Goal: Task Accomplishment & Management: Manage account settings

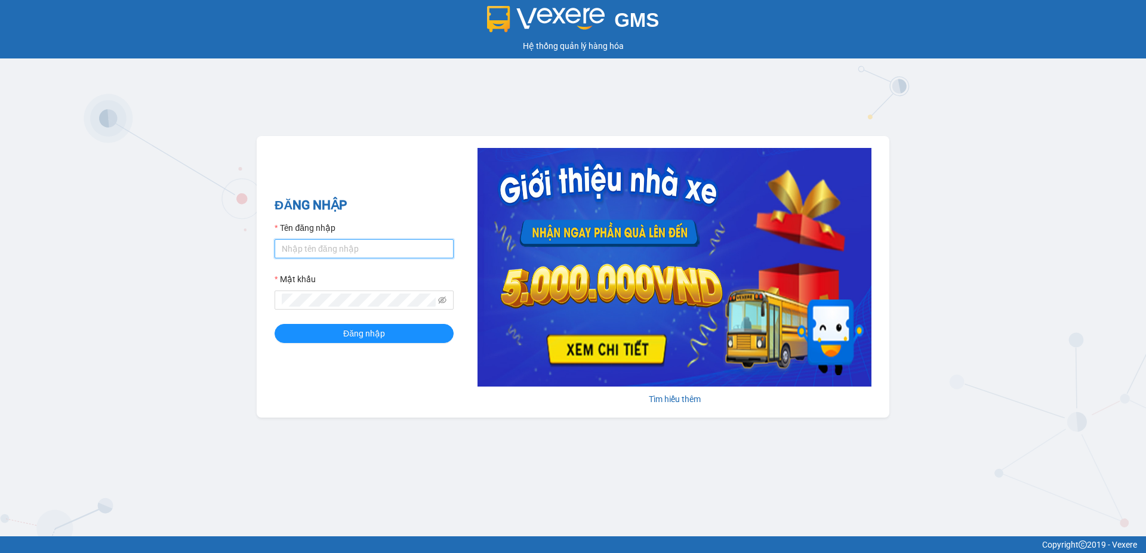
click at [307, 250] on input "Tên đăng nhập" at bounding box center [364, 248] width 179 height 19
type input "ttthuy.apq"
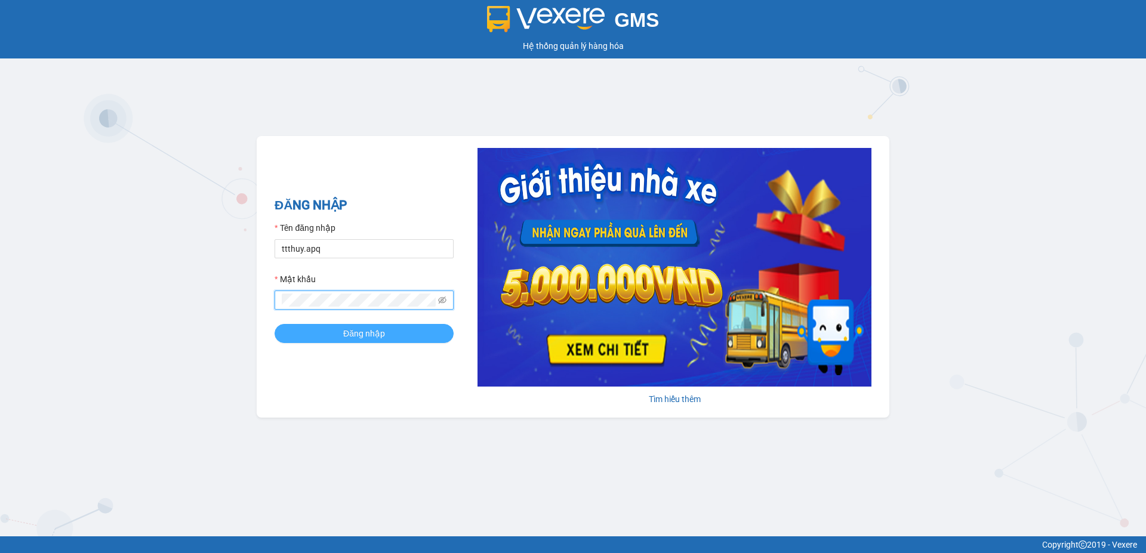
click at [356, 335] on span "Đăng nhập" at bounding box center [364, 333] width 42 height 13
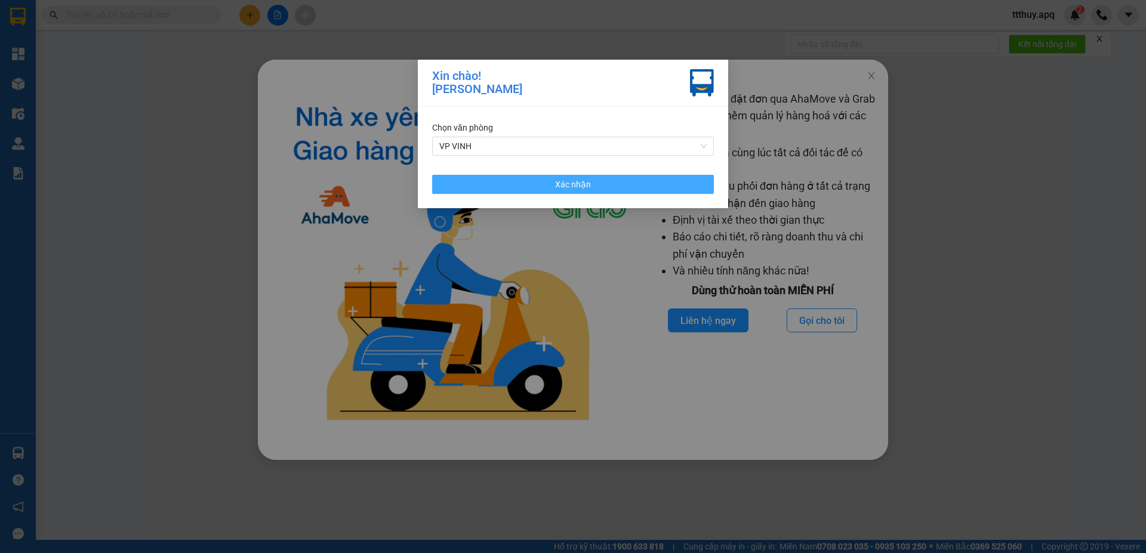
click at [541, 183] on button "Xác nhận" at bounding box center [573, 184] width 282 height 19
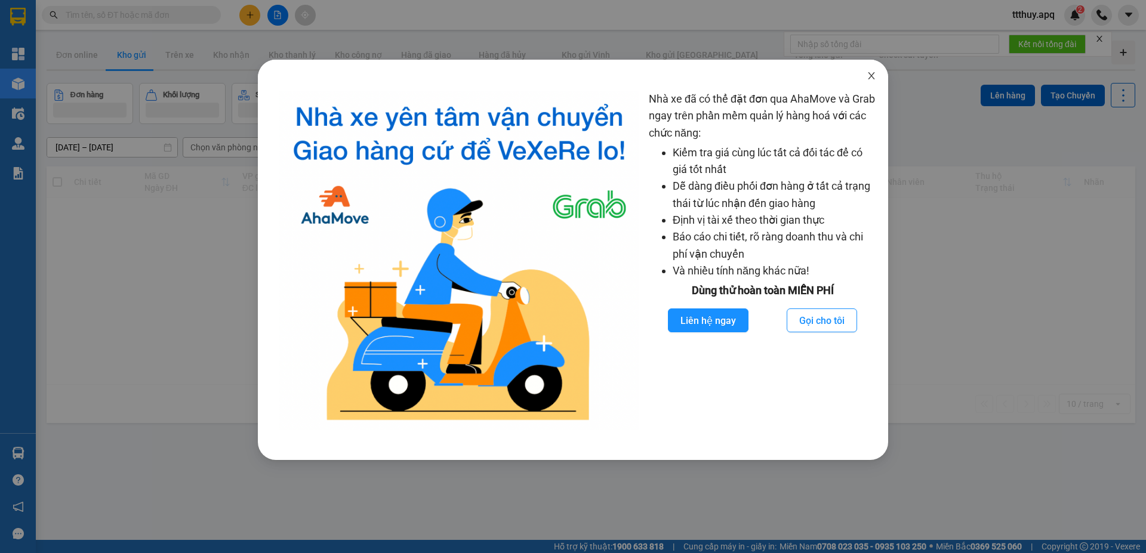
click at [874, 75] on icon "close" at bounding box center [872, 76] width 10 height 10
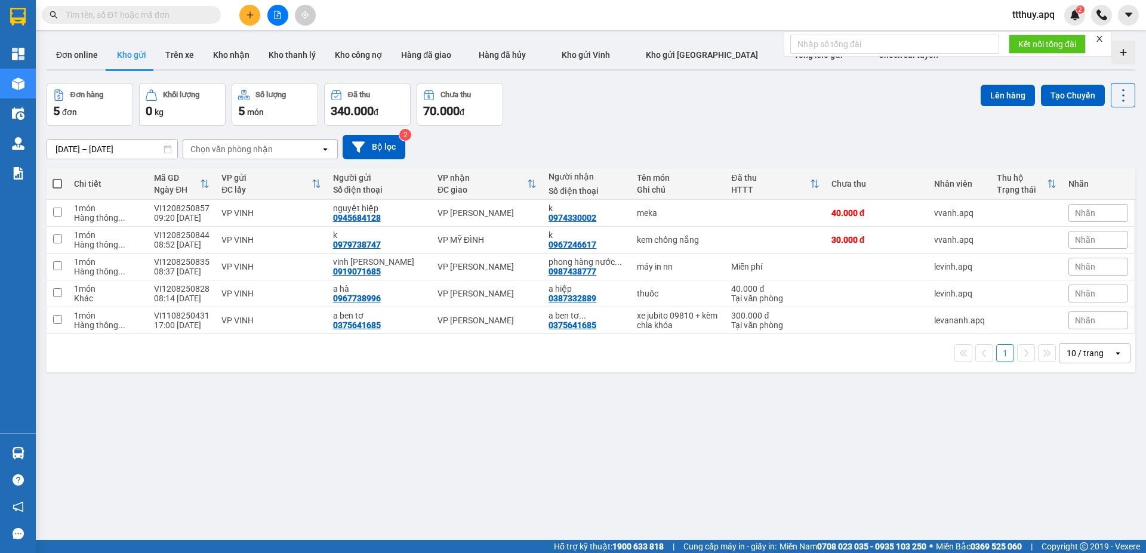
click at [293, 496] on div "ver 1.8.137 Đơn online Kho gửi Trên xe Kho nhận Kho thanh lý Kho công nợ Hàng đ…" at bounding box center [591, 312] width 1098 height 553
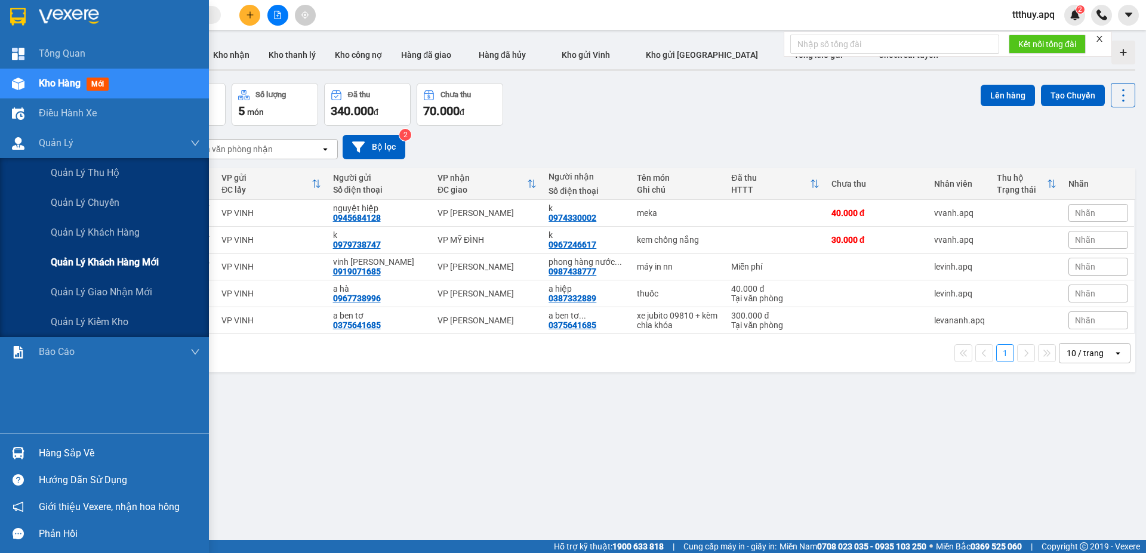
drag, startPoint x: 114, startPoint y: 263, endPoint x: 259, endPoint y: 306, distance: 151.3
click at [114, 264] on span "Quản lý khách hàng mới" at bounding box center [105, 262] width 108 height 15
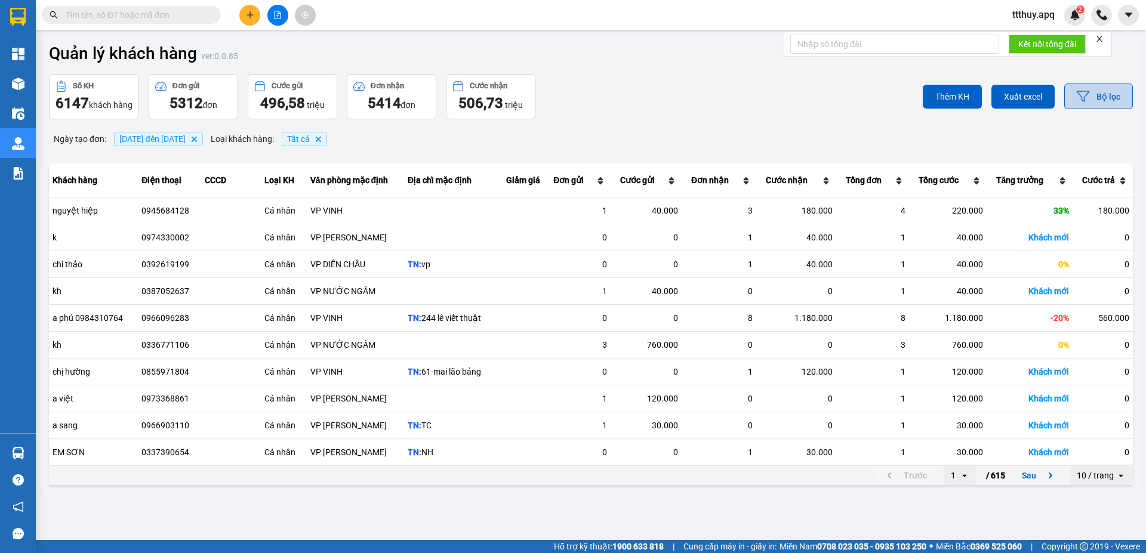
click at [1108, 98] on button "Bộ lọc" at bounding box center [1098, 97] width 69 height 26
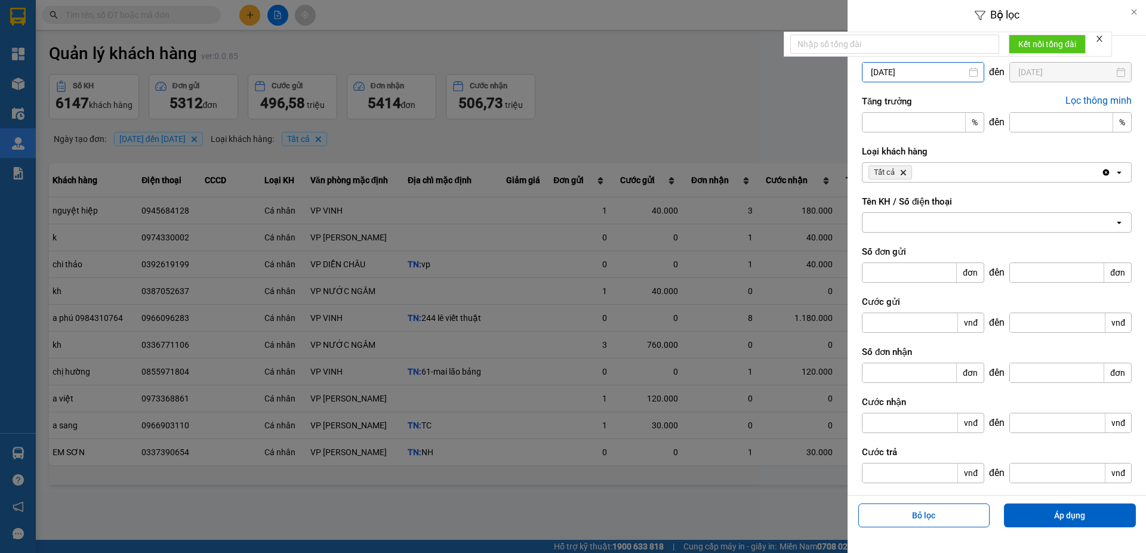
click at [915, 66] on input "05/08/2025" at bounding box center [922, 72] width 121 height 19
click at [745, 122] on div at bounding box center [573, 276] width 1146 height 553
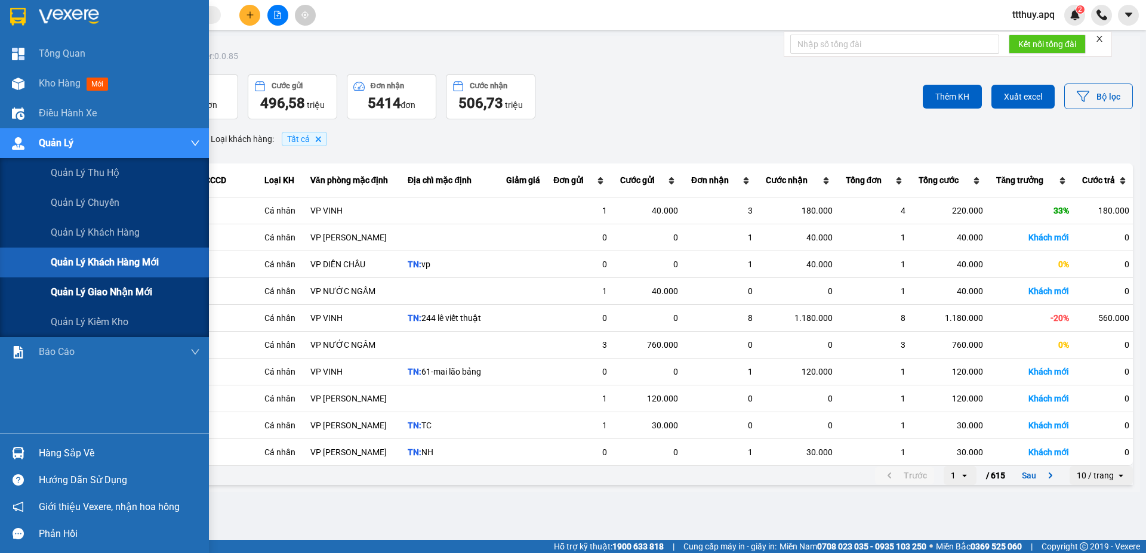
click at [106, 292] on span "Quản lý giao nhận mới" at bounding box center [101, 292] width 101 height 15
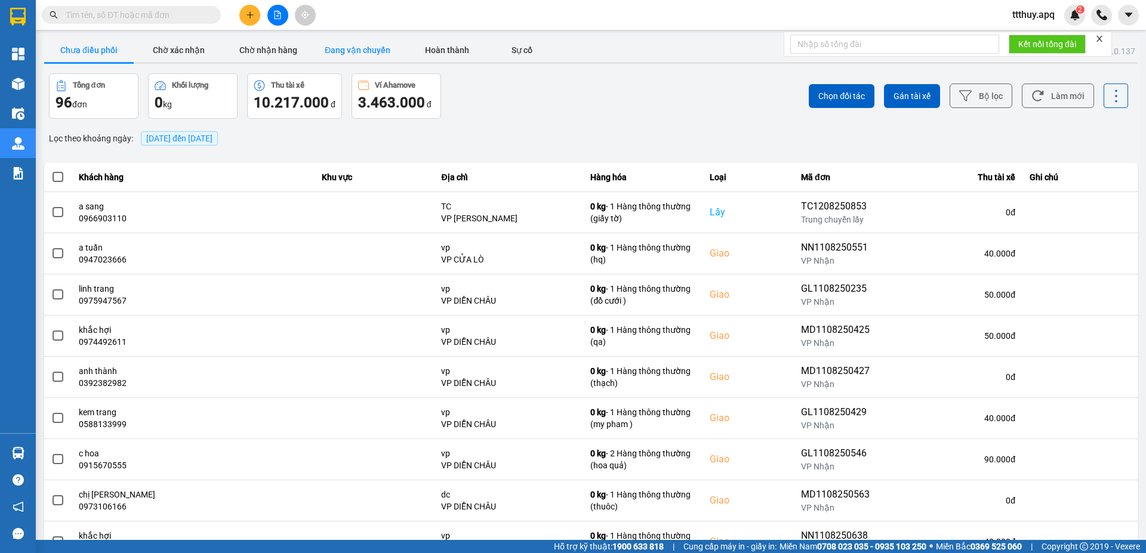
click at [350, 56] on button "Đang vận chuyển" at bounding box center [358, 50] width 90 height 24
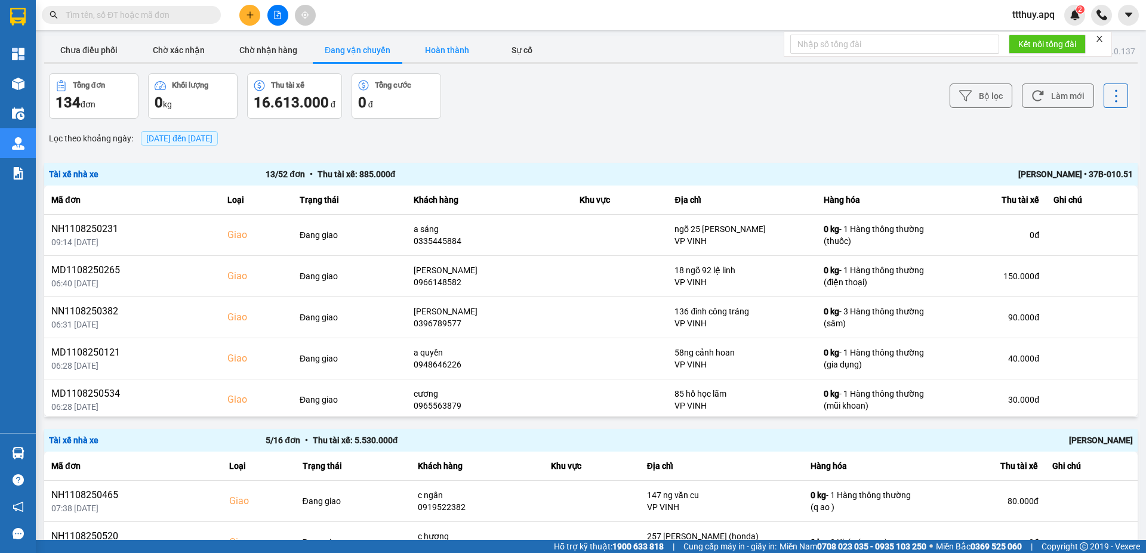
click at [454, 53] on button "Hoàn thành" at bounding box center [447, 50] width 90 height 24
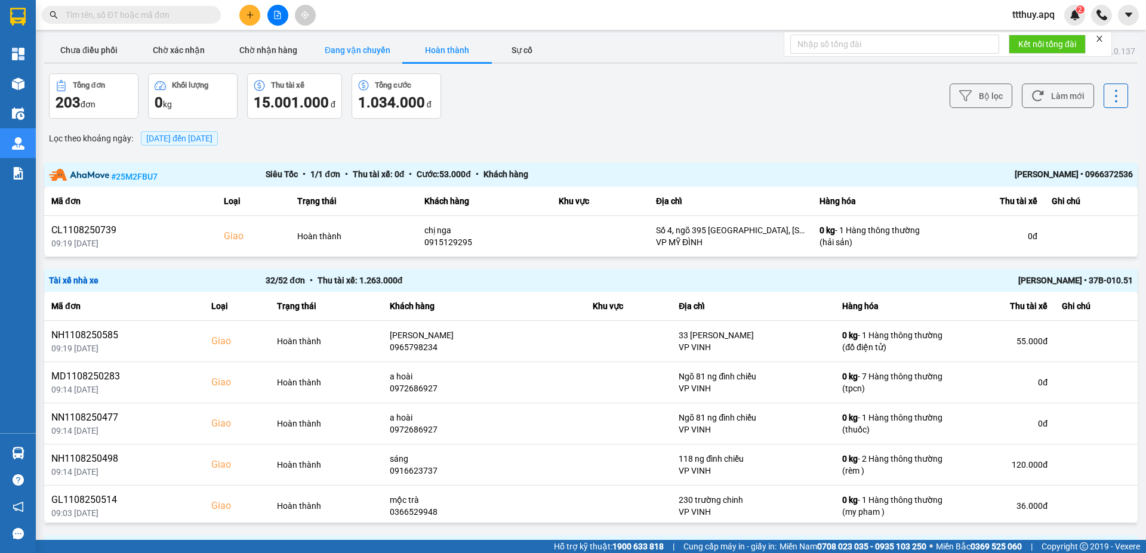
click at [363, 54] on button "Đang vận chuyển" at bounding box center [358, 50] width 90 height 24
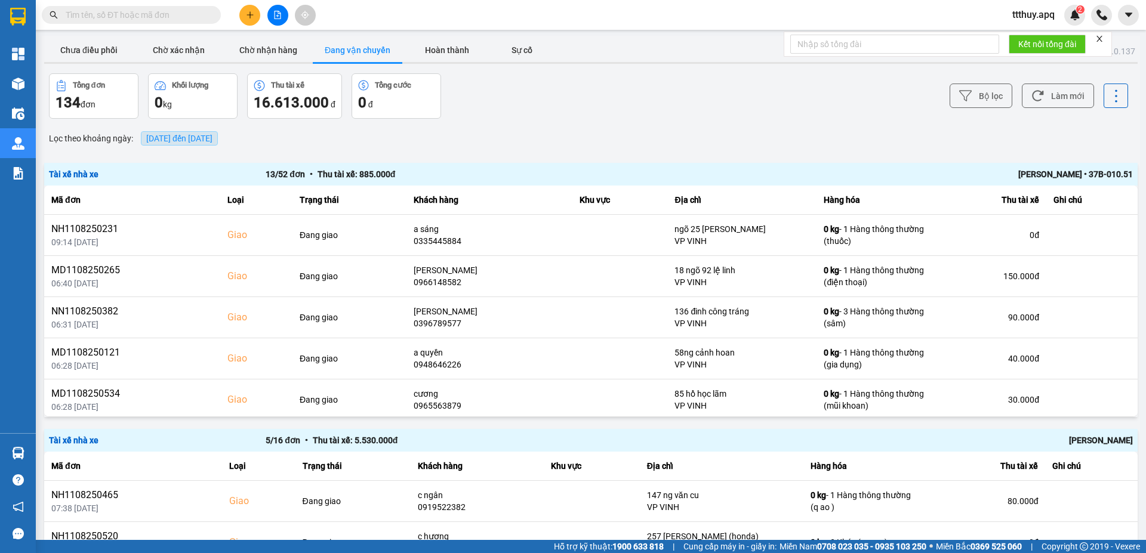
click at [174, 144] on span "[DATE] đến [DATE]" at bounding box center [179, 138] width 77 height 14
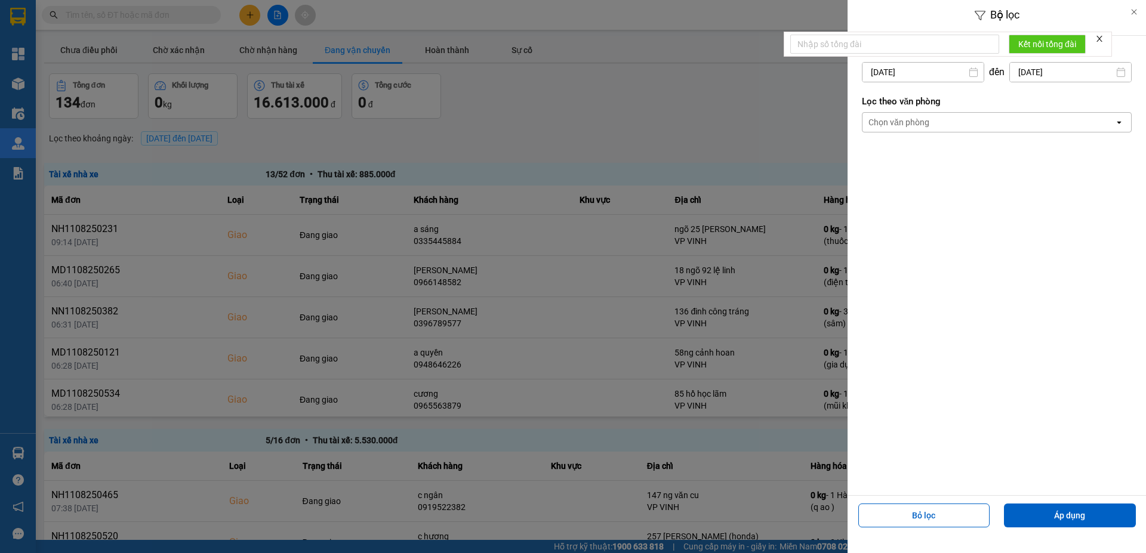
click at [924, 75] on input "12/08/2025" at bounding box center [922, 72] width 121 height 19
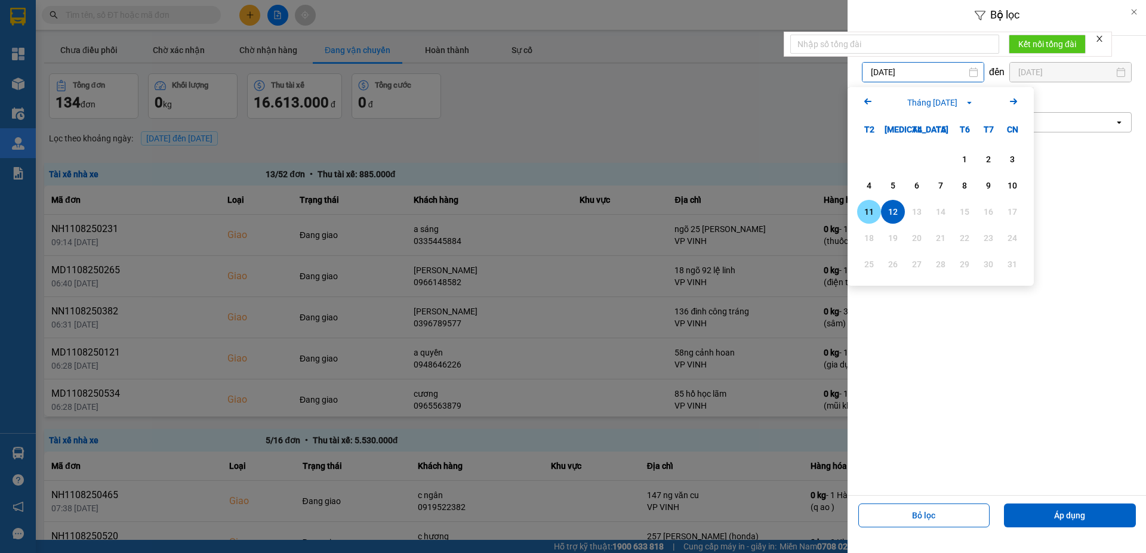
click at [867, 211] on div "11" at bounding box center [869, 212] width 17 height 14
type input "11/08/2025"
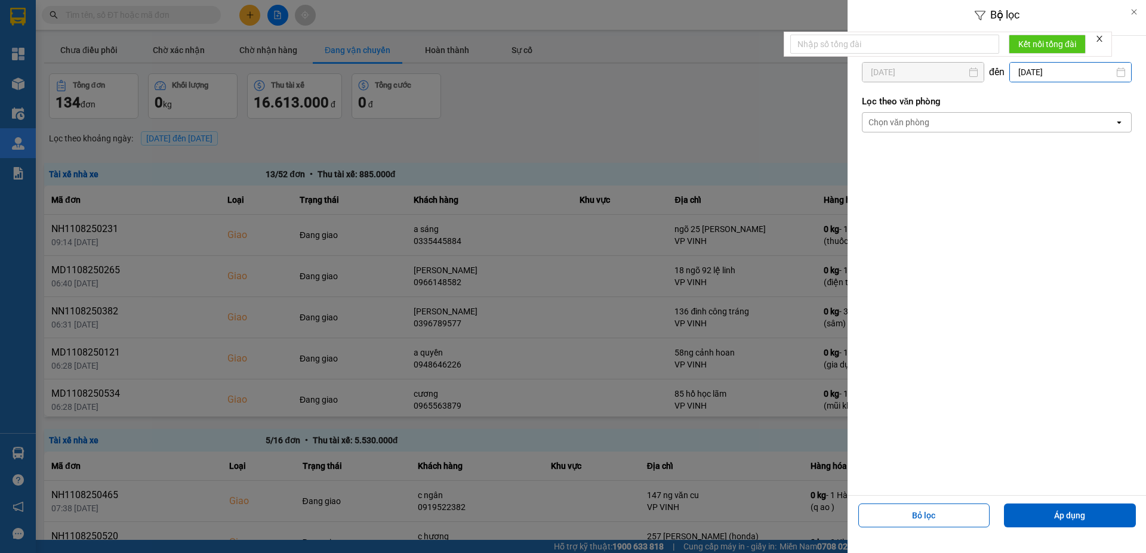
click at [1068, 72] on input "12/08/2025" at bounding box center [1070, 72] width 121 height 19
click at [976, 213] on div "11" at bounding box center [981, 212] width 17 height 14
type input "11/08/2025"
click at [1080, 522] on button "Áp dụng" at bounding box center [1070, 516] width 132 height 24
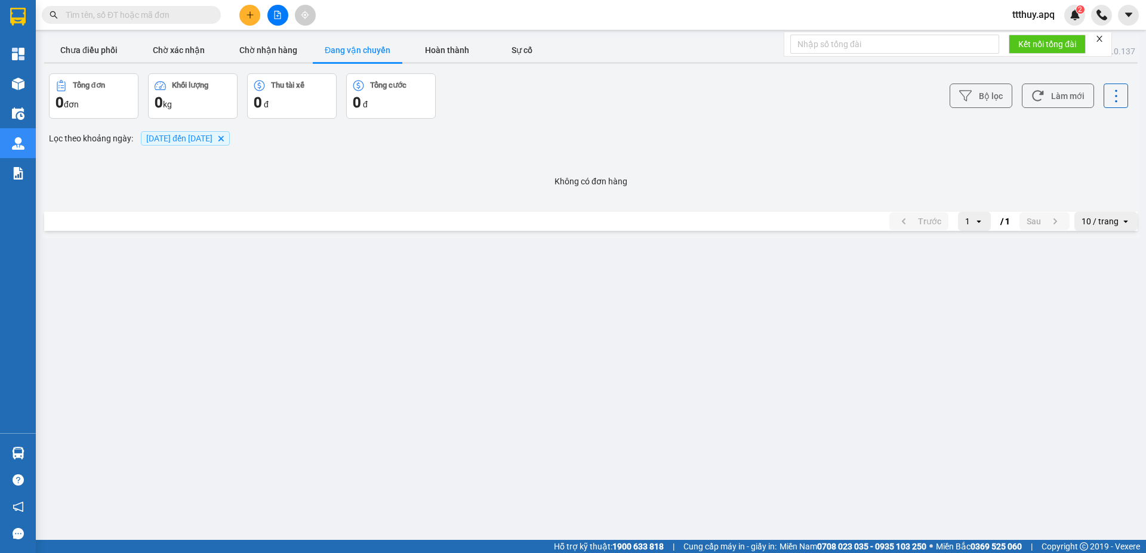
drag, startPoint x: 443, startPoint y: 50, endPoint x: 564, endPoint y: 119, distance: 139.3
click at [444, 50] on button "Hoàn thành" at bounding box center [447, 50] width 90 height 24
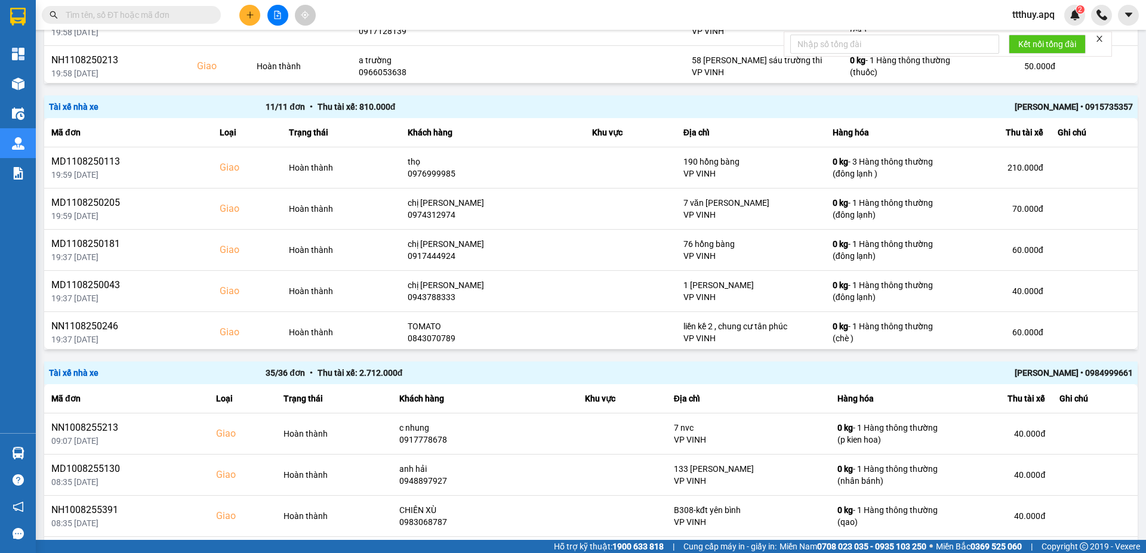
scroll to position [1092, 0]
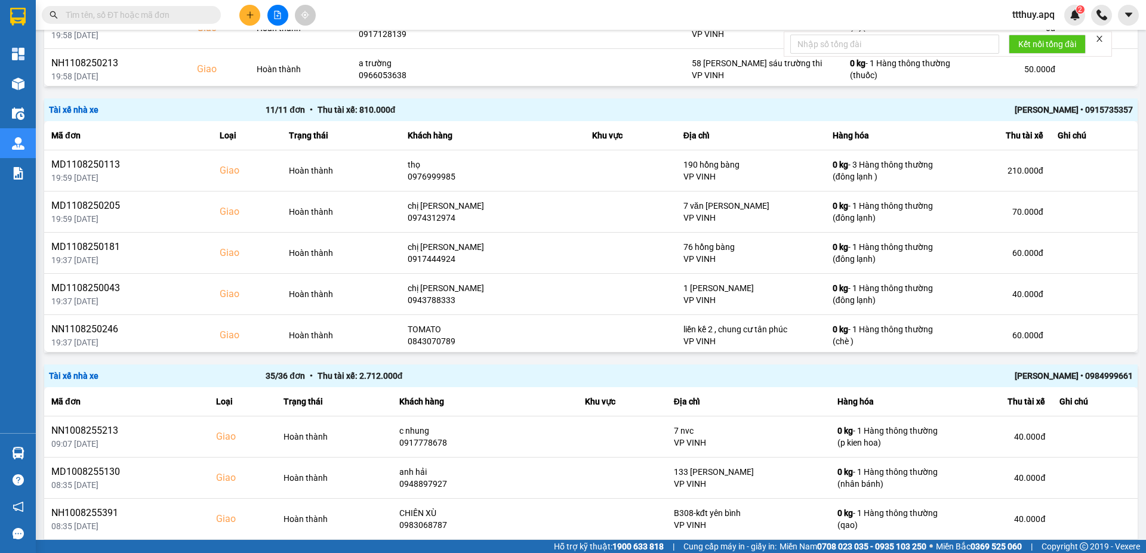
click at [1057, 107] on div "TRẦN THANH TÂM • 0915735357" at bounding box center [915, 109] width 433 height 13
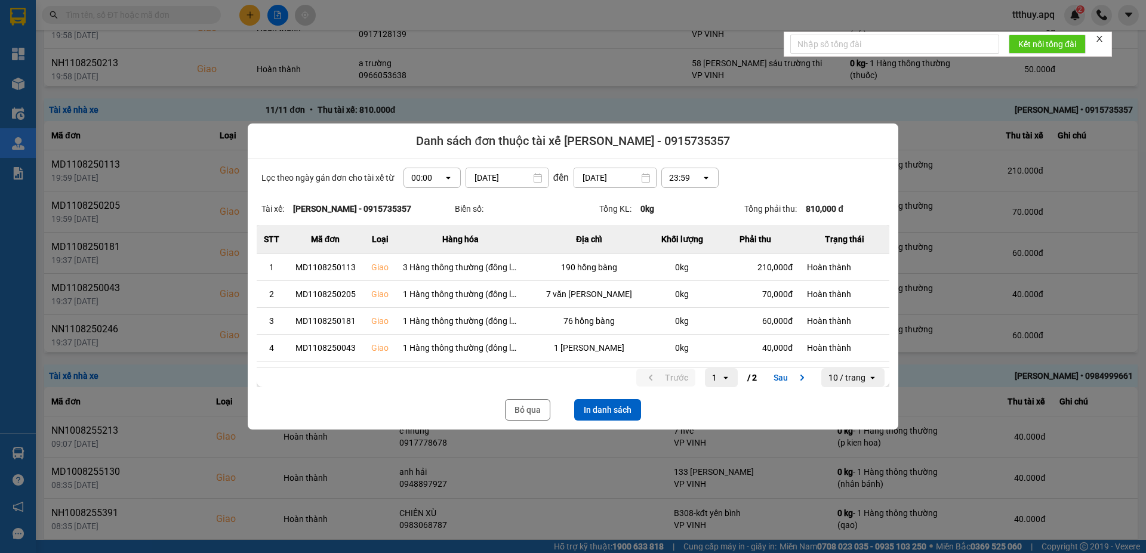
click at [480, 218] on div "Lọc theo ngày gán đơn cho tài xế từ 00:00 open 11/08/2025 Press the down arrow …" at bounding box center [573, 294] width 651 height 271
click at [443, 180] on icon "open" at bounding box center [448, 178] width 10 height 10
click at [424, 244] on div "13:00" at bounding box center [427, 244] width 38 height 12
click at [632, 415] on button "In danh sách" at bounding box center [607, 409] width 67 height 21
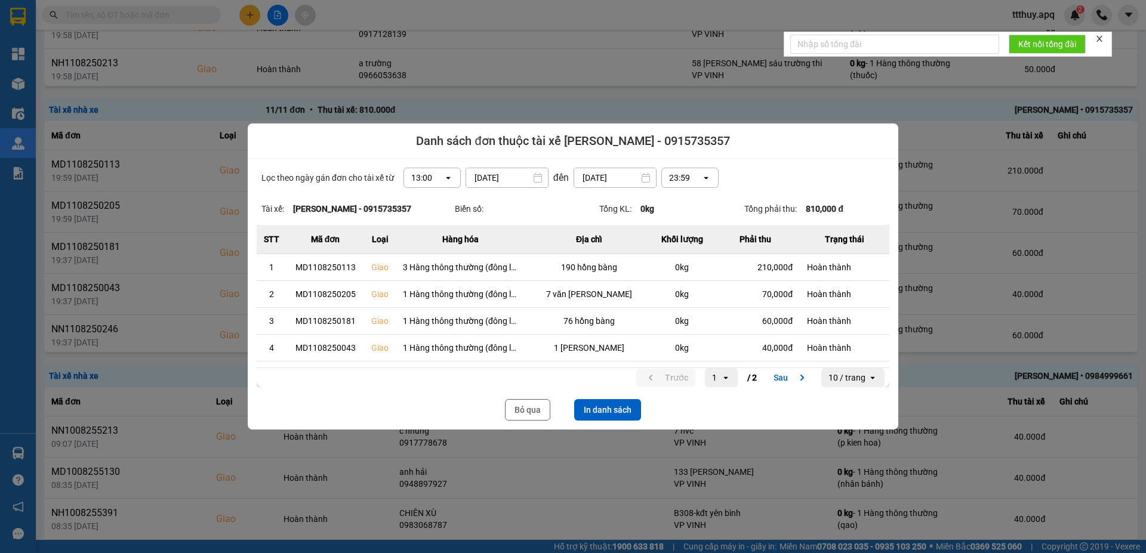
scroll to position [0, 0]
click at [519, 415] on button "Bỏ qua" at bounding box center [527, 409] width 45 height 21
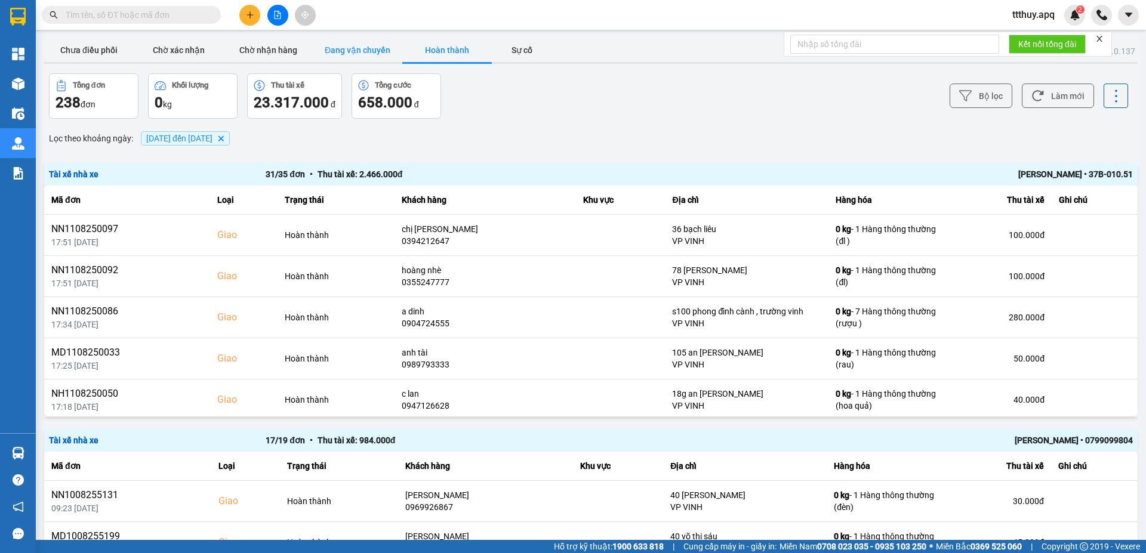
click at [381, 54] on button "Đang vận chuyển" at bounding box center [358, 50] width 90 height 24
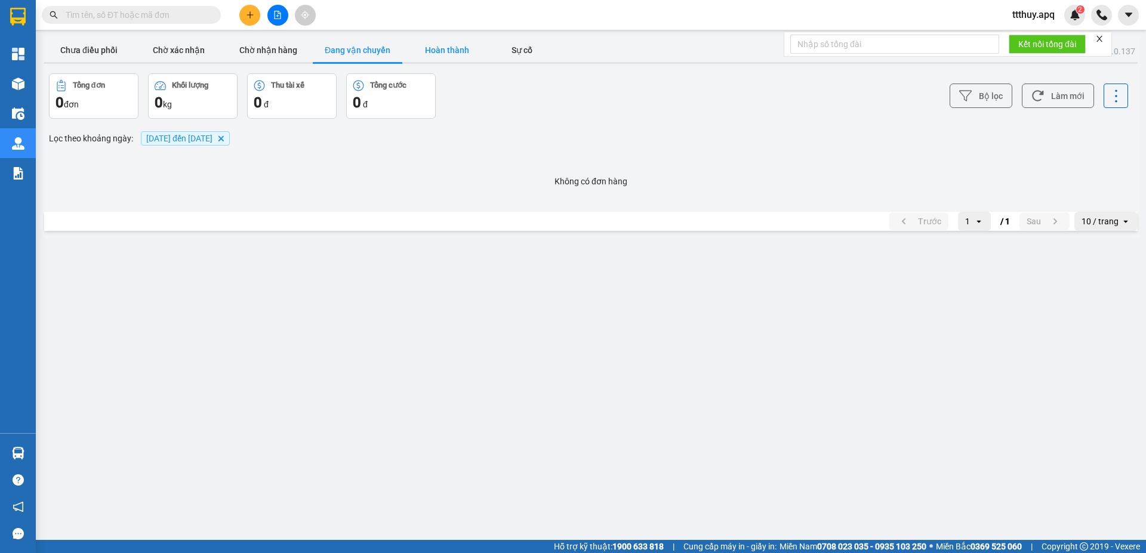
click at [452, 56] on button "Hoàn thành" at bounding box center [447, 50] width 90 height 24
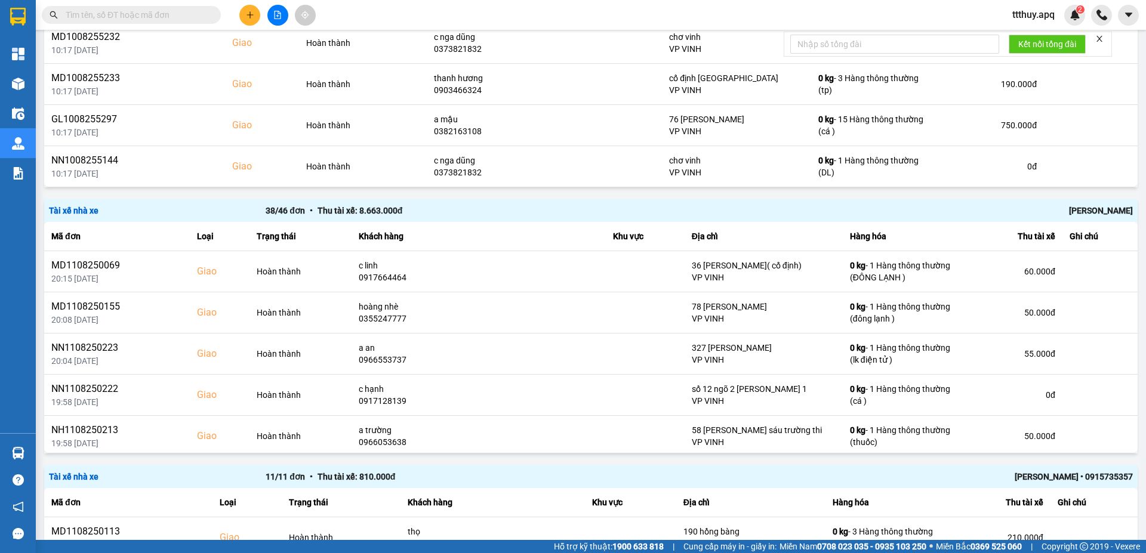
scroll to position [711, 0]
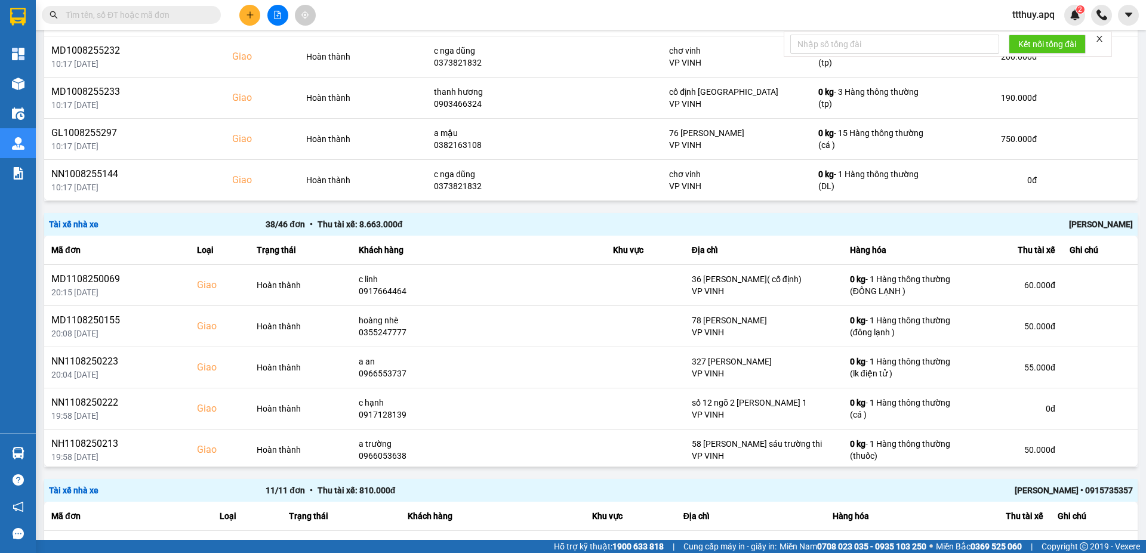
drag, startPoint x: 1099, startPoint y: 228, endPoint x: 1081, endPoint y: 233, distance: 18.1
click at [1081, 233] on div "Tài xế nhà xe 38 / 46 đơn • Thu tài xế: 8.663.000 đ Chu Đình Tuấn" at bounding box center [590, 224] width 1093 height 23
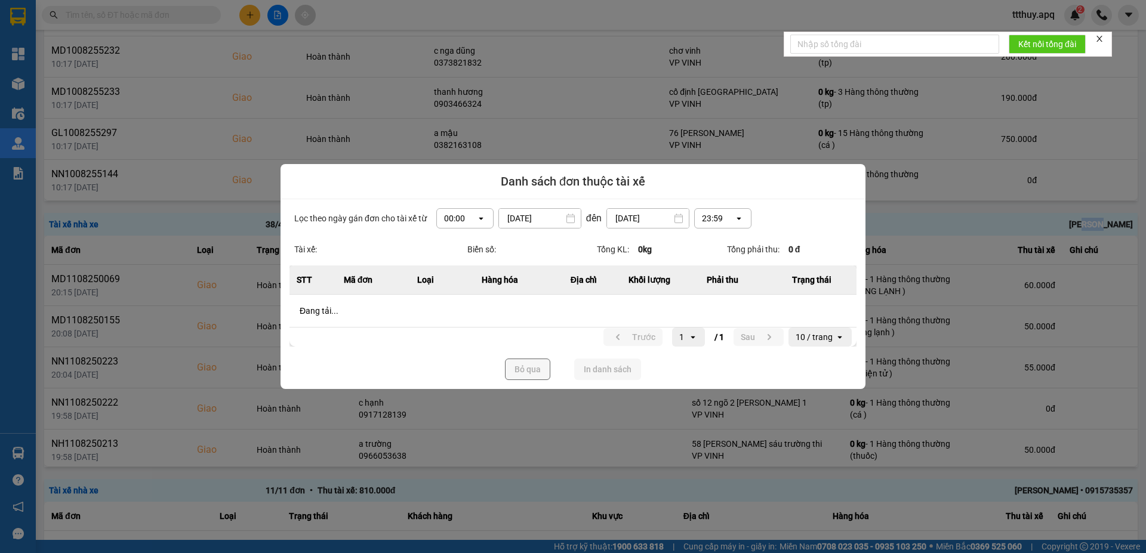
click at [482, 218] on div "Lọc theo ngày gán đơn cho tài xế từ 00:00 open 11/08/2025 Press the down arrow …" at bounding box center [572, 294] width 585 height 190
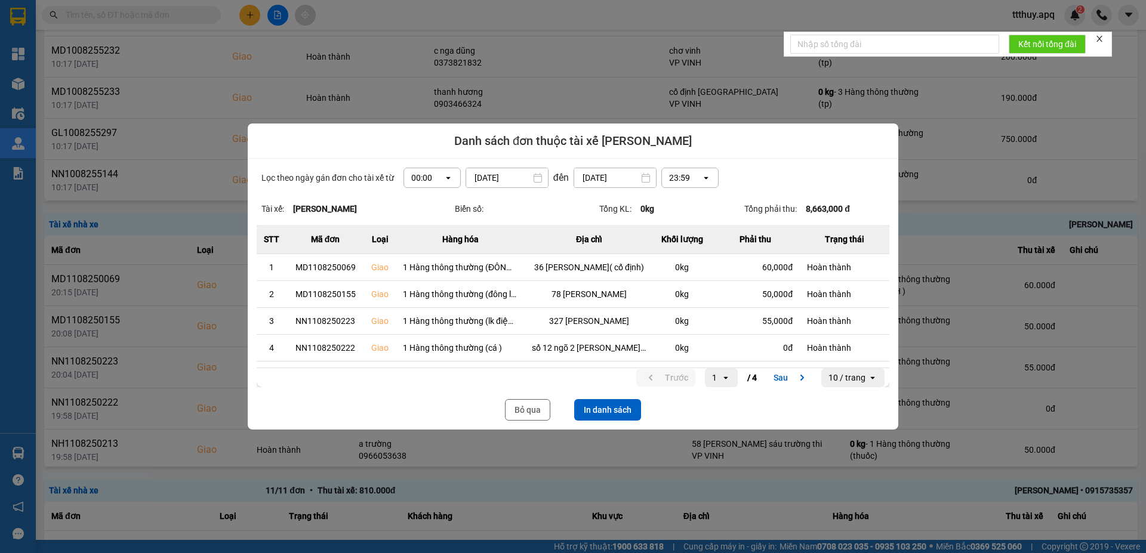
click at [446, 178] on icon "dialog" at bounding box center [448, 178] width 4 height 2
click at [420, 245] on div "13:00" at bounding box center [427, 244] width 38 height 12
click at [621, 411] on button "In danh sách" at bounding box center [607, 409] width 67 height 21
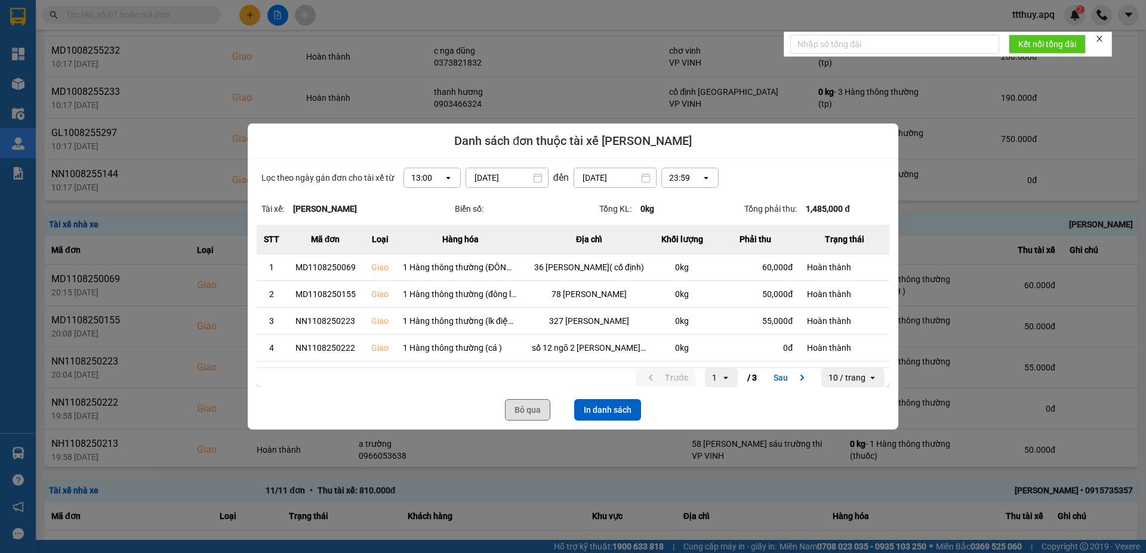
click at [535, 415] on button "Bỏ qua" at bounding box center [527, 409] width 45 height 21
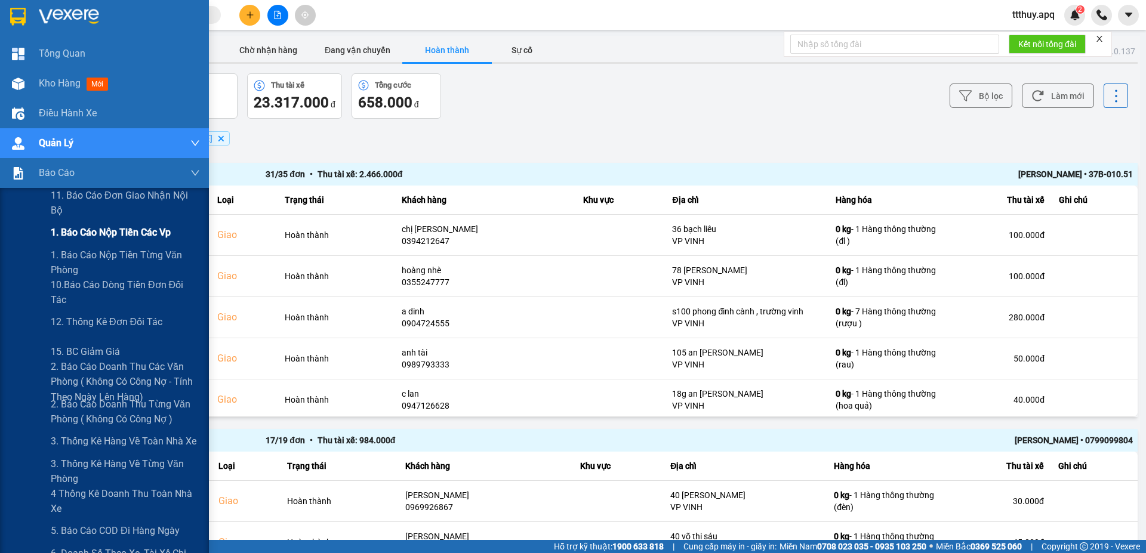
click at [105, 237] on span "1. Báo cáo nộp tiền các vp" at bounding box center [111, 232] width 120 height 15
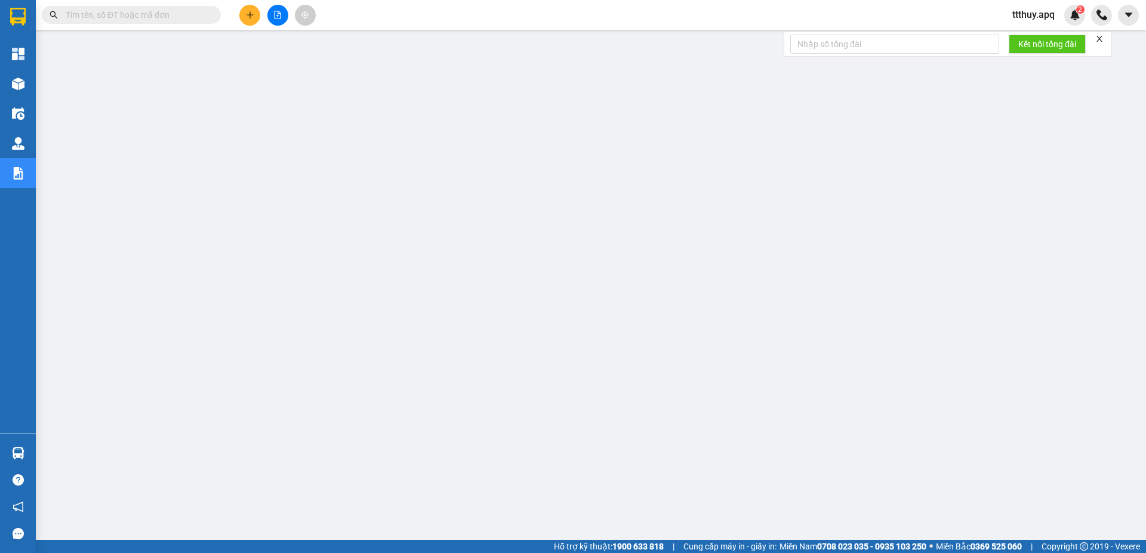
click at [1038, 11] on span "ttthuy.apq" at bounding box center [1033, 14] width 61 height 15
click at [1047, 42] on span "Đăng xuất" at bounding box center [1044, 36] width 50 height 13
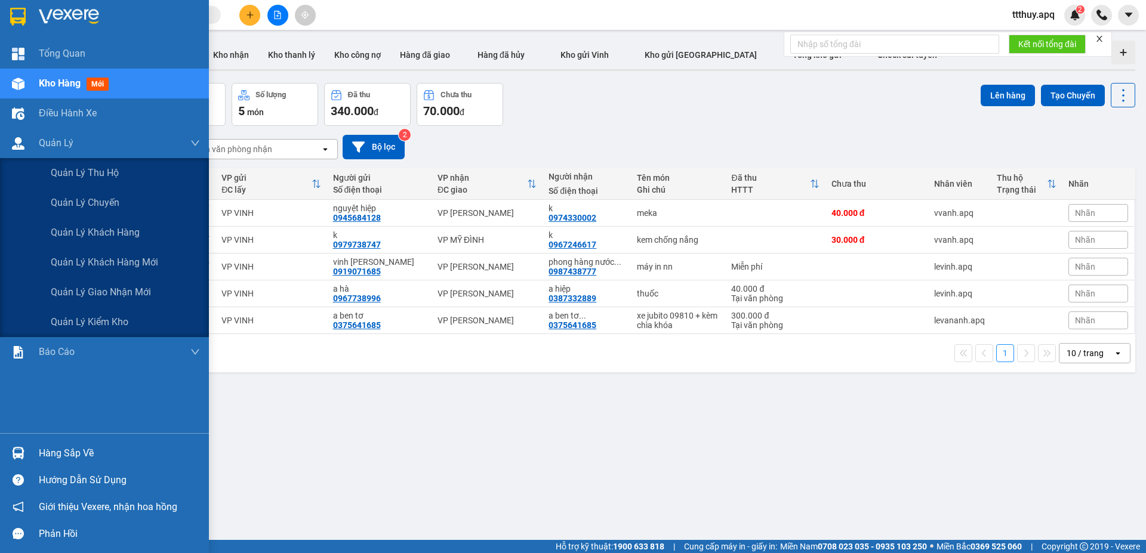
drag, startPoint x: 109, startPoint y: 296, endPoint x: 336, endPoint y: 299, distance: 227.4
click at [108, 296] on span "Quản lý giao nhận mới" at bounding box center [101, 292] width 100 height 15
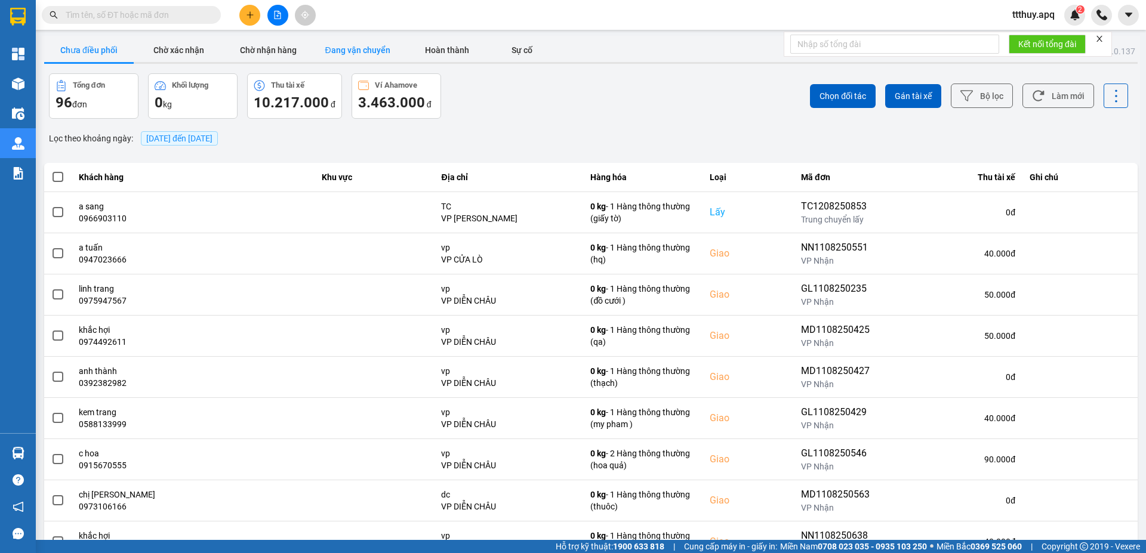
click at [372, 49] on button "Đang vận chuyển" at bounding box center [358, 50] width 90 height 24
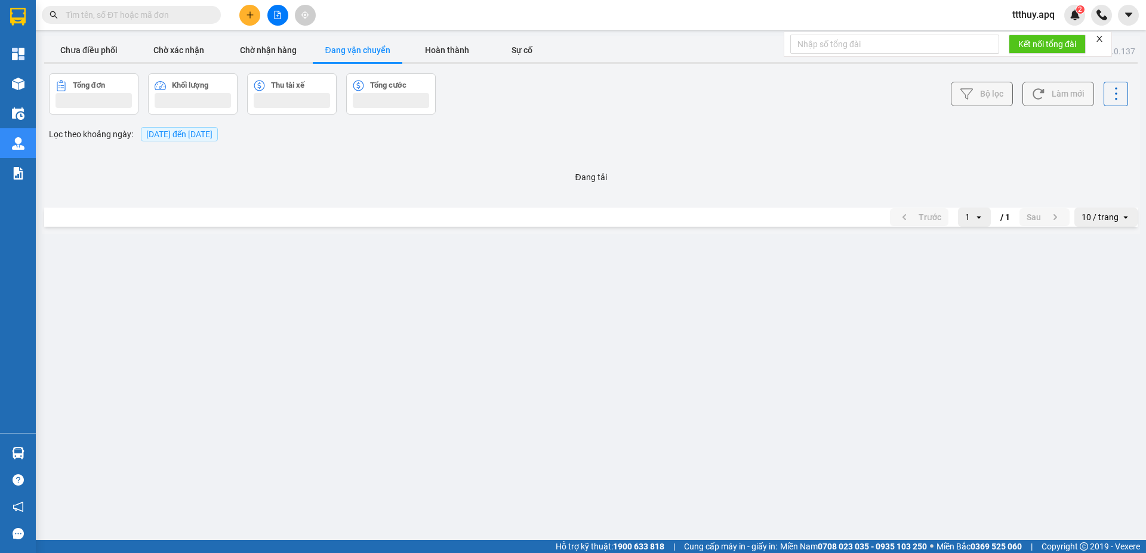
click at [375, 51] on button "Đang vận chuyển" at bounding box center [358, 50] width 90 height 24
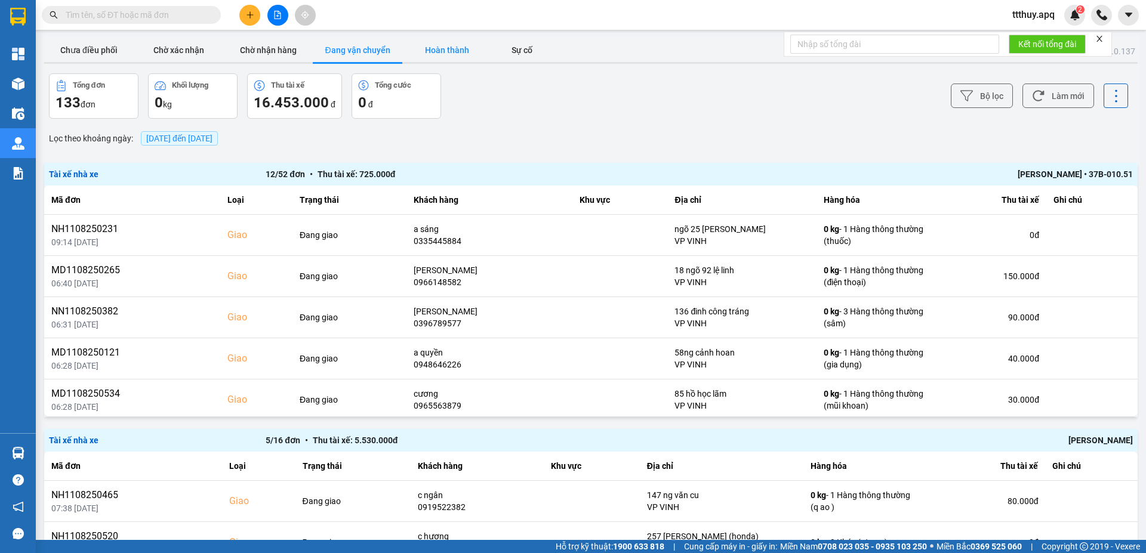
click at [460, 51] on button "Hoàn thành" at bounding box center [447, 50] width 90 height 24
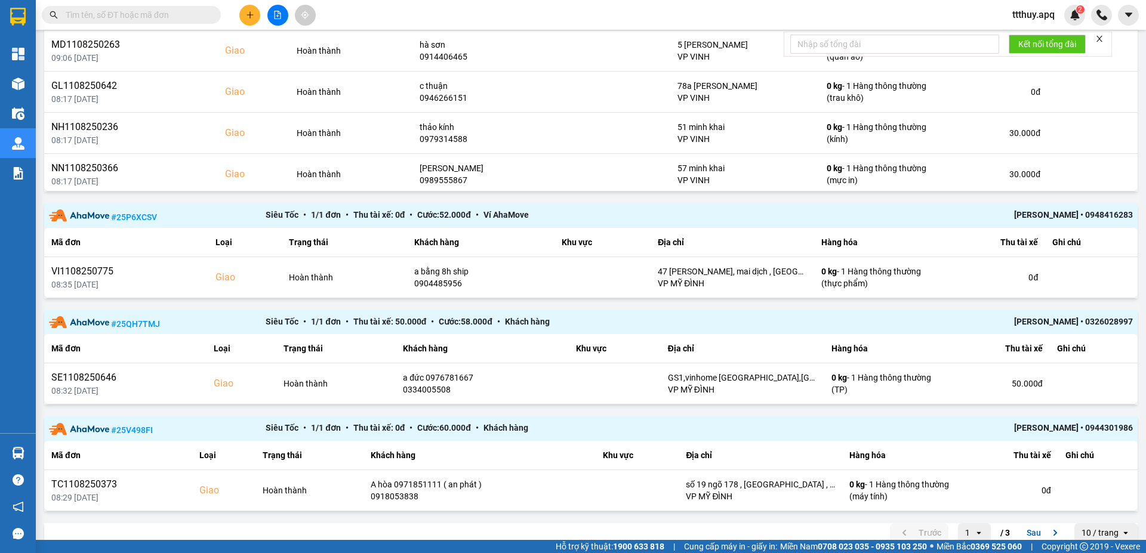
scroll to position [1200, 0]
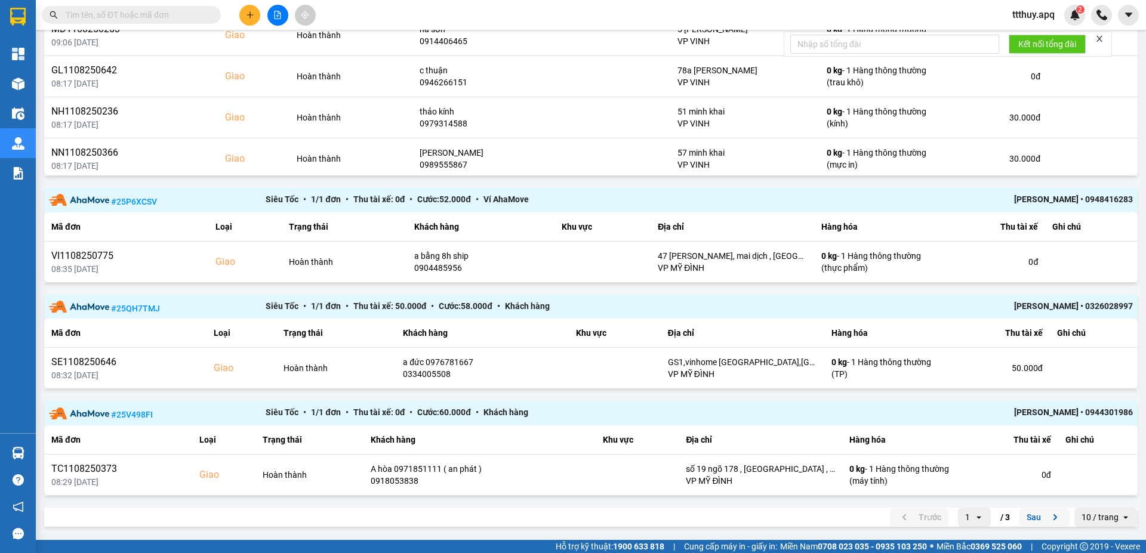
click at [1024, 517] on button "Sau" at bounding box center [1044, 517] width 50 height 18
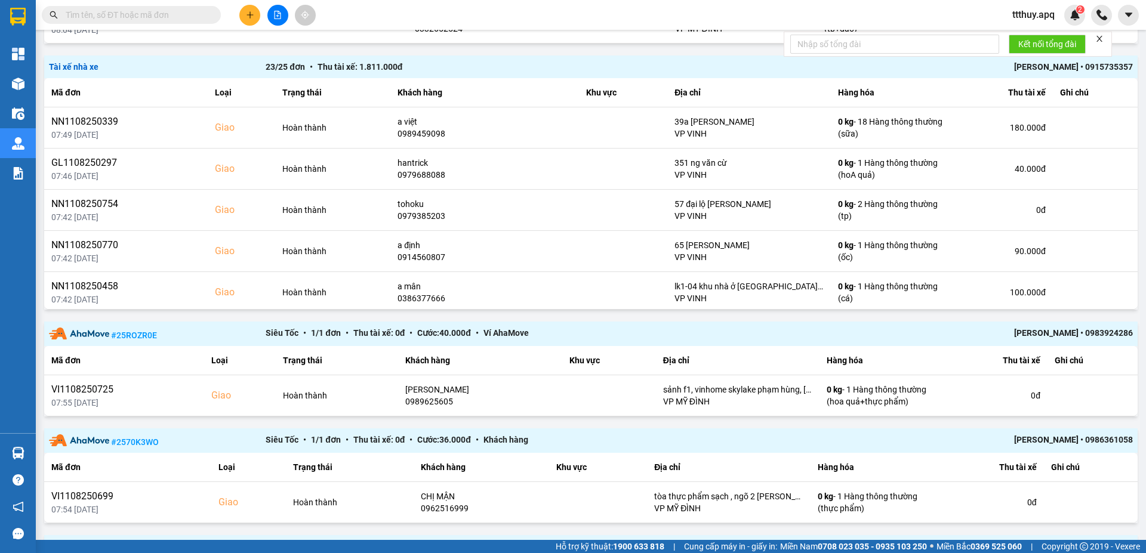
scroll to position [961, 0]
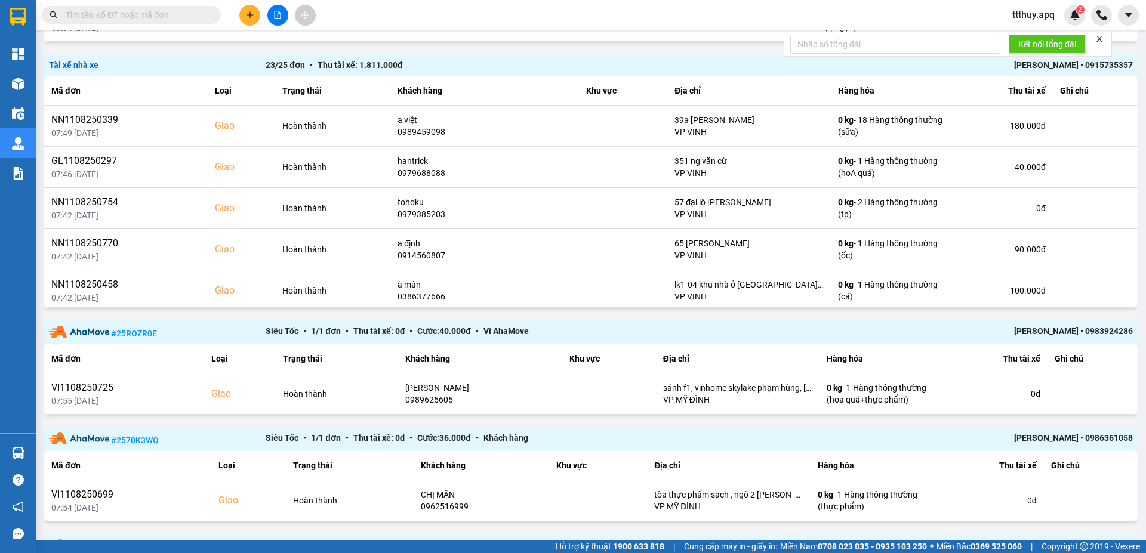
click at [1015, 65] on div "TRẦN THANH TÂM • 0915735357" at bounding box center [915, 64] width 433 height 13
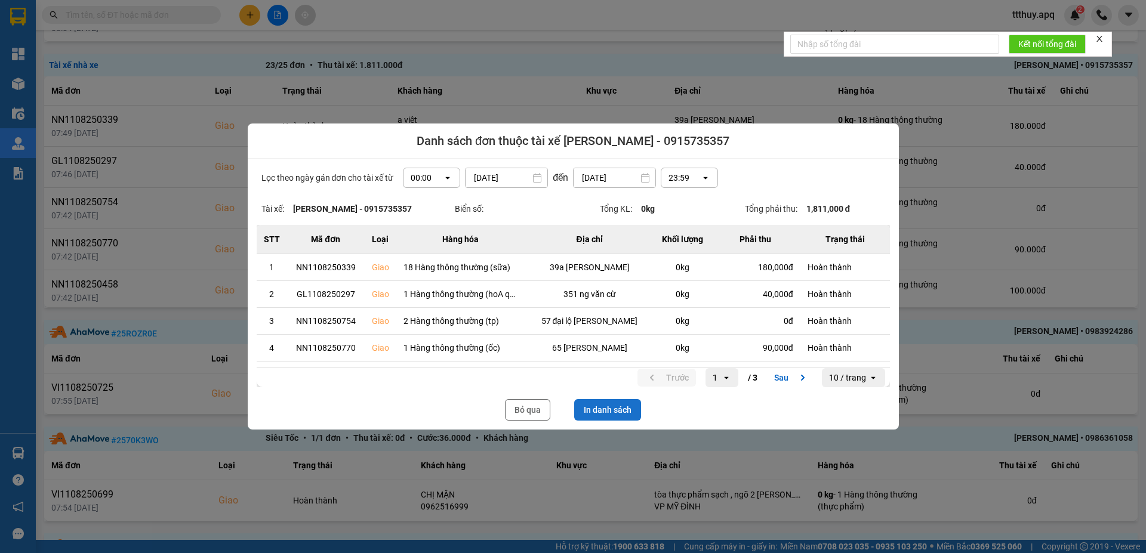
click at [604, 414] on button "In danh sách" at bounding box center [607, 409] width 67 height 21
click at [523, 409] on button "Bỏ qua" at bounding box center [527, 409] width 45 height 21
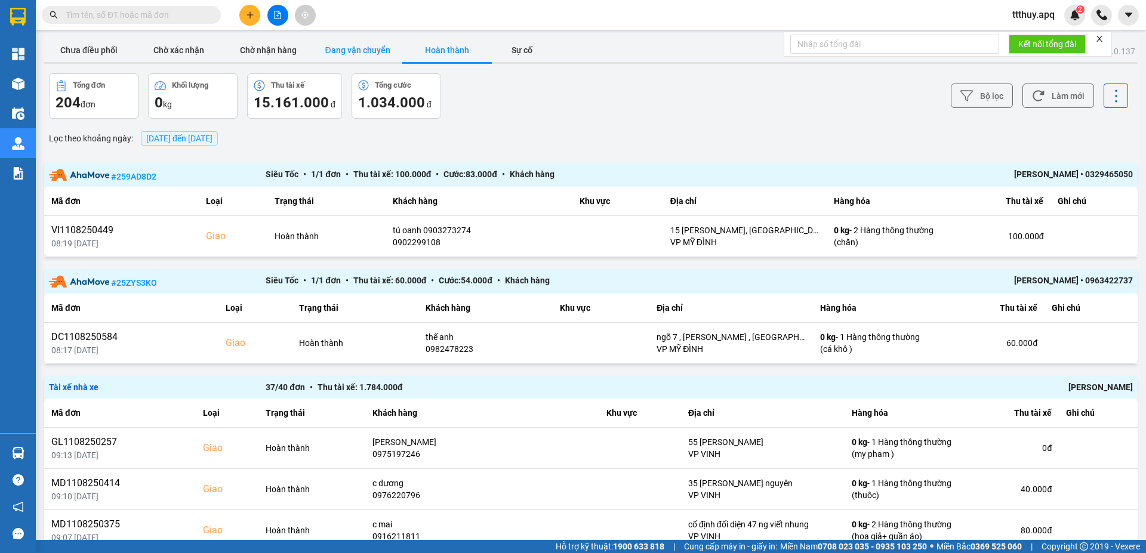
click at [351, 51] on button "Đang vận chuyển" at bounding box center [358, 50] width 90 height 24
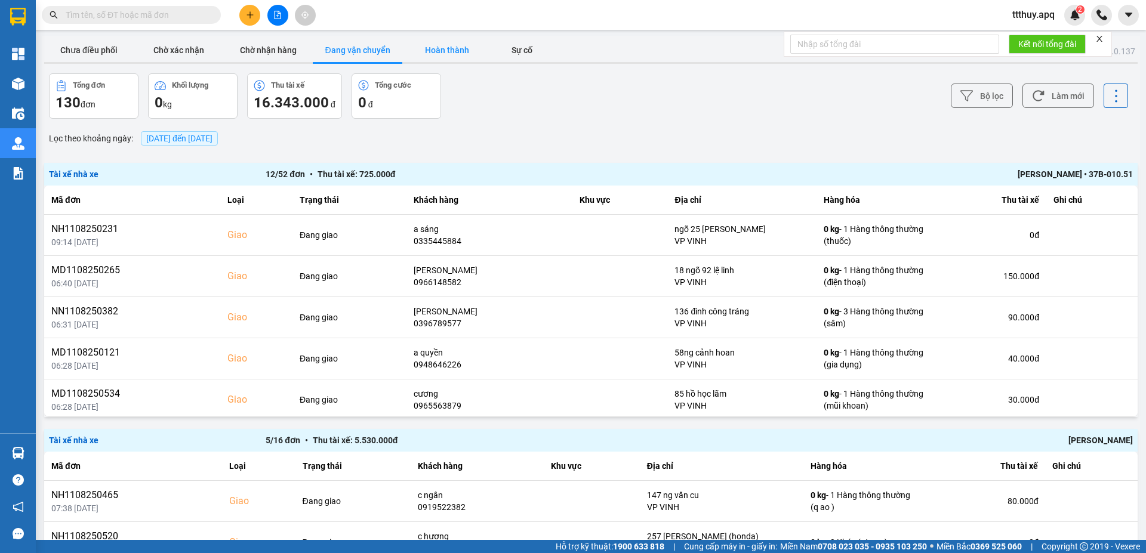
click at [446, 52] on button "Hoàn thành" at bounding box center [447, 50] width 90 height 24
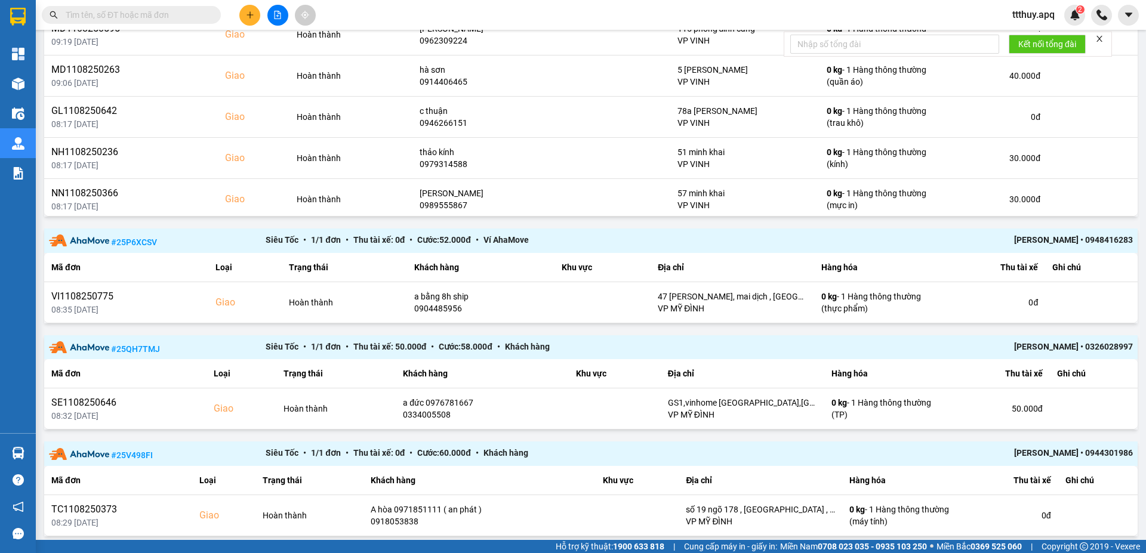
scroll to position [1200, 0]
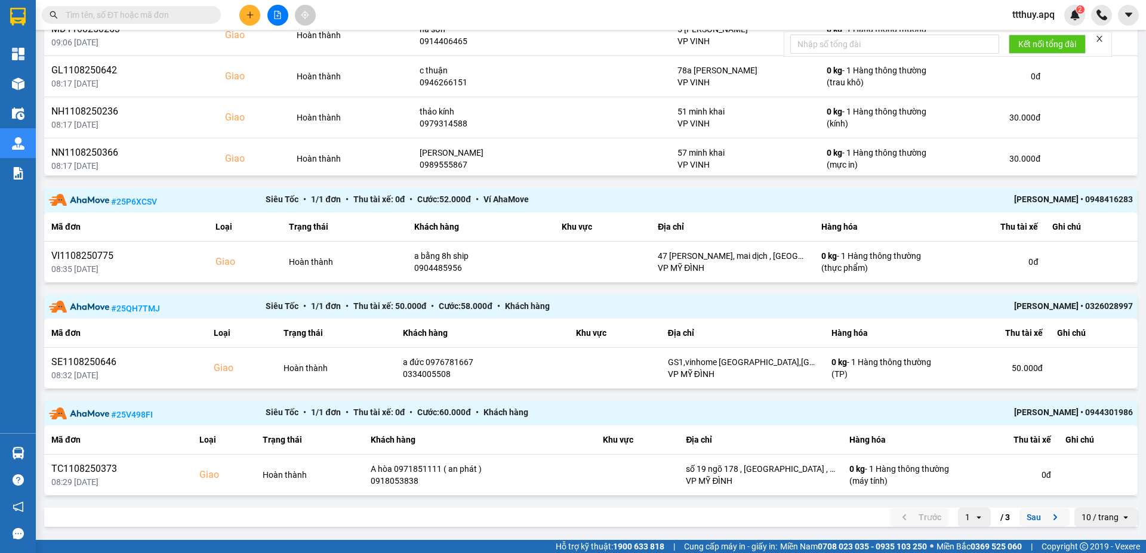
drag, startPoint x: 1022, startPoint y: 518, endPoint x: 866, endPoint y: 519, distance: 155.8
click at [1021, 518] on button "Sau" at bounding box center [1044, 517] width 50 height 18
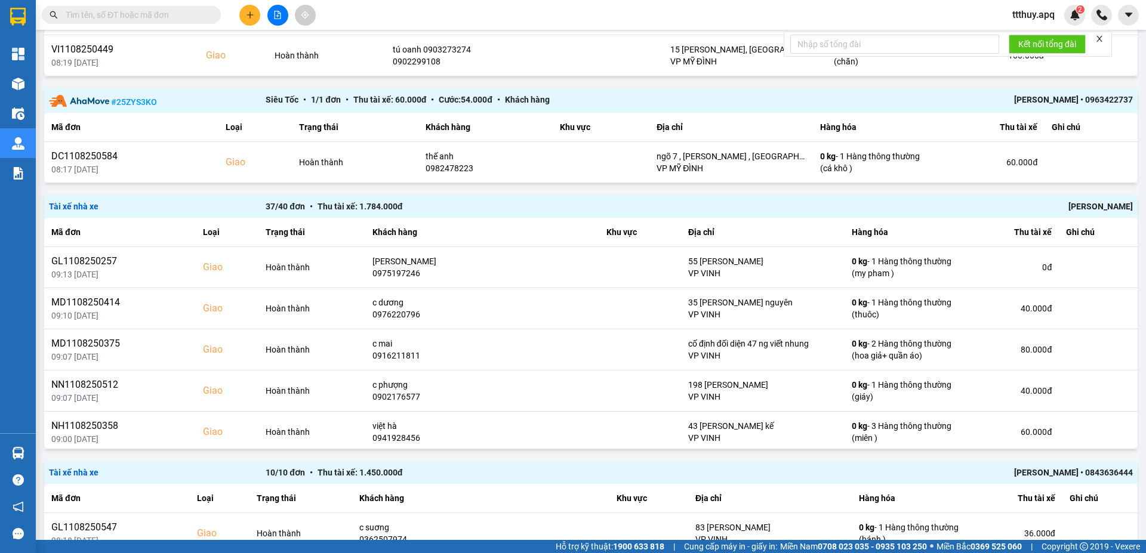
scroll to position [229, 0]
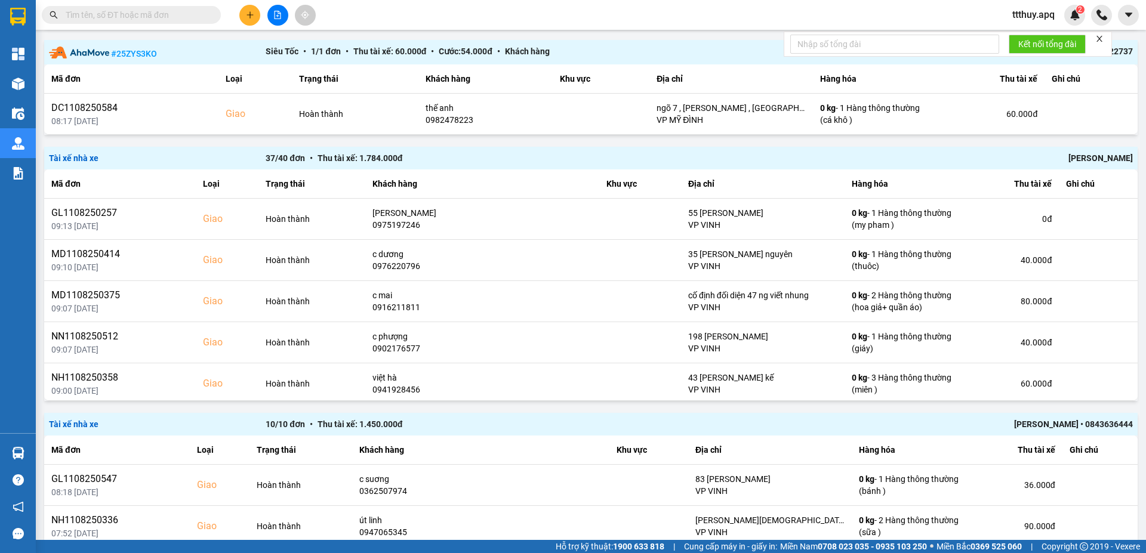
click at [1087, 162] on div "Chu Đình Tuấn" at bounding box center [915, 158] width 433 height 13
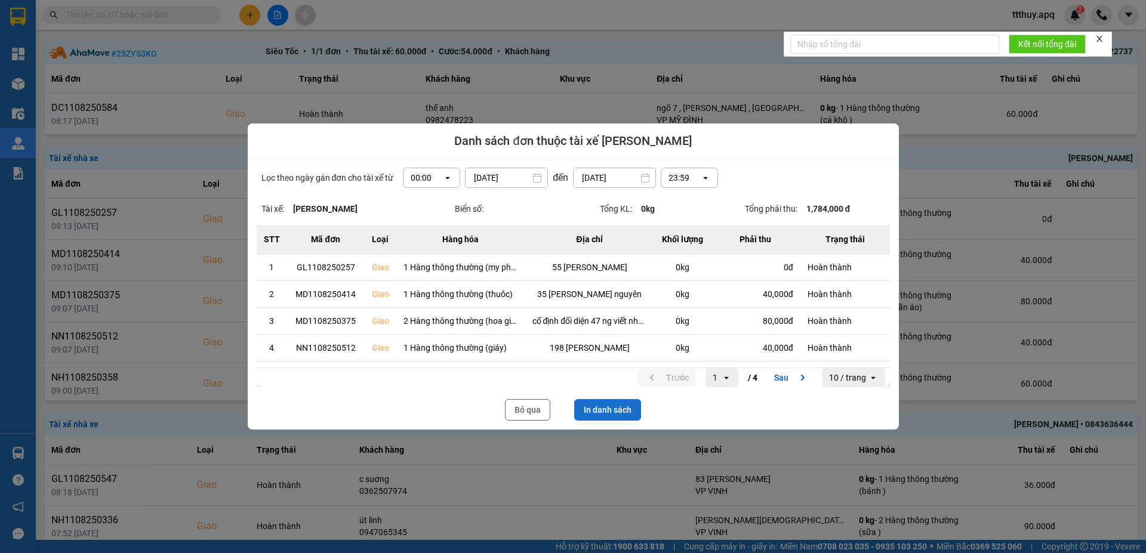
click at [610, 412] on button "In danh sách" at bounding box center [607, 409] width 67 height 21
click at [522, 409] on button "Bỏ qua" at bounding box center [527, 409] width 45 height 21
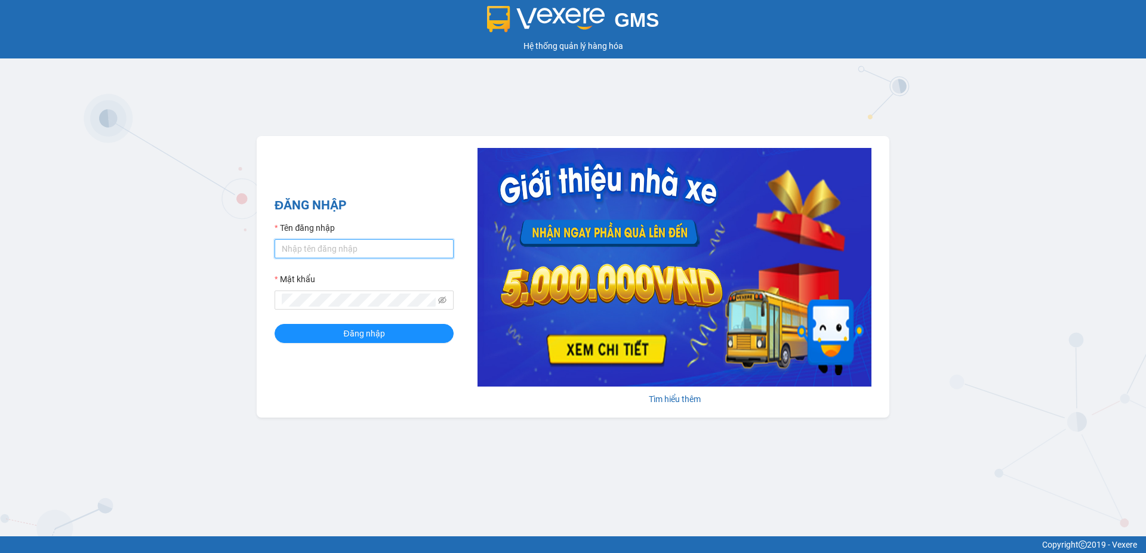
click at [358, 247] on input "Tên đăng nhập" at bounding box center [364, 248] width 179 height 19
type input "duongthuhuong.apq"
click at [352, 307] on span at bounding box center [364, 300] width 179 height 19
click at [275, 324] on button "Đăng nhập" at bounding box center [364, 333] width 179 height 19
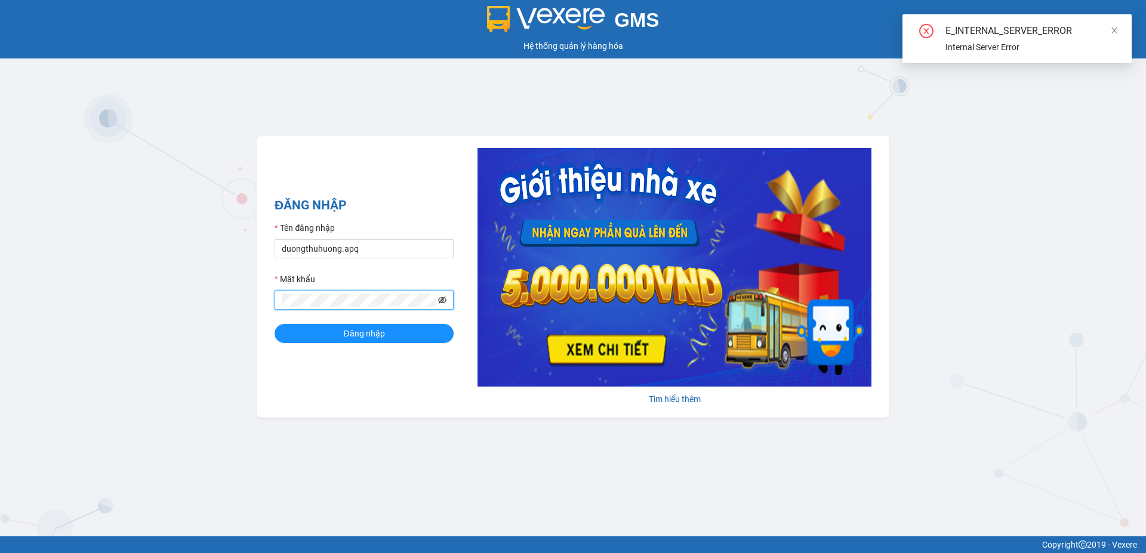
click at [443, 297] on icon "eye-invisible" at bounding box center [442, 300] width 8 height 8
click at [256, 302] on div "GMS Hệ thống quản lý hàng hóa ĐĂNG NHẬP Tên đăng nhập duongthuhuong.apq Mật khẩ…" at bounding box center [573, 268] width 1146 height 537
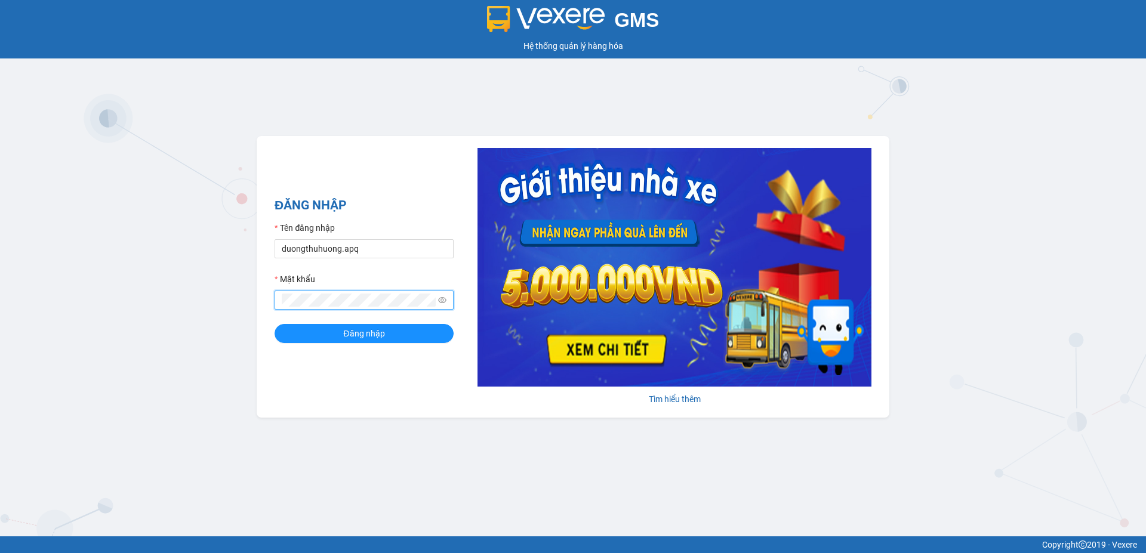
click at [275, 324] on button "Đăng nhập" at bounding box center [364, 333] width 179 height 19
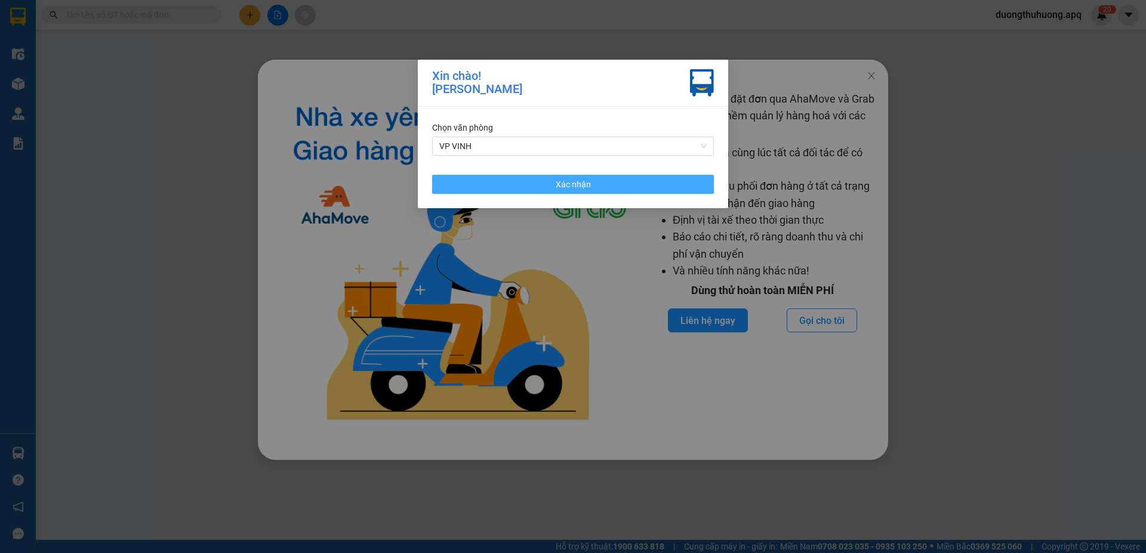
click at [655, 187] on button "Xác nhận" at bounding box center [573, 184] width 282 height 19
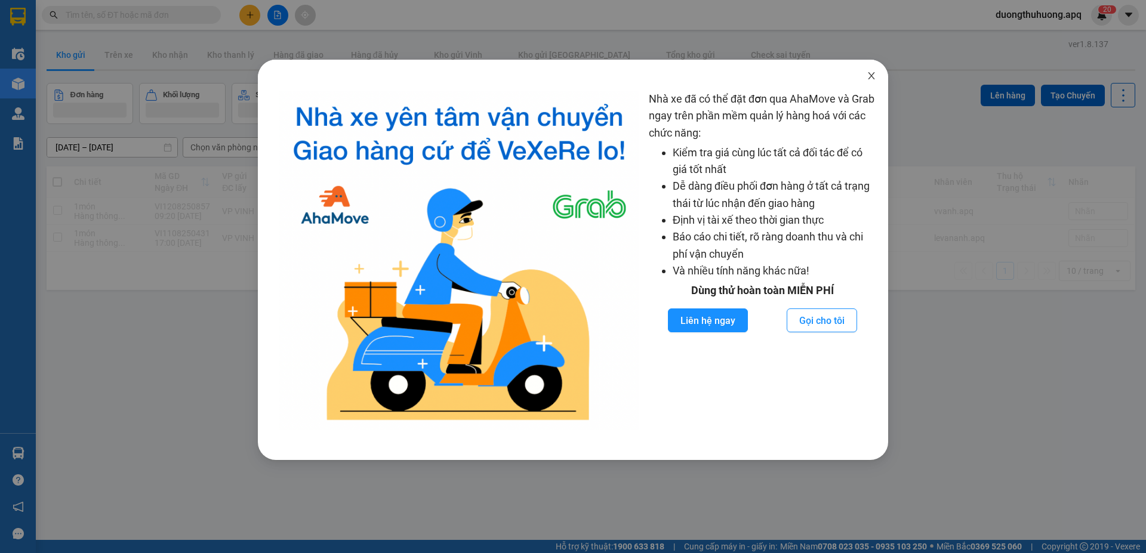
click at [868, 76] on icon "close" at bounding box center [872, 76] width 10 height 10
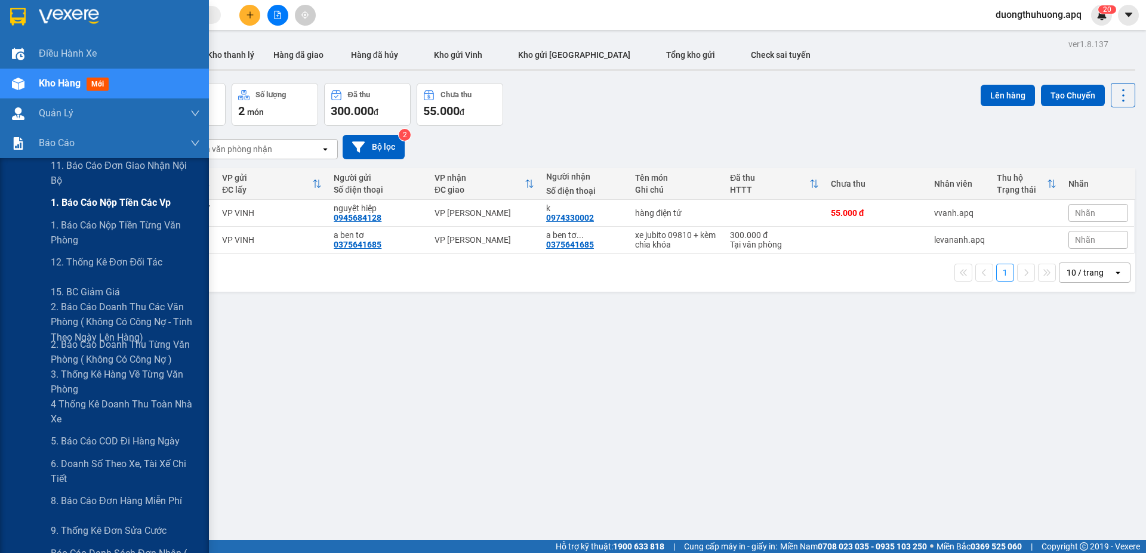
click at [93, 206] on span "1. Báo cáo nộp tiền các vp" at bounding box center [111, 202] width 120 height 15
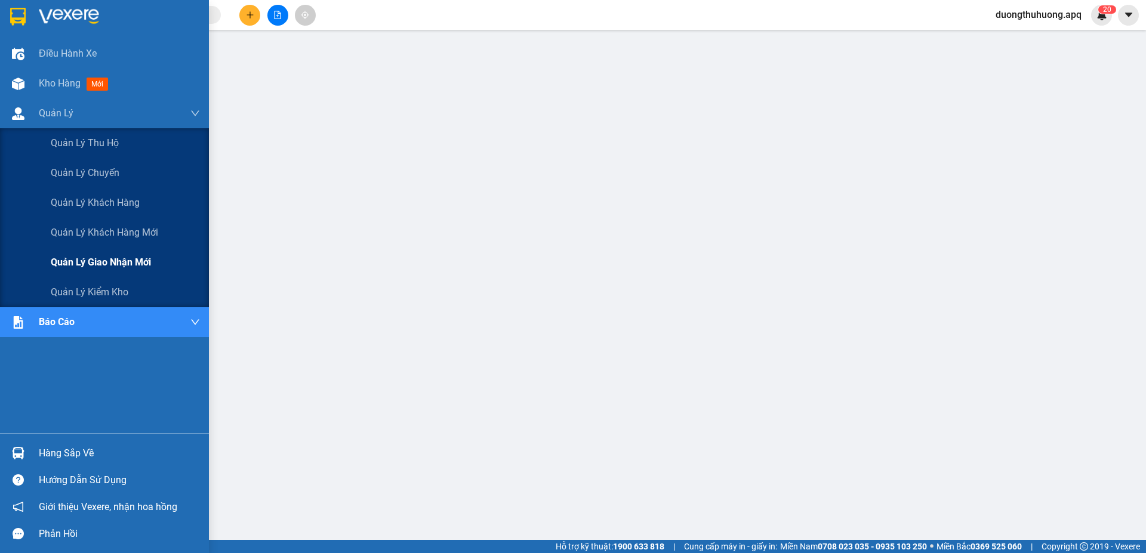
click at [99, 265] on span "Quản lý giao nhận mới" at bounding box center [101, 262] width 100 height 15
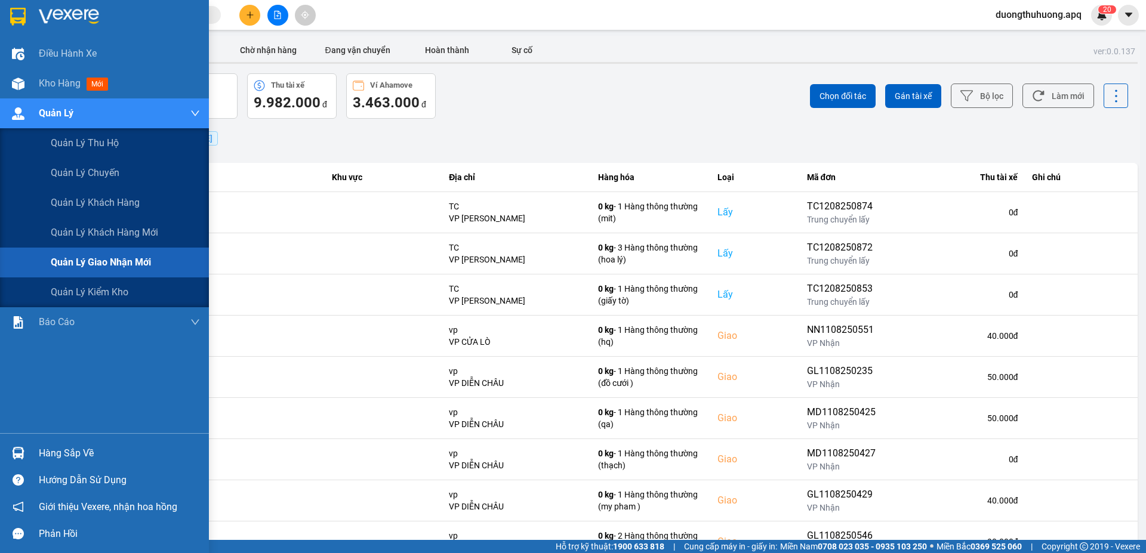
click at [100, 261] on span "Quản lý giao nhận mới" at bounding box center [101, 262] width 100 height 15
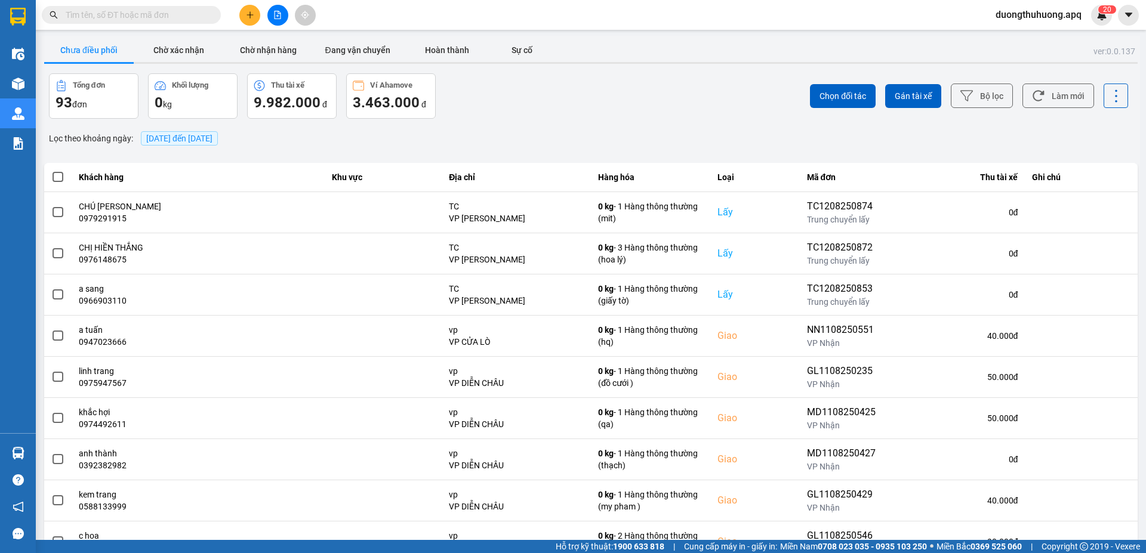
click at [212, 137] on span "[DATE] đến [DATE]" at bounding box center [179, 139] width 66 height 10
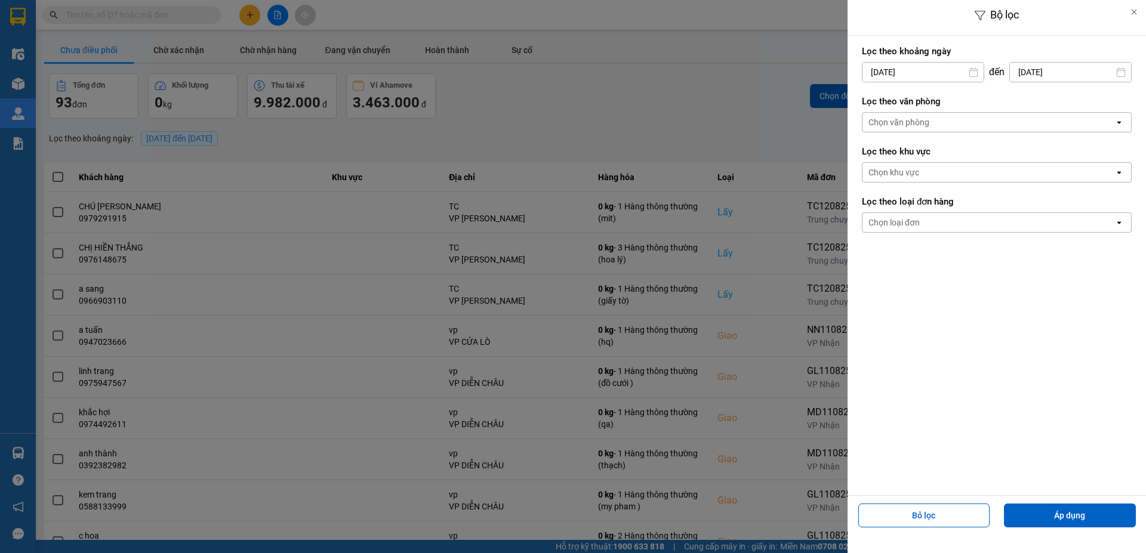
click at [944, 73] on input "12/08/2025" at bounding box center [922, 72] width 121 height 19
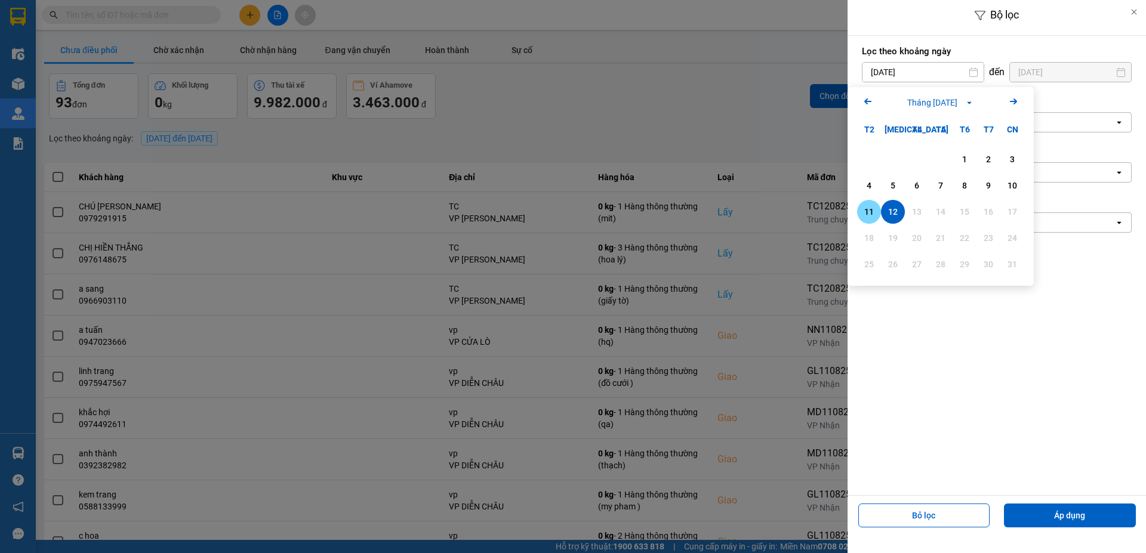
click at [868, 218] on div "11" at bounding box center [869, 212] width 17 height 14
type input "11/08/2025"
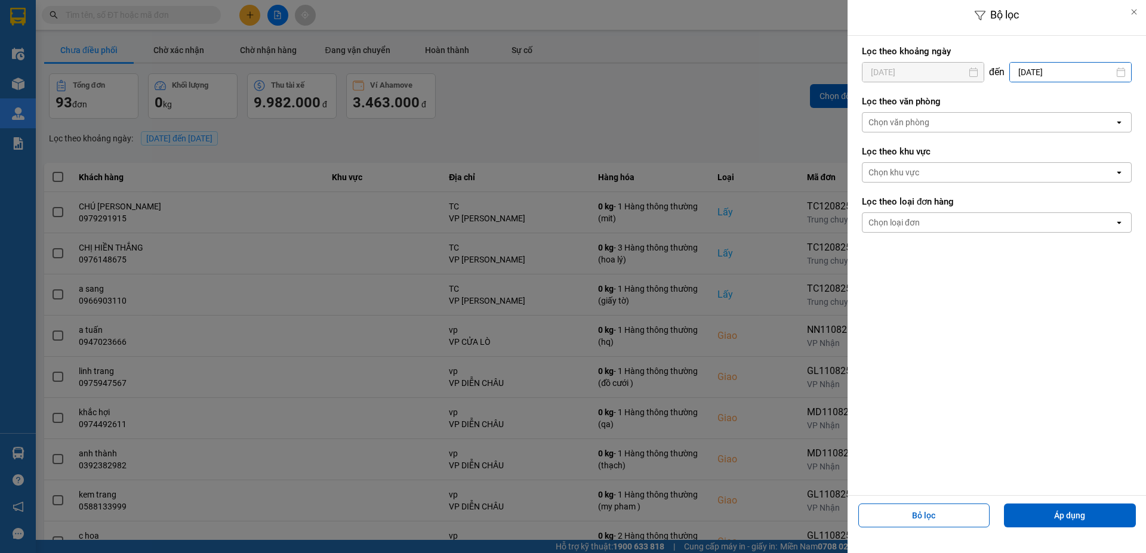
click at [1078, 67] on input "12/08/2025" at bounding box center [1070, 72] width 121 height 19
drag, startPoint x: 981, startPoint y: 213, endPoint x: 992, endPoint y: 254, distance: 42.7
click at [979, 213] on div "11" at bounding box center [981, 212] width 17 height 14
type input "11/08/2025"
drag, startPoint x: 1066, startPoint y: 513, endPoint x: 1145, endPoint y: 400, distance: 138.4
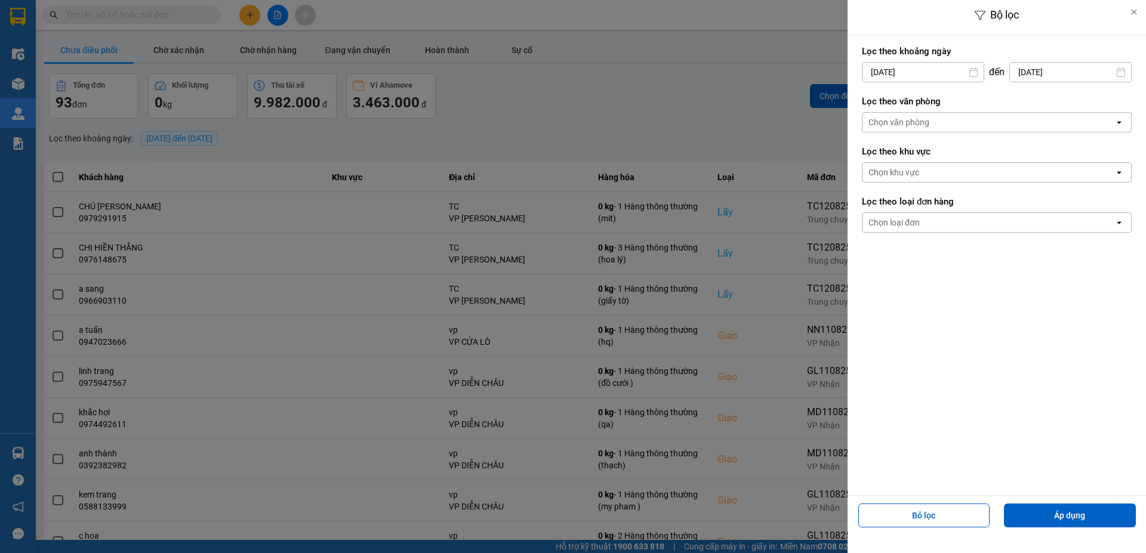
click at [1066, 514] on button "Áp dụng" at bounding box center [1070, 516] width 132 height 24
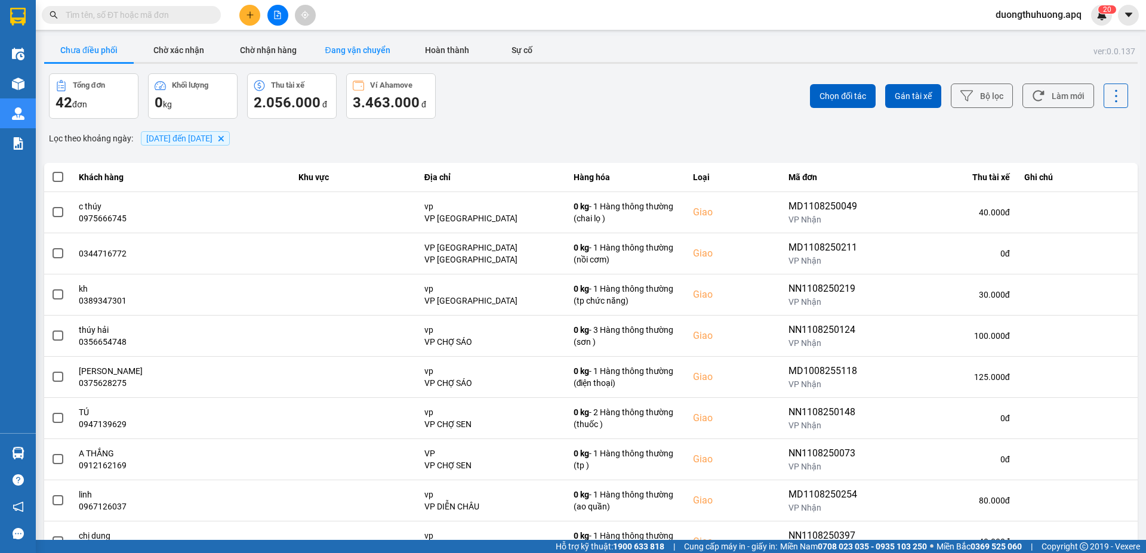
click at [355, 47] on button "Đang vận chuyển" at bounding box center [358, 50] width 90 height 24
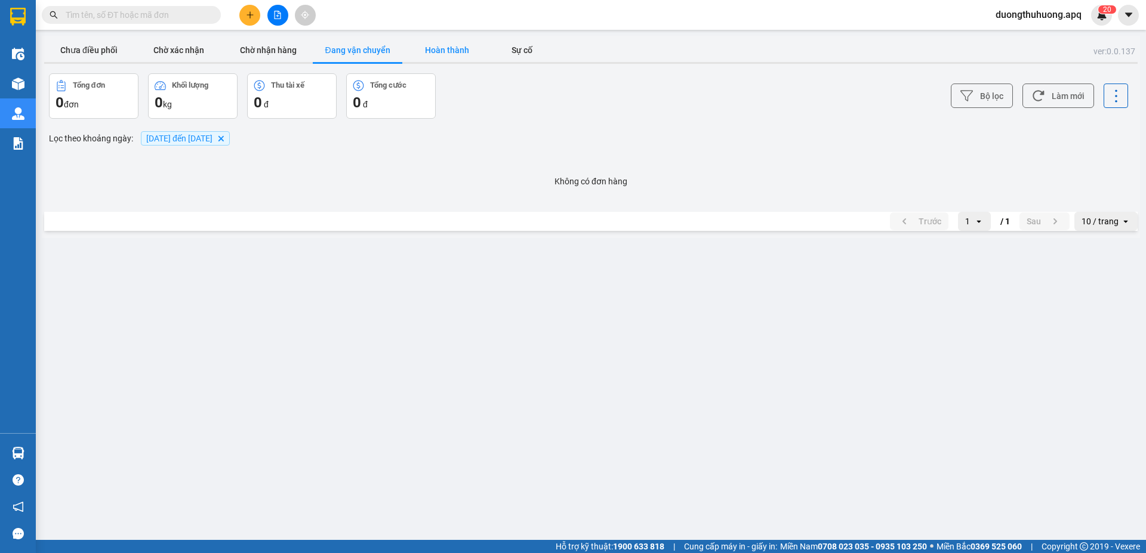
click at [446, 47] on button "Hoàn thành" at bounding box center [447, 50] width 90 height 24
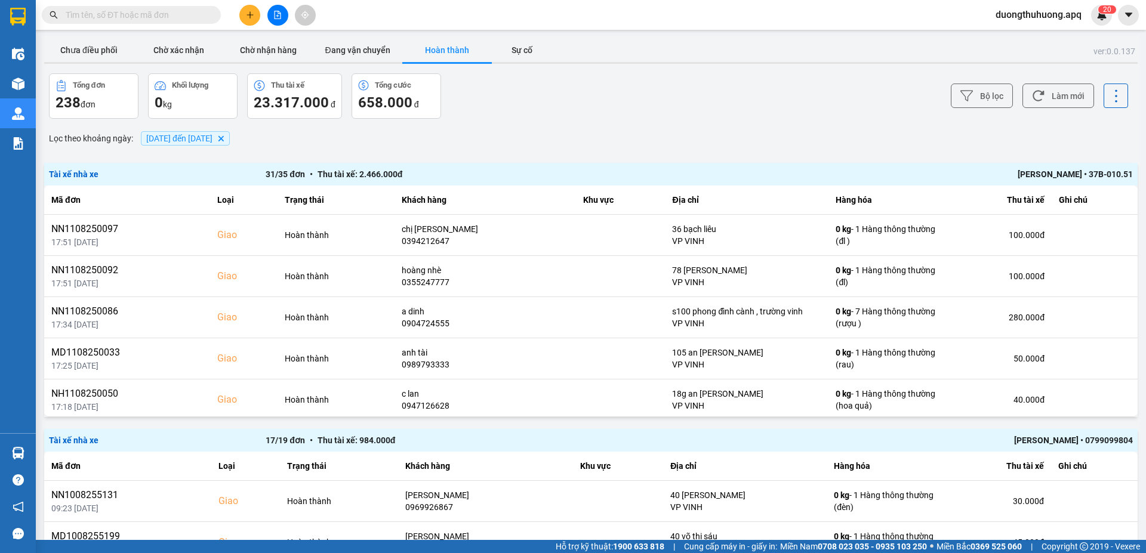
click at [1035, 174] on div "[PERSON_NAME] • 37B-010.51" at bounding box center [915, 174] width 433 height 13
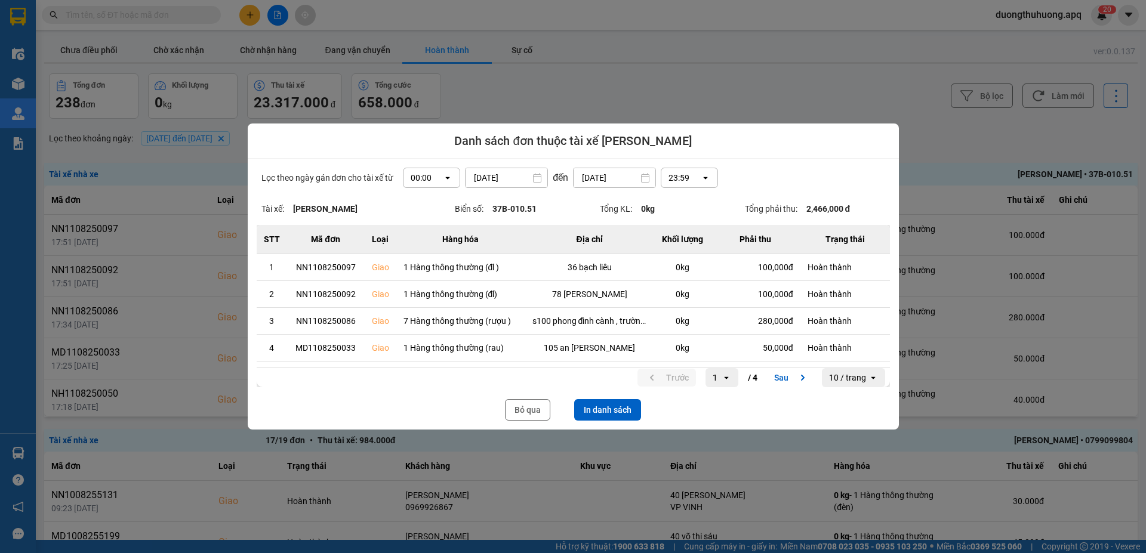
click at [446, 178] on icon "dialog" at bounding box center [448, 178] width 4 height 2
click at [419, 245] on div "13:00" at bounding box center [427, 244] width 38 height 12
click at [615, 409] on button "In danh sách" at bounding box center [607, 409] width 67 height 21
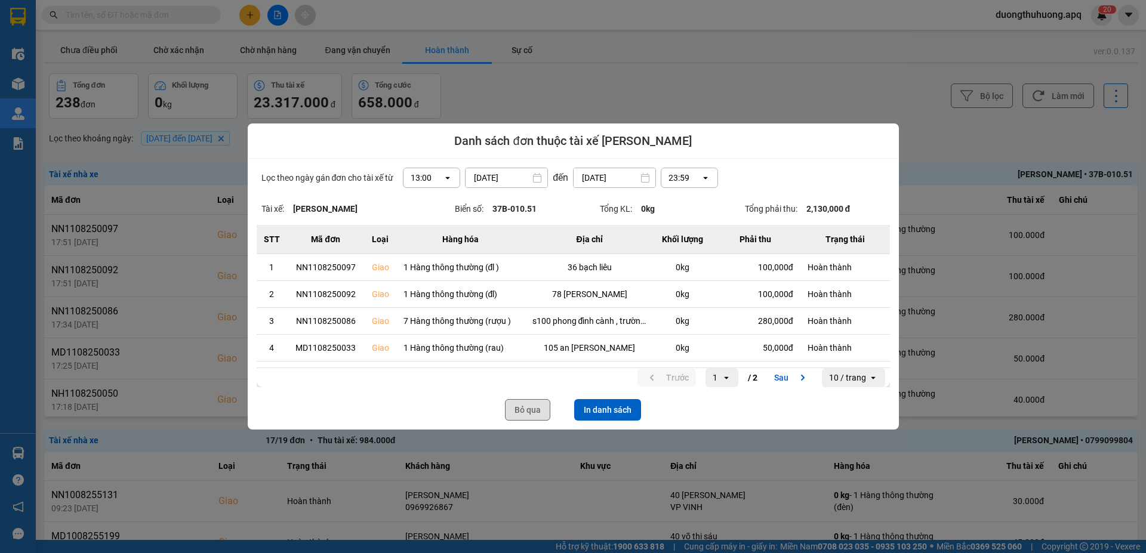
click at [525, 408] on button "Bỏ qua" at bounding box center [527, 409] width 45 height 21
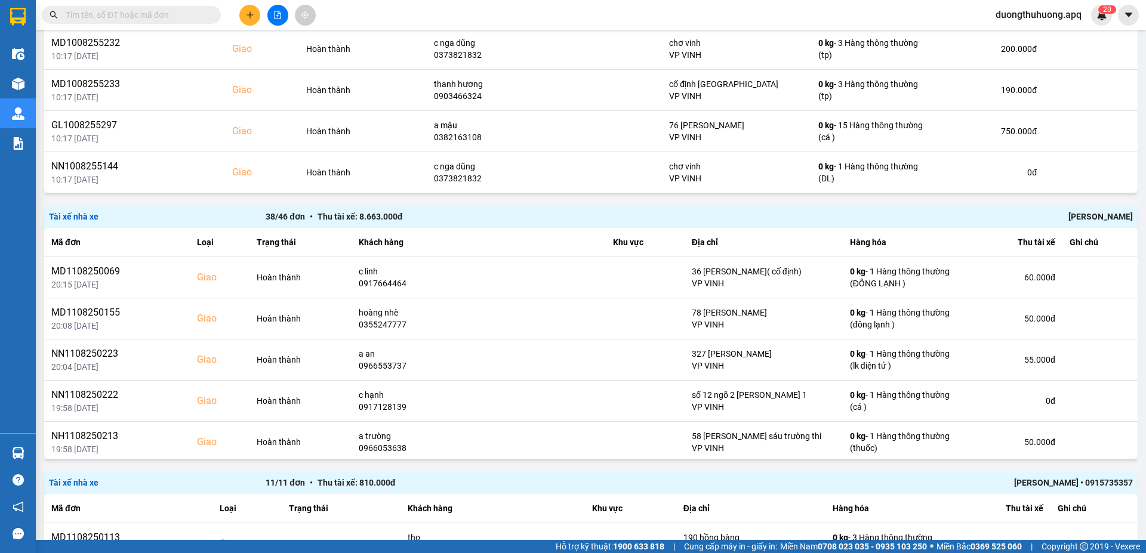
scroll to position [732, 0]
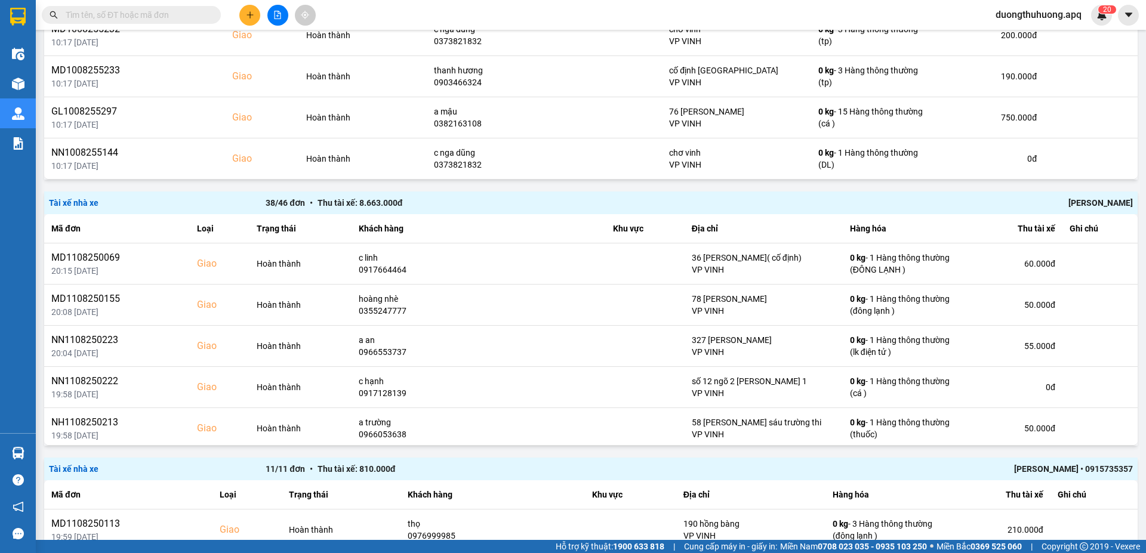
click at [1094, 204] on div "Chu Đình Tuấn" at bounding box center [915, 202] width 433 height 13
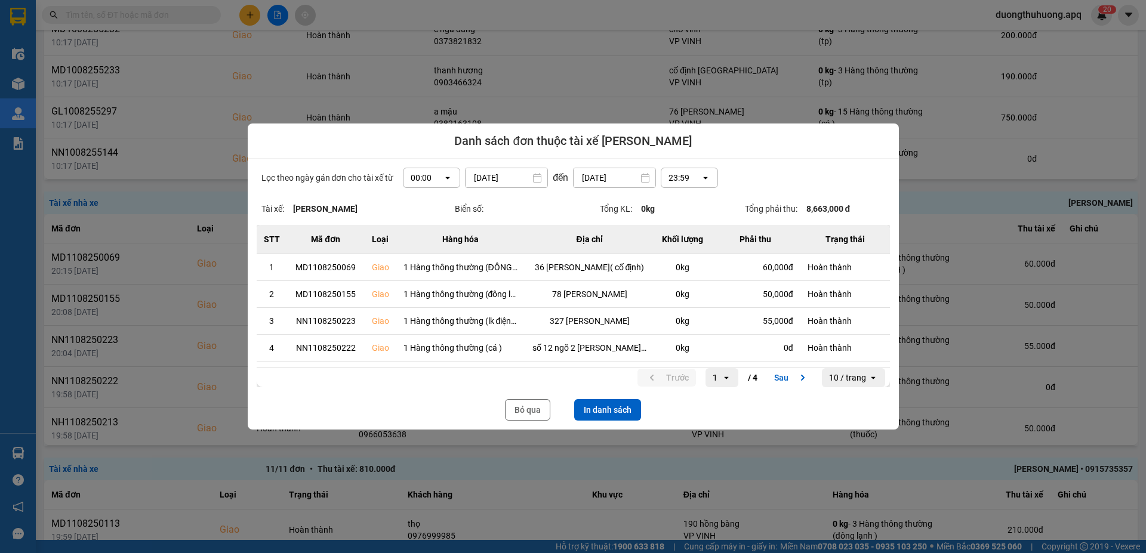
click at [443, 179] on icon "open" at bounding box center [448, 178] width 10 height 10
click at [416, 242] on div "13:00" at bounding box center [427, 244] width 38 height 12
click at [616, 409] on button "In danh sách" at bounding box center [607, 409] width 67 height 21
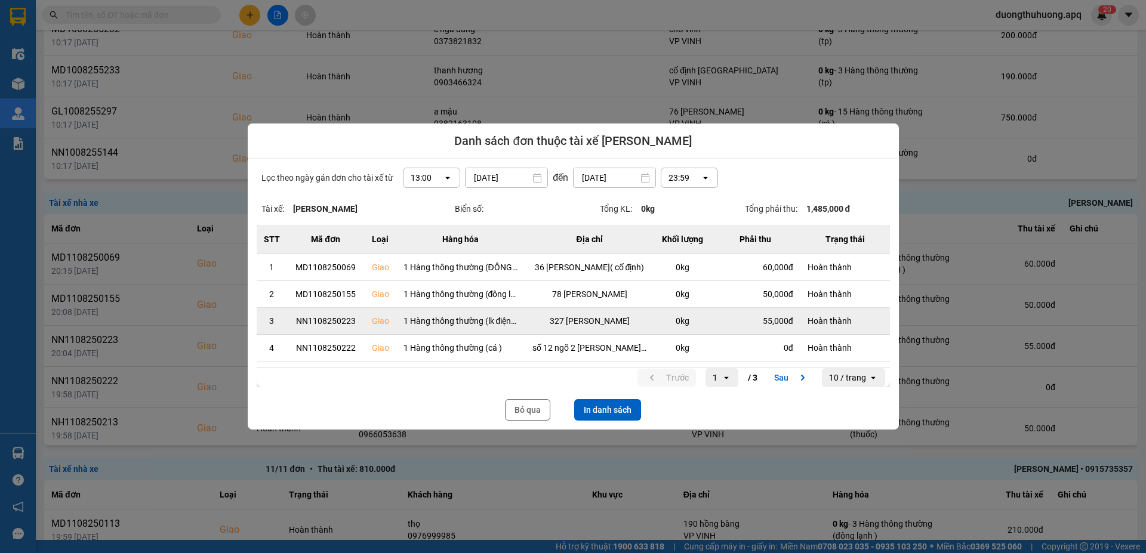
scroll to position [0, 0]
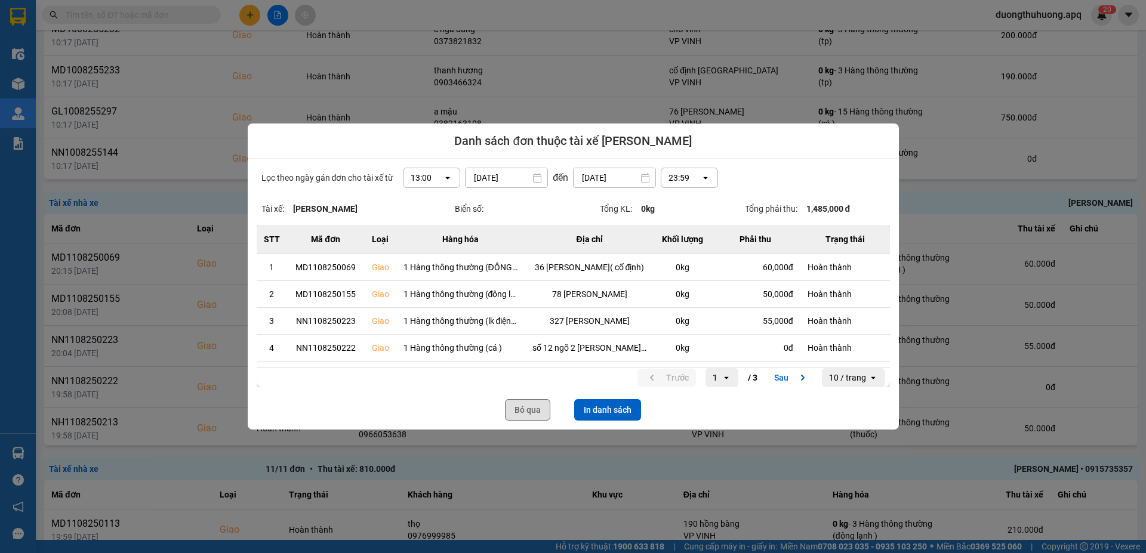
click at [531, 409] on button "Bỏ qua" at bounding box center [527, 409] width 45 height 21
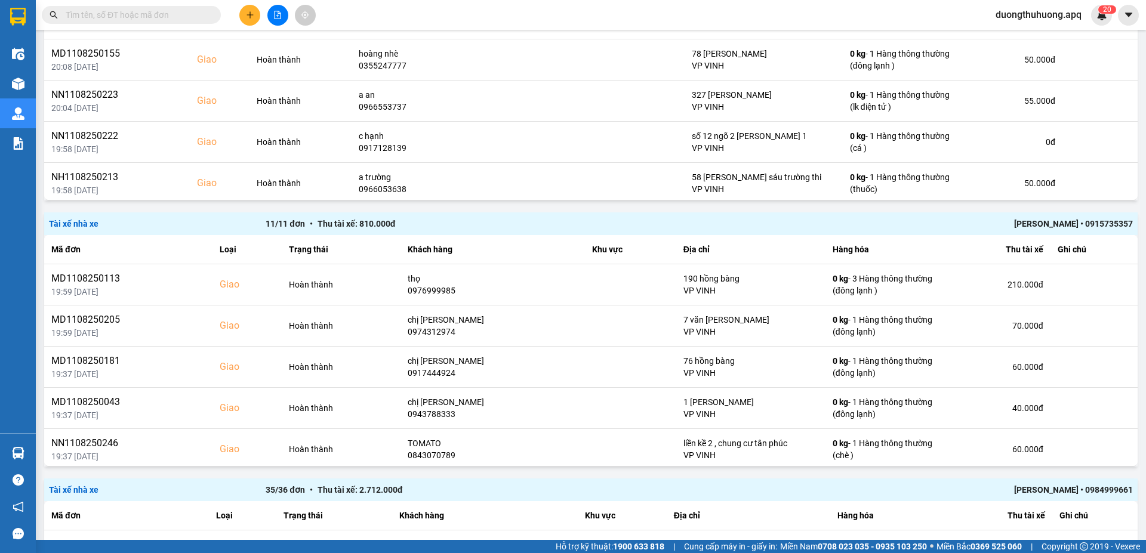
scroll to position [983, 0]
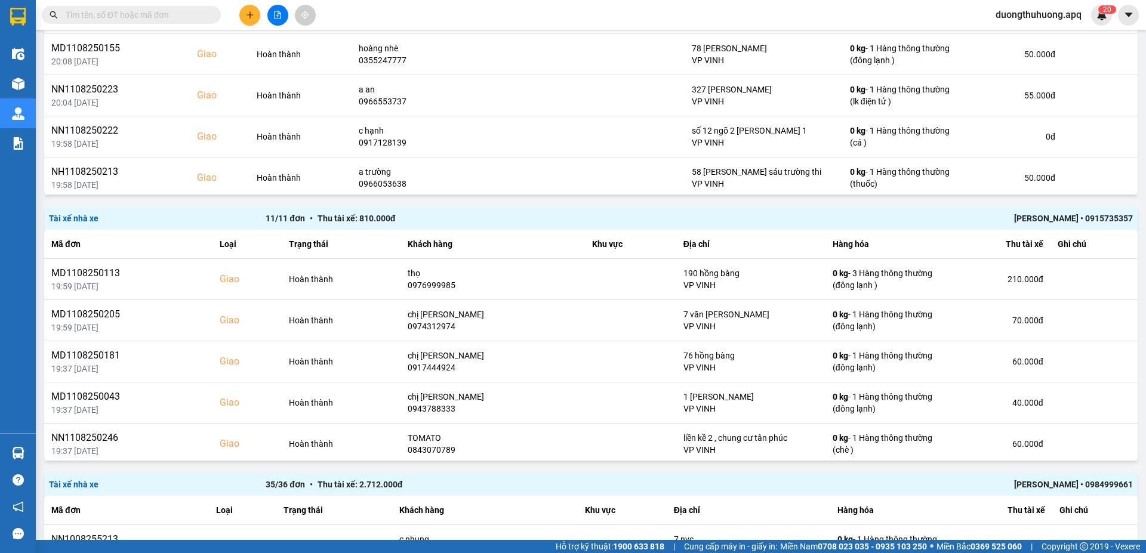
click at [1027, 221] on div "TRẦN THANH TÂM • 0915735357" at bounding box center [915, 218] width 433 height 13
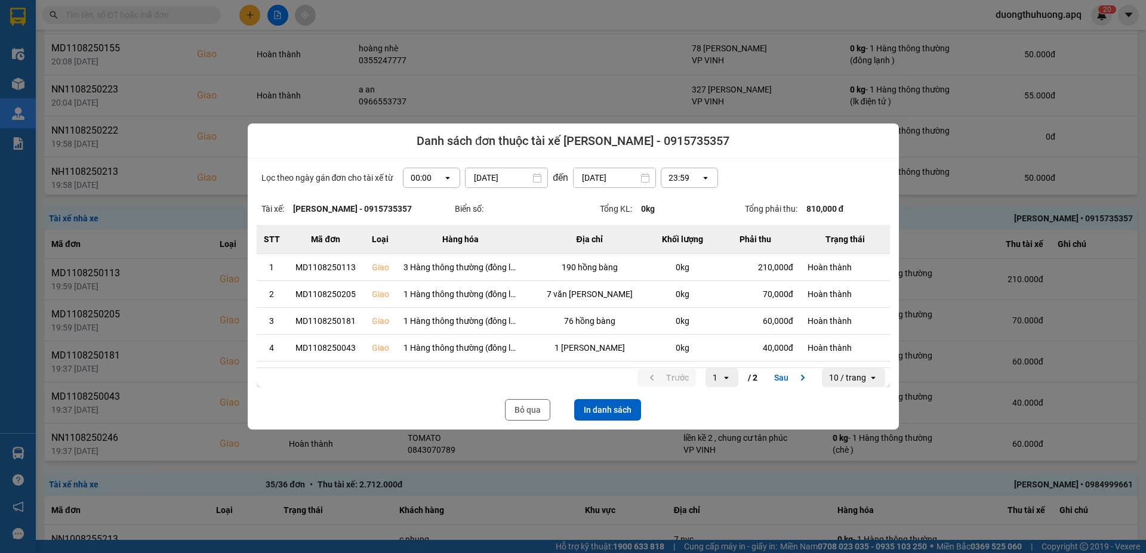
click at [446, 179] on icon "dialog" at bounding box center [448, 178] width 4 height 2
click at [420, 246] on div "13:00" at bounding box center [427, 244] width 38 height 12
click at [622, 409] on button "In danh sách" at bounding box center [607, 409] width 67 height 21
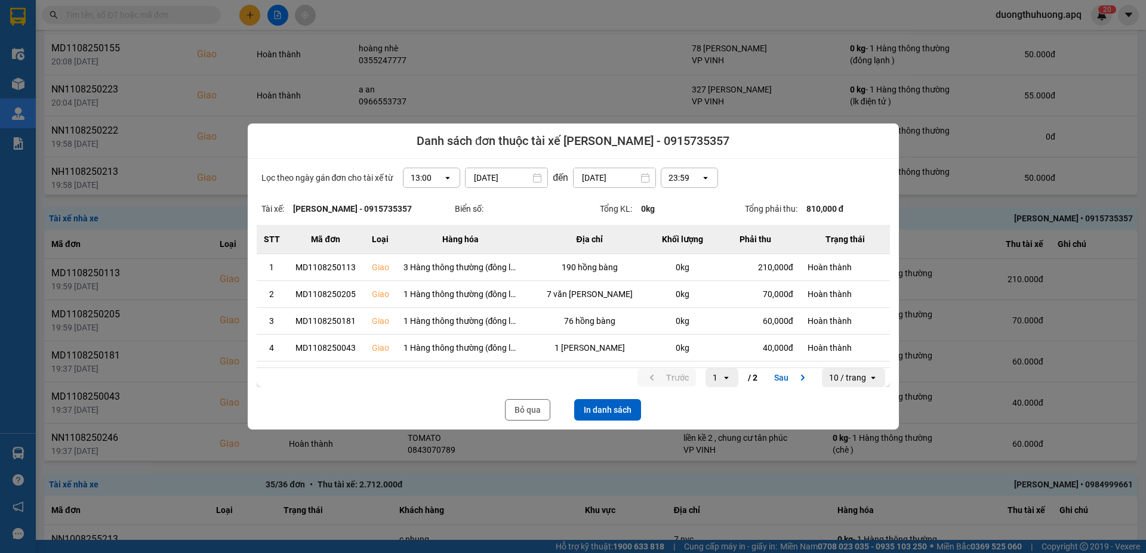
drag, startPoint x: 531, startPoint y: 412, endPoint x: 1101, endPoint y: 204, distance: 607.0
click at [531, 411] on button "Bỏ qua" at bounding box center [527, 409] width 45 height 21
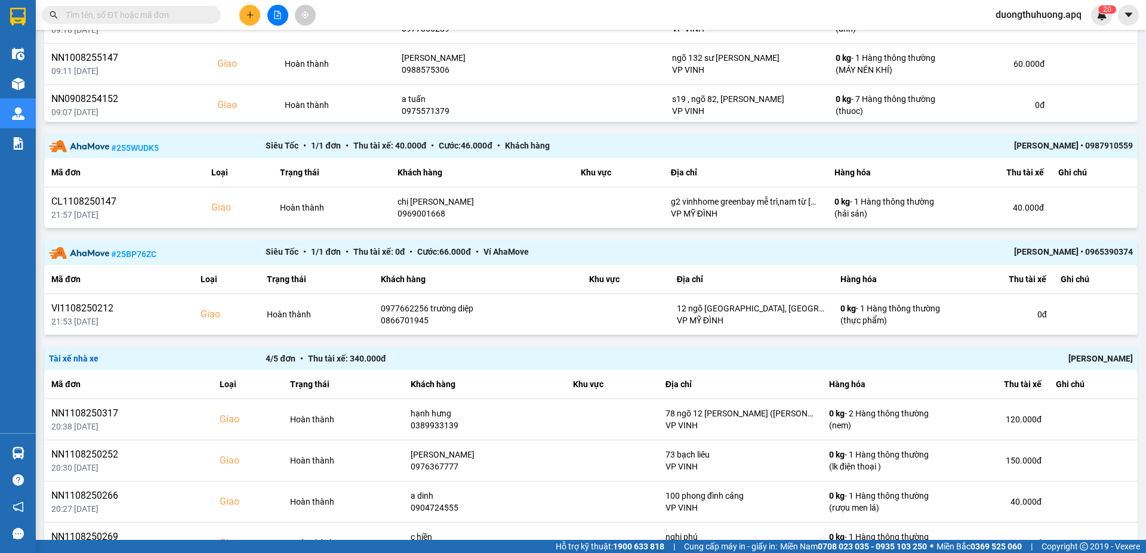
scroll to position [1922, 0]
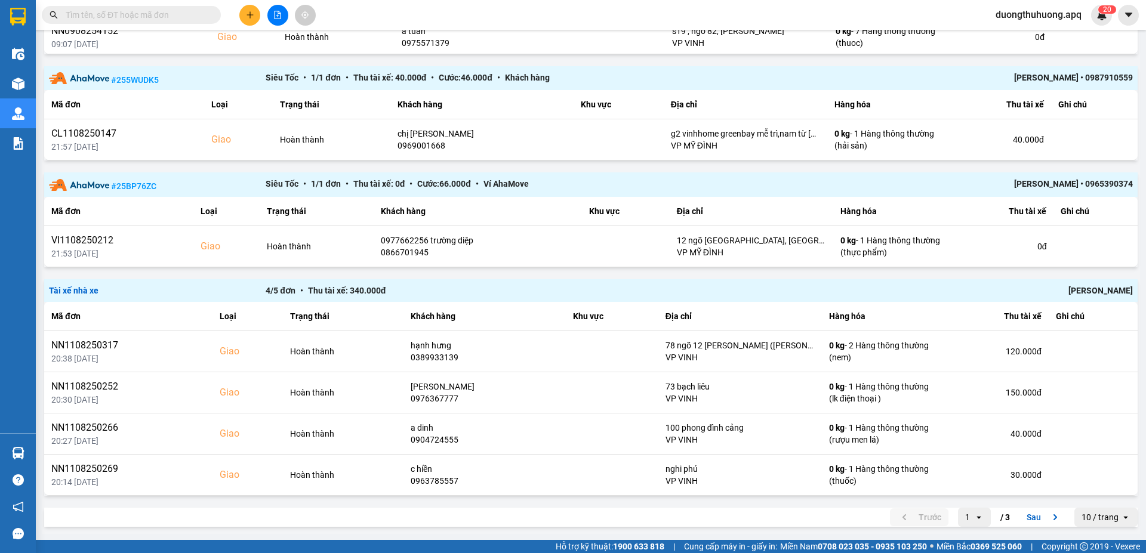
click at [1083, 291] on div "Ngô Tùng Nam" at bounding box center [915, 290] width 433 height 13
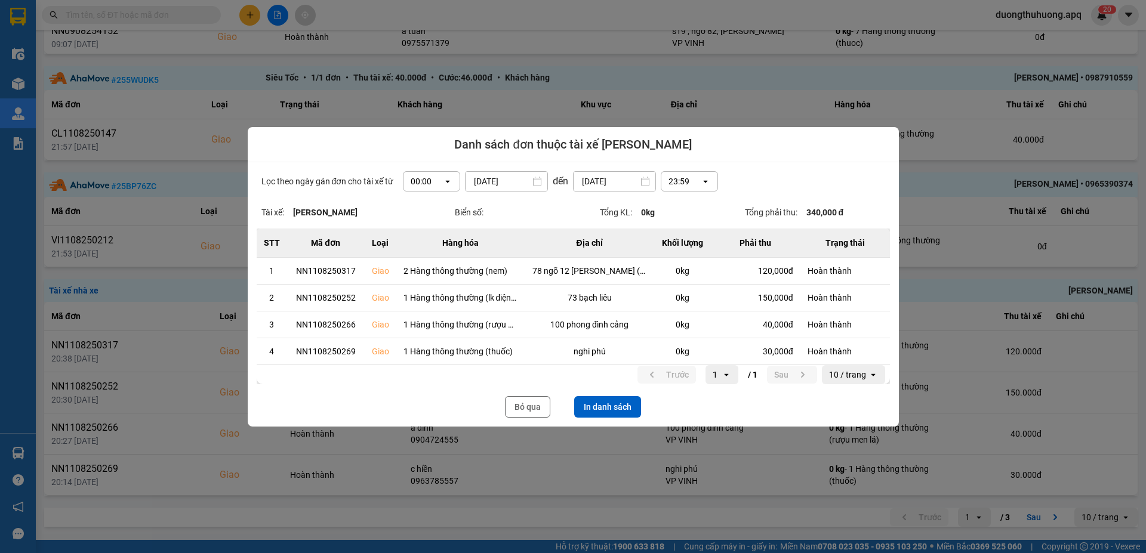
click at [448, 181] on icon "dialog" at bounding box center [448, 181] width 4 height 2
click at [427, 251] on div "13:00" at bounding box center [432, 247] width 38 height 12
click at [598, 408] on button "In danh sách" at bounding box center [607, 406] width 67 height 21
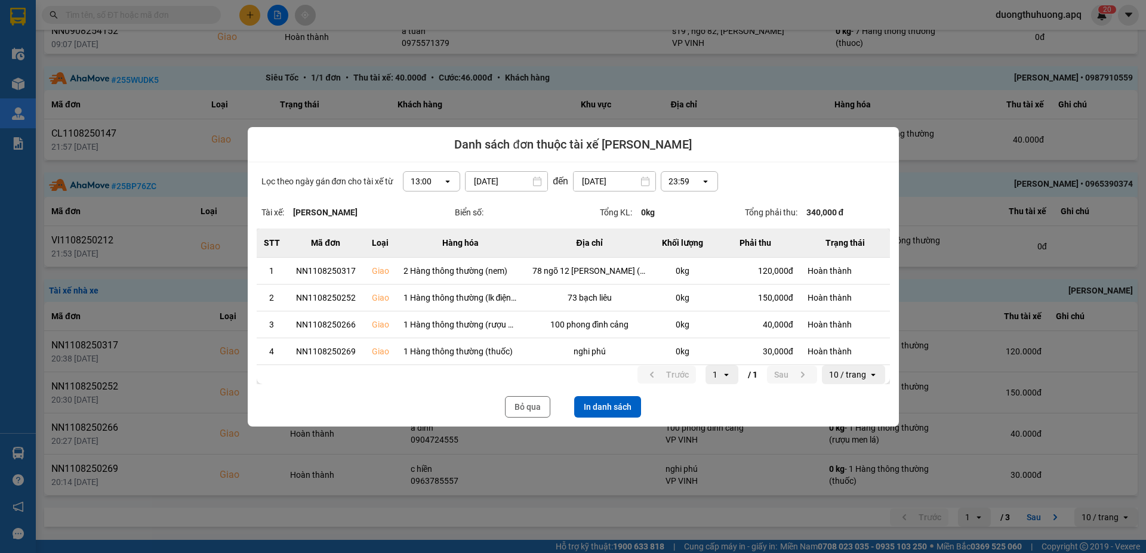
drag, startPoint x: 517, startPoint y: 409, endPoint x: 1115, endPoint y: 167, distance: 646.0
click at [517, 409] on button "Bỏ qua" at bounding box center [527, 406] width 45 height 21
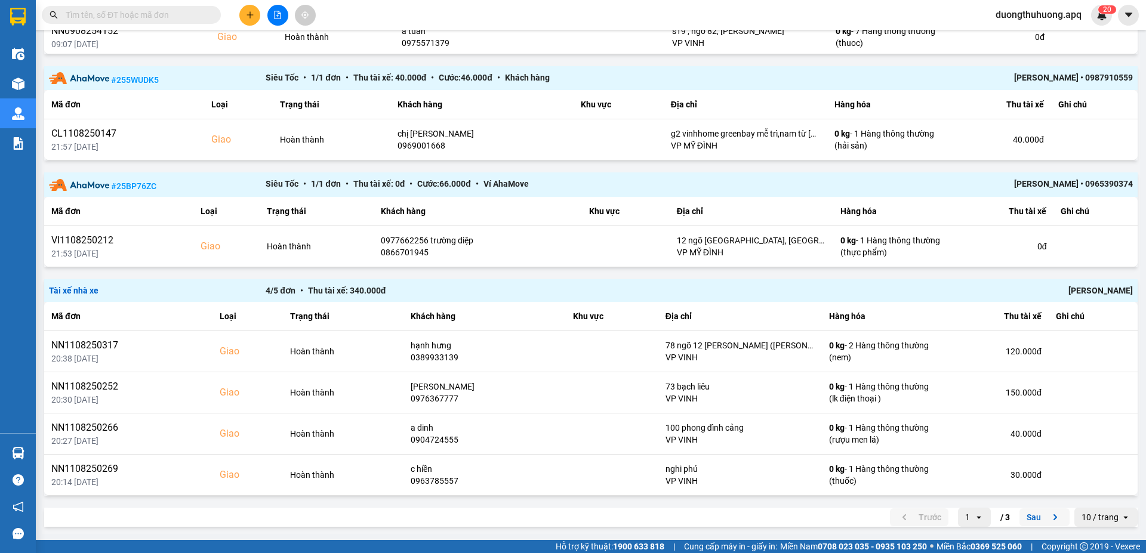
click at [1024, 520] on button "Sau" at bounding box center [1044, 517] width 50 height 18
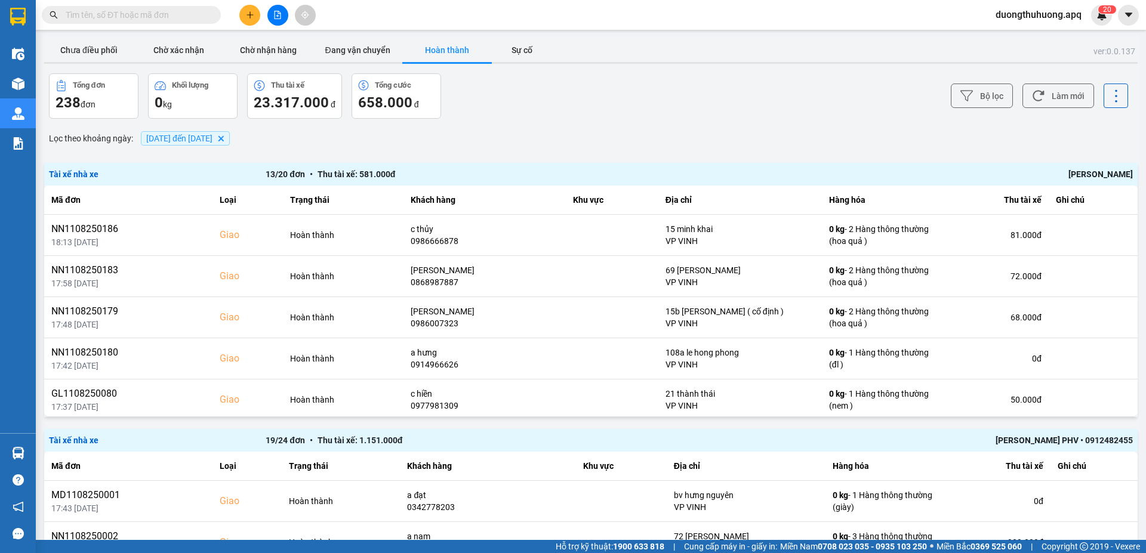
click at [1080, 174] on div "Nguyễn Tất Tiến" at bounding box center [915, 174] width 433 height 13
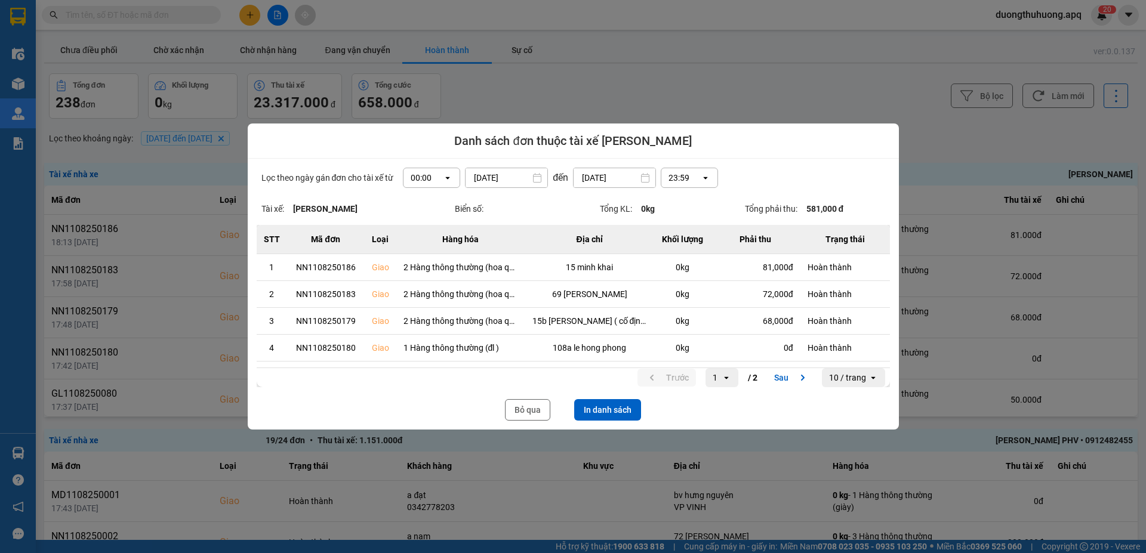
click at [445, 177] on icon "open" at bounding box center [448, 178] width 10 height 10
click at [421, 245] on div "13:00" at bounding box center [427, 244] width 38 height 12
click at [612, 416] on button "In danh sách" at bounding box center [607, 409] width 67 height 21
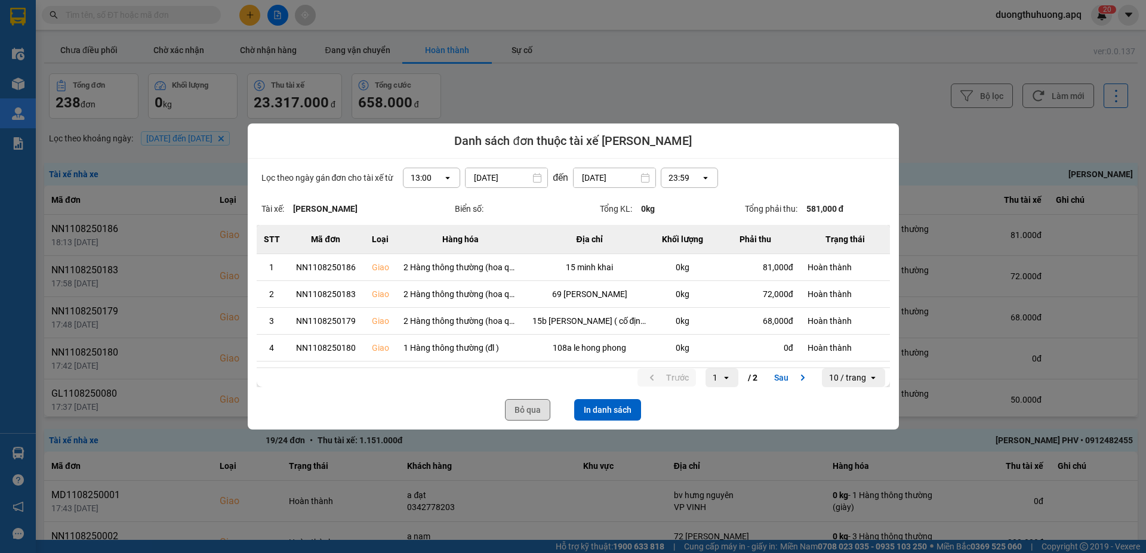
click at [531, 415] on button "Bỏ qua" at bounding box center [527, 409] width 45 height 21
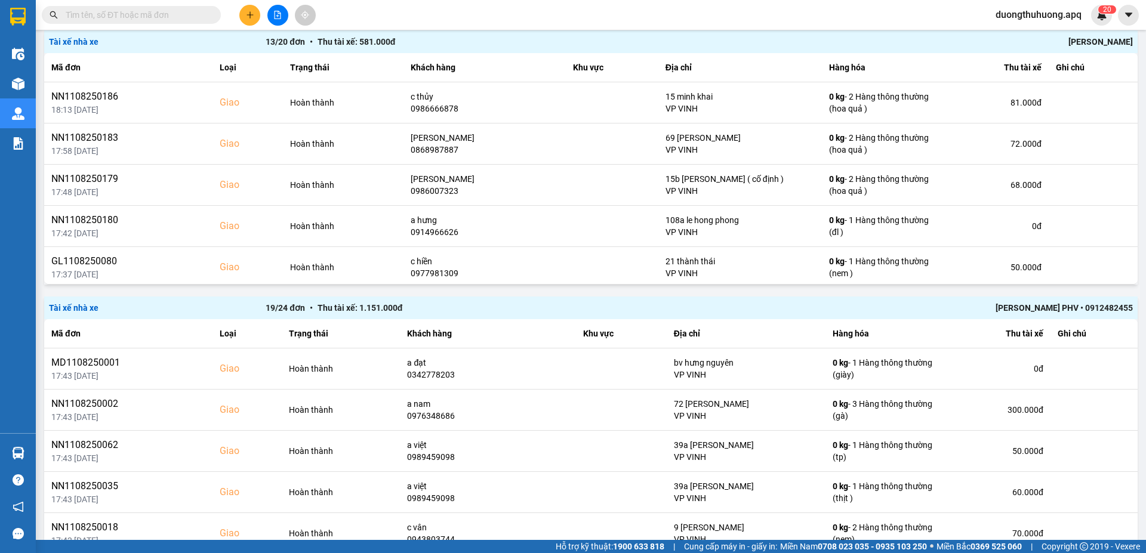
scroll to position [161, 0]
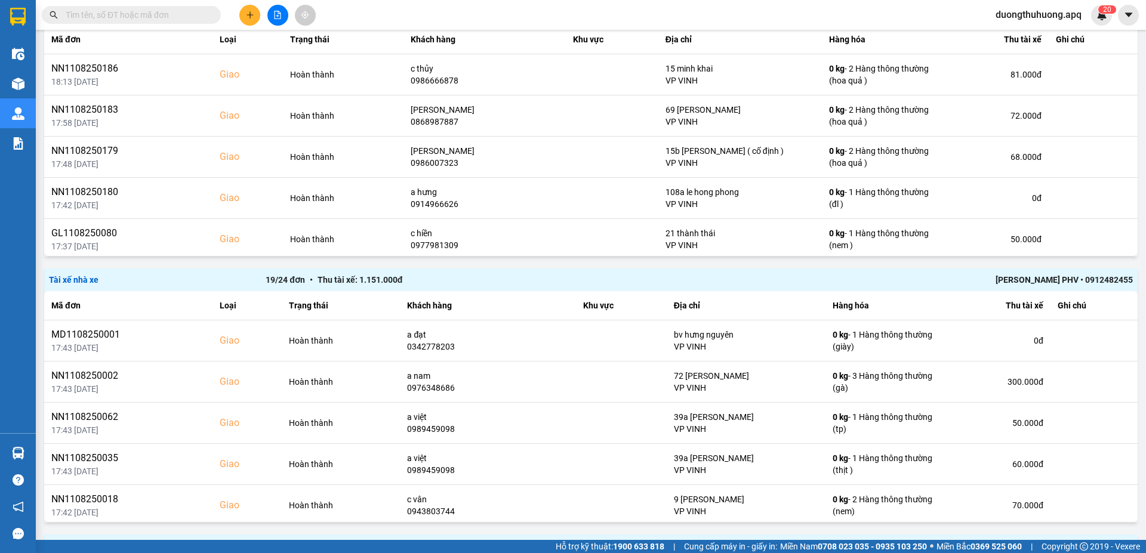
click at [1024, 280] on div "Lê Hữu Thuỷ PHV • 0912482455" at bounding box center [915, 279] width 433 height 13
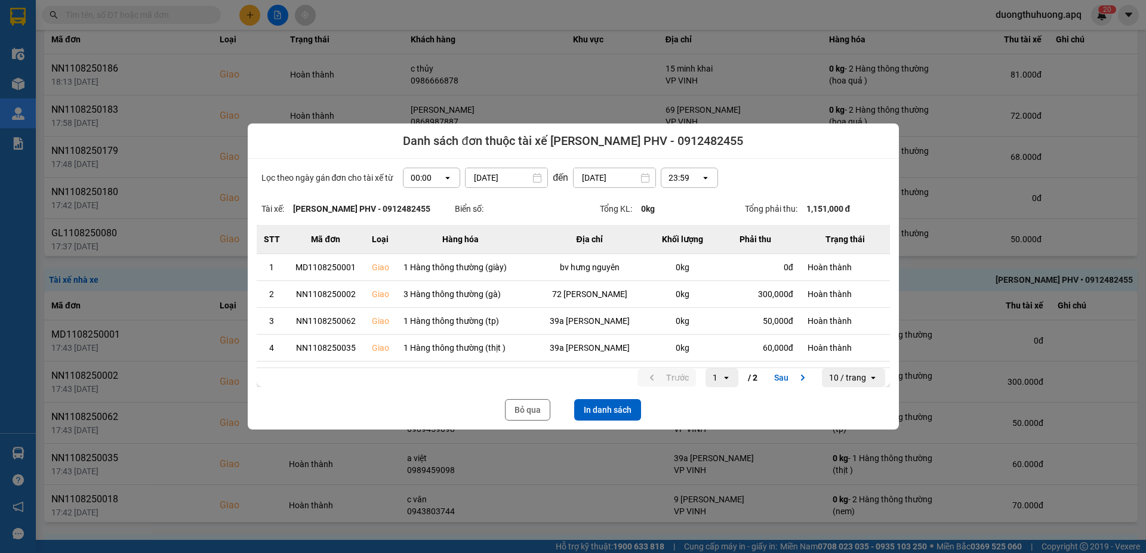
click at [446, 178] on icon "dialog" at bounding box center [448, 178] width 4 height 2
click at [418, 245] on div "13:00" at bounding box center [427, 244] width 38 height 12
click at [616, 408] on button "In danh sách" at bounding box center [607, 409] width 67 height 21
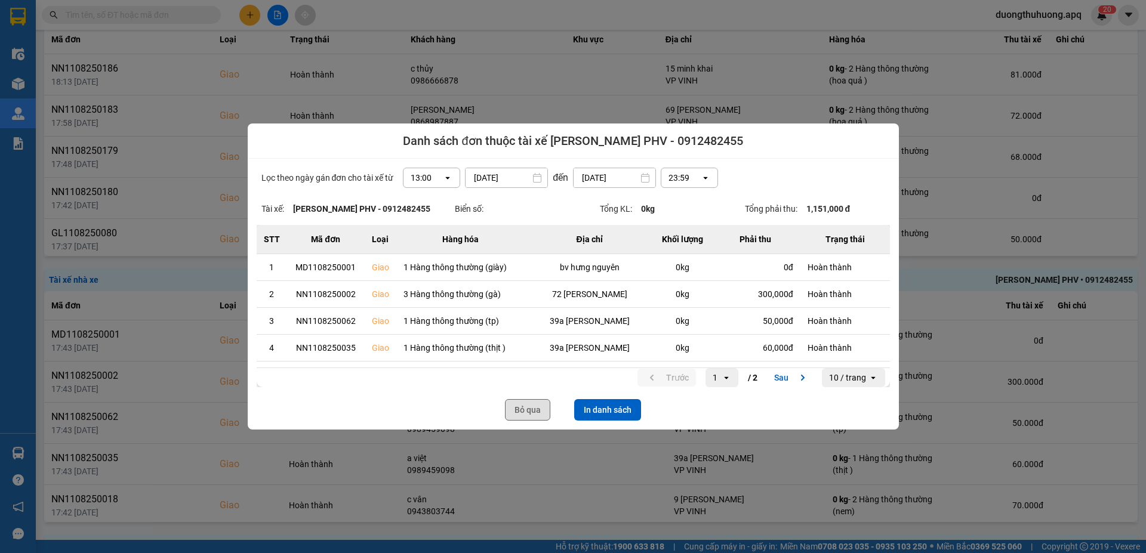
click at [532, 411] on button "Bỏ qua" at bounding box center [527, 409] width 45 height 21
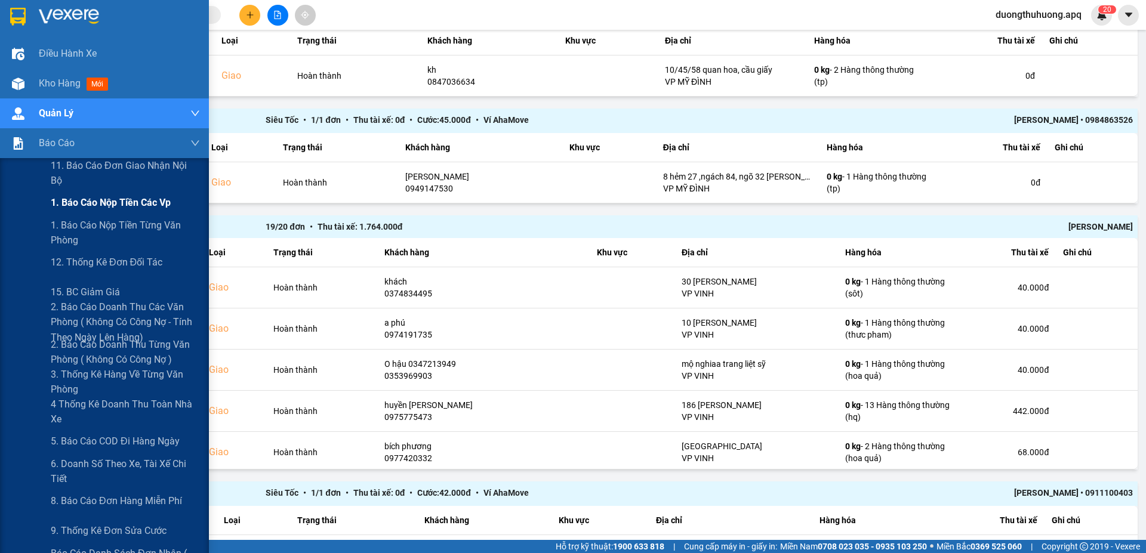
click at [102, 208] on span "1. Báo cáo nộp tiền các vp" at bounding box center [111, 202] width 120 height 15
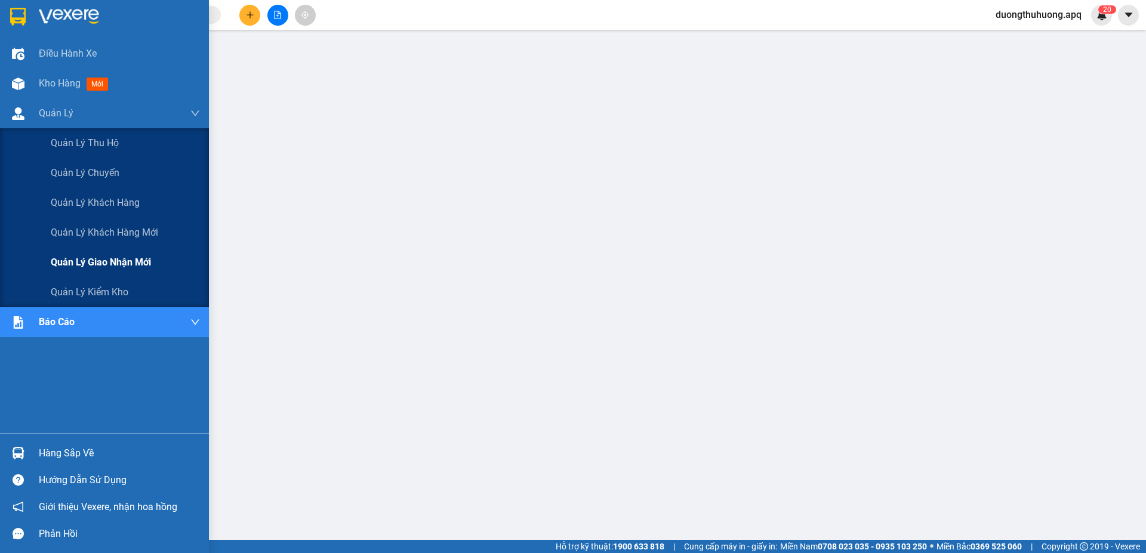
click at [94, 263] on span "Quản lý giao nhận mới" at bounding box center [101, 262] width 100 height 15
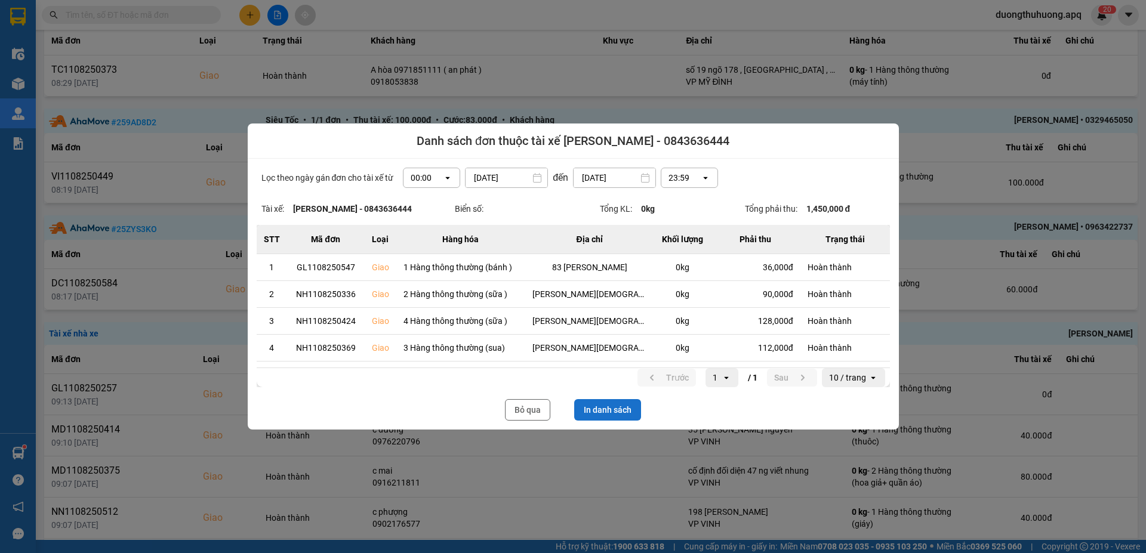
click at [619, 411] on button "In danh sách" at bounding box center [607, 409] width 67 height 21
click at [528, 408] on button "Bỏ qua" at bounding box center [527, 409] width 45 height 21
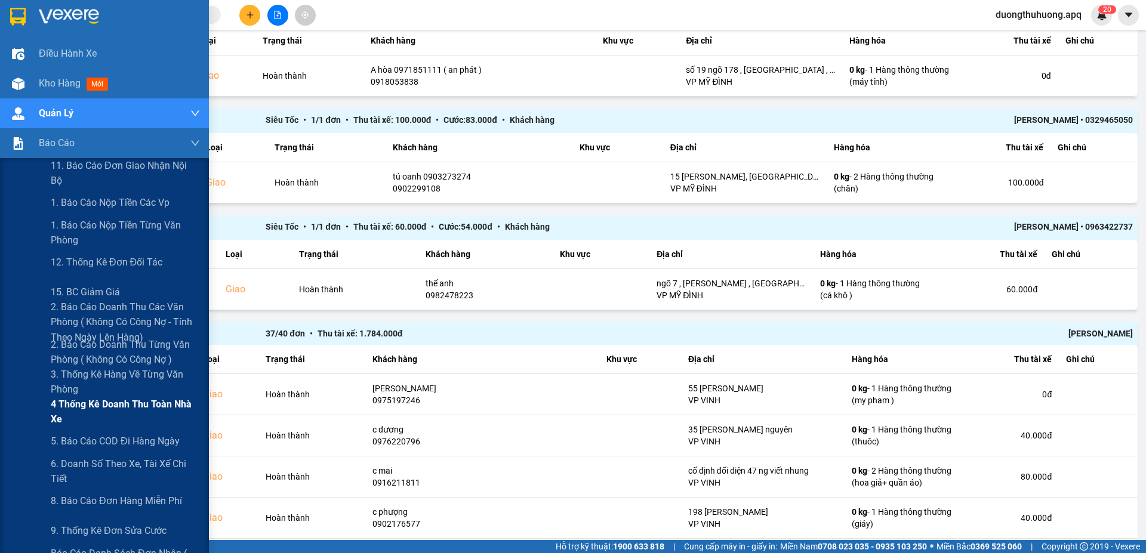
click at [87, 406] on span "4 Thống kê doanh thu toàn nhà xe" at bounding box center [125, 412] width 149 height 30
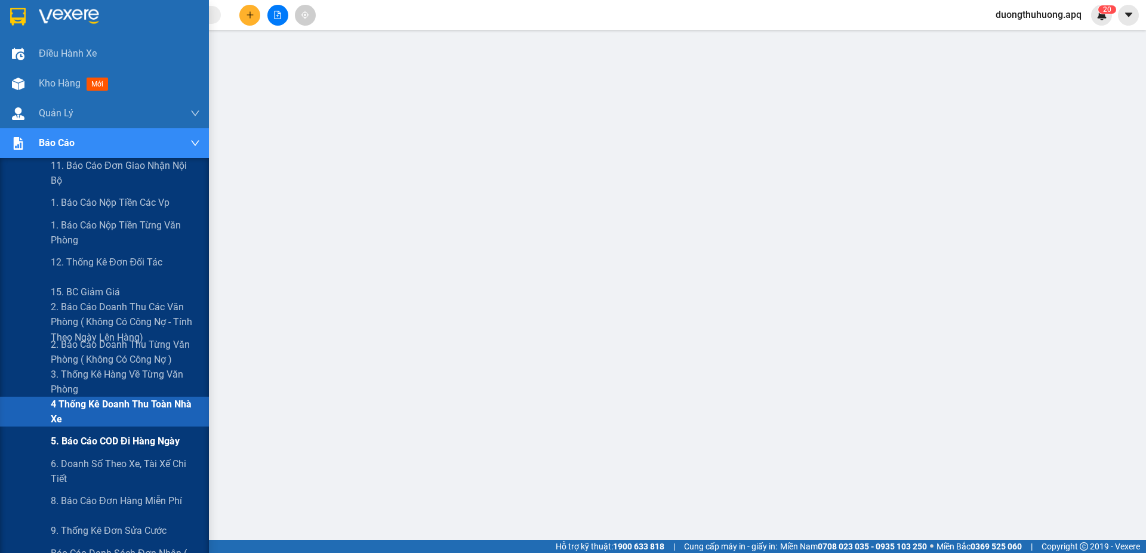
click at [92, 443] on span "5. Báo cáo COD đi hàng ngày" at bounding box center [115, 441] width 129 height 15
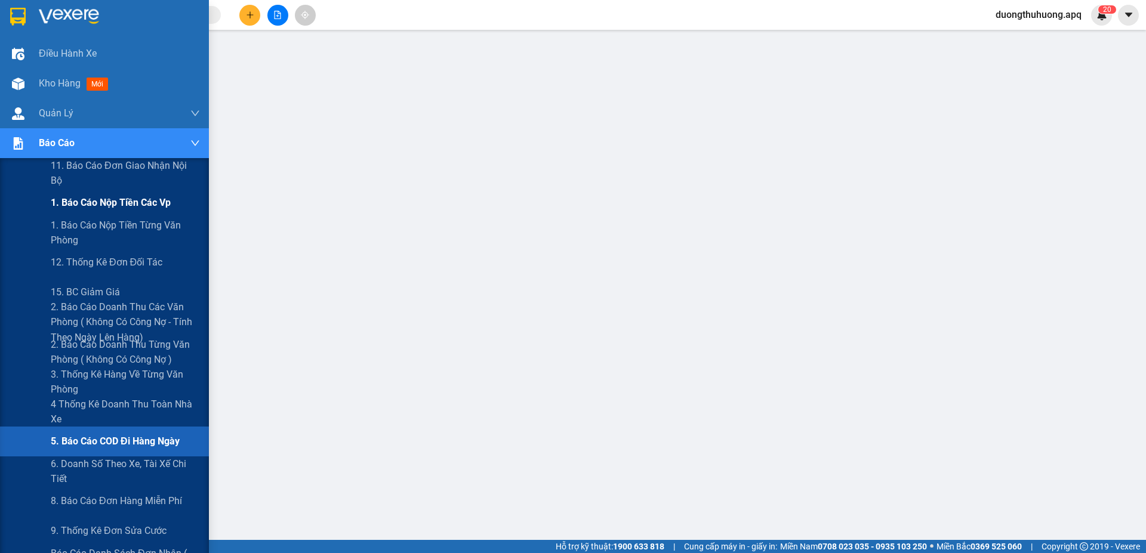
click at [94, 204] on span "1. Báo cáo nộp tiền các vp" at bounding box center [111, 202] width 120 height 15
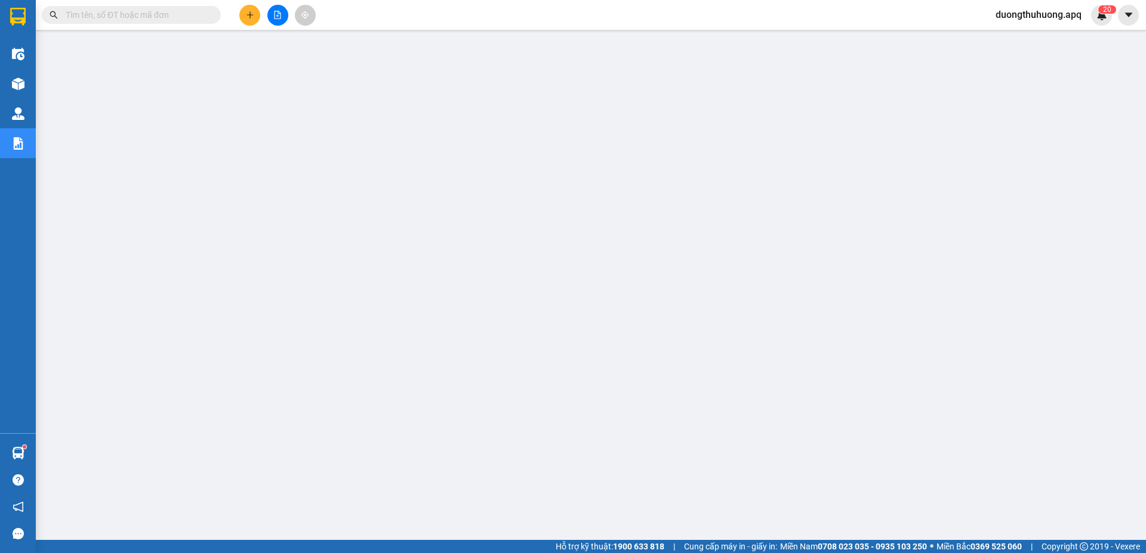
paste input "0961009595"
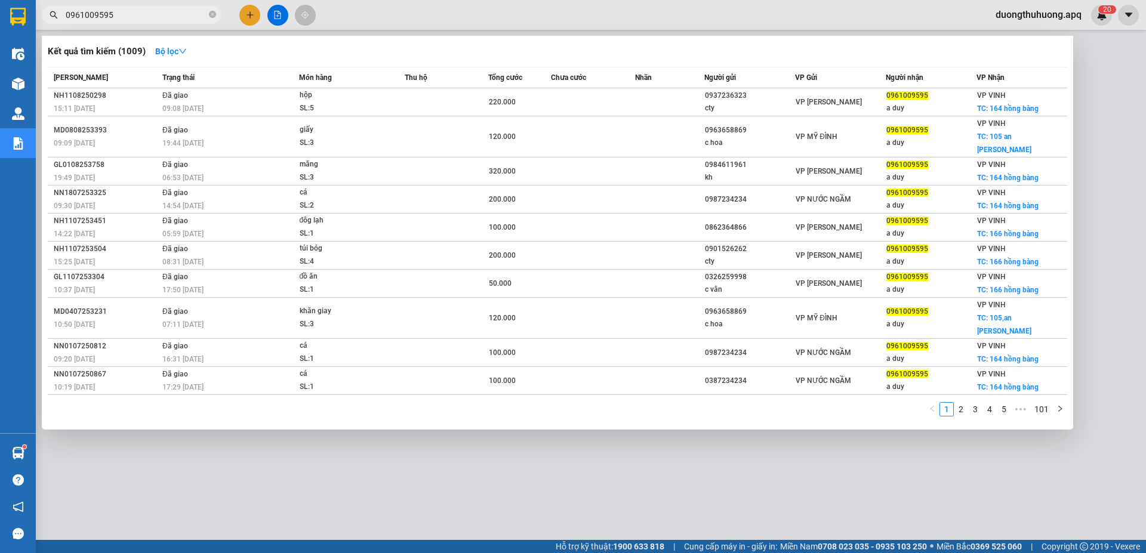
type input "0961009595"
click at [212, 13] on icon "close-circle" at bounding box center [212, 14] width 7 height 7
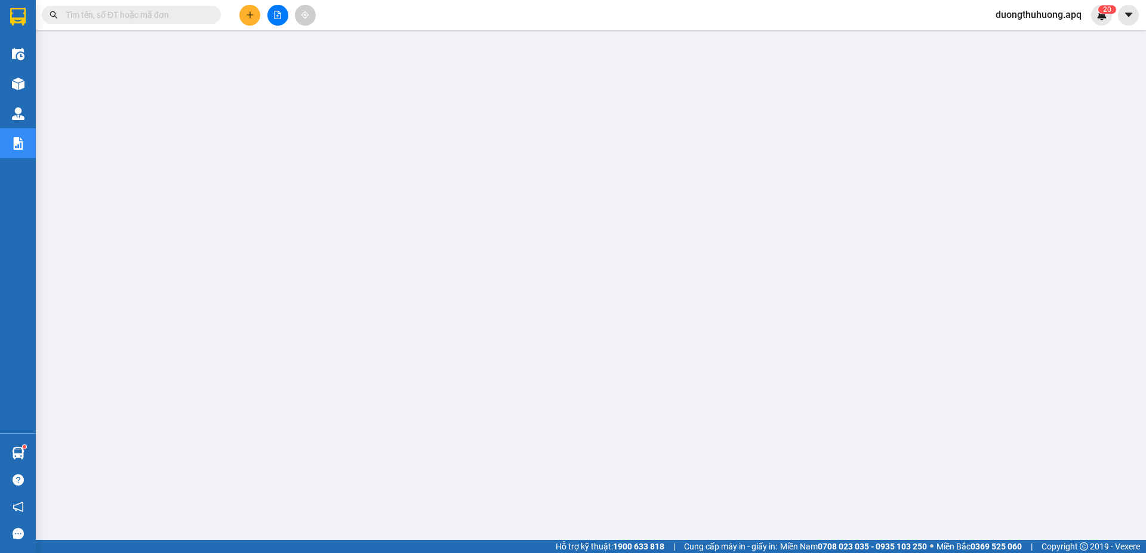
paste input "0985636629"
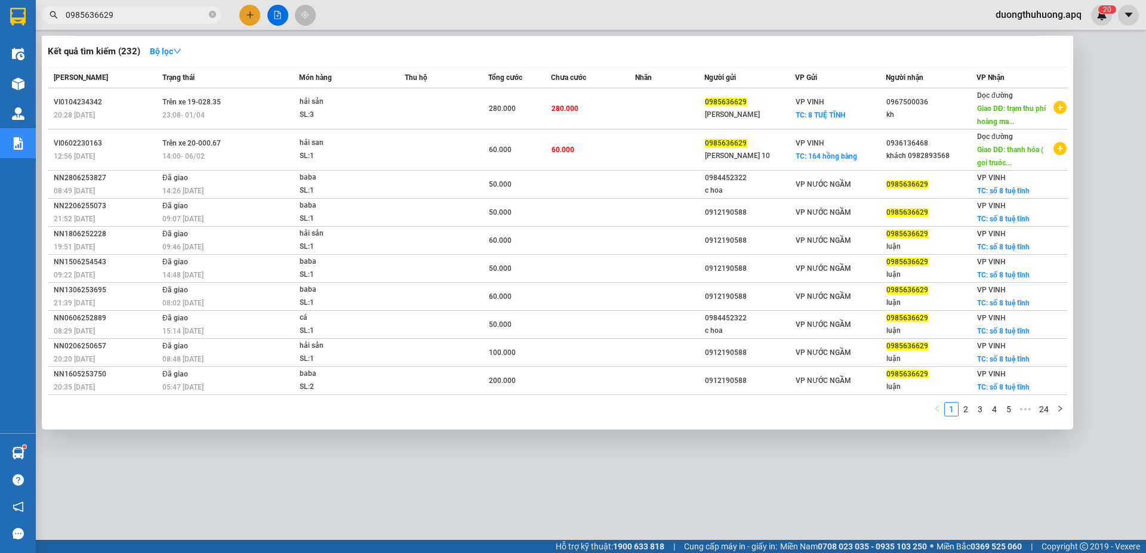
type input "0985636629"
drag, startPoint x: 212, startPoint y: 15, endPoint x: 196, endPoint y: 16, distance: 16.2
click at [211, 15] on icon "close-circle" at bounding box center [212, 14] width 7 height 7
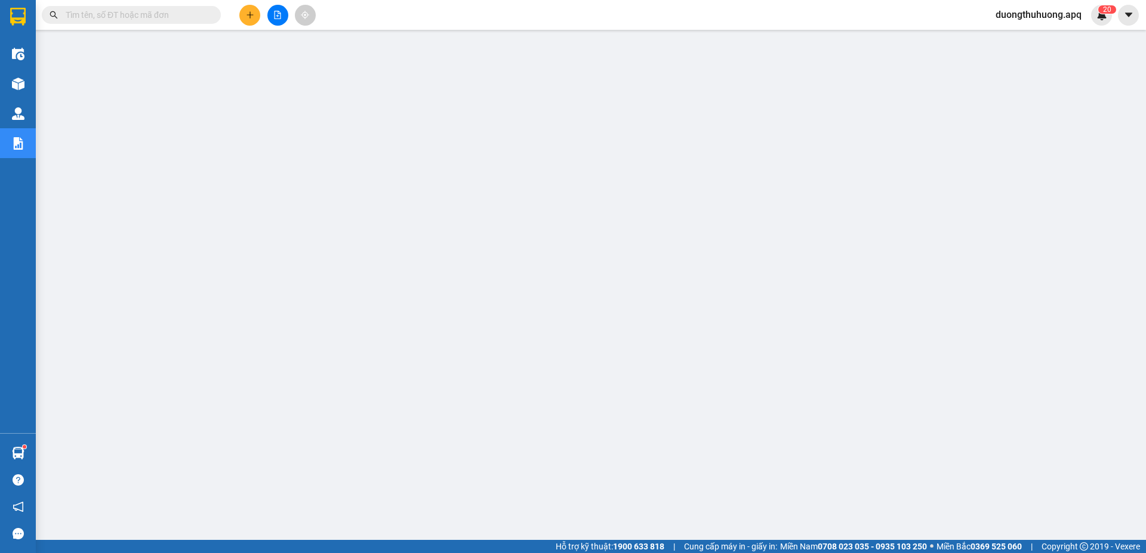
paste input "0989793333"
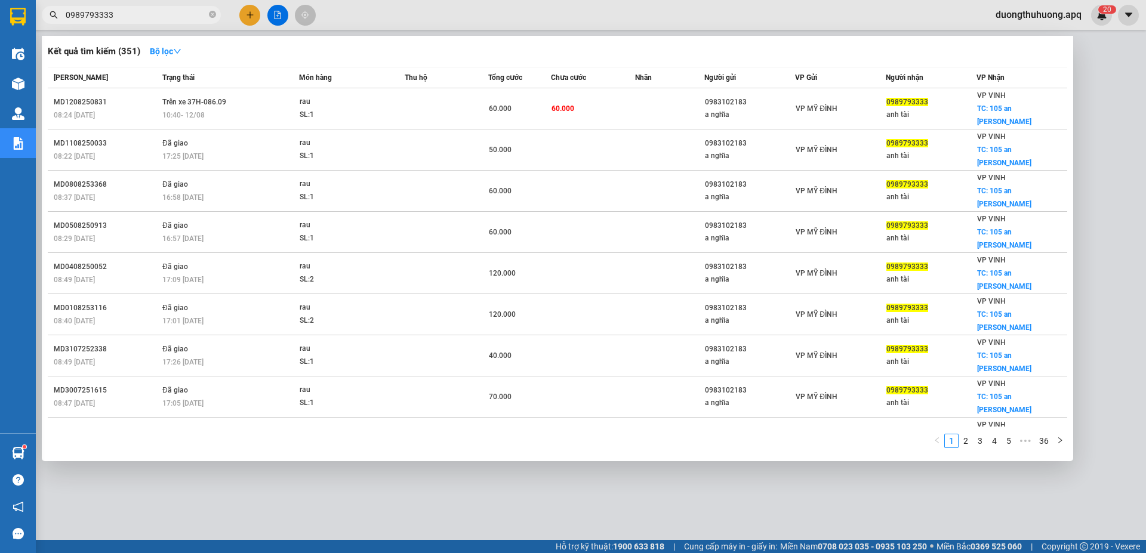
type input "0989793333"
click at [212, 14] on icon "close-circle" at bounding box center [212, 14] width 7 height 7
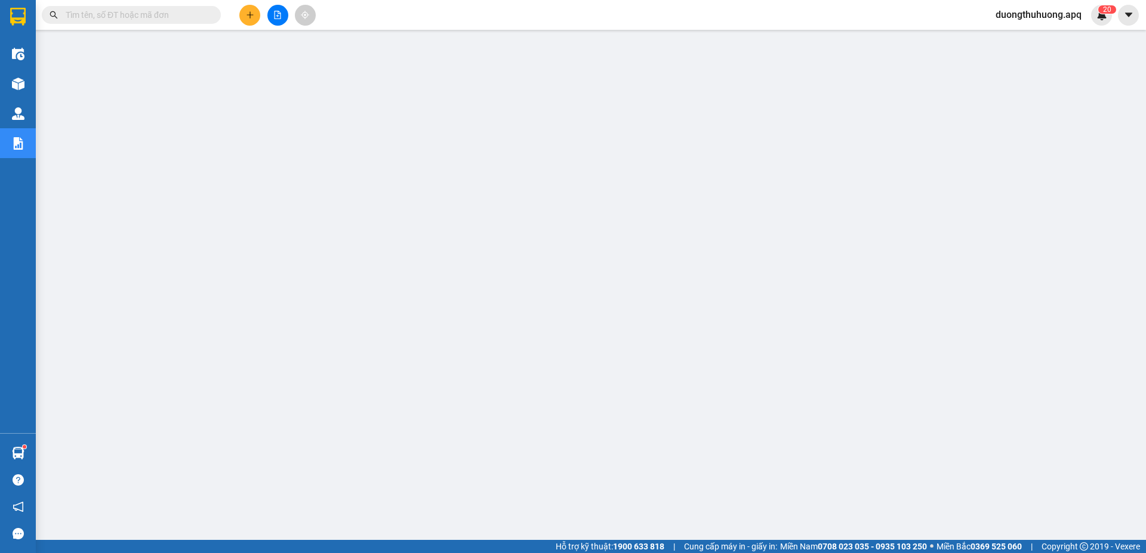
paste input "0983509595"
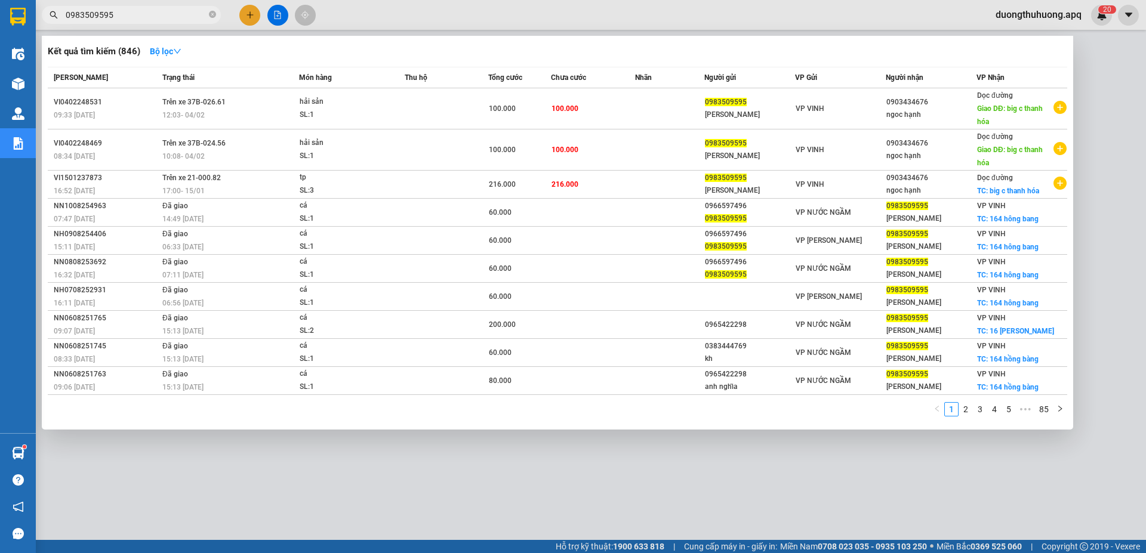
type input "0983509595"
drag, startPoint x: 213, startPoint y: 14, endPoint x: 169, endPoint y: 17, distance: 43.7
click at [210, 15] on icon "close-circle" at bounding box center [212, 14] width 7 height 7
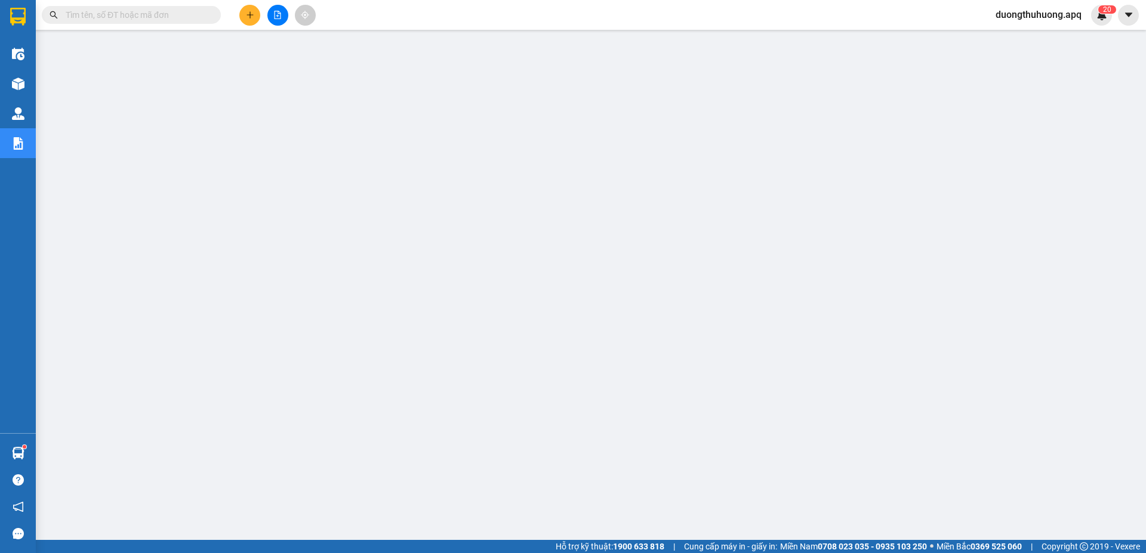
paste input "0979509595"
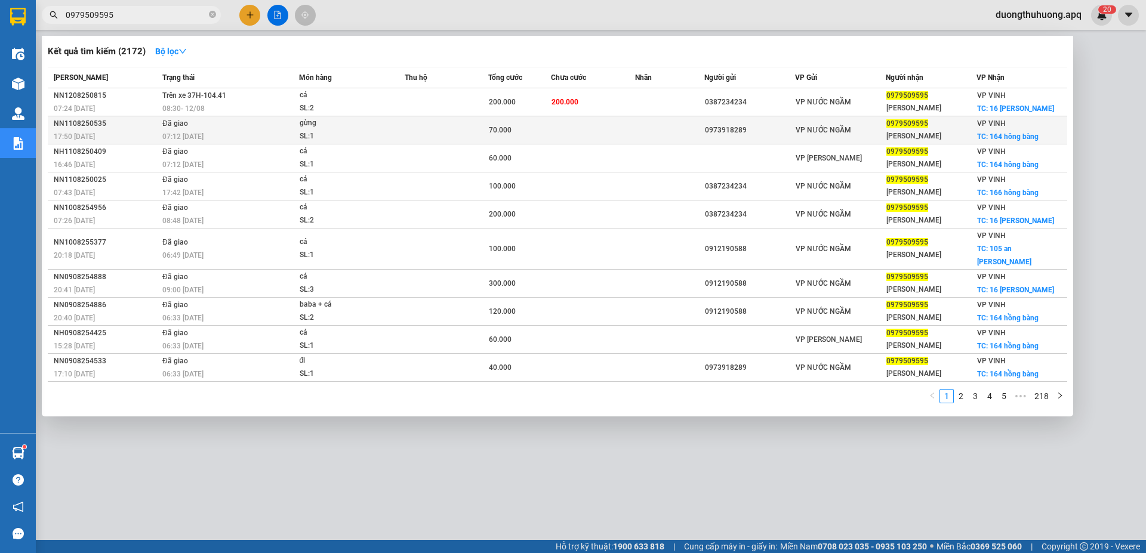
type input "0979509595"
click at [79, 121] on div "NN1108250535" at bounding box center [106, 124] width 105 height 13
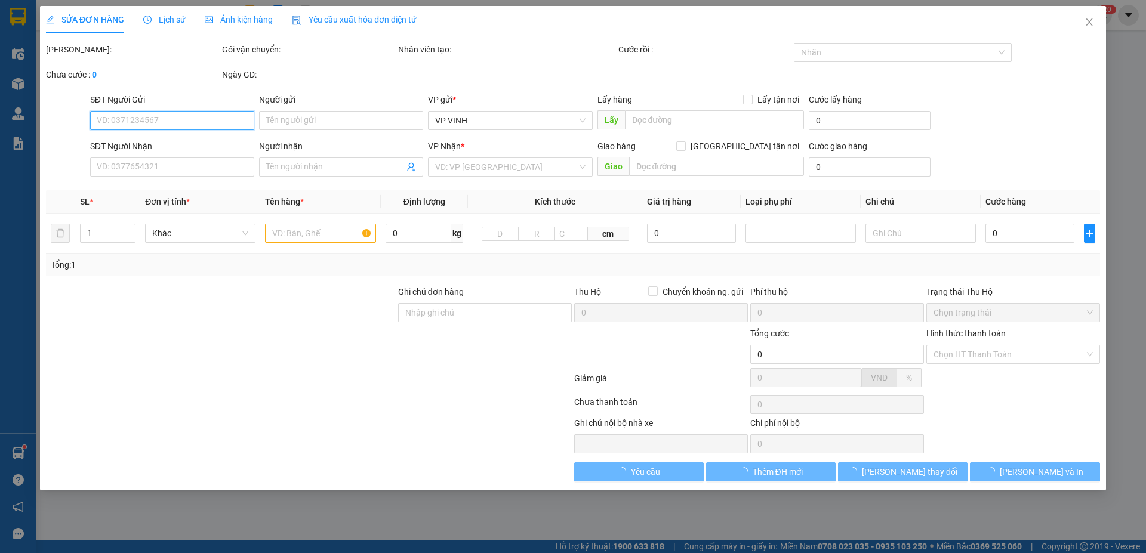
type input "0973918289"
type input "0979509595"
type input "hằng duy"
checkbox input "true"
type input "164 hông bàng"
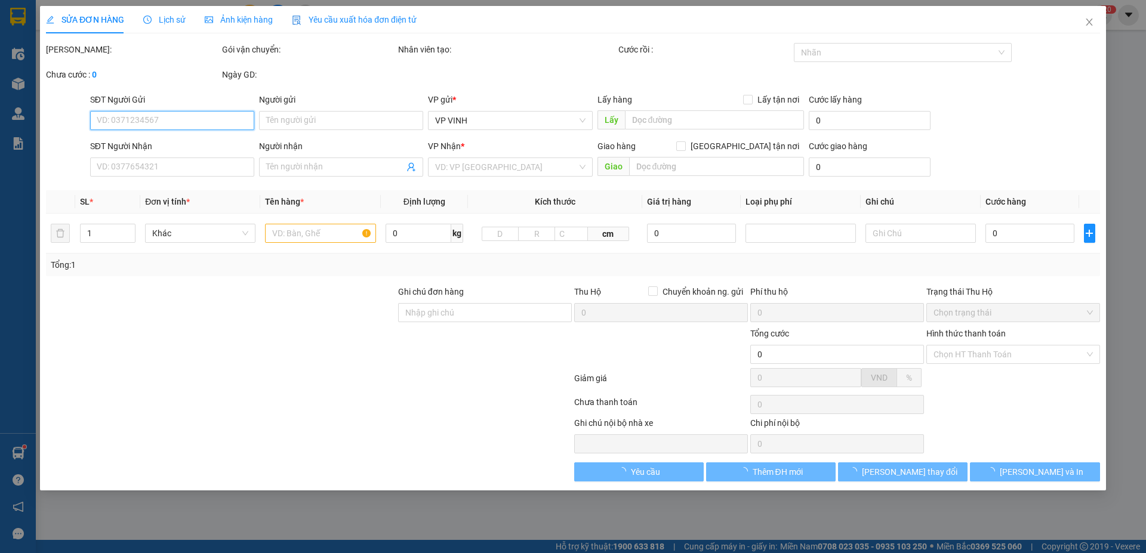
type input "70.000"
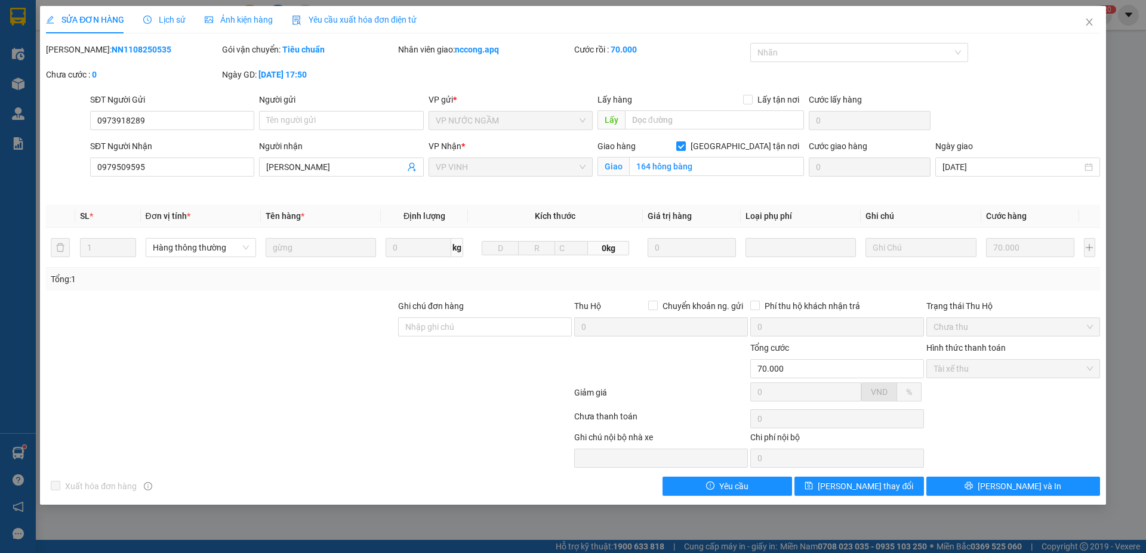
drag, startPoint x: 77, startPoint y: 49, endPoint x: 121, endPoint y: 46, distance: 44.3
click at [155, 48] on div "Mã ĐH: NN1108250535" at bounding box center [133, 49] width 174 height 13
click at [1088, 19] on icon "close" at bounding box center [1089, 22] width 10 height 10
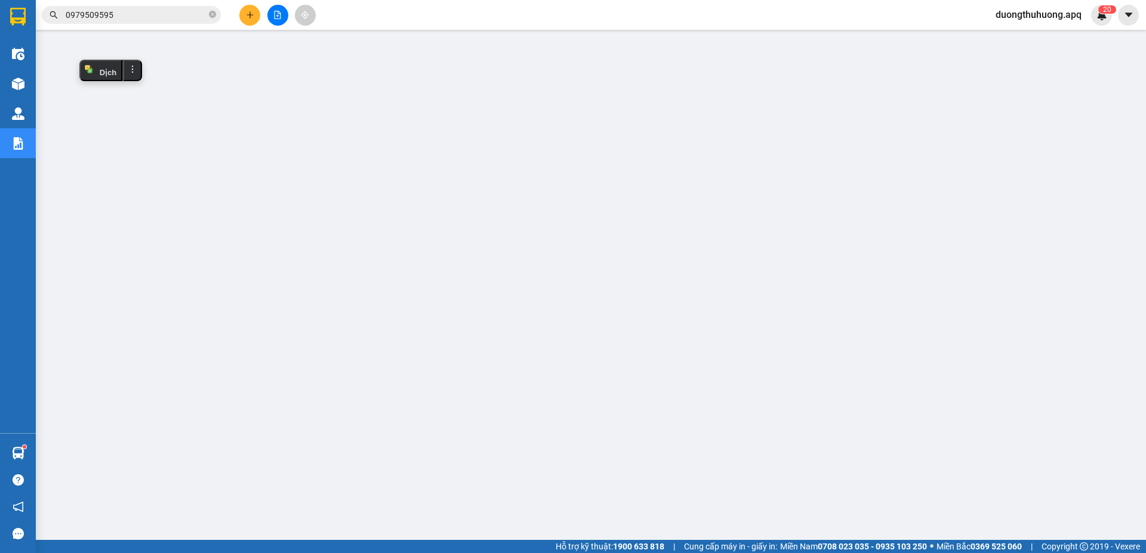
click at [159, 14] on input "0979509595" at bounding box center [136, 14] width 141 height 13
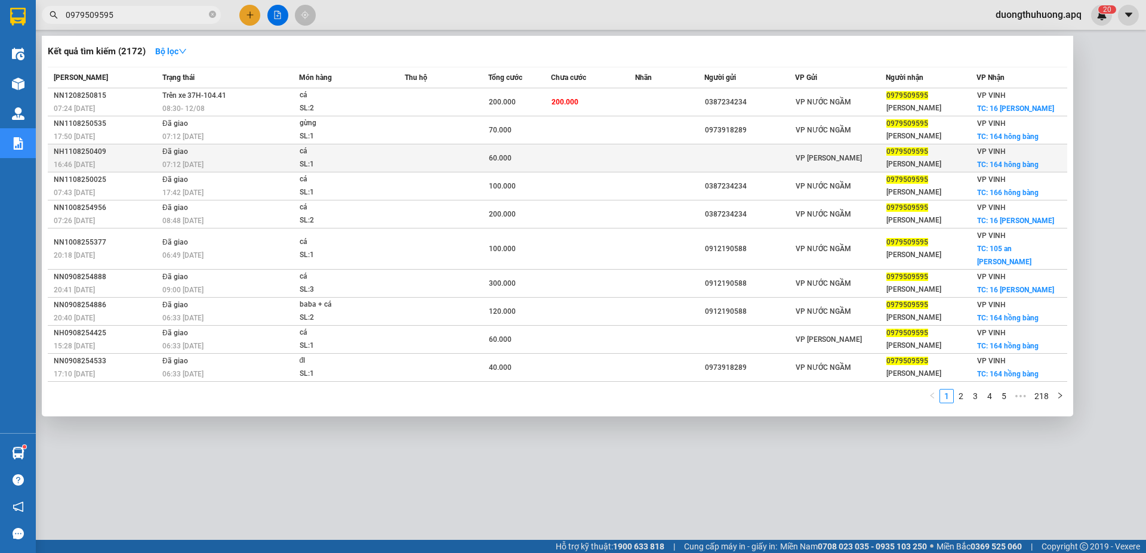
click at [73, 152] on div "NH1108250409" at bounding box center [106, 152] width 105 height 13
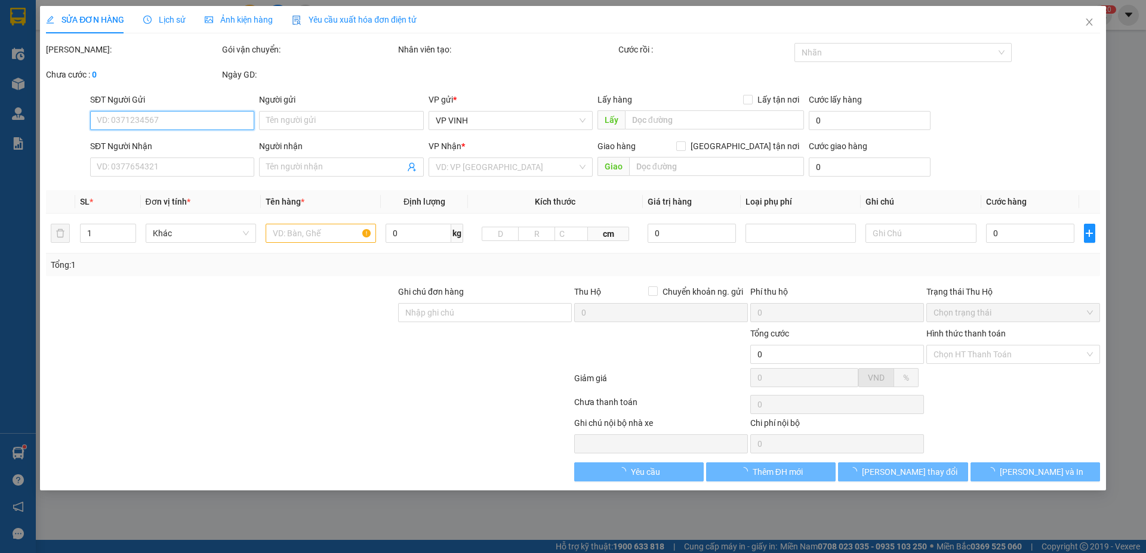
type input "0979509595"
type input "hằng duy"
checkbox input "true"
type input "164 hông bàng"
type input "60.000"
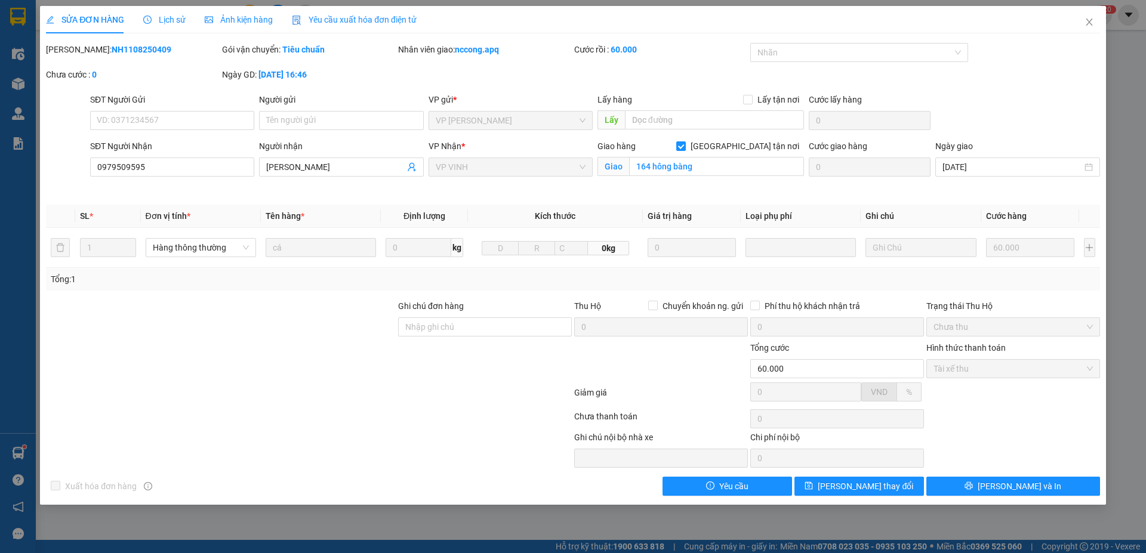
drag, startPoint x: 78, startPoint y: 48, endPoint x: 149, endPoint y: 47, distance: 71.0
click at [149, 47] on div "Mã ĐH: NH1108250409" at bounding box center [133, 49] width 174 height 13
click at [1090, 19] on icon "close" at bounding box center [1089, 22] width 10 height 10
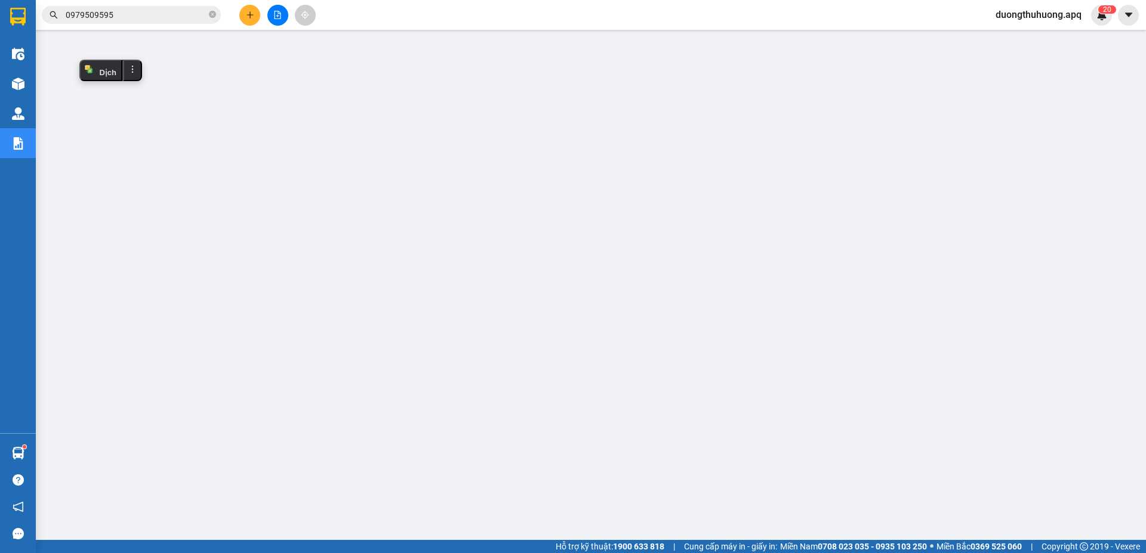
click at [184, 12] on input "0979509595" at bounding box center [136, 14] width 141 height 13
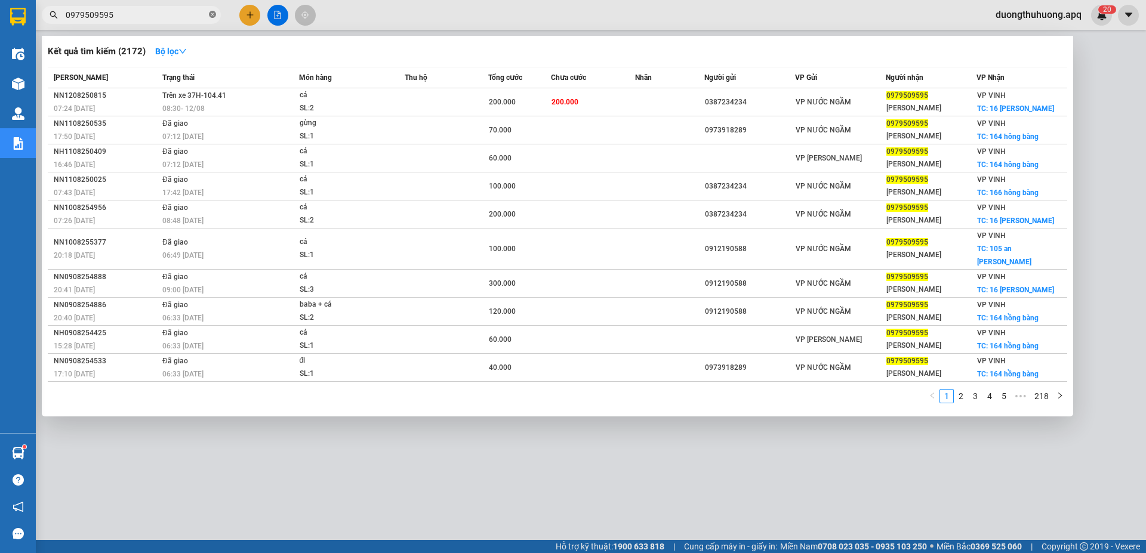
click at [214, 14] on icon "close-circle" at bounding box center [212, 14] width 7 height 7
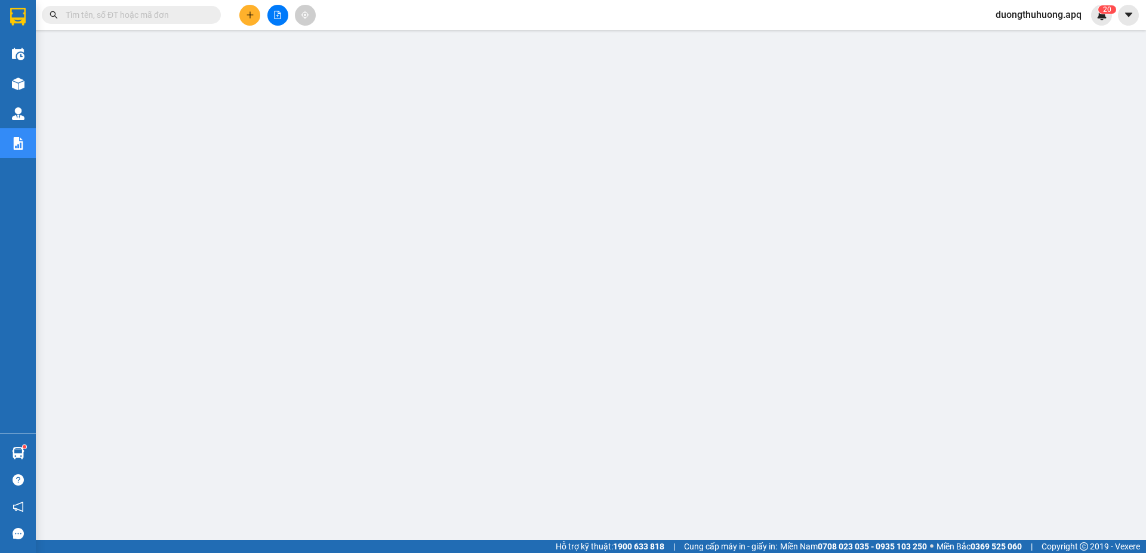
paste input "0971825555"
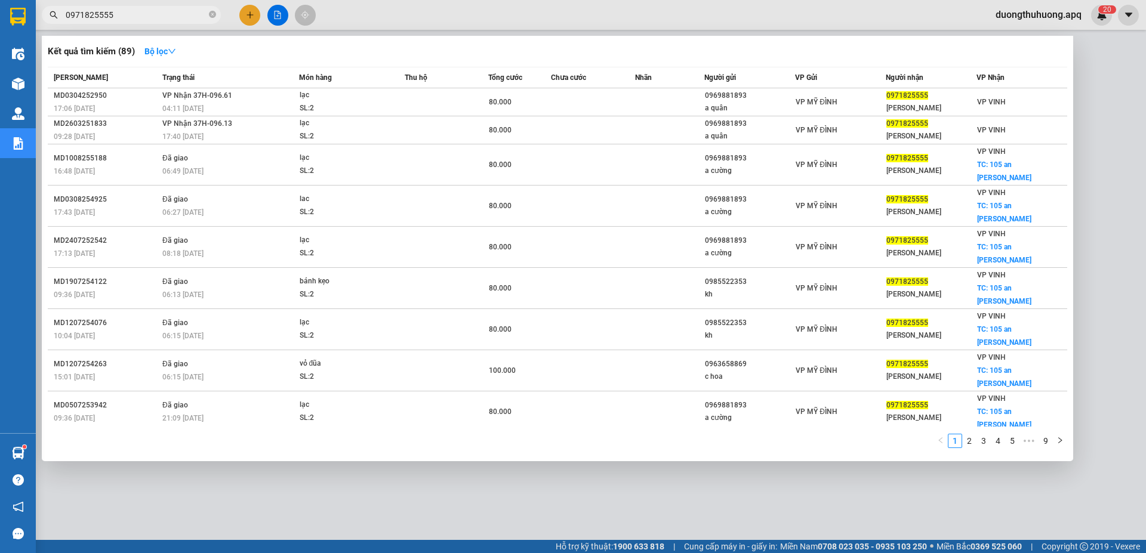
type input "0971825555"
click at [209, 14] on icon "close-circle" at bounding box center [212, 14] width 7 height 7
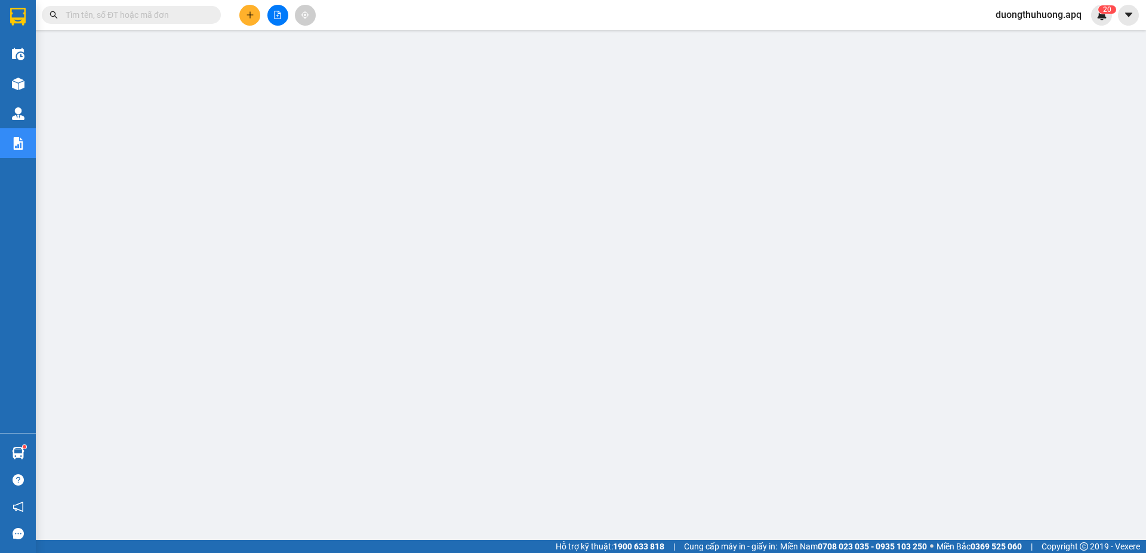
paste input "0978254459"
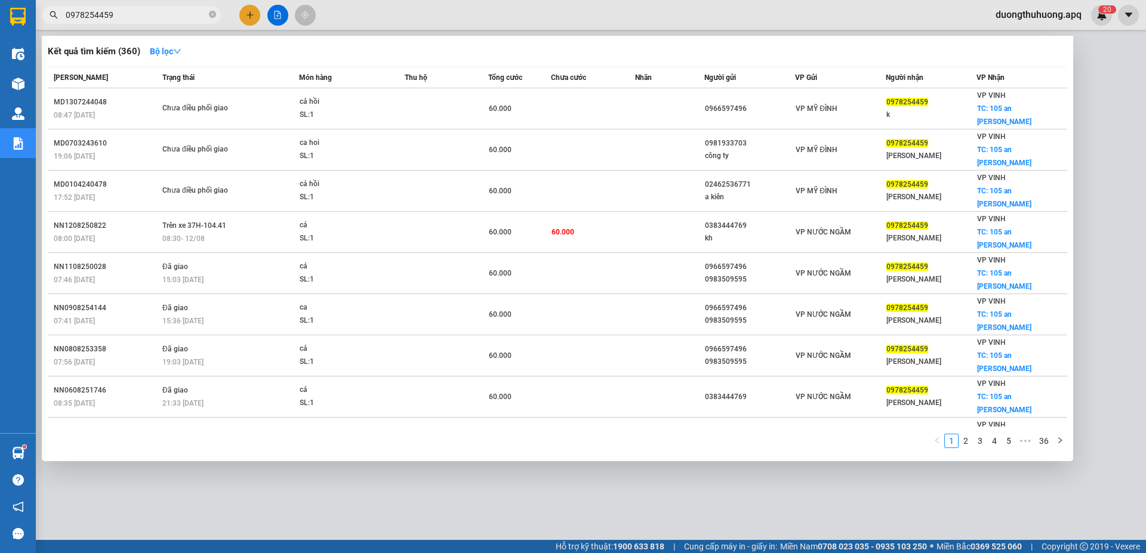
type input "0978254459"
drag, startPoint x: 212, startPoint y: 16, endPoint x: 190, endPoint y: 16, distance: 22.7
click at [211, 16] on icon "close-circle" at bounding box center [212, 14] width 7 height 7
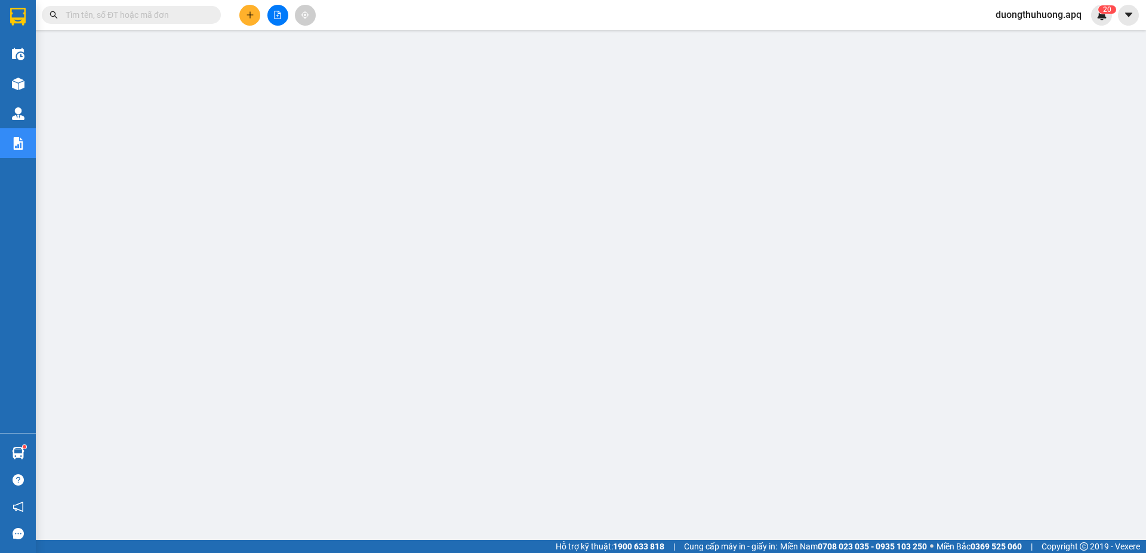
paste input "0983179595"
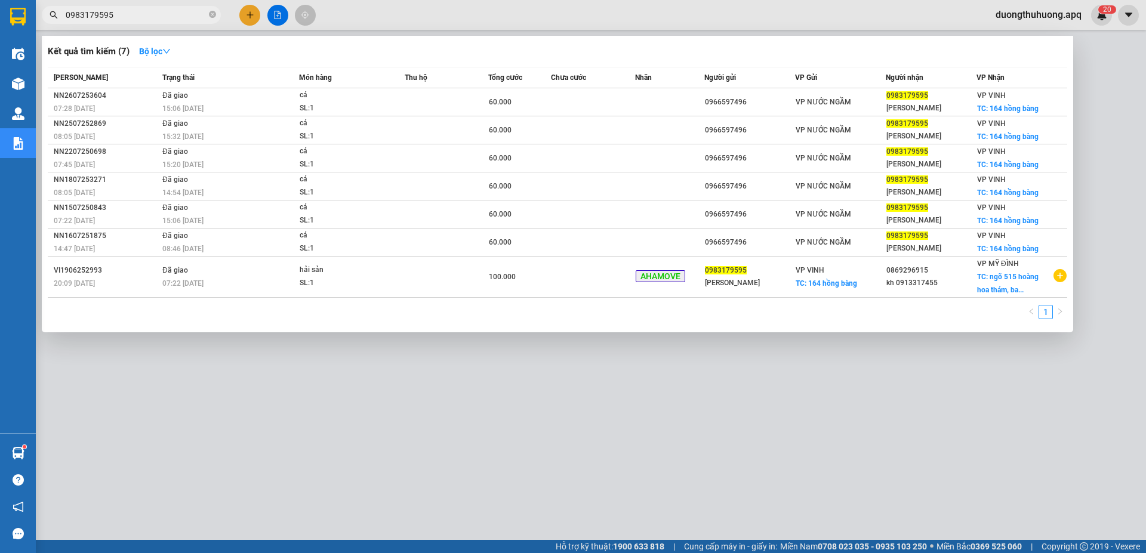
type input "0983179595"
click at [214, 14] on icon "close-circle" at bounding box center [212, 14] width 7 height 7
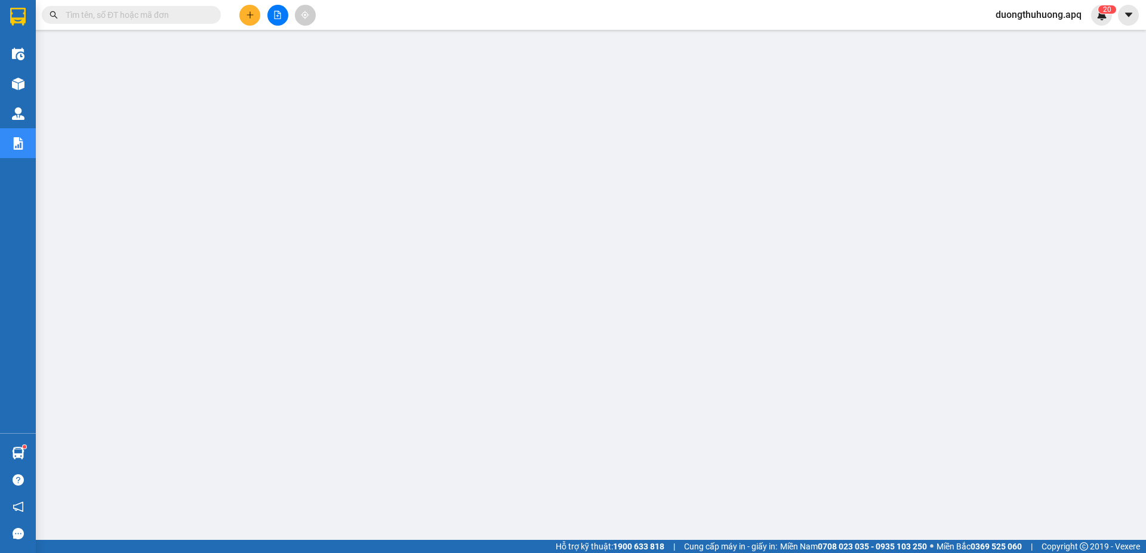
paste input "0817995995"
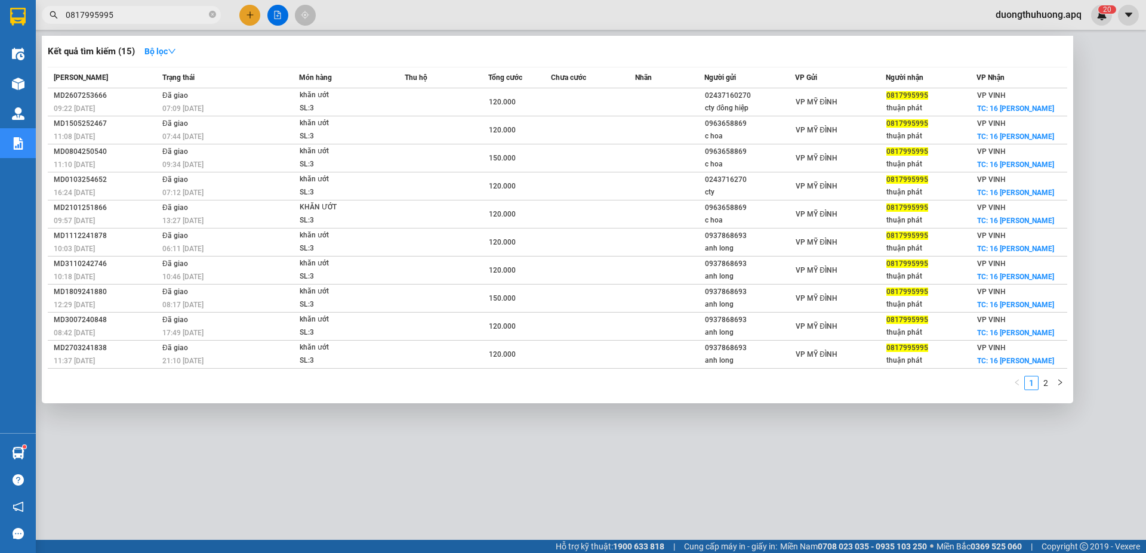
type input "0817995995"
click at [214, 18] on icon "close-circle" at bounding box center [212, 14] width 7 height 7
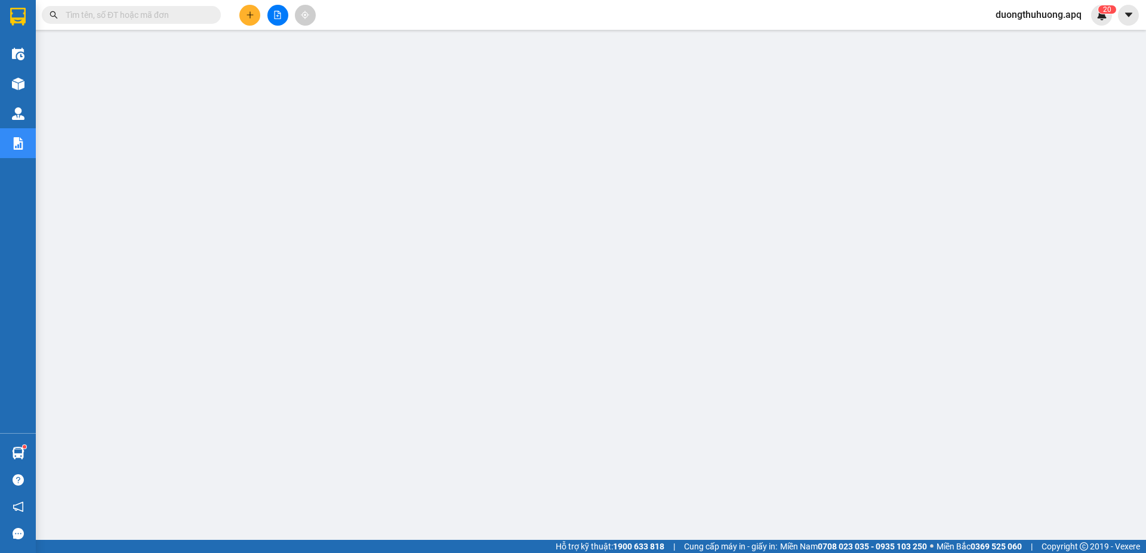
paste input "0817995995"
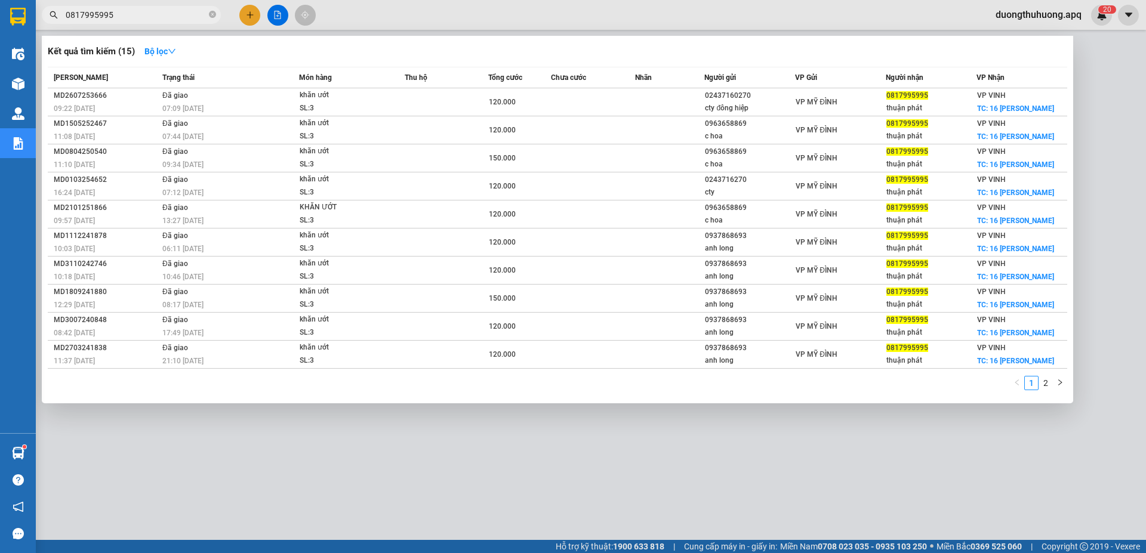
type input "0817995995"
click at [211, 13] on icon "close-circle" at bounding box center [212, 14] width 7 height 7
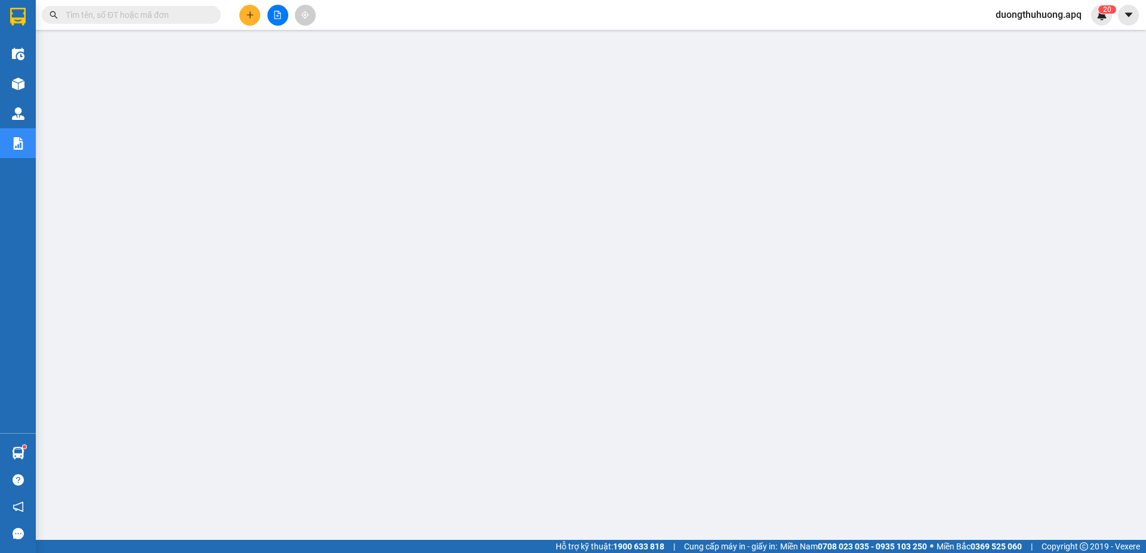
paste input "0931569595"
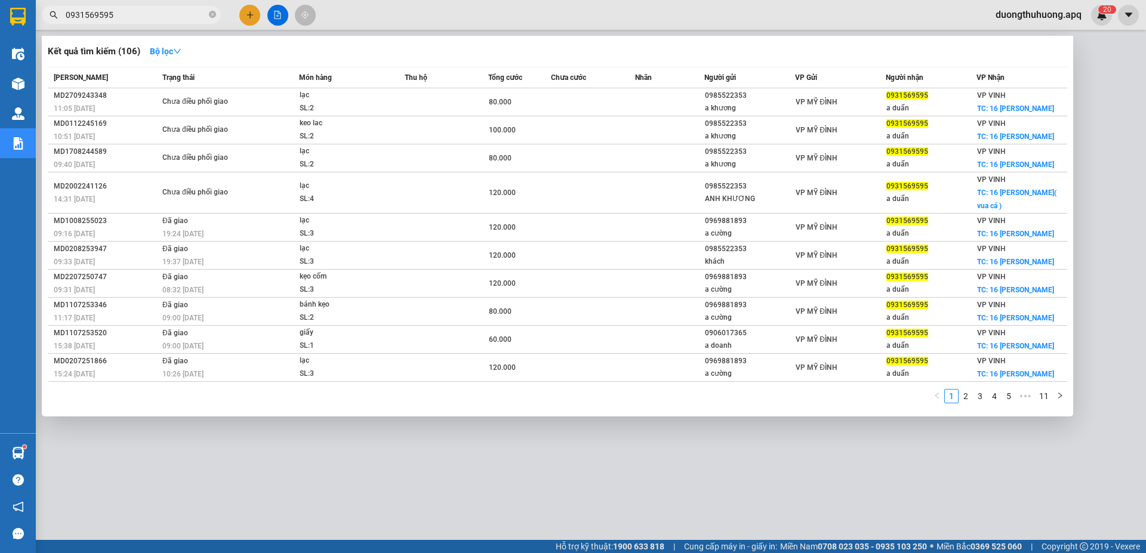
type input "0931569595"
click at [212, 17] on icon "close-circle" at bounding box center [212, 14] width 7 height 7
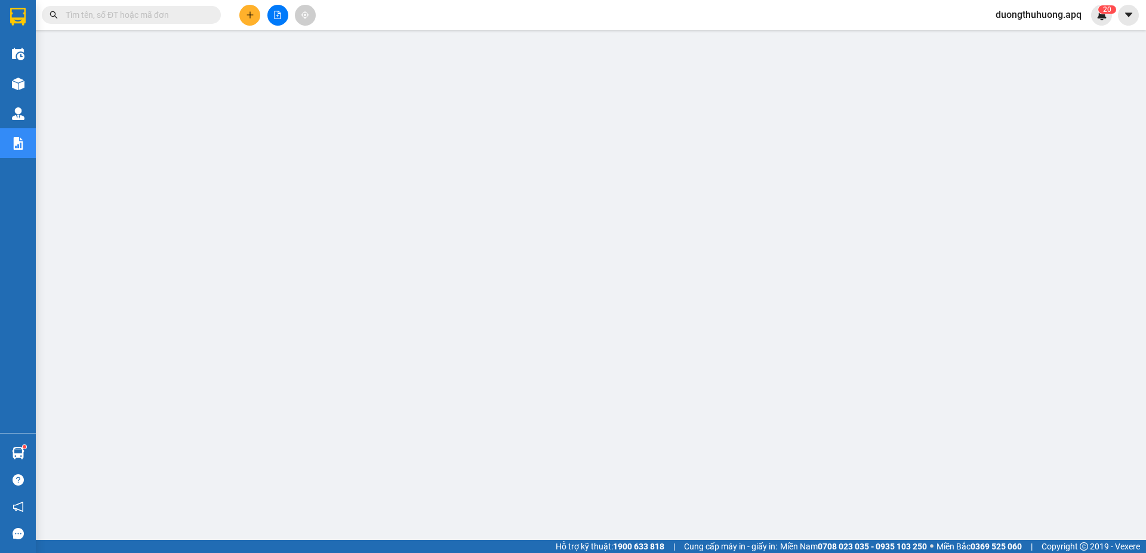
paste input "0833959595"
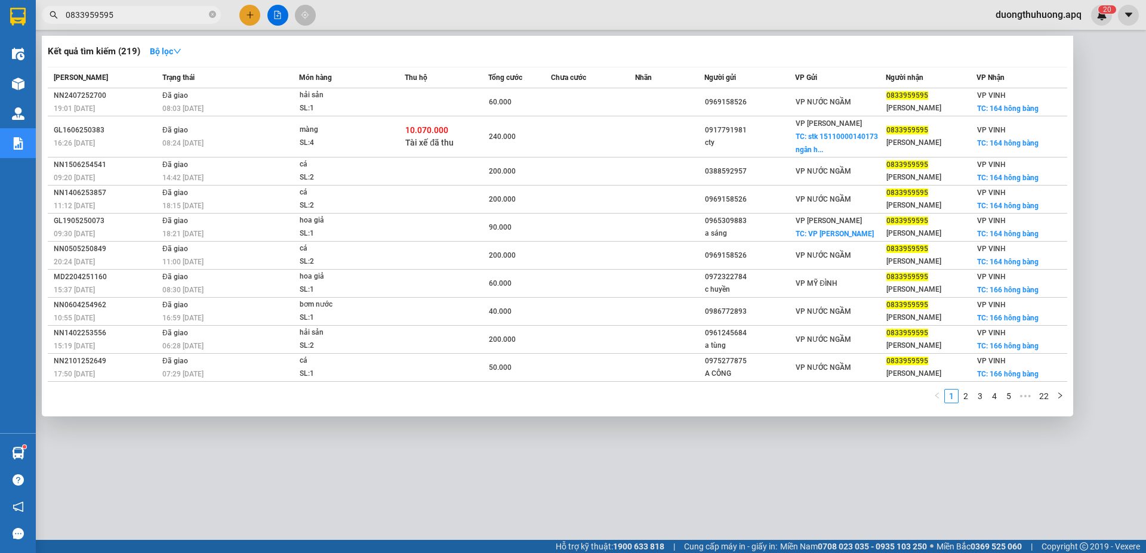
type input "0833959595"
click at [211, 16] on icon "close-circle" at bounding box center [212, 14] width 7 height 7
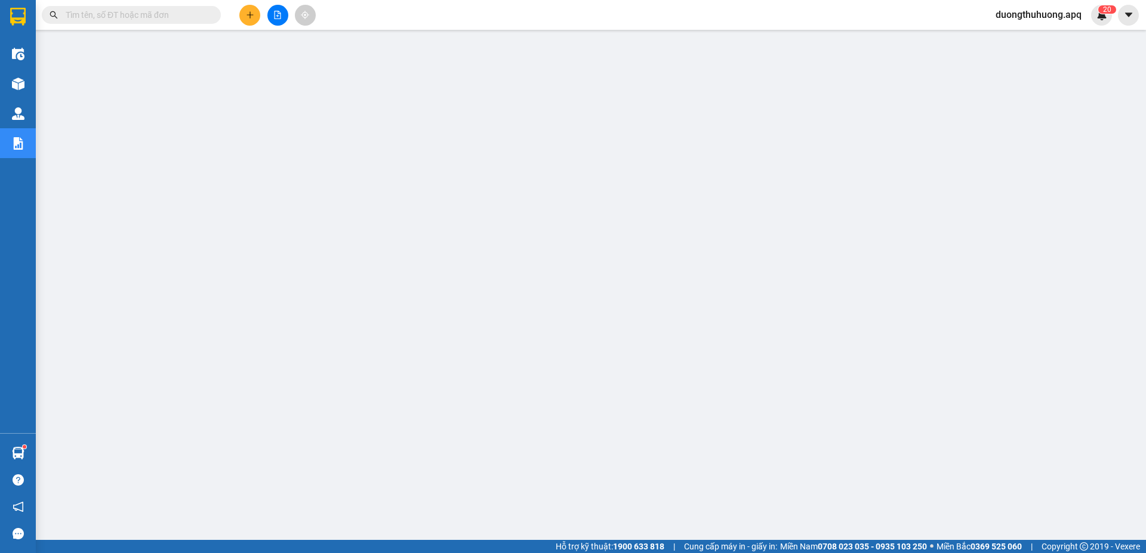
paste input "0705293464"
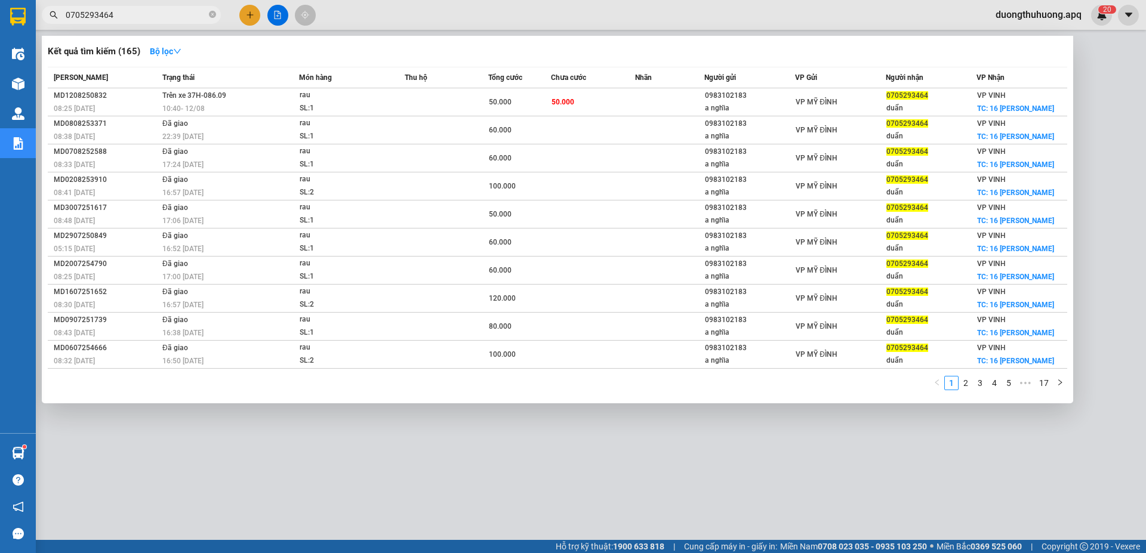
type input "0705293464"
drag, startPoint x: 214, startPoint y: 15, endPoint x: 165, endPoint y: 16, distance: 49.0
click at [213, 14] on icon "close-circle" at bounding box center [212, 14] width 7 height 7
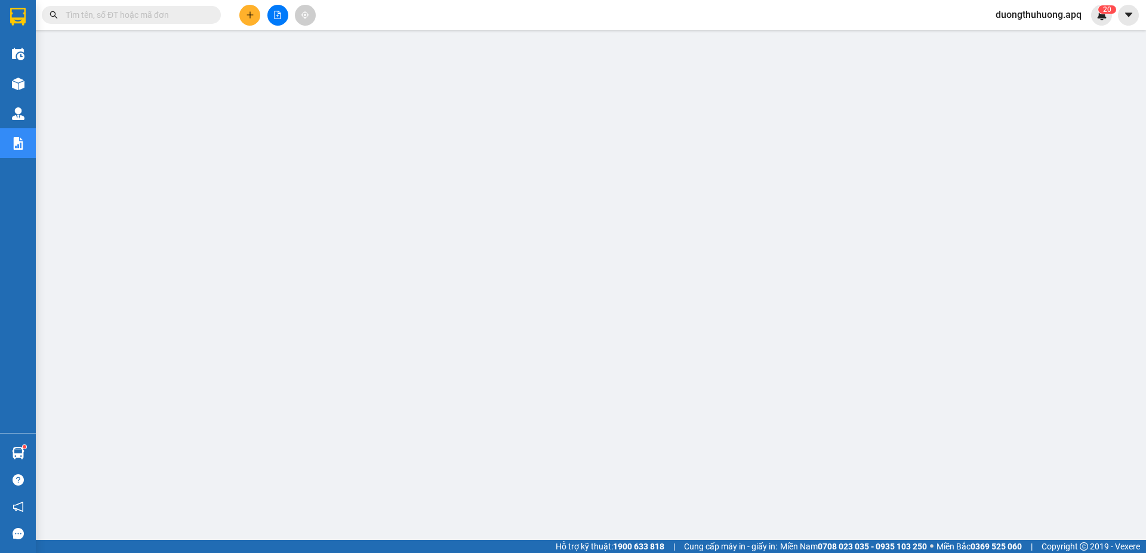
paste input "0966019712"
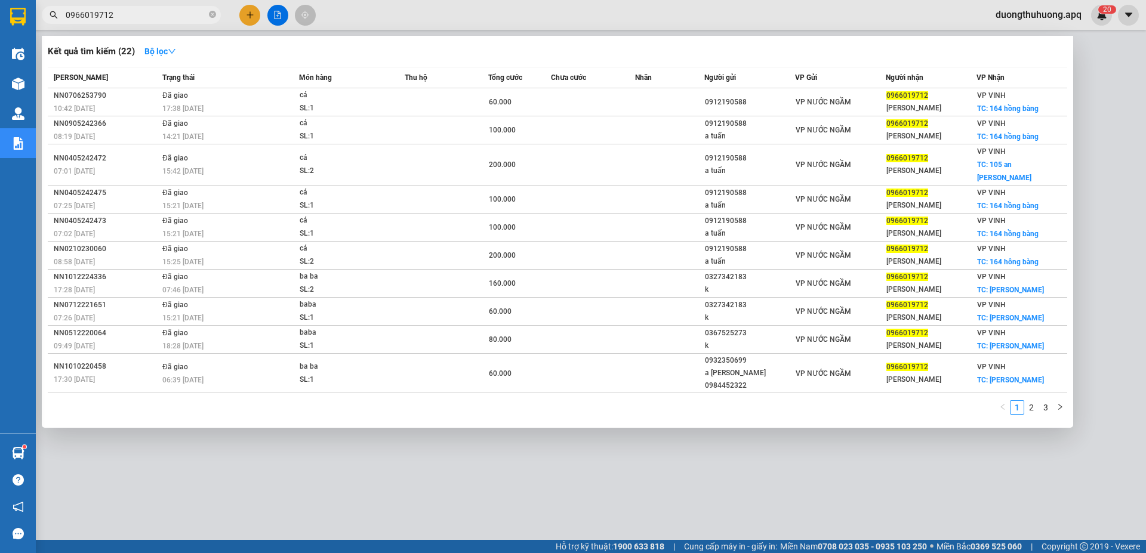
type input "0966019712"
click at [209, 13] on icon "close-circle" at bounding box center [212, 14] width 7 height 7
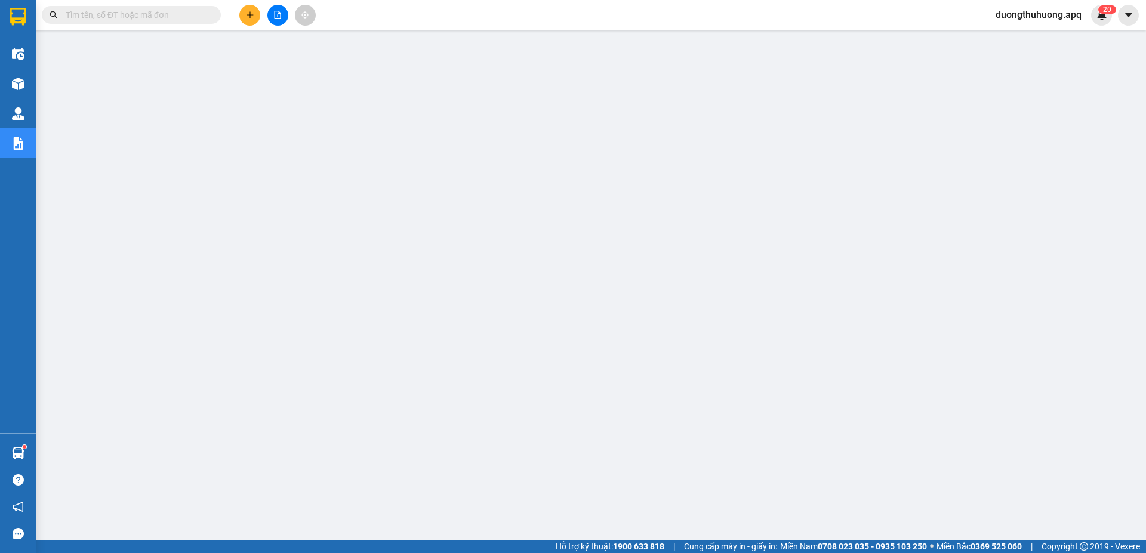
paste input "0966597496"
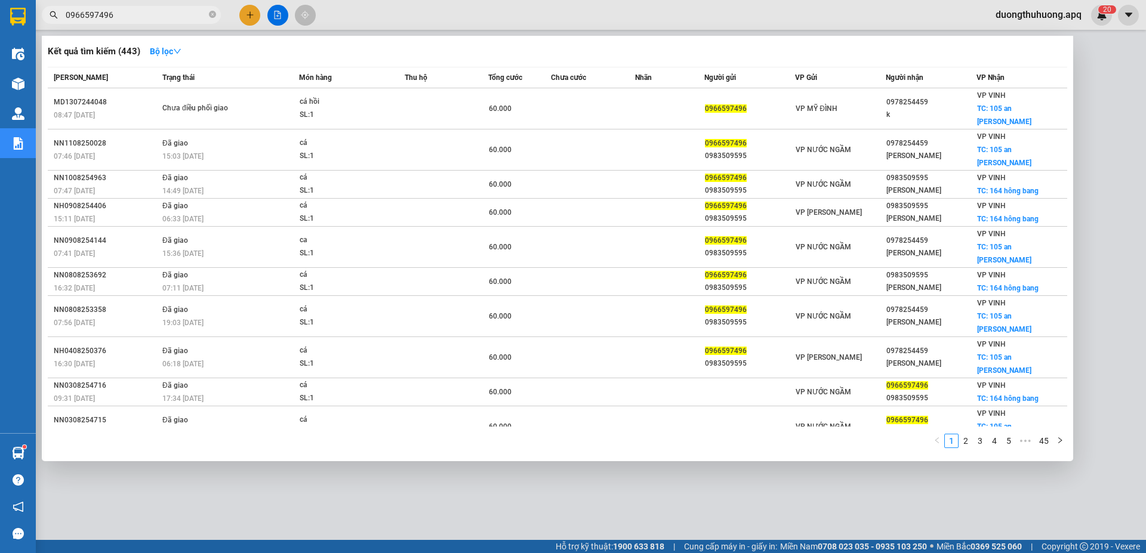
type input "0966597496"
drag, startPoint x: 213, startPoint y: 11, endPoint x: 167, endPoint y: 14, distance: 46.0
click at [211, 11] on icon "close-circle" at bounding box center [212, 14] width 7 height 7
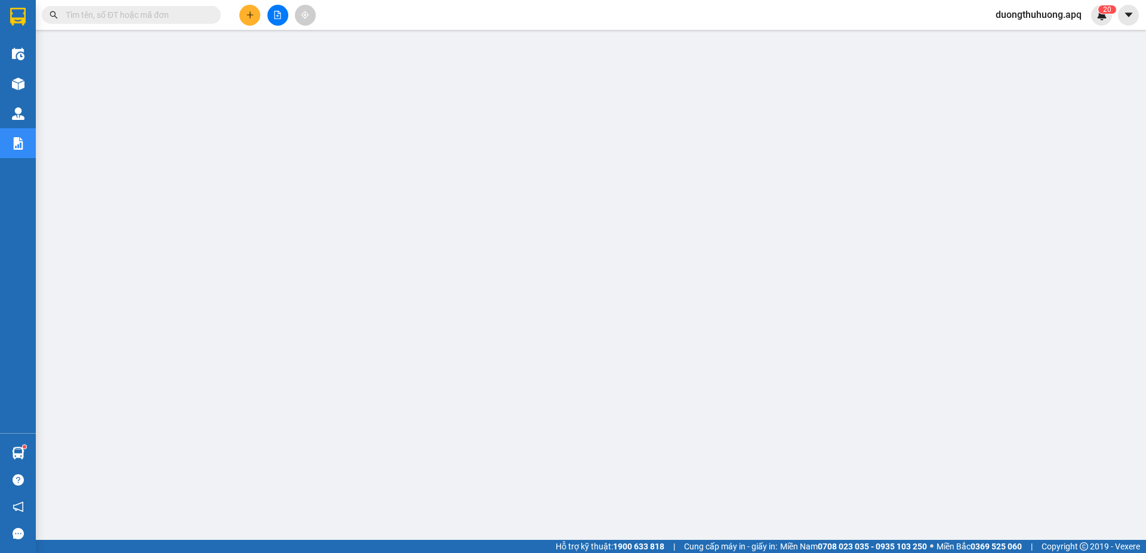
paste input "0917782228"
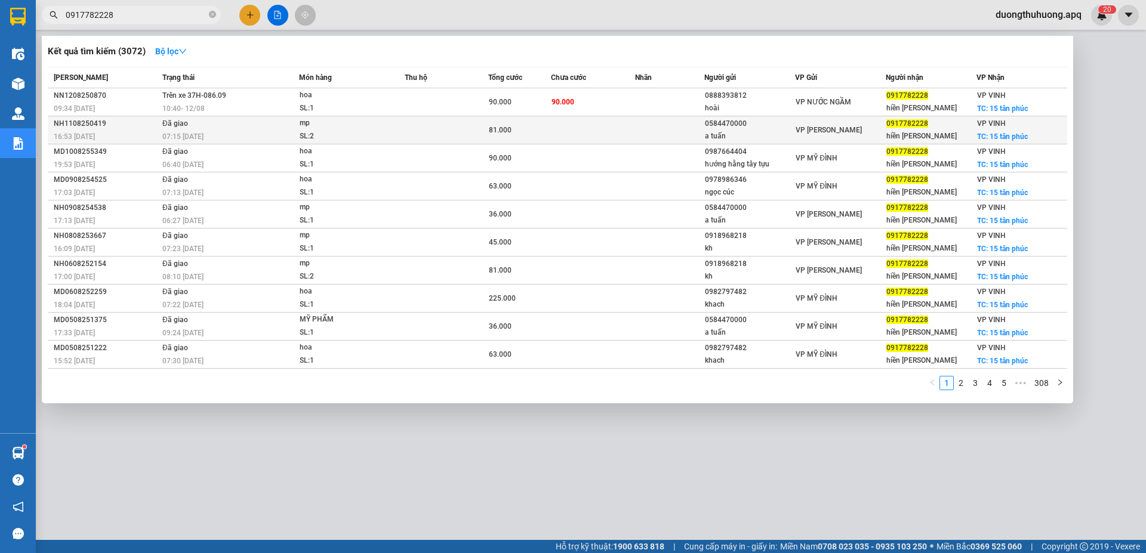
type input "0917782228"
click at [75, 123] on div "NH1108250419" at bounding box center [106, 124] width 105 height 13
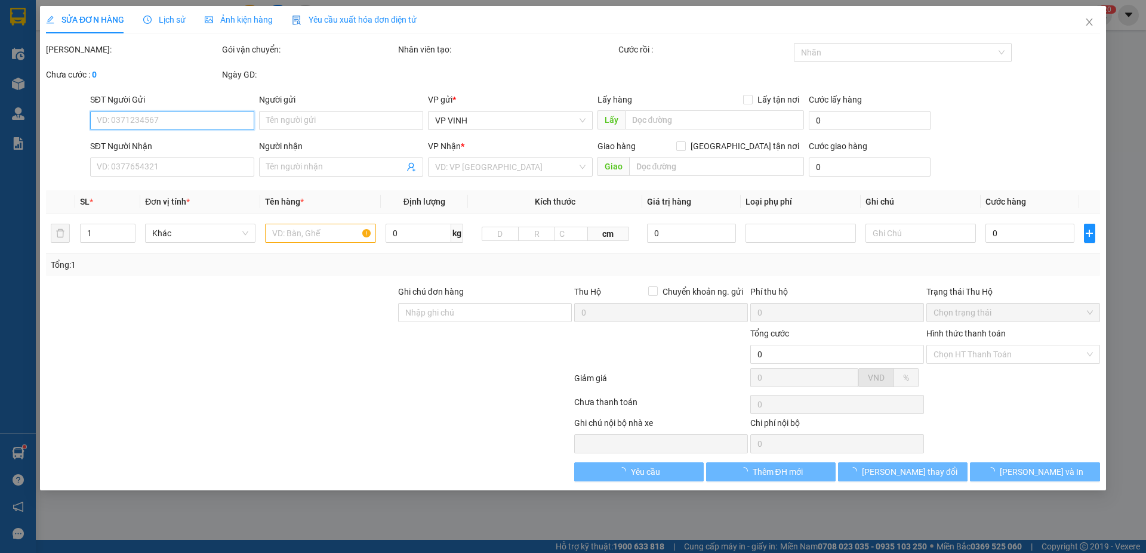
type input "0584470000"
type input "a tuấn"
type input "0917782228"
type input "hiền lê"
checkbox input "true"
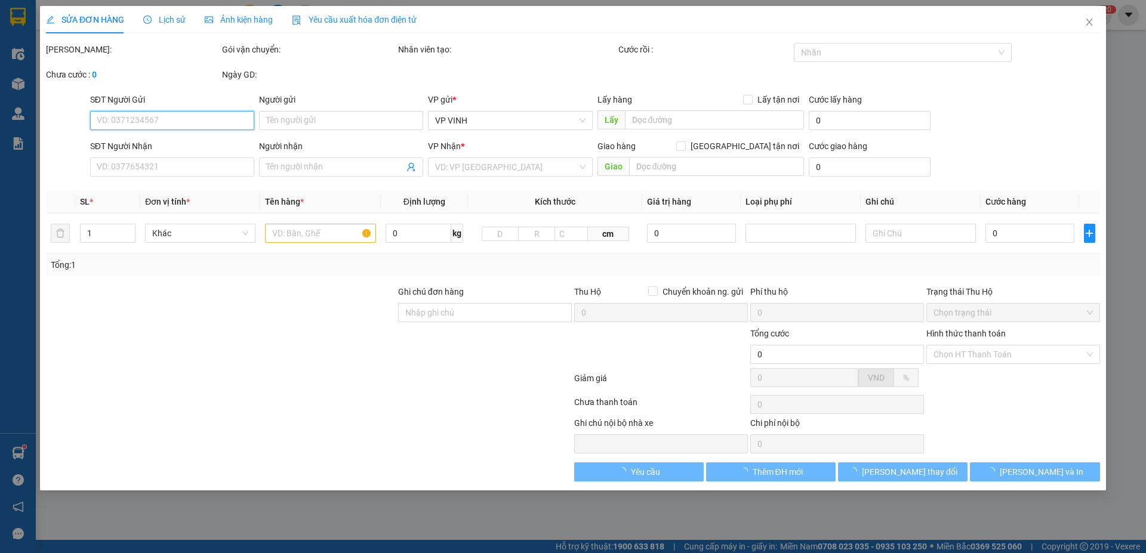
type input "15 tân phúc"
type input "81.000"
type input "10"
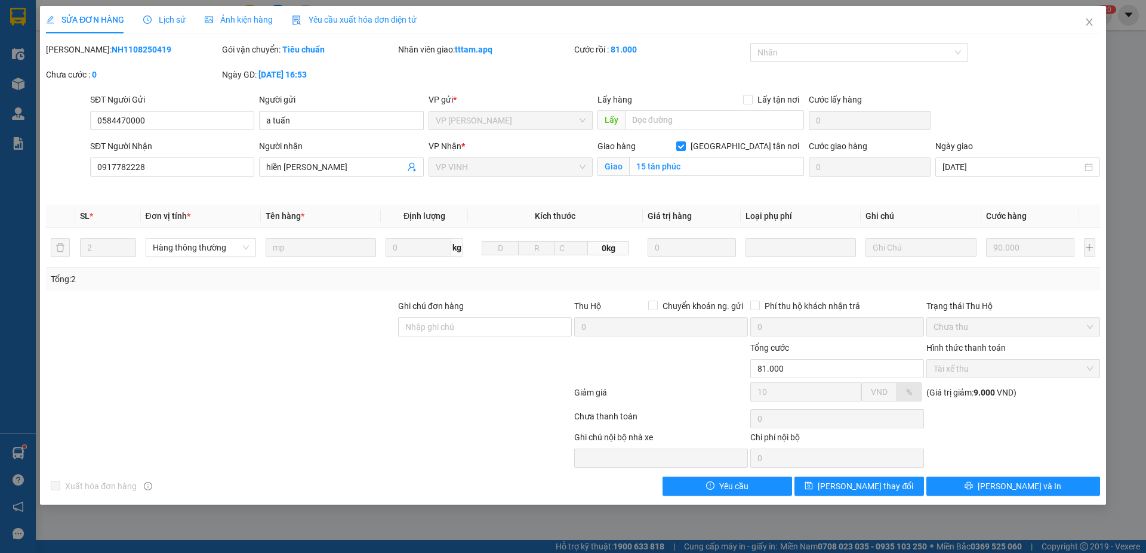
drag, startPoint x: 79, startPoint y: 48, endPoint x: 152, endPoint y: 46, distance: 73.4
click at [156, 46] on div "Mã ĐH: NH1108250419" at bounding box center [133, 49] width 174 height 13
click at [1092, 20] on icon "close" at bounding box center [1089, 22] width 7 height 7
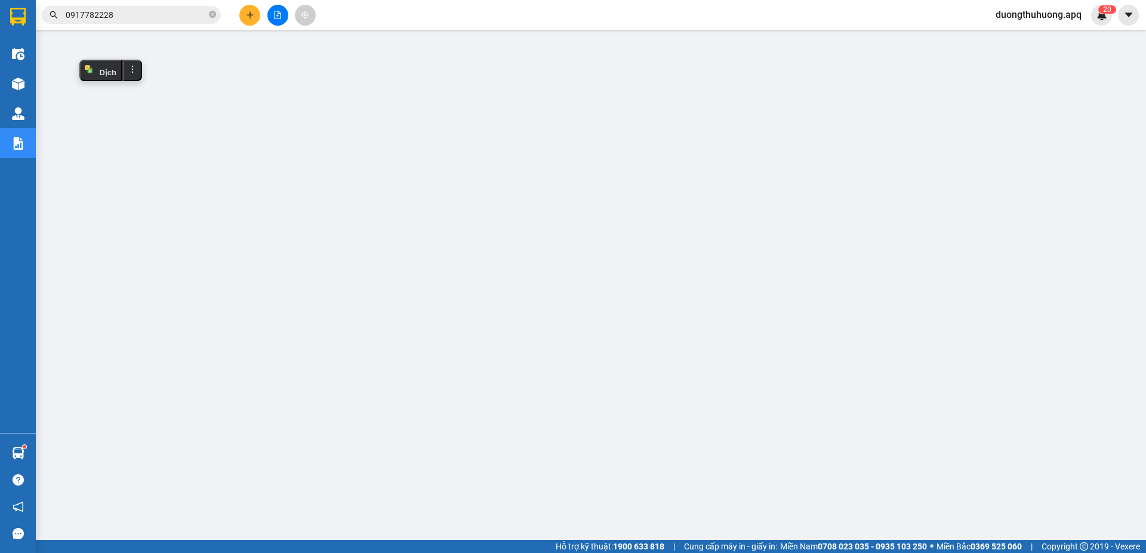
click at [144, 14] on input "0917782228" at bounding box center [136, 14] width 141 height 13
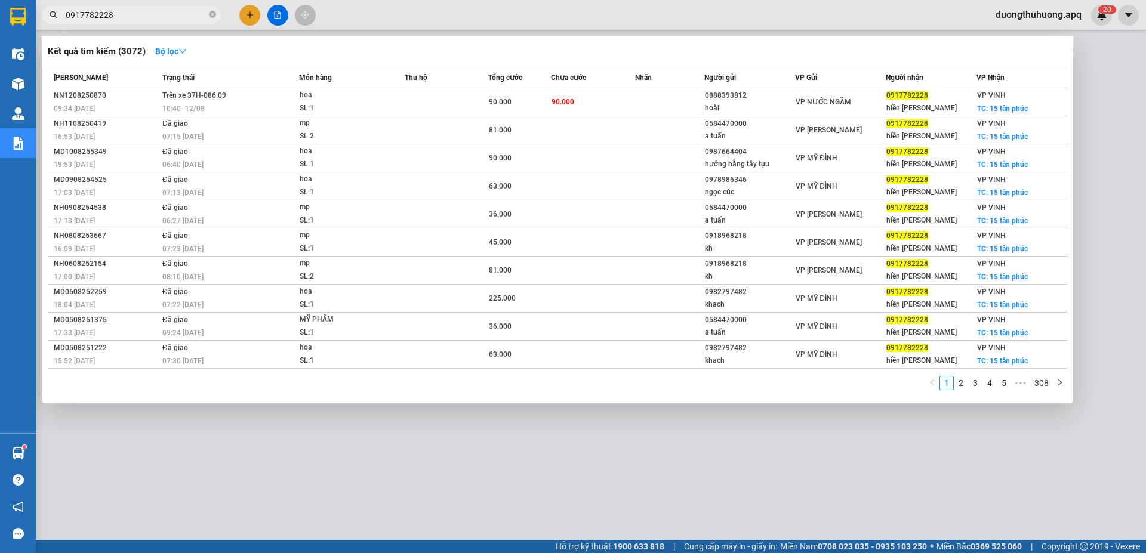
drag, startPoint x: 215, startPoint y: 13, endPoint x: 193, endPoint y: 13, distance: 22.1
click at [211, 13] on icon "close-circle" at bounding box center [212, 14] width 7 height 7
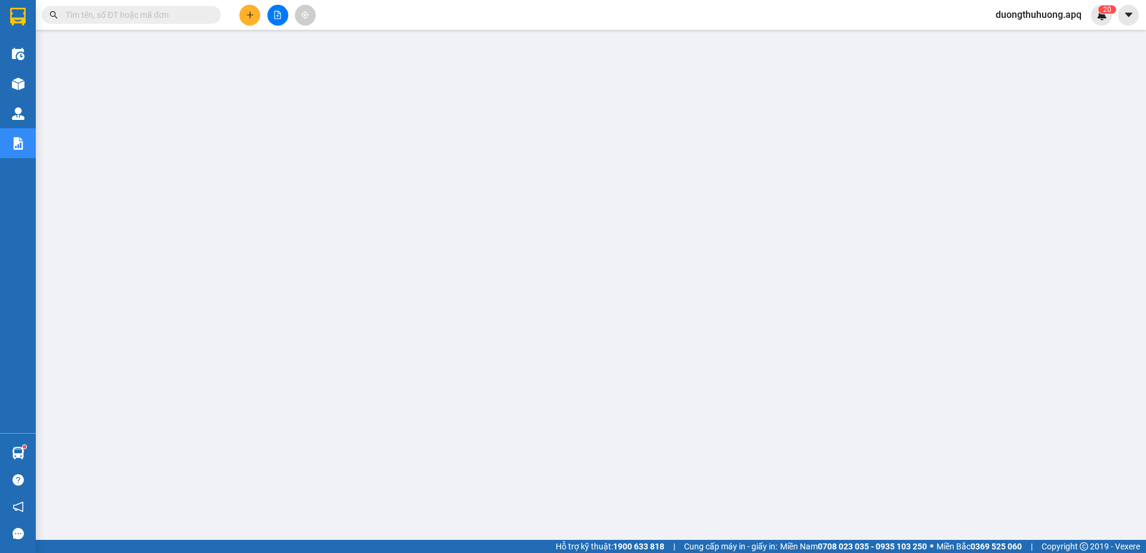
paste input "0942271988"
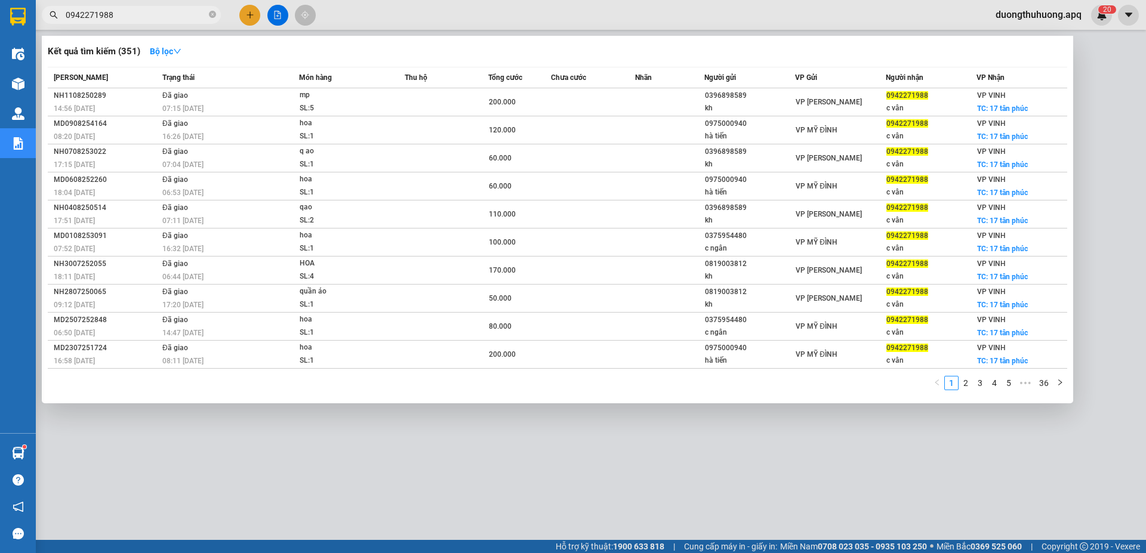
type input "0942271988"
click at [210, 16] on icon "close-circle" at bounding box center [212, 14] width 7 height 7
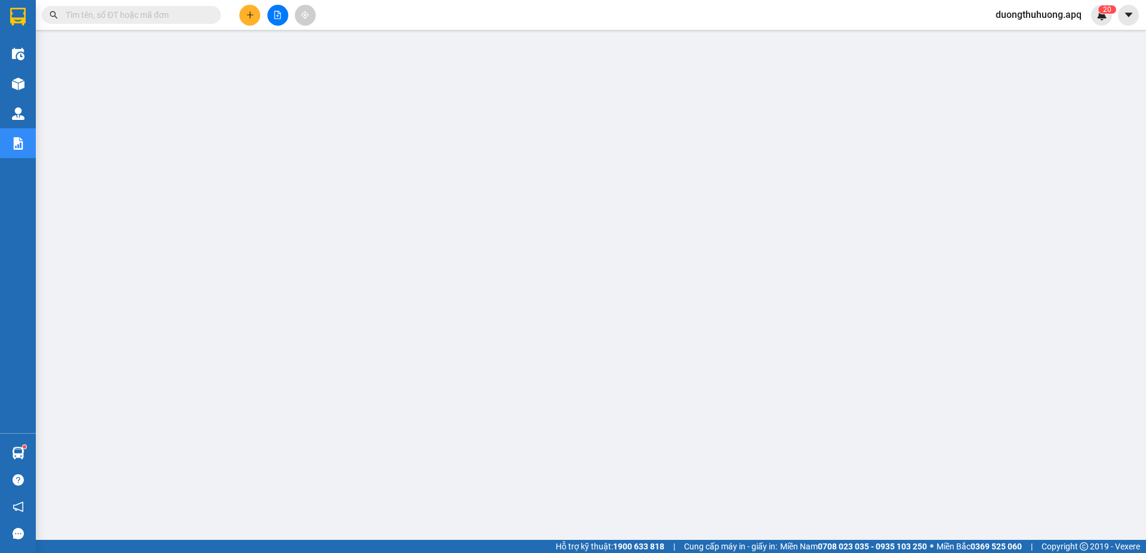
paste input "0986666878"
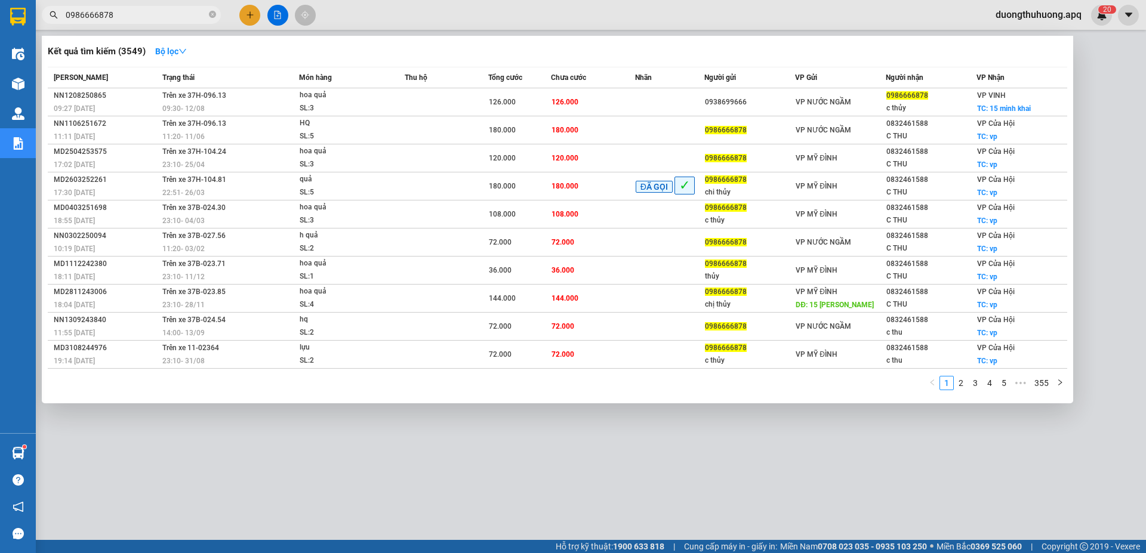
type input "0986666878"
click at [963, 384] on link "2" at bounding box center [960, 383] width 13 height 13
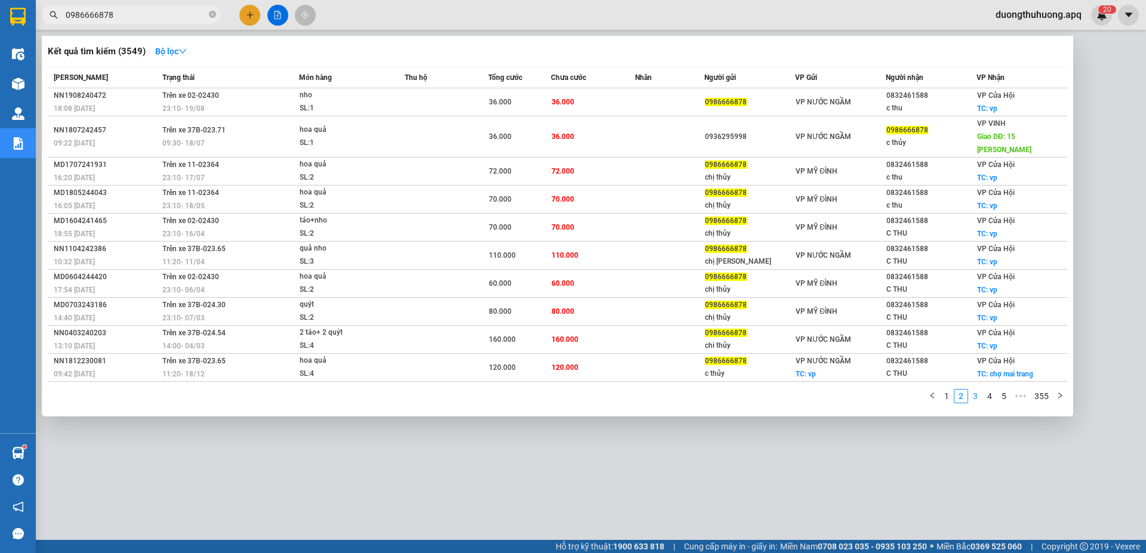
click at [975, 390] on link "3" at bounding box center [975, 396] width 13 height 13
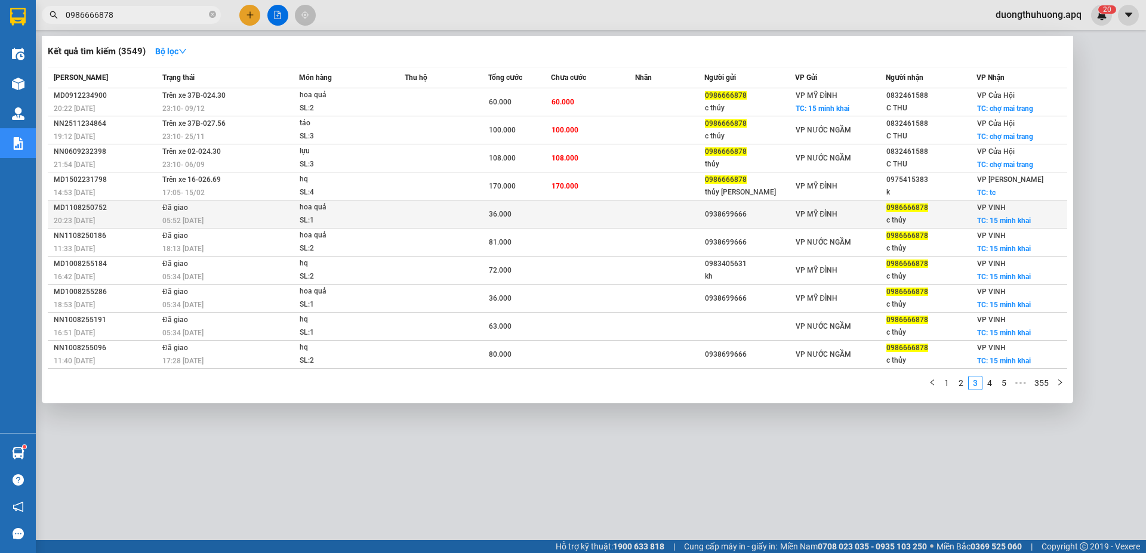
click at [74, 208] on div "MD1108250752" at bounding box center [106, 208] width 105 height 13
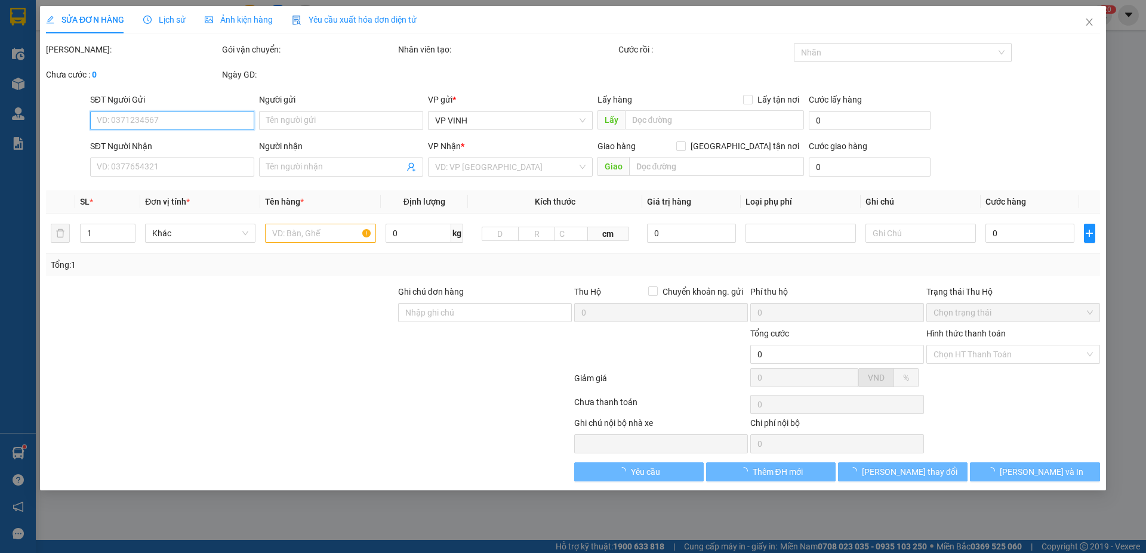
type input "0938699666"
type input "0986666878"
type input "c thủy"
checkbox input "true"
type input "15 minh khai"
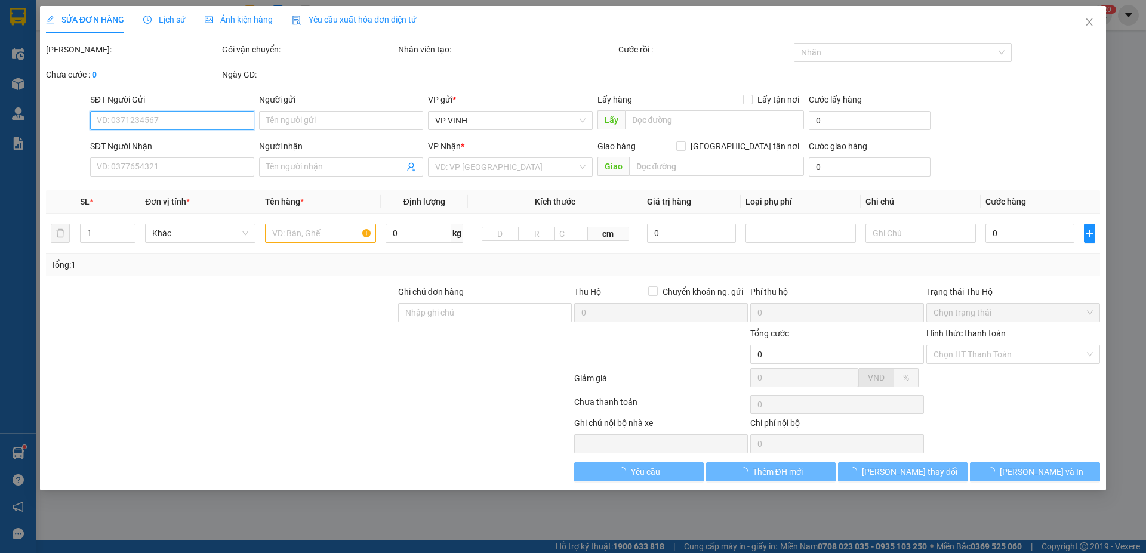
type input "36.000"
type input "10"
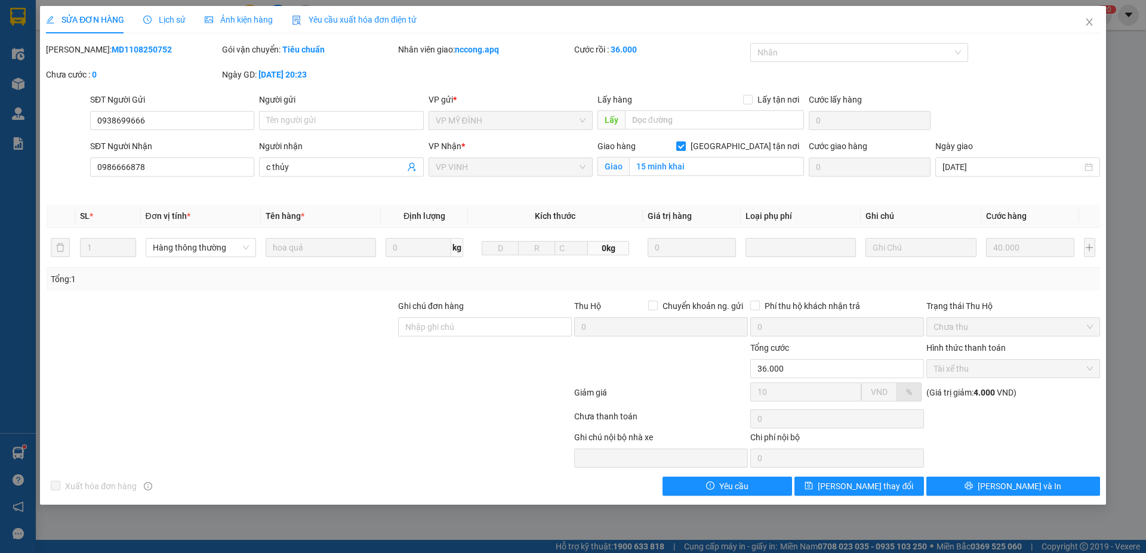
drag, startPoint x: 79, startPoint y: 47, endPoint x: 156, endPoint y: 50, distance: 77.1
click at [157, 51] on div "Mã ĐH: MD1108250752" at bounding box center [133, 49] width 174 height 13
click at [1092, 20] on icon "close" at bounding box center [1089, 22] width 7 height 7
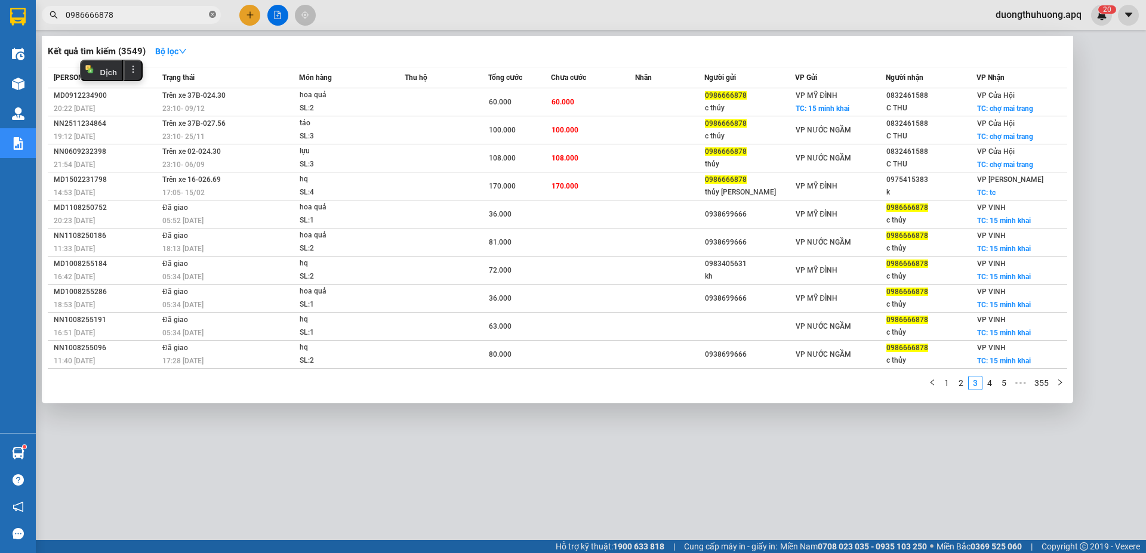
click at [212, 14] on icon "close-circle" at bounding box center [212, 14] width 7 height 7
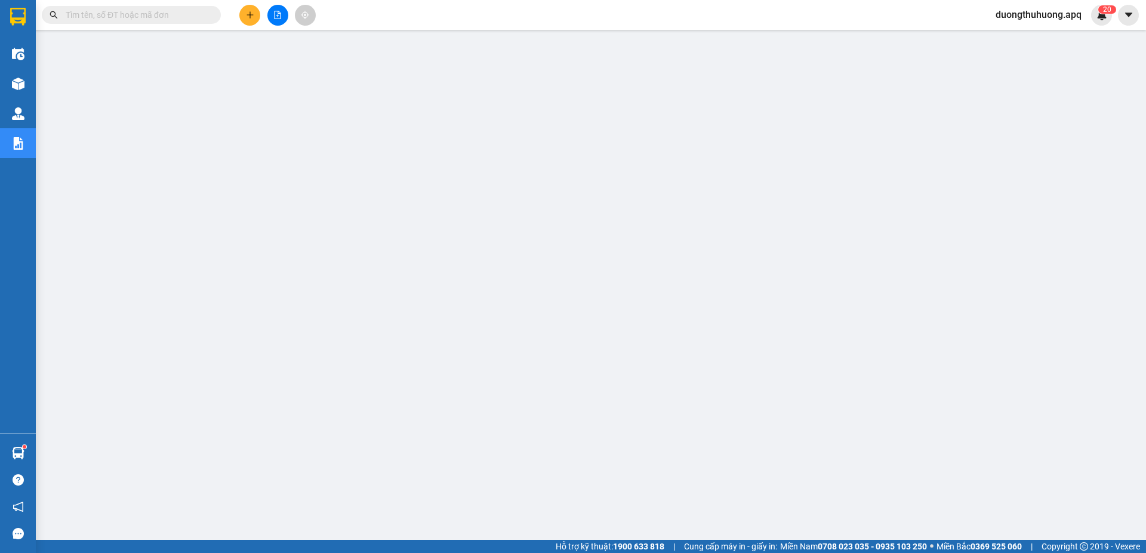
paste input "0389933139"
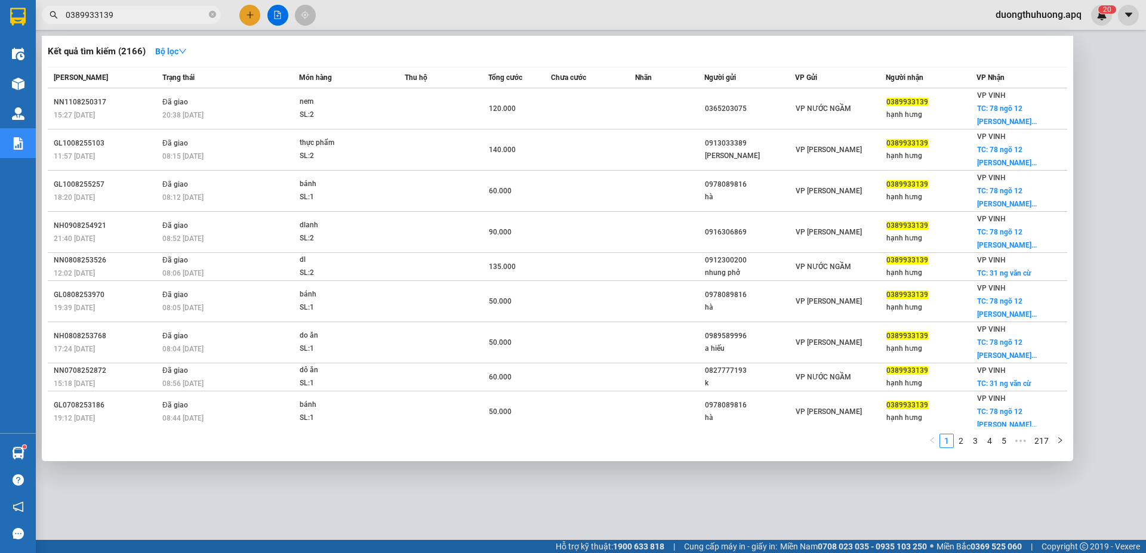
type input "0389933139"
click at [212, 12] on icon "close-circle" at bounding box center [212, 14] width 7 height 7
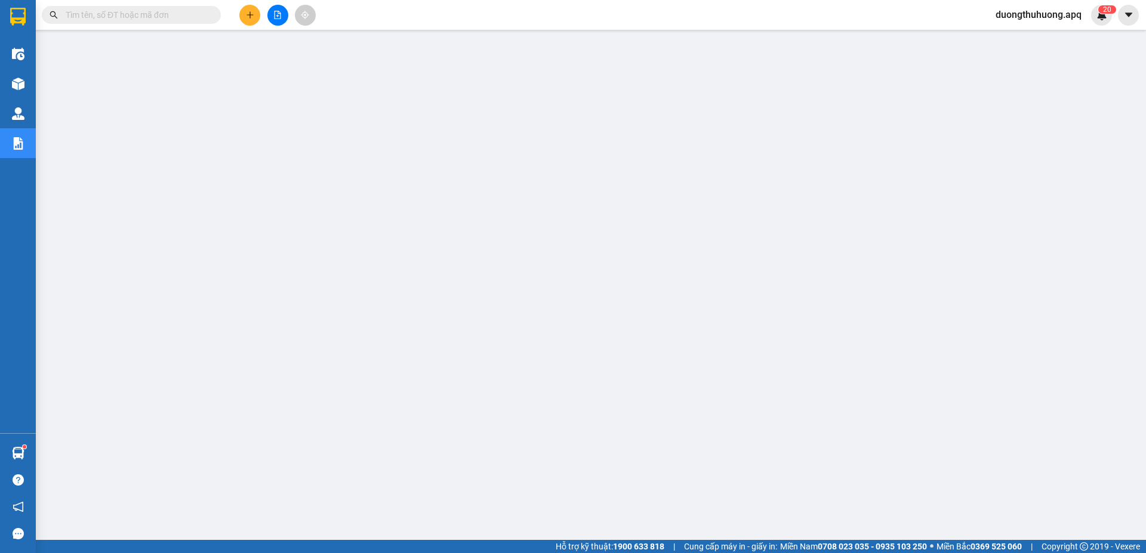
paste input "0971370408"
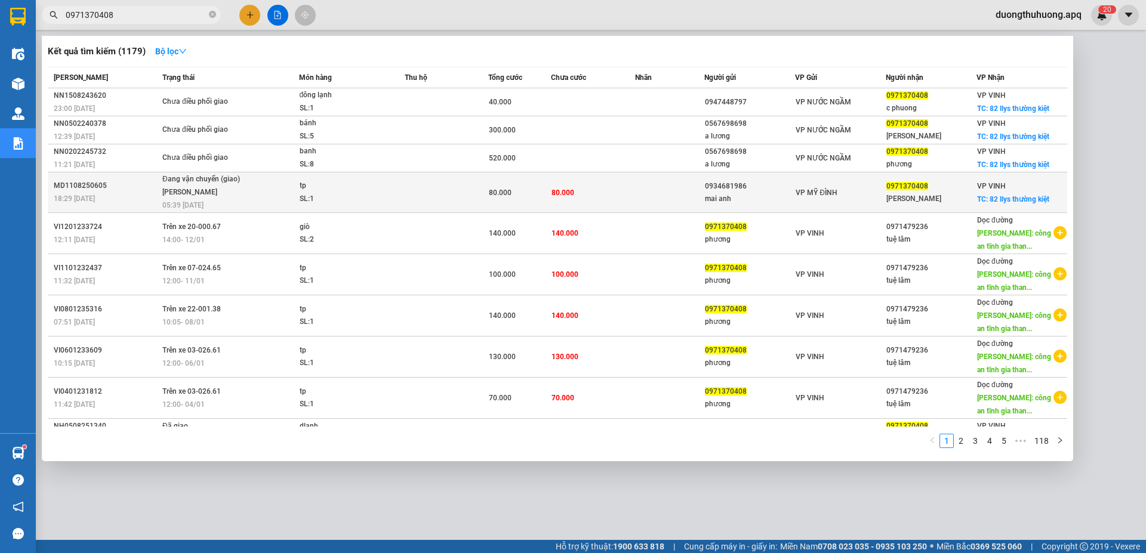
type input "0971370408"
click at [70, 184] on div "MD1108250605" at bounding box center [106, 186] width 105 height 13
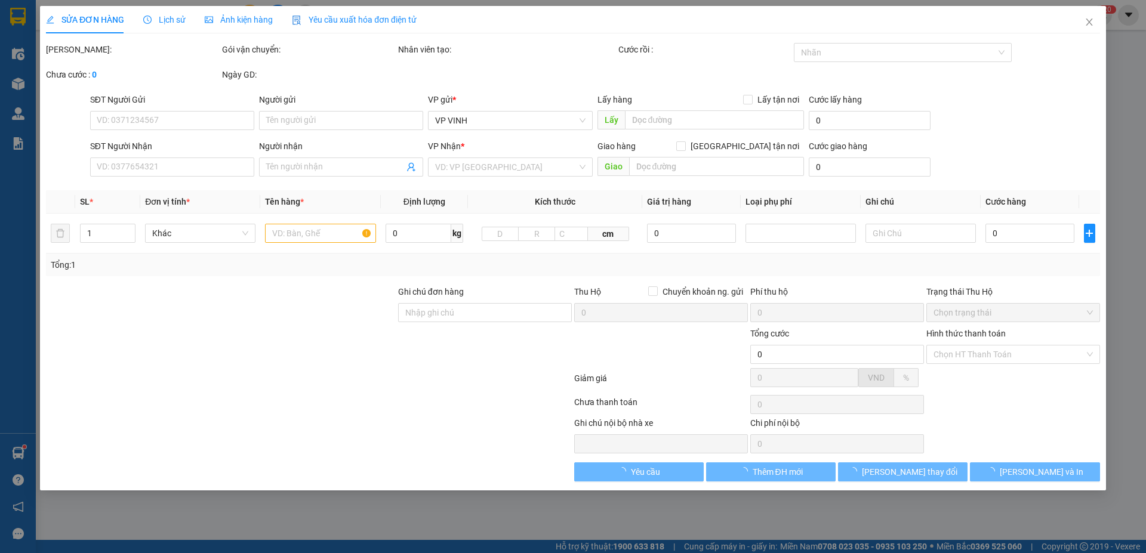
type input "0934681986"
type input "mai anh"
type input "0971370408"
type input "phương vinh"
checkbox input "true"
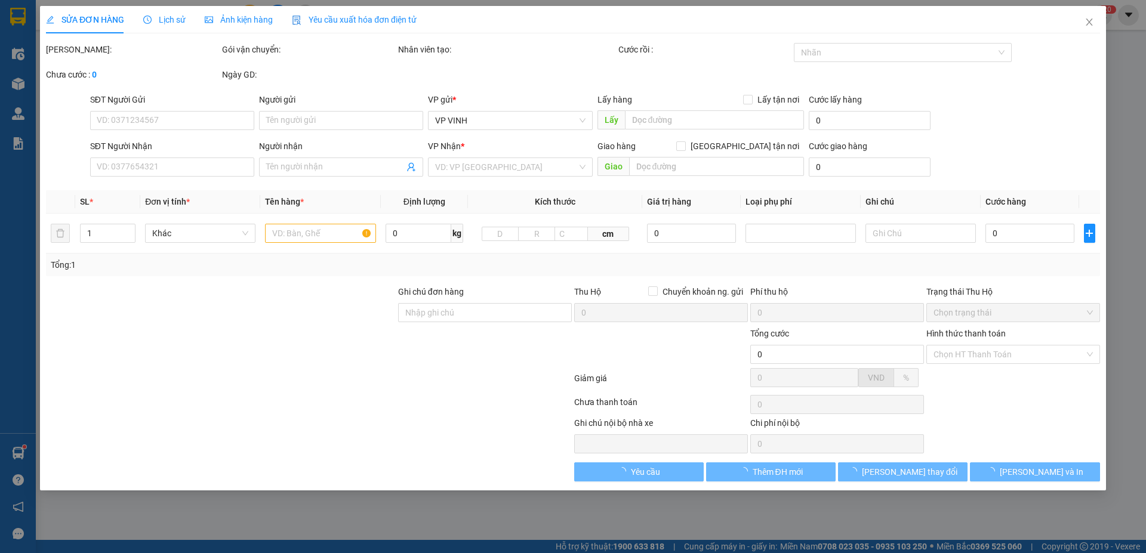
type input "82 llys thường kiệt"
type input "80.000"
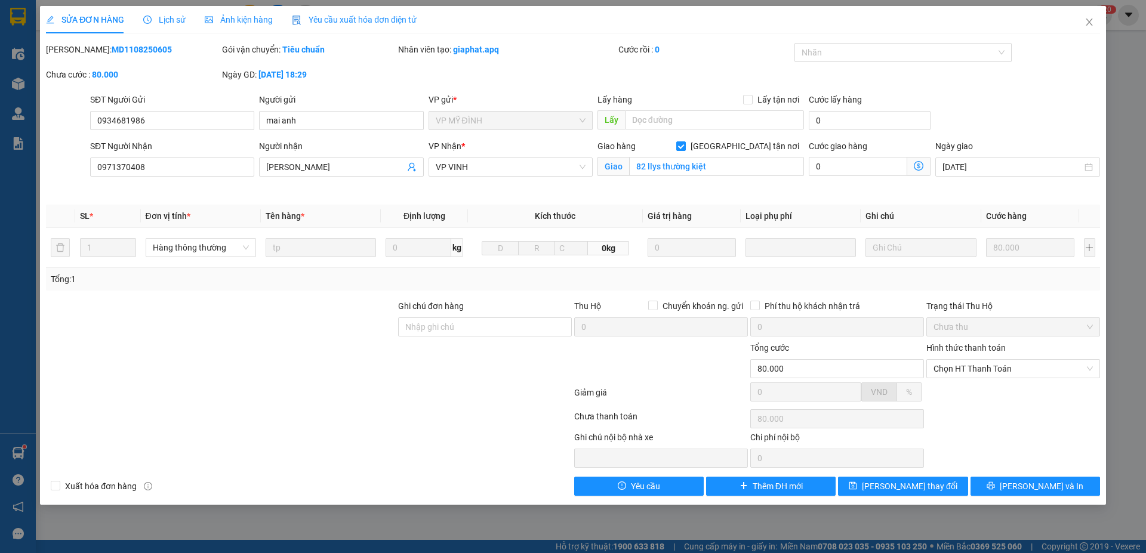
drag, startPoint x: 78, startPoint y: 48, endPoint x: 140, endPoint y: 50, distance: 62.1
click at [165, 50] on div "Mã ĐH: MD1108250605" at bounding box center [133, 49] width 174 height 13
drag, startPoint x: 1092, startPoint y: 21, endPoint x: 841, endPoint y: 22, distance: 250.7
click at [1091, 21] on icon "close" at bounding box center [1089, 22] width 10 height 10
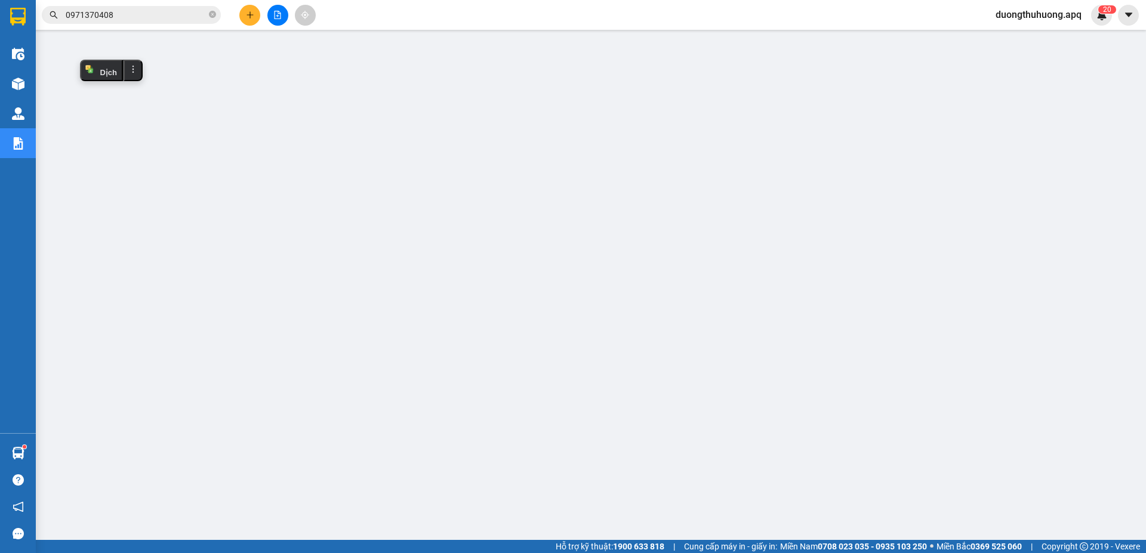
click at [167, 11] on input "0971370408" at bounding box center [136, 14] width 141 height 13
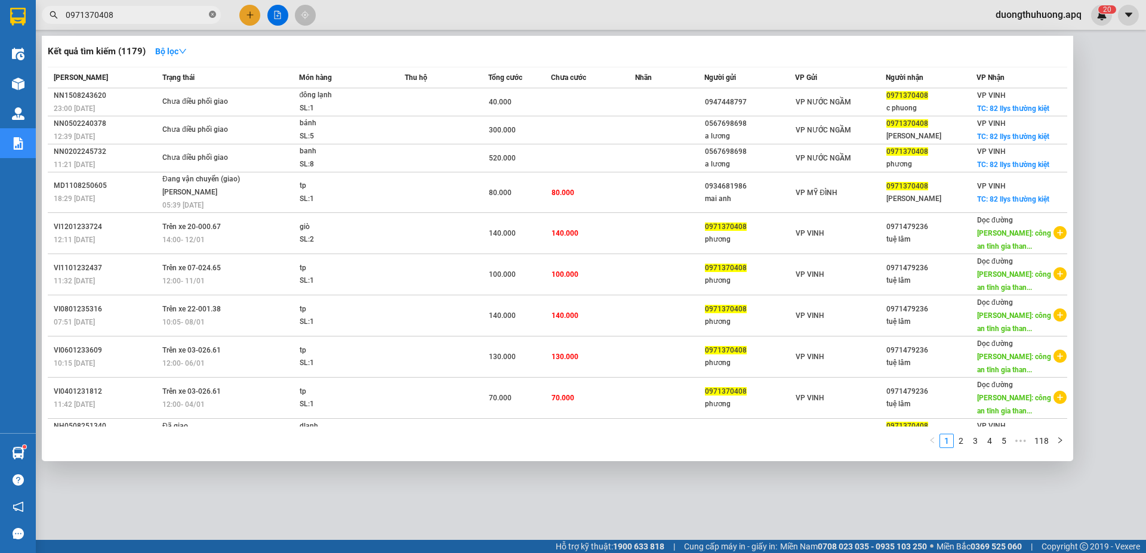
click at [211, 16] on icon "close-circle" at bounding box center [212, 14] width 7 height 7
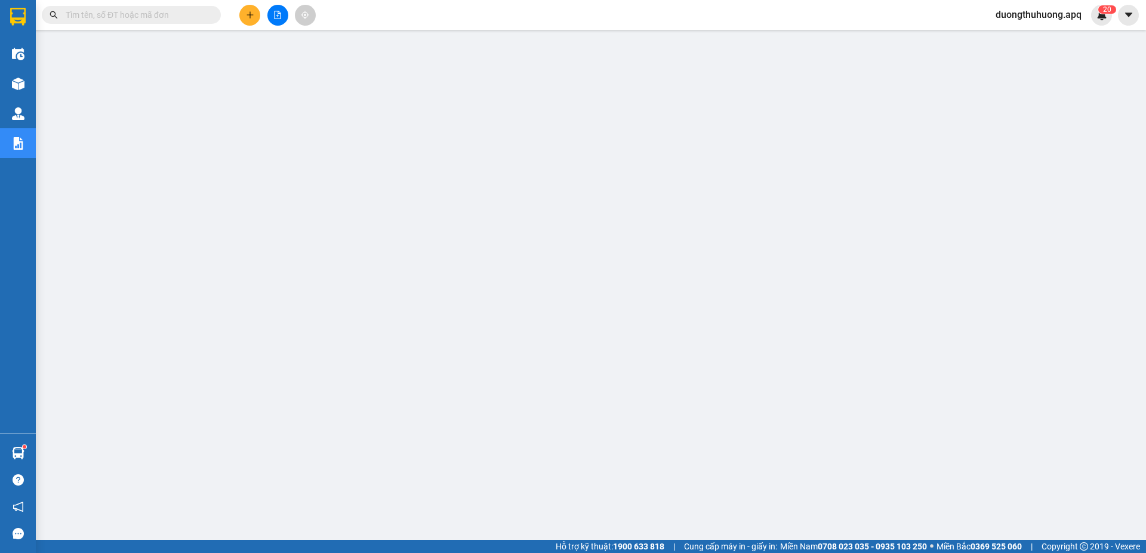
paste input "0969908037"
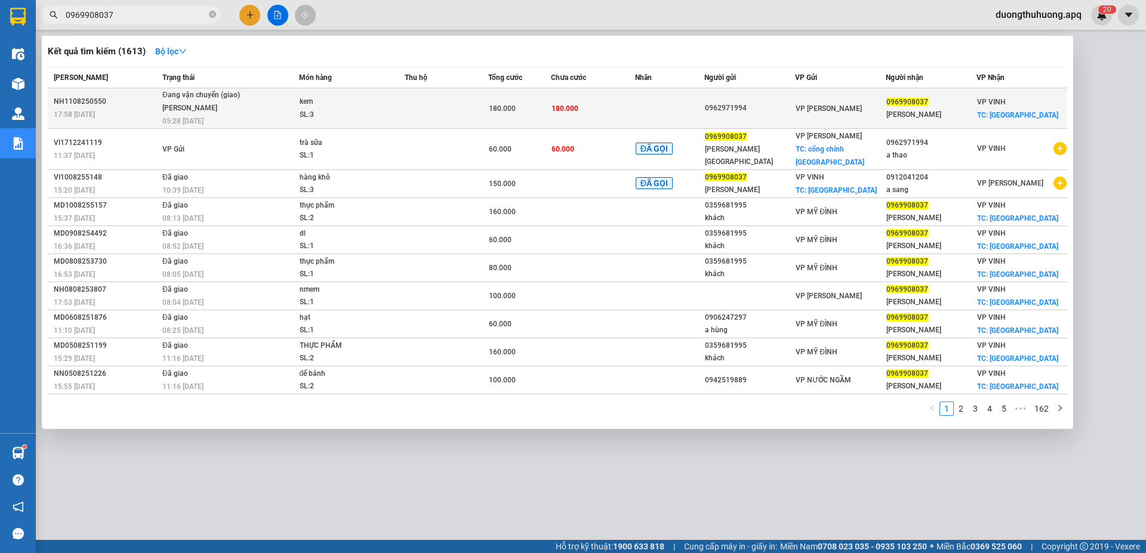
type input "0969908037"
click at [85, 101] on div "NH1108250550" at bounding box center [106, 101] width 105 height 13
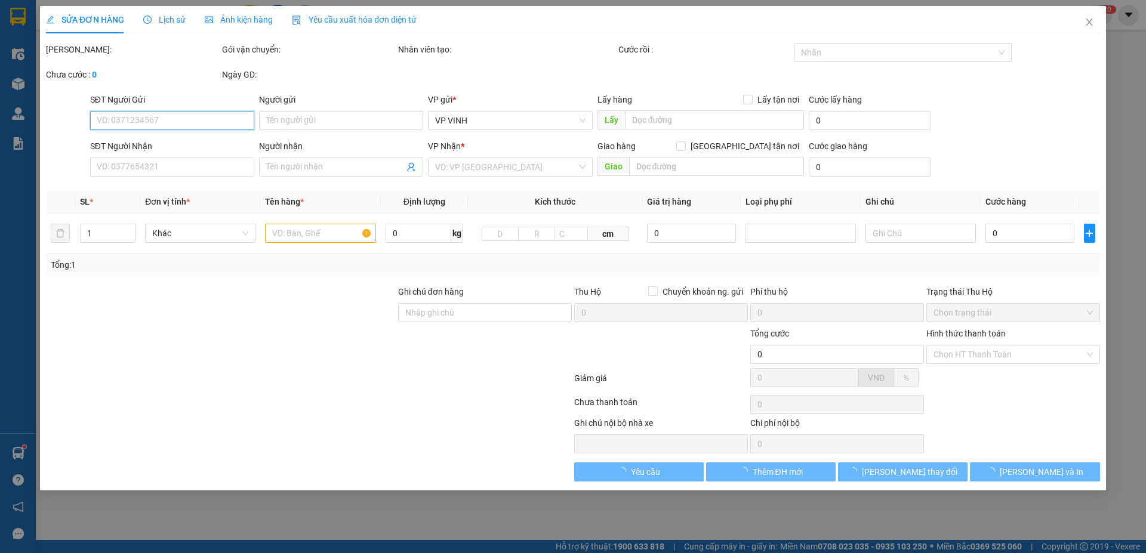
type input "0962971994"
type input "0969908037"
type input "quỳnh anh"
checkbox input "true"
type input "chợ vinh"
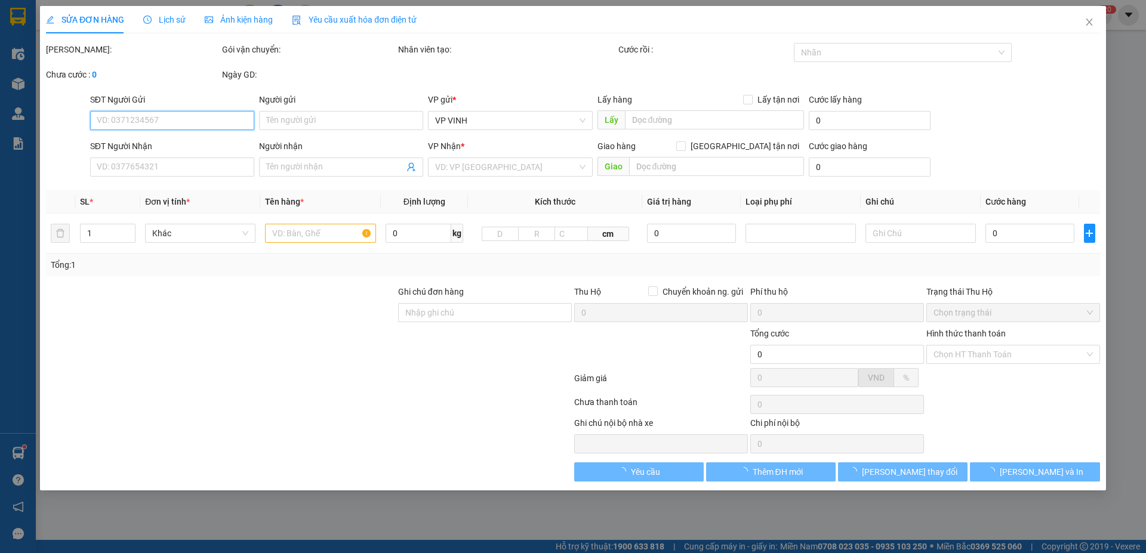
type input "180.000"
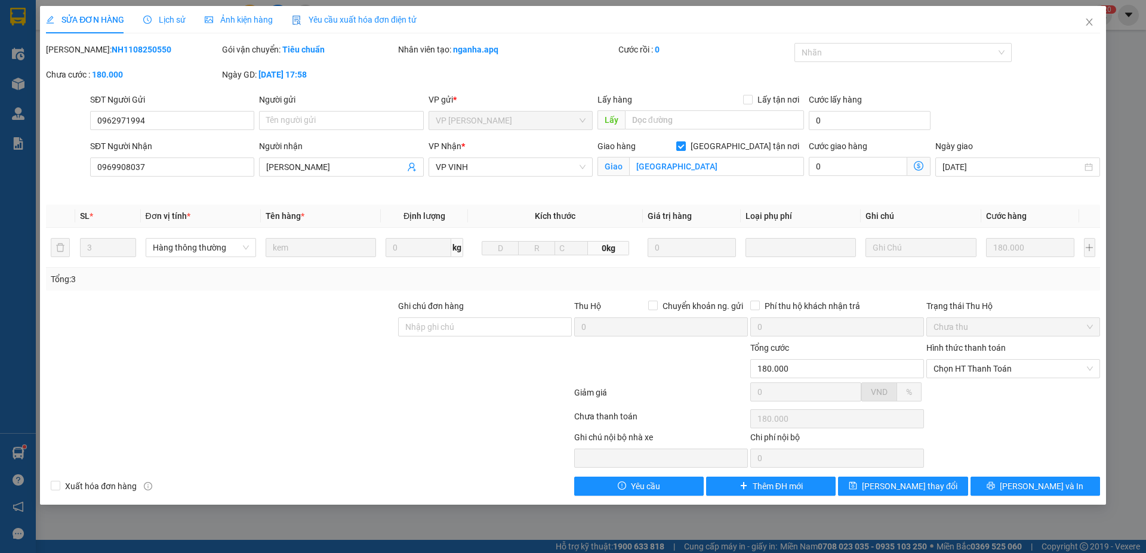
drag, startPoint x: 78, startPoint y: 48, endPoint x: 150, endPoint y: 48, distance: 72.2
click at [150, 48] on div "Mã ĐH: NH1108250550" at bounding box center [133, 49] width 174 height 13
drag, startPoint x: 1089, startPoint y: 20, endPoint x: 1030, endPoint y: 18, distance: 58.5
click at [1089, 20] on icon "close" at bounding box center [1089, 22] width 10 height 10
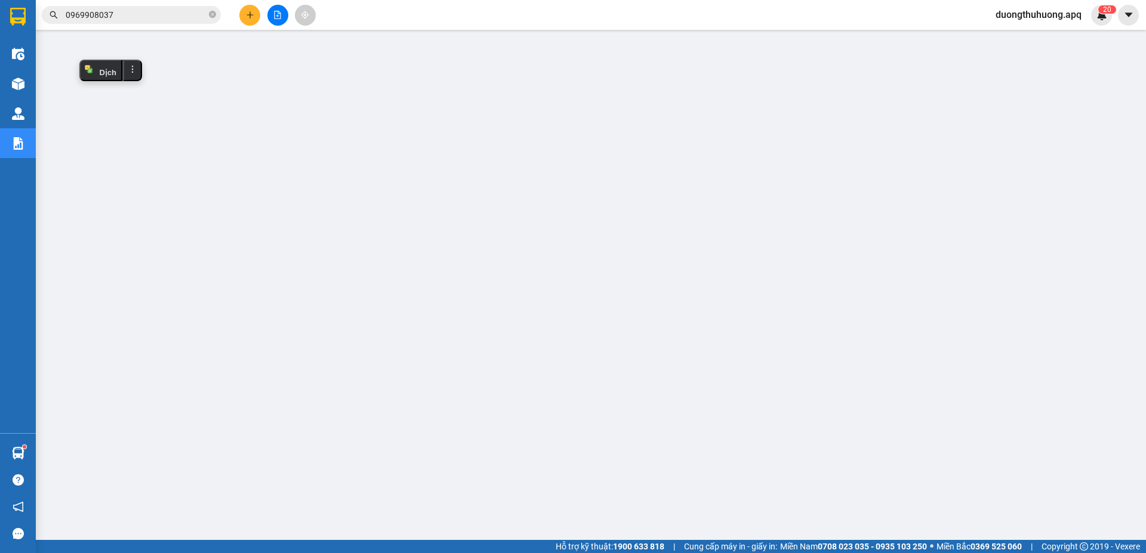
click at [175, 18] on input "0969908037" at bounding box center [136, 14] width 141 height 13
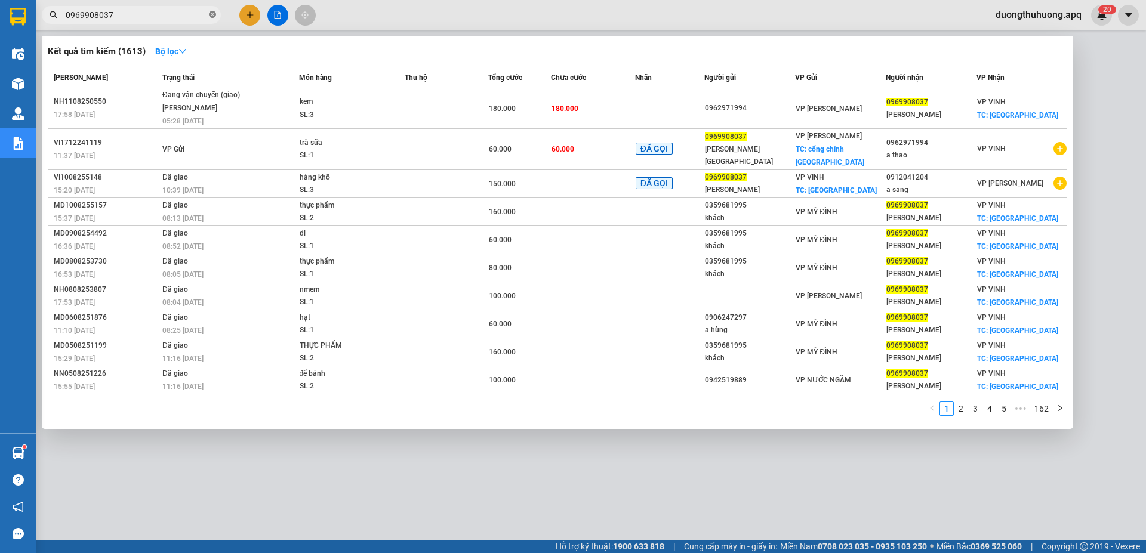
click at [212, 15] on icon "close-circle" at bounding box center [212, 14] width 7 height 7
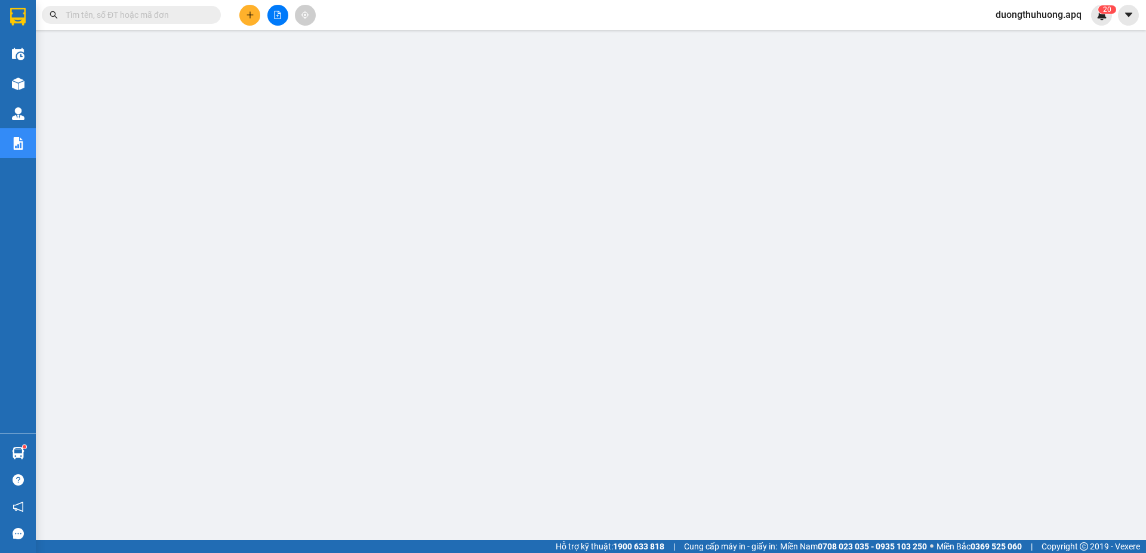
paste input "0971768119"
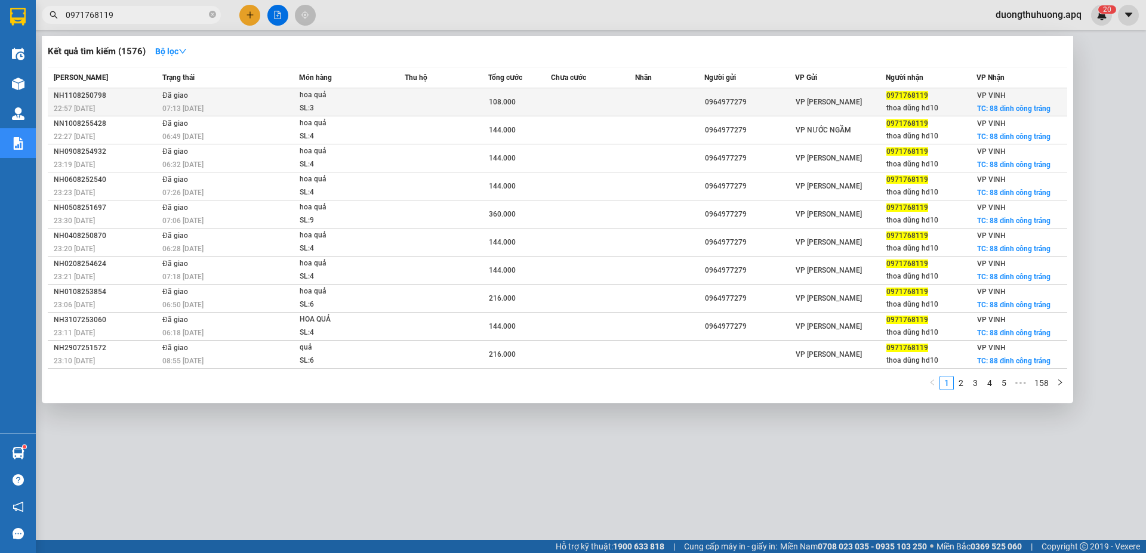
type input "0971768119"
click at [90, 95] on div "NH1108250798" at bounding box center [106, 96] width 105 height 13
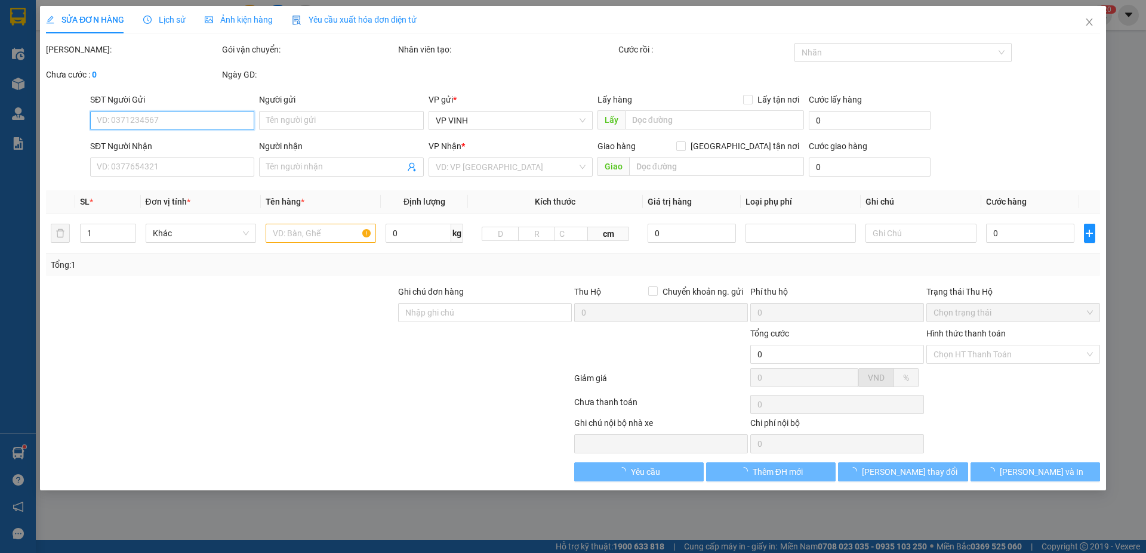
type input "0964977279"
type input "0971768119"
type input "thoa dũng hd10"
checkbox input "true"
type input "88 đinh công tráng"
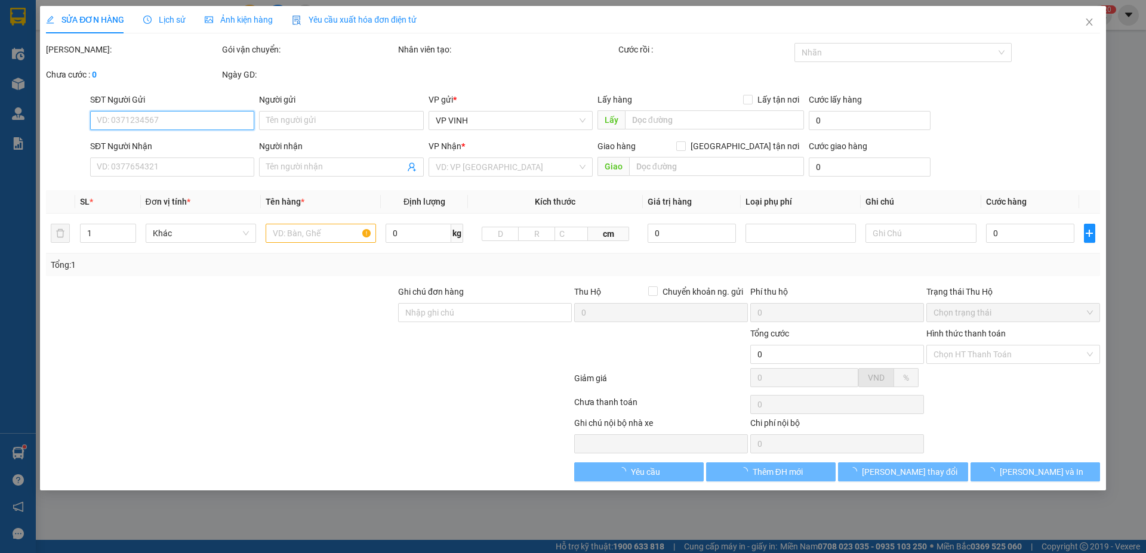
type input "108.000"
type input "10"
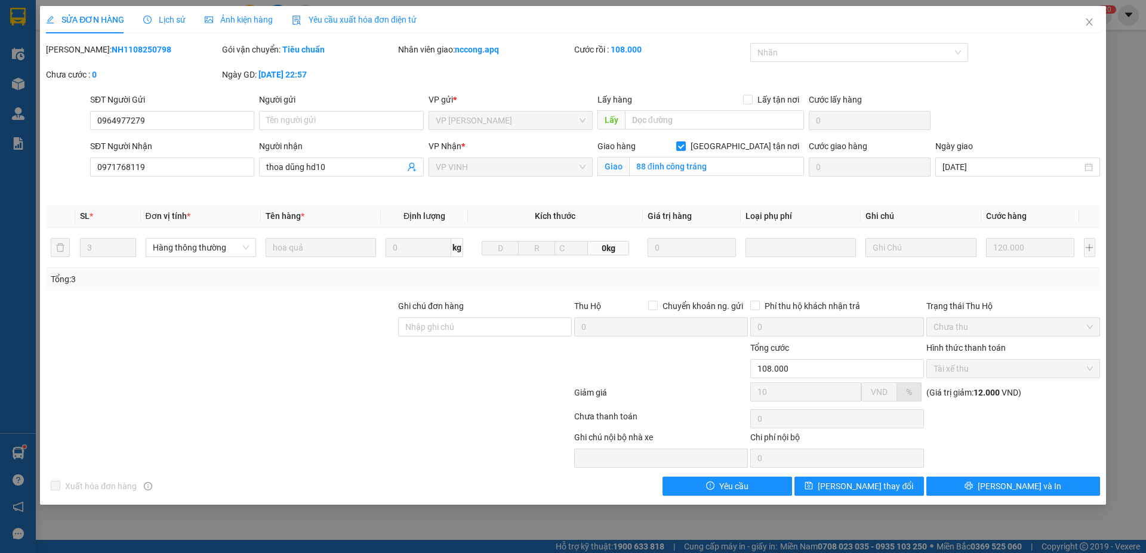
drag, startPoint x: 76, startPoint y: 48, endPoint x: 150, endPoint y: 55, distance: 74.9
click at [150, 55] on div "Mã ĐH: NH1108250798" at bounding box center [133, 49] width 174 height 13
click at [1086, 19] on icon "close" at bounding box center [1089, 22] width 10 height 10
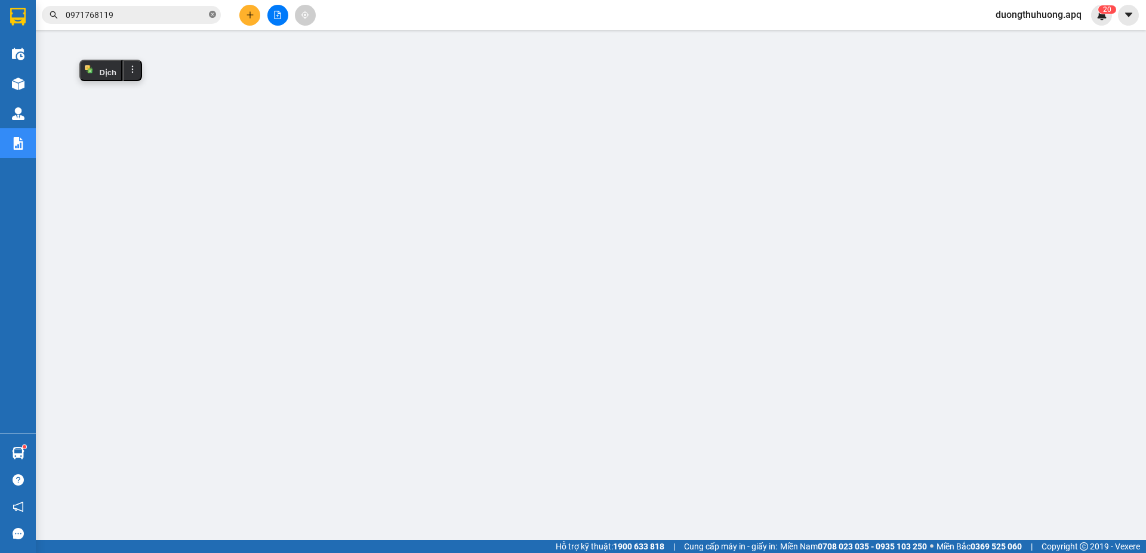
click at [212, 16] on icon "close-circle" at bounding box center [212, 14] width 7 height 7
paste input "0913816866"
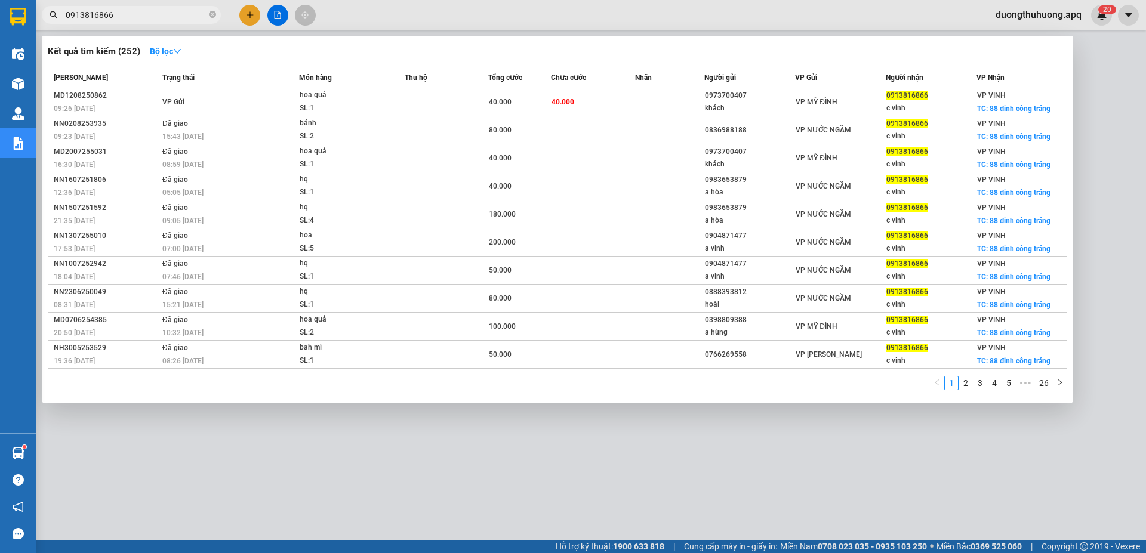
type input "0913816866"
click at [210, 13] on icon "close-circle" at bounding box center [212, 14] width 7 height 7
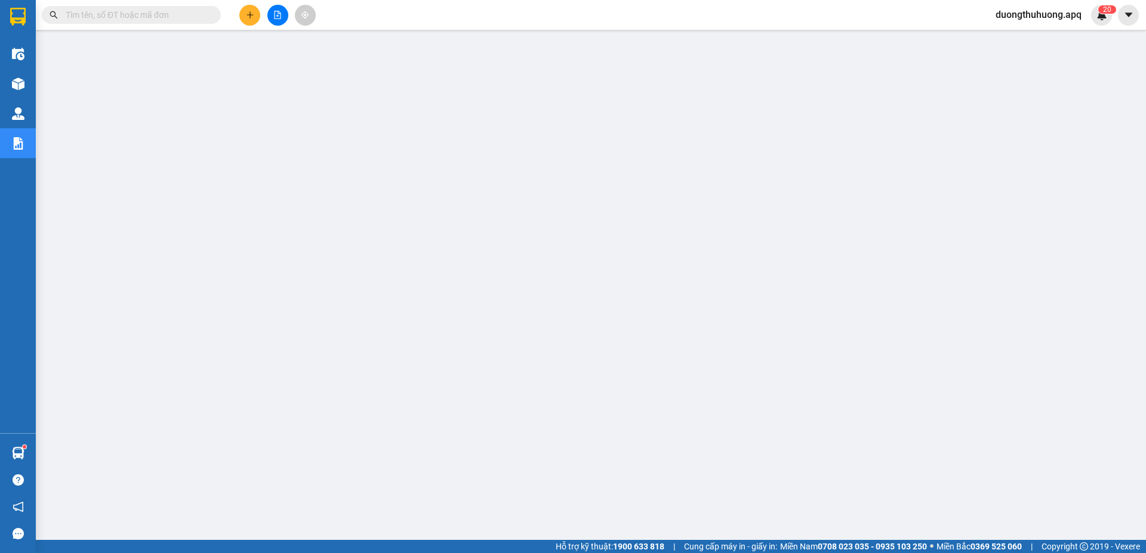
paste input "0914560807"
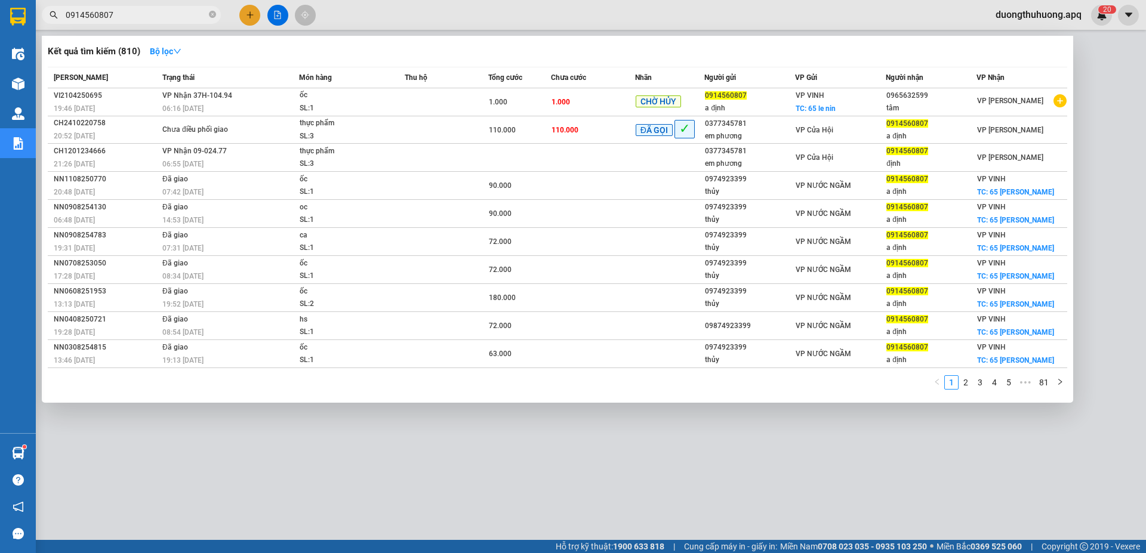
type input "0914560807"
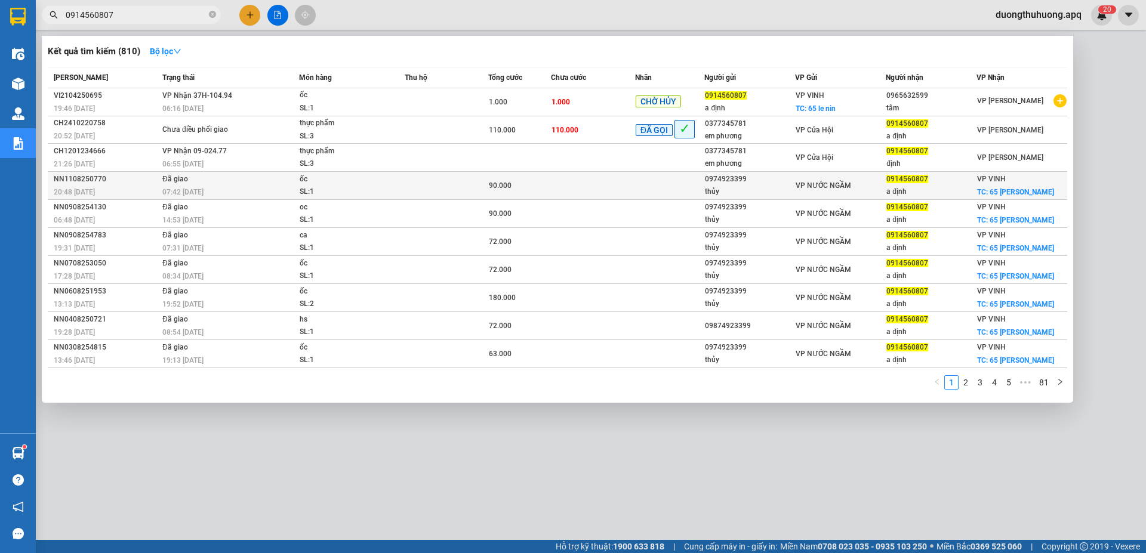
click at [75, 183] on div "NN1108250770" at bounding box center [106, 179] width 105 height 13
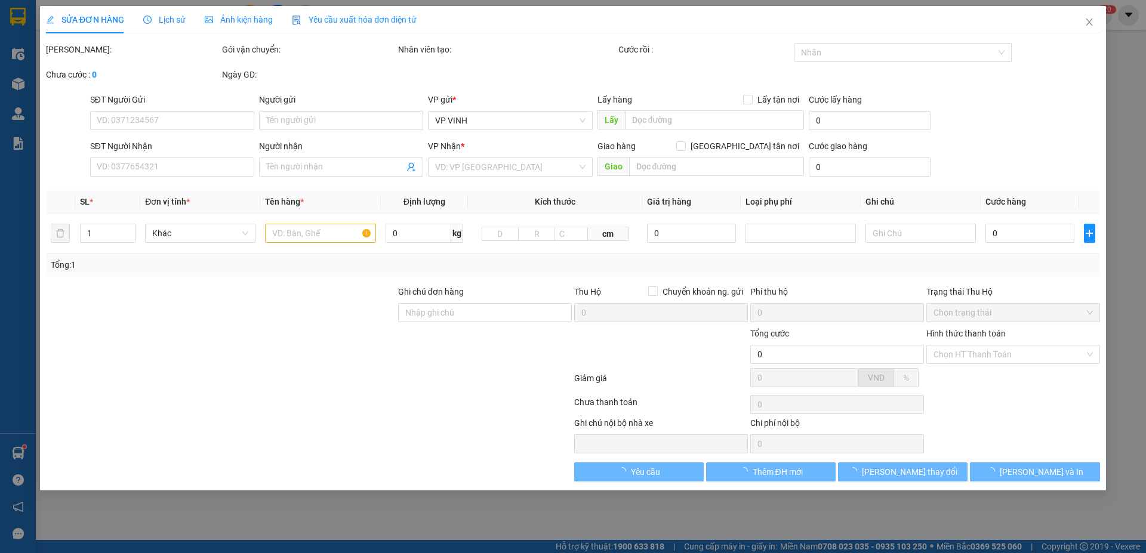
type input "0974923399"
type input "thủy"
type input "0914560807"
type input "a định"
checkbox input "true"
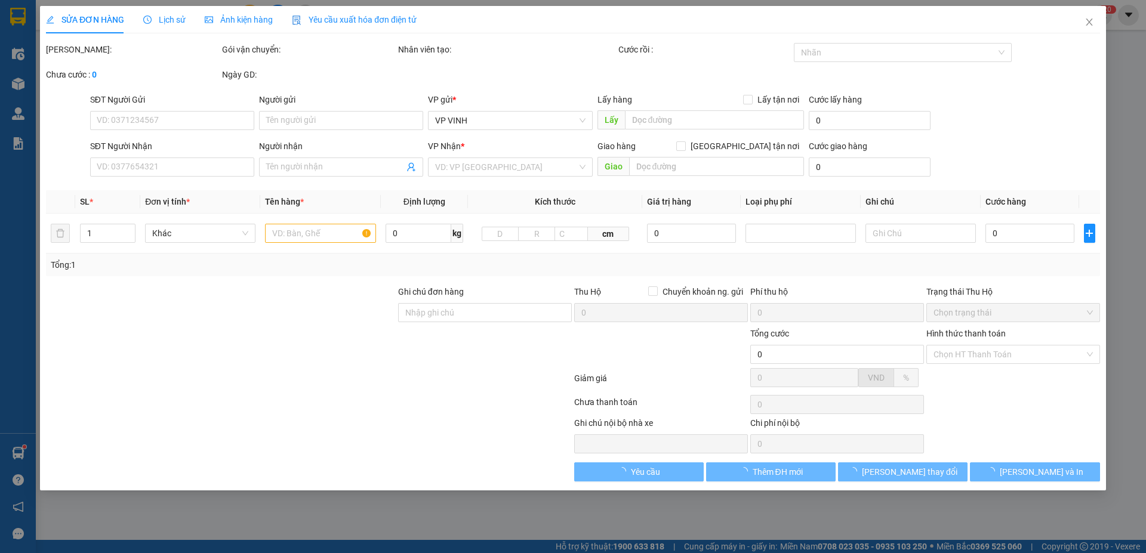
type input "65 lê nin"
type input "90.000"
type input "10"
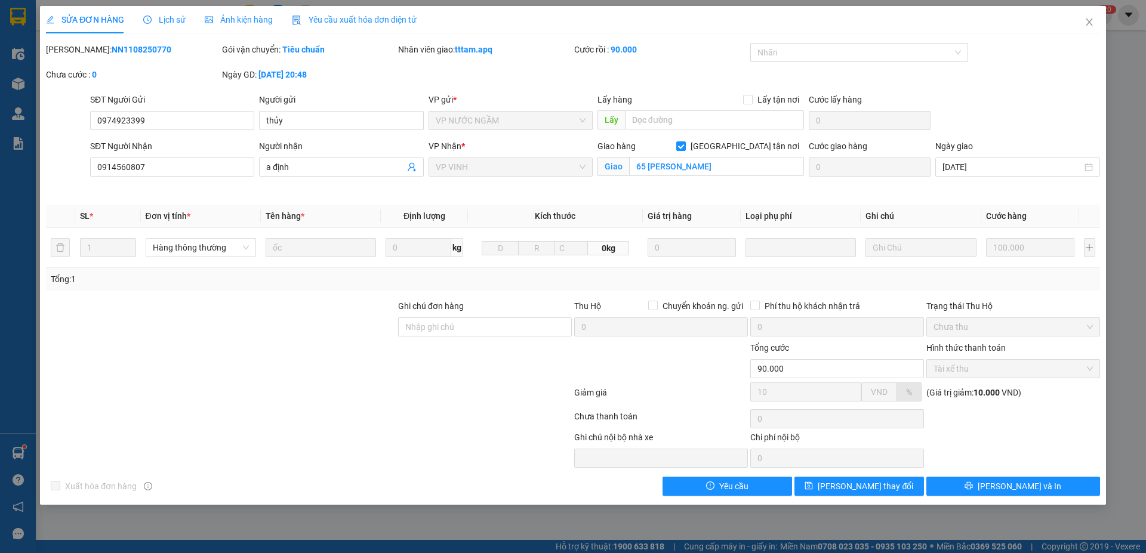
drag, startPoint x: 78, startPoint y: 50, endPoint x: 165, endPoint y: 43, distance: 86.8
click at [165, 43] on div "Mã ĐH: NN1108250770" at bounding box center [133, 49] width 174 height 13
click at [1089, 22] on icon "close" at bounding box center [1089, 22] width 7 height 7
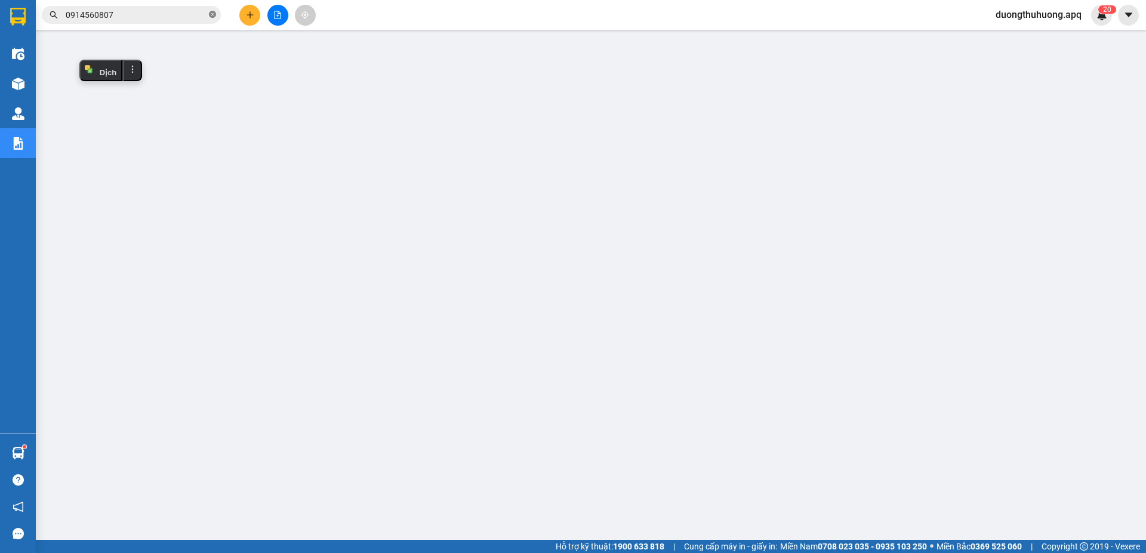
click at [209, 16] on icon "close-circle" at bounding box center [212, 14] width 7 height 7
paste input "0973417352"
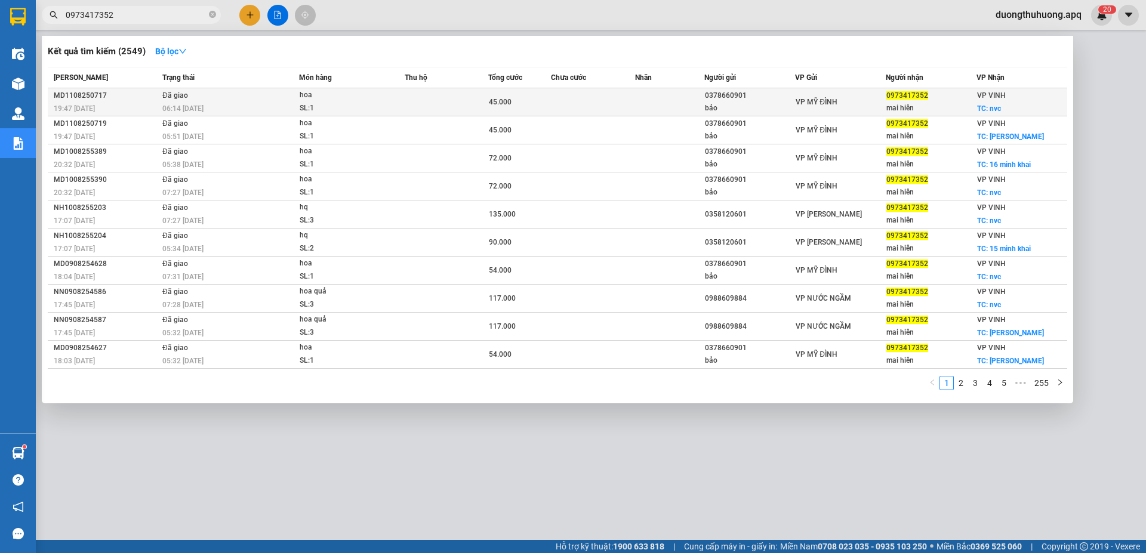
type input "0973417352"
click at [81, 94] on div "MD1108250717" at bounding box center [106, 96] width 105 height 13
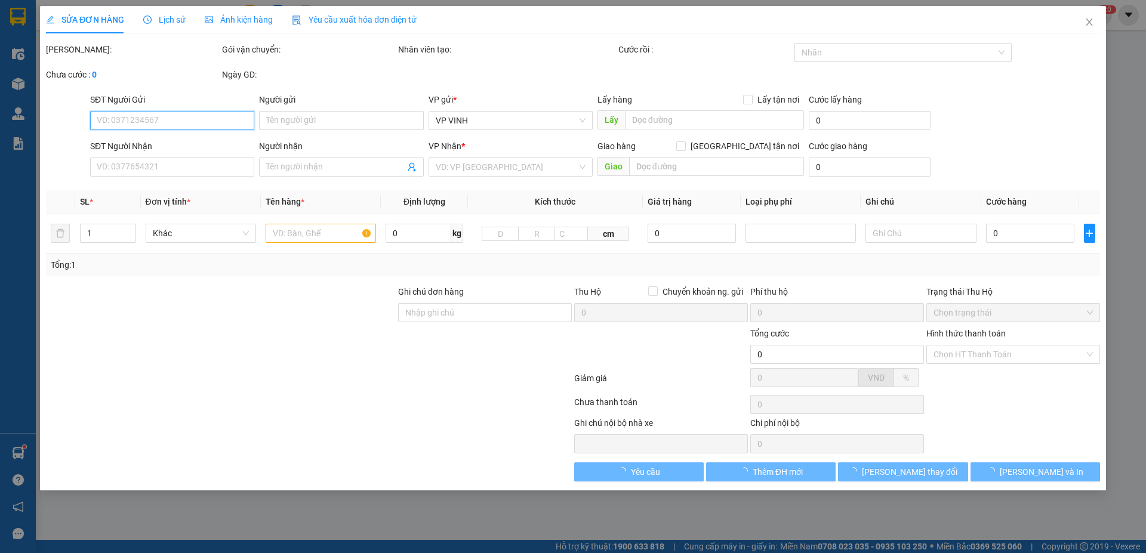
type input "0378660901"
type input "bảo"
type input "0973417352"
type input "mai hiên"
checkbox input "true"
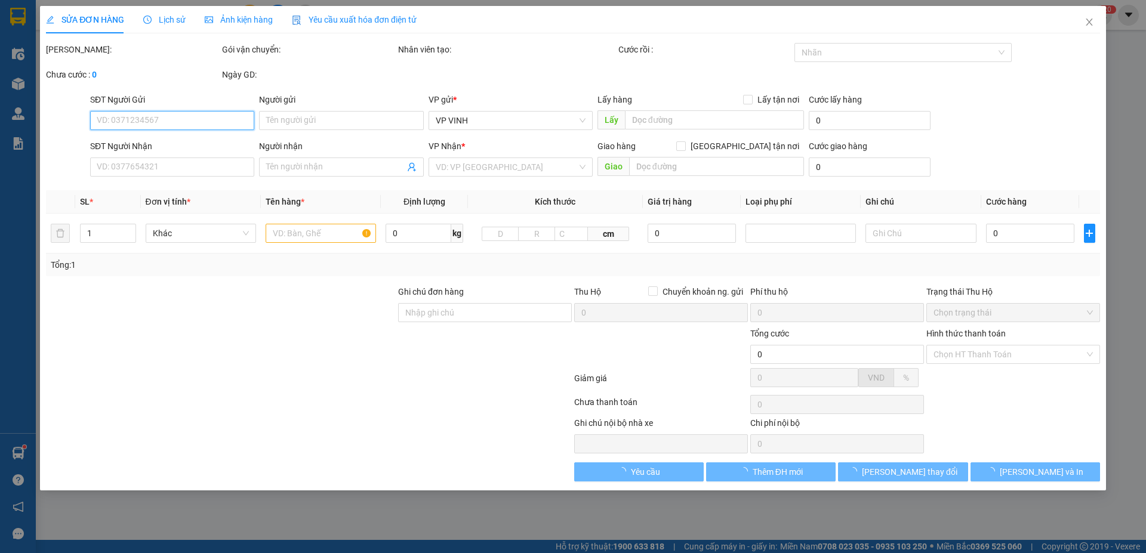
type input "nvc"
type input "45.000"
type input "10"
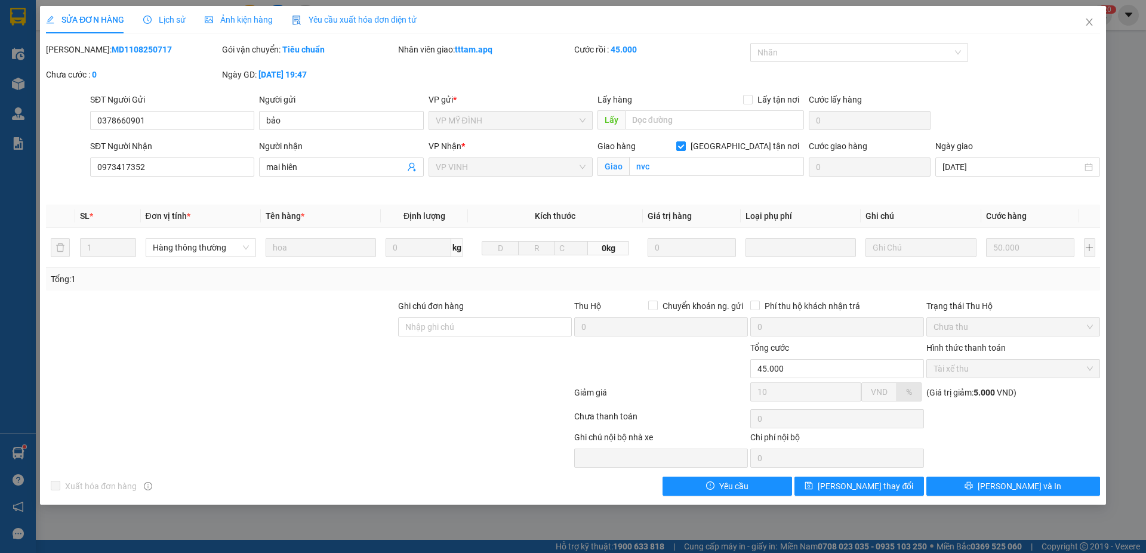
drag, startPoint x: 87, startPoint y: 49, endPoint x: 167, endPoint y: 49, distance: 80.0
click at [174, 49] on div "Mã ĐH: MD1108250717" at bounding box center [133, 49] width 174 height 13
click at [1090, 21] on icon "close" at bounding box center [1089, 22] width 7 height 7
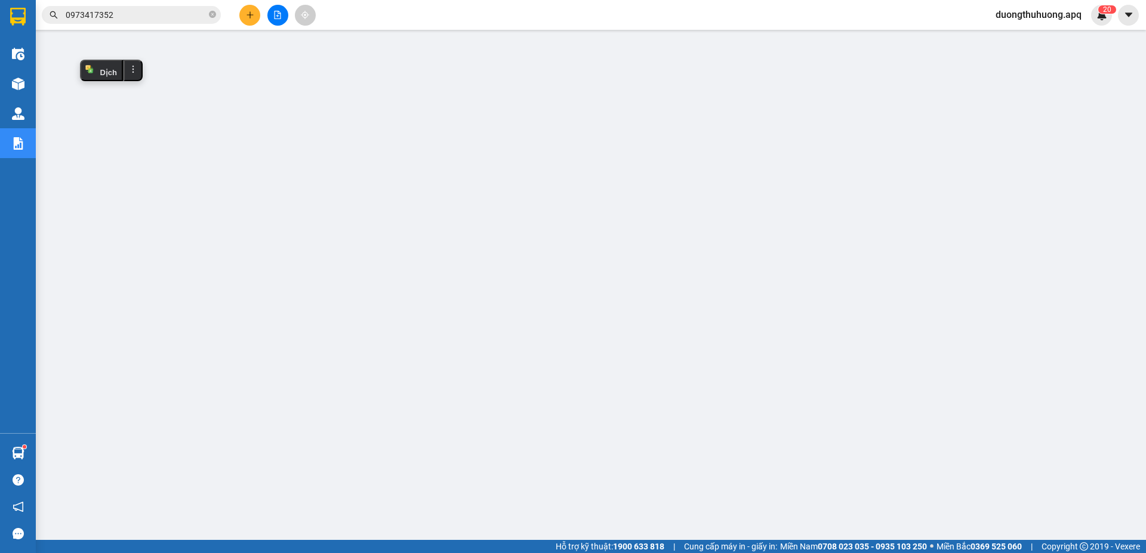
click at [177, 14] on input "0973417352" at bounding box center [136, 14] width 141 height 13
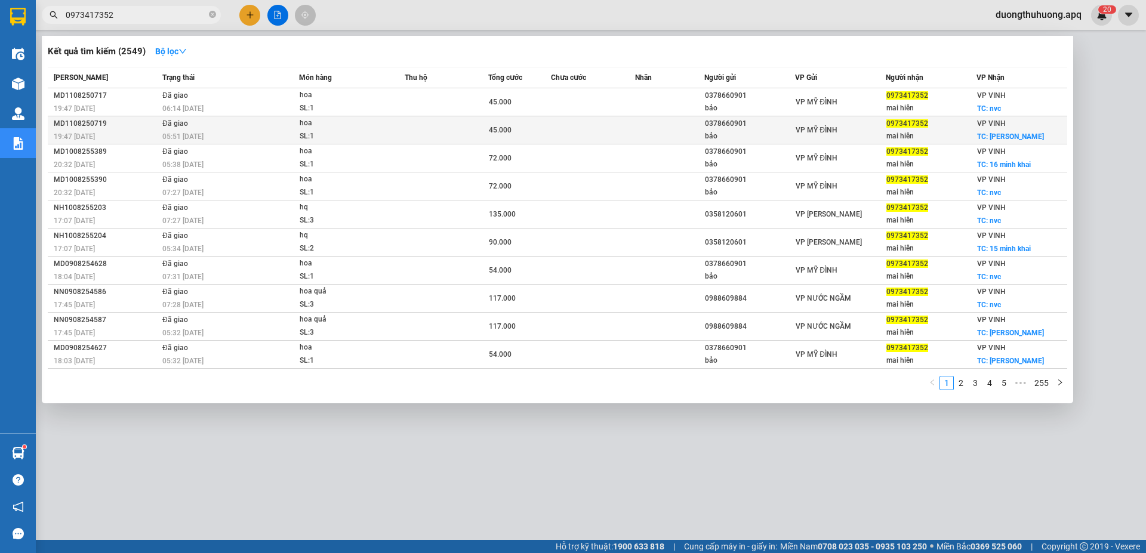
click at [71, 125] on div "MD1108250719" at bounding box center [106, 124] width 105 height 13
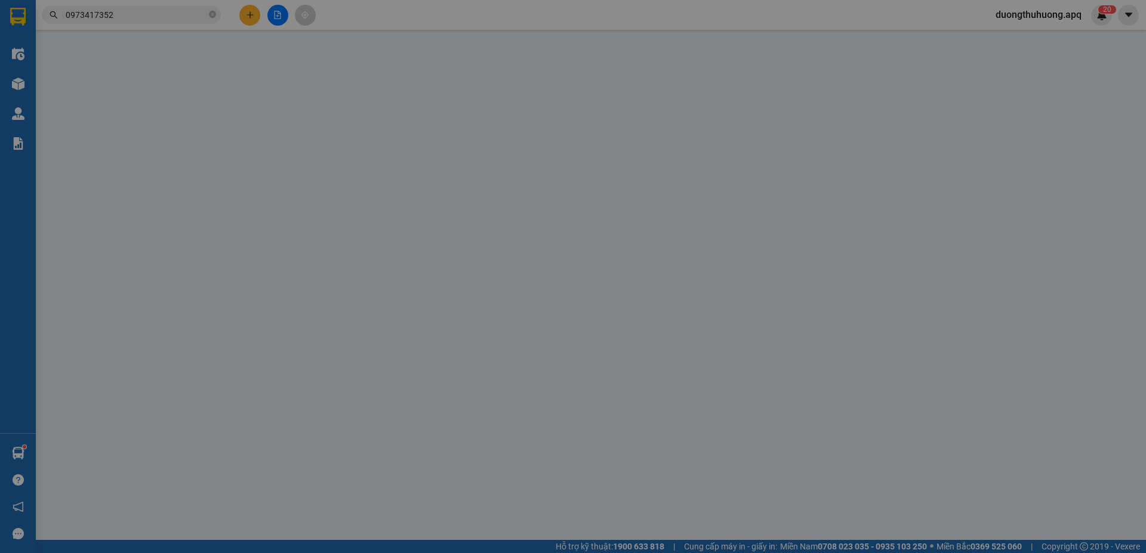
type input "0378660901"
type input "bảo"
type input "0973417352"
type input "mai hiên"
checkbox input "true"
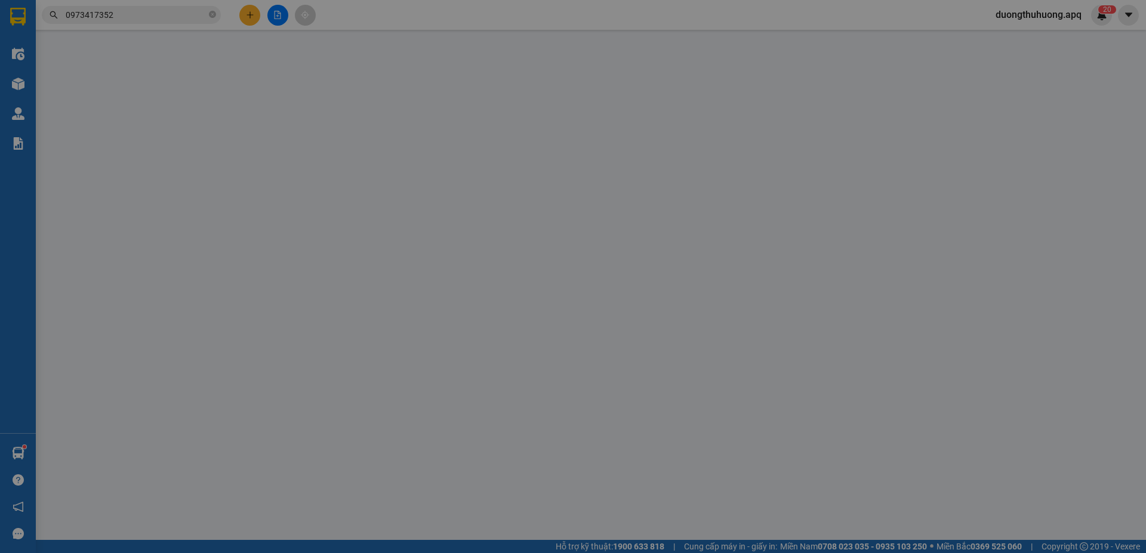
type input "minh khai"
type input "45.000"
type input "10"
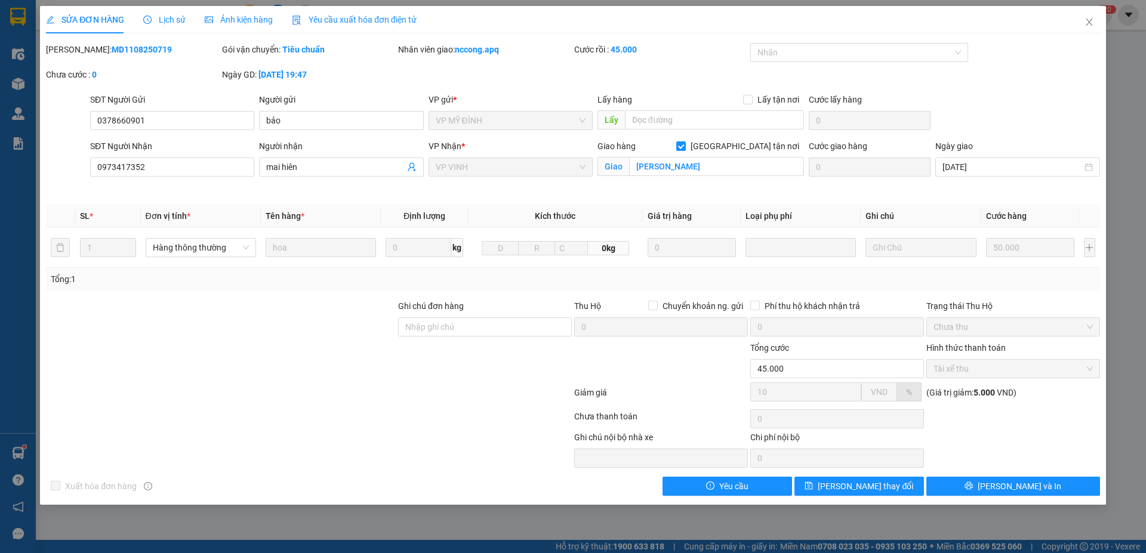
drag, startPoint x: 78, startPoint y: 50, endPoint x: 156, endPoint y: 58, distance: 78.7
click at [156, 58] on div "Mã ĐH: MD1108250719" at bounding box center [133, 55] width 176 height 25
click at [1089, 23] on icon "close" at bounding box center [1089, 22] width 7 height 7
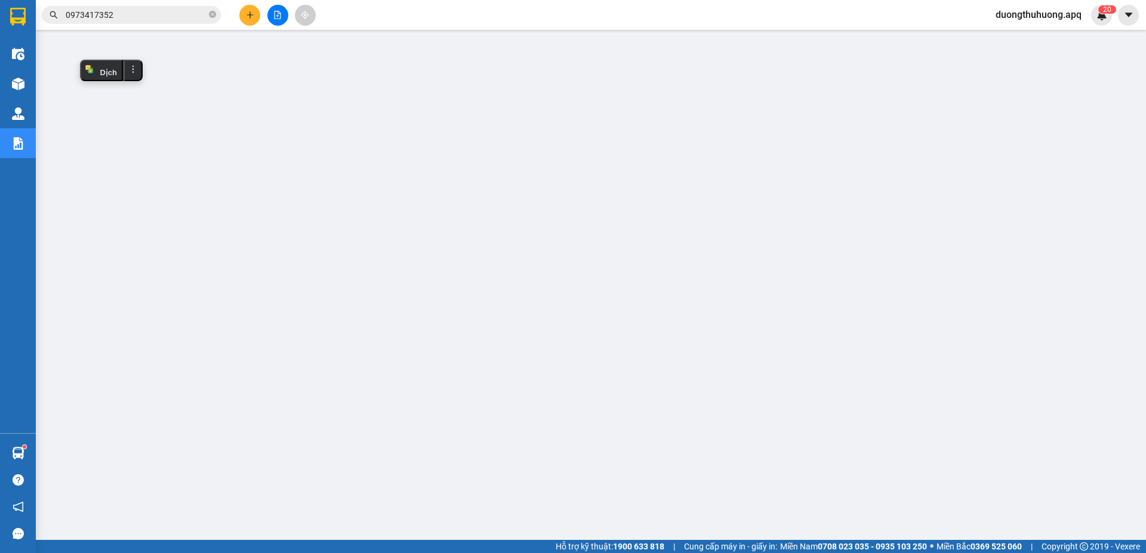
click at [153, 16] on input "0973417352" at bounding box center [136, 14] width 141 height 13
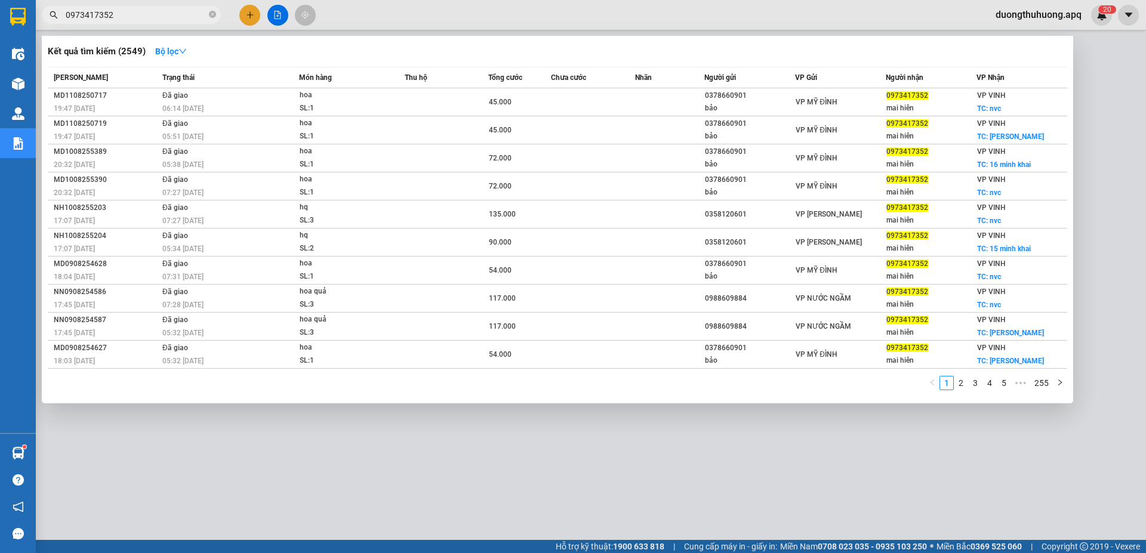
click at [302, 482] on div at bounding box center [573, 276] width 1146 height 553
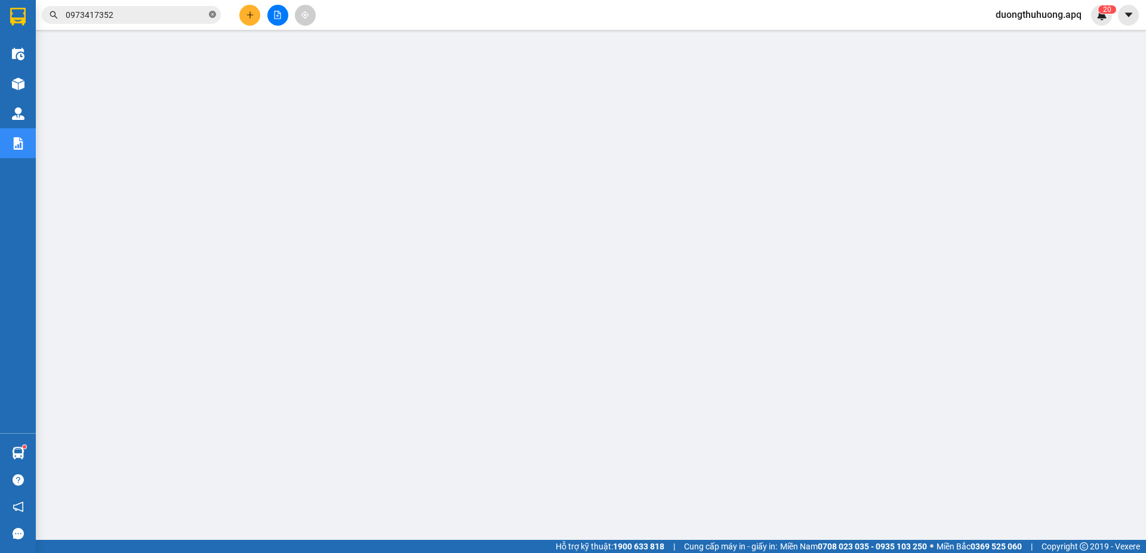
click at [214, 17] on icon "close-circle" at bounding box center [212, 14] width 7 height 7
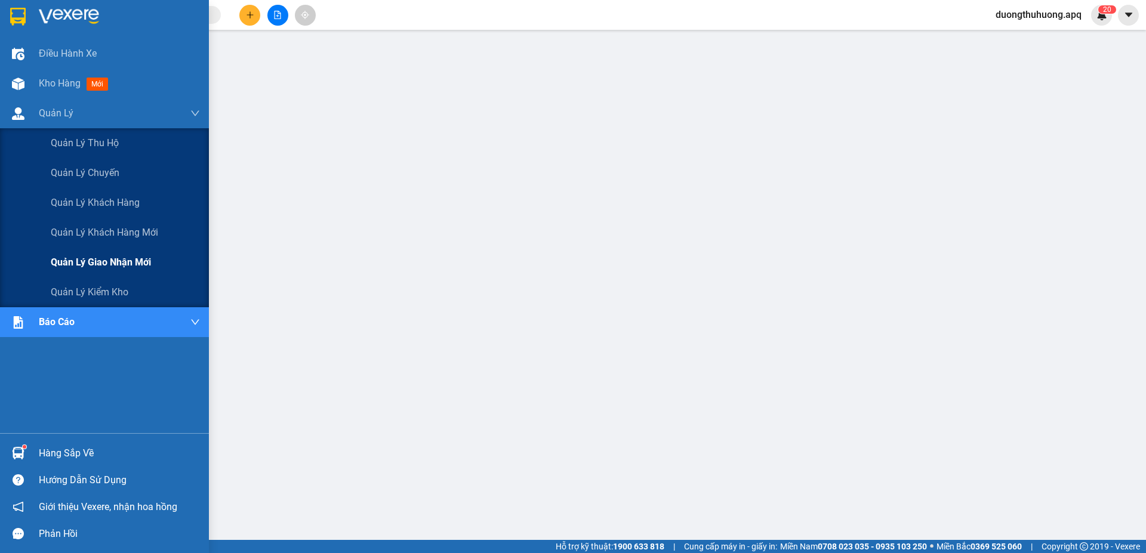
click at [97, 264] on span "Quản lý giao nhận mới" at bounding box center [101, 262] width 100 height 15
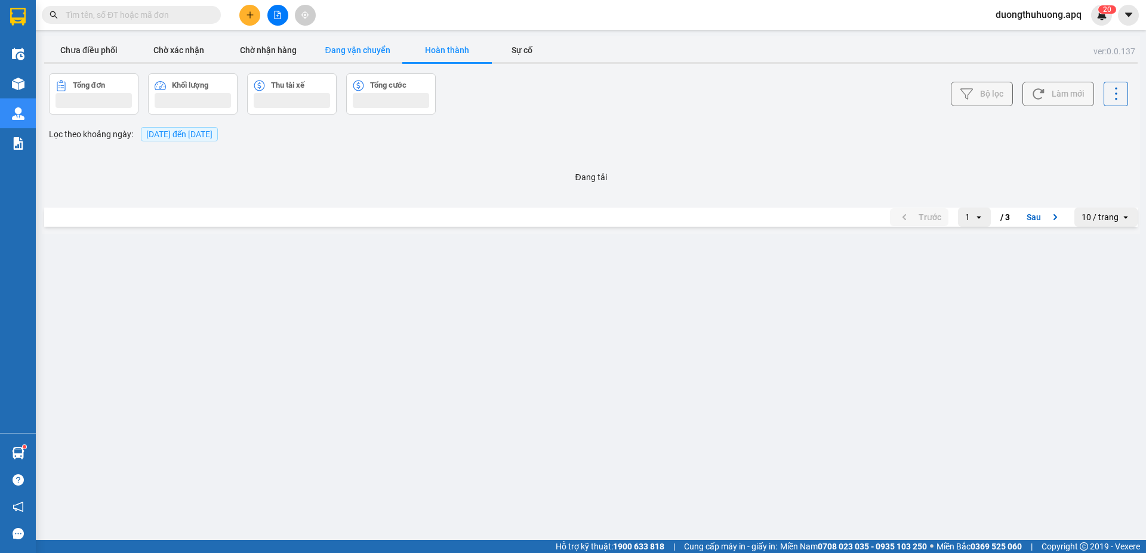
click at [365, 48] on button "Đang vận chuyển" at bounding box center [358, 50] width 90 height 24
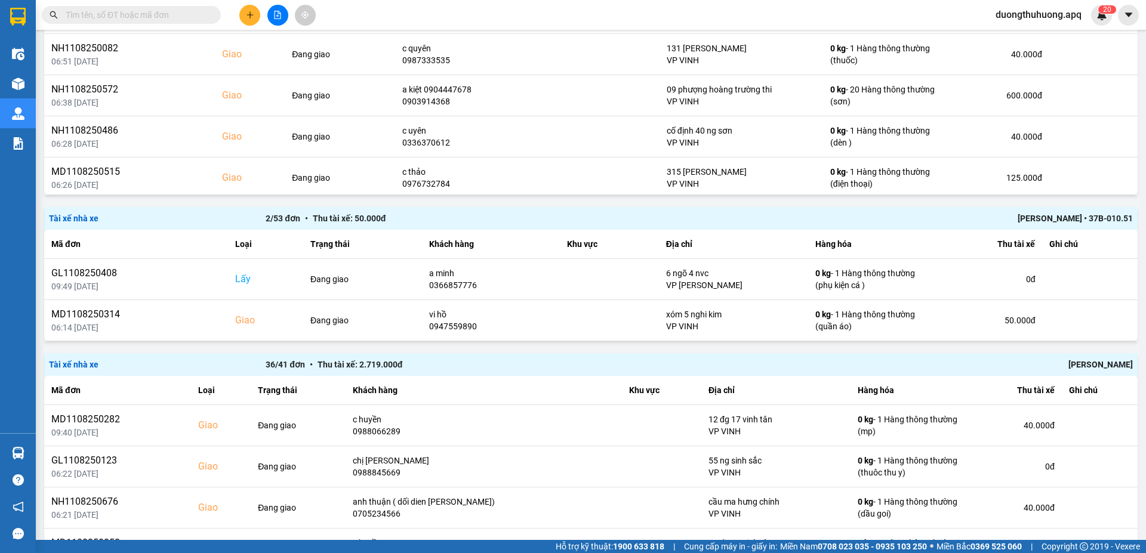
scroll to position [209, 0]
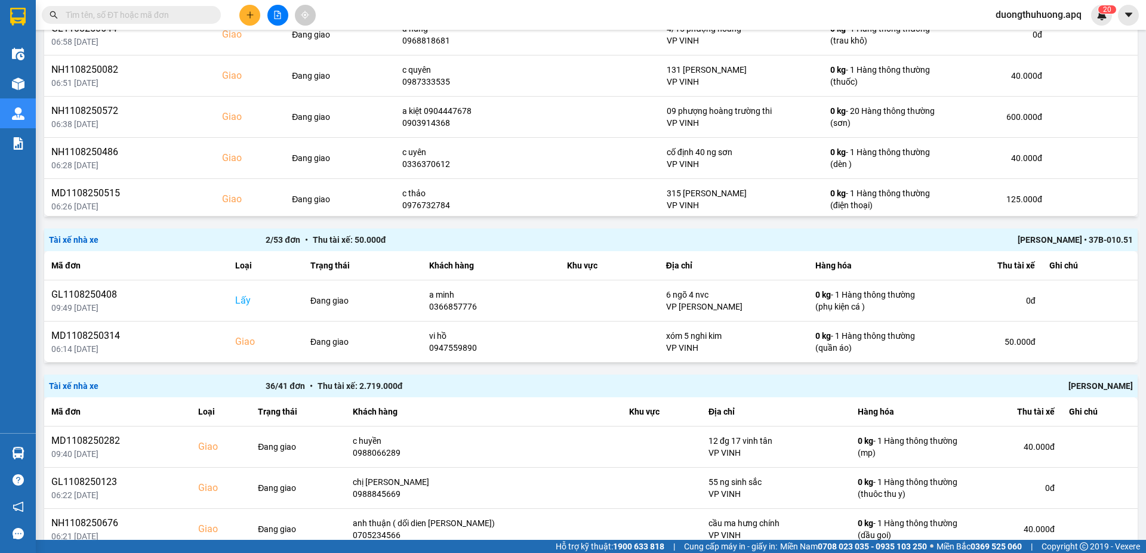
scroll to position [204, 0]
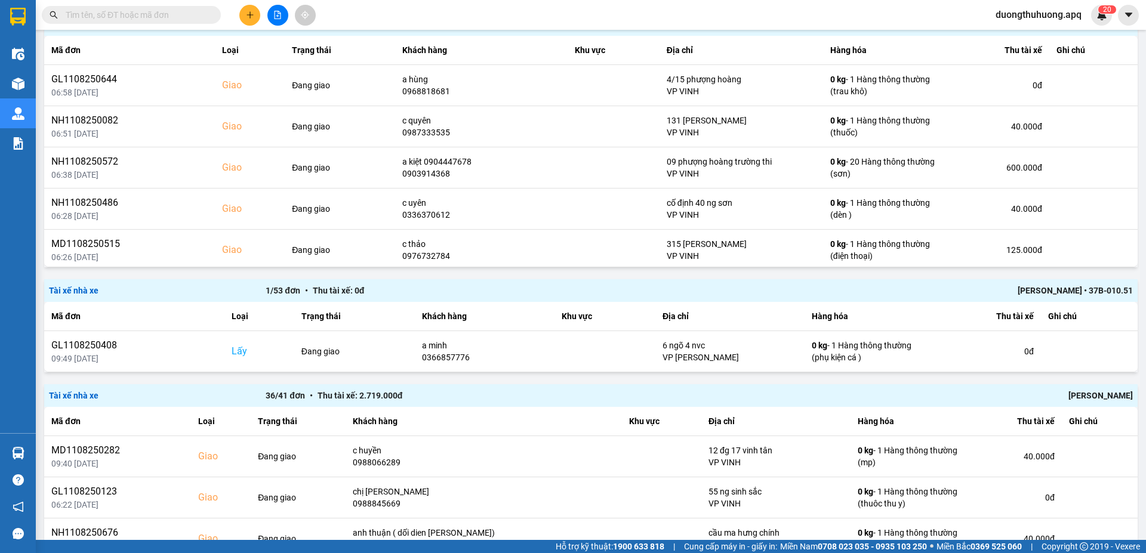
scroll to position [158, 0]
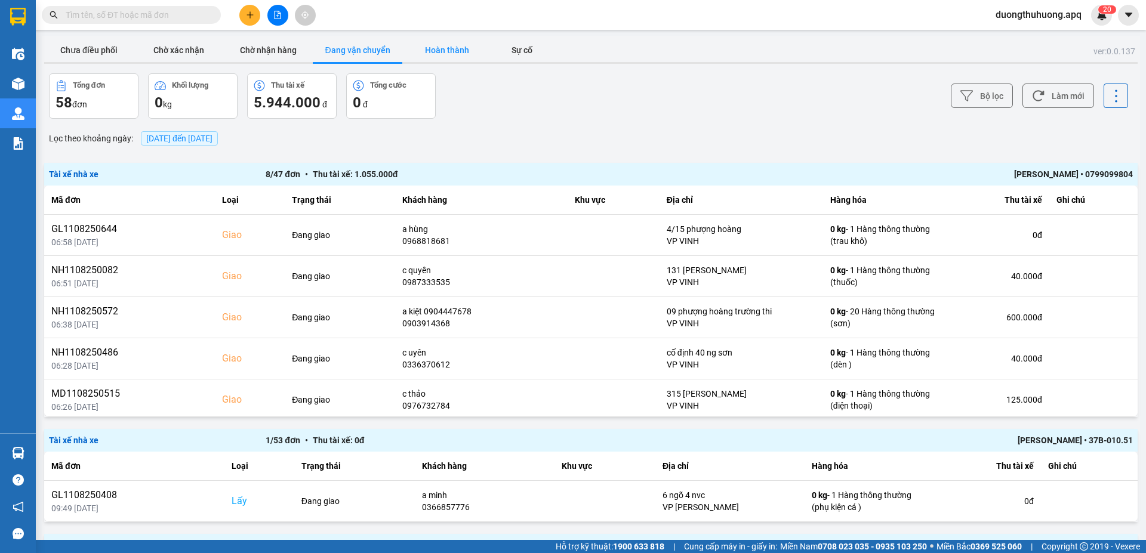
click at [450, 47] on button "Hoàn thành" at bounding box center [447, 50] width 90 height 24
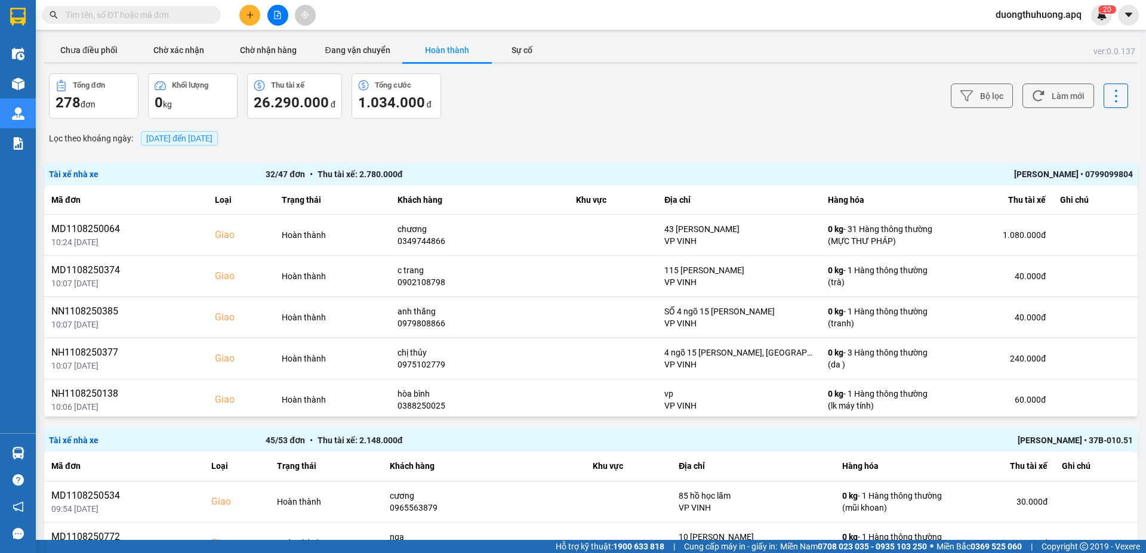
scroll to position [179, 0]
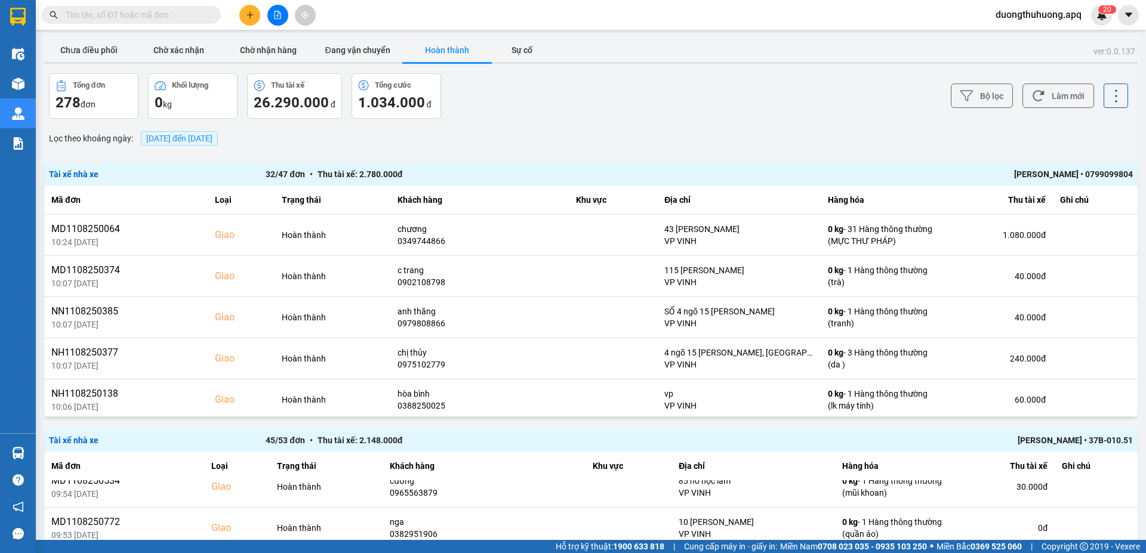
click at [1023, 439] on div "[PERSON_NAME] • 37B-010.51" at bounding box center [915, 440] width 433 height 13
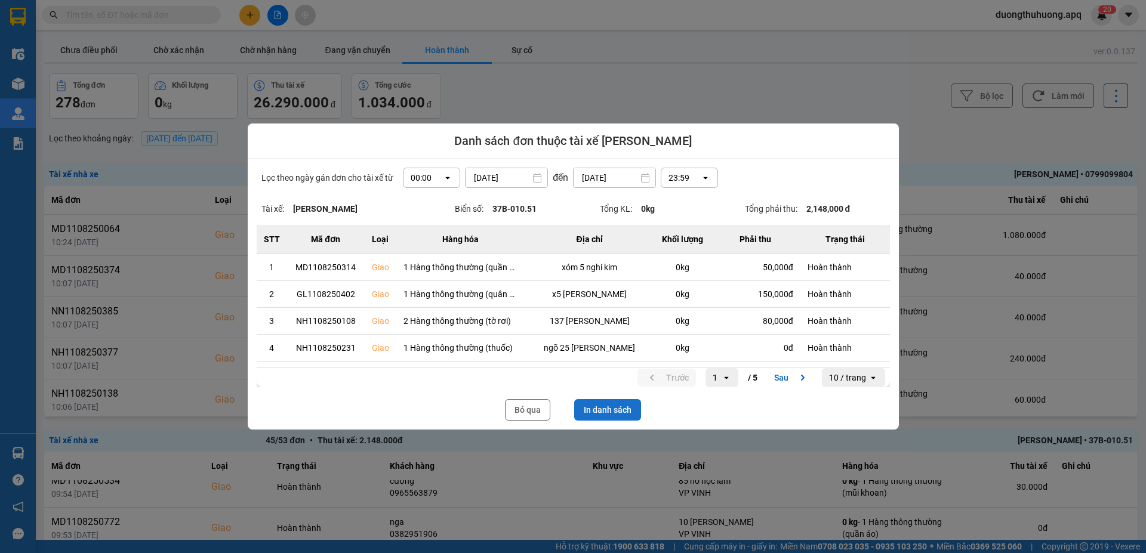
click at [618, 413] on button "In danh sách" at bounding box center [607, 409] width 67 height 21
click at [523, 411] on button "Bỏ qua" at bounding box center [527, 409] width 45 height 21
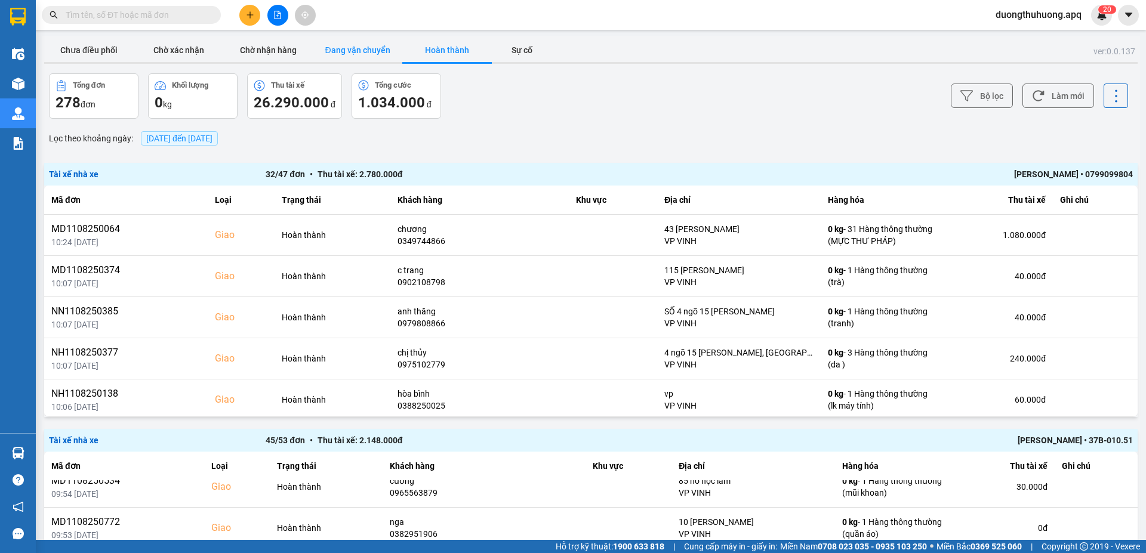
click at [363, 51] on button "Đang vận chuyển" at bounding box center [358, 50] width 90 height 24
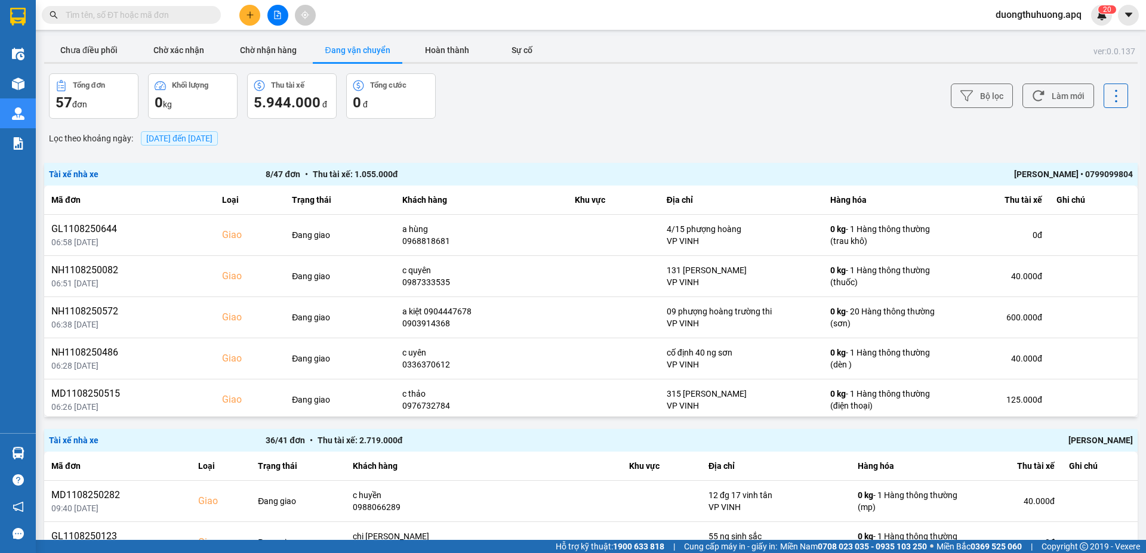
click at [162, 18] on input "text" at bounding box center [136, 14] width 141 height 13
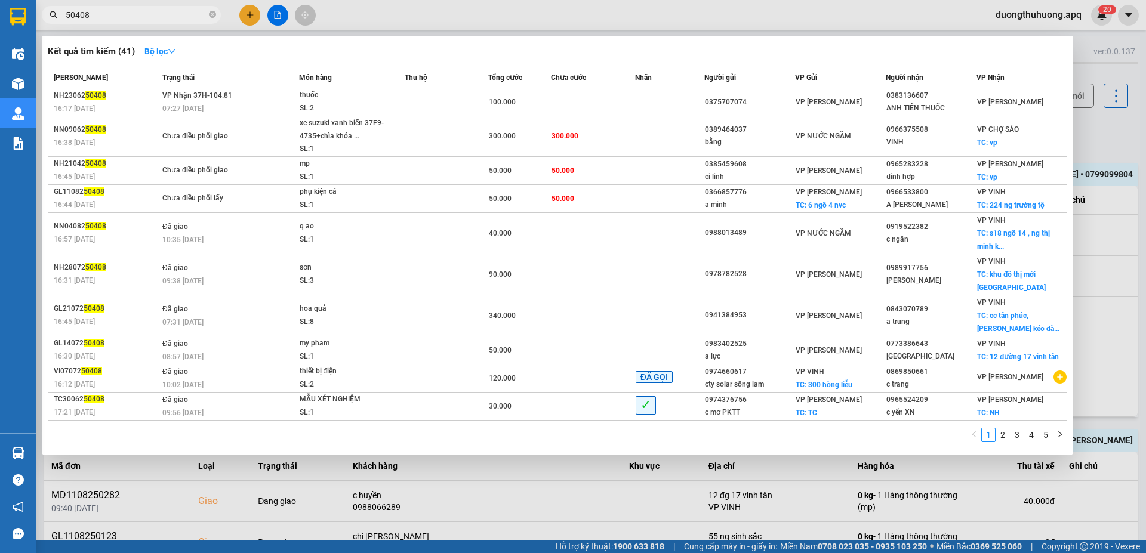
click at [65, 13] on span "50408" at bounding box center [131, 15] width 179 height 18
click at [66, 14] on input "50408" at bounding box center [136, 14] width 141 height 13
click at [66, 14] on input "250408" at bounding box center [136, 14] width 141 height 13
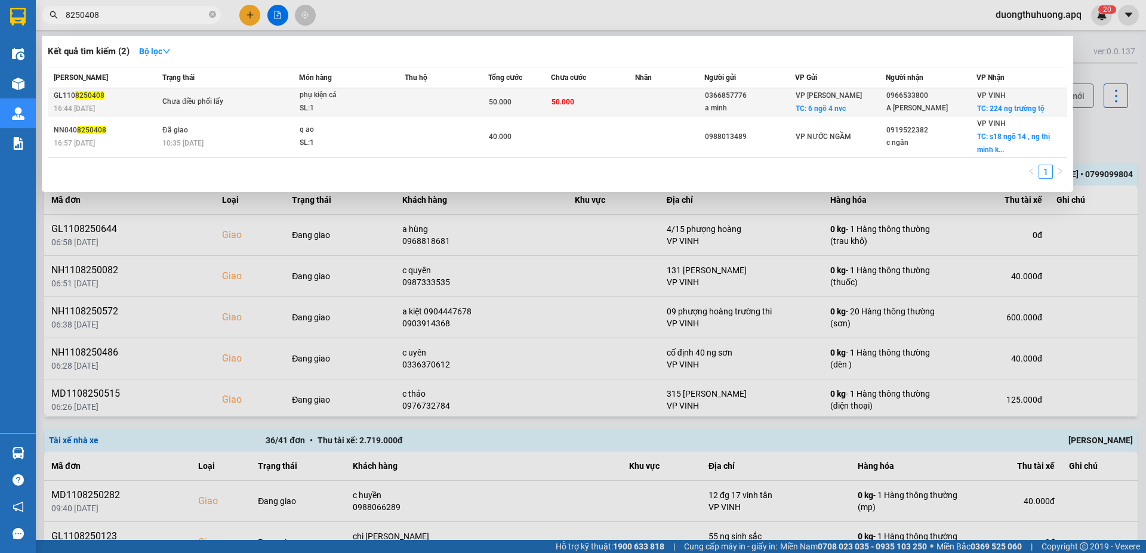
type input "8250408"
click at [579, 104] on td "50.000" at bounding box center [593, 102] width 84 height 28
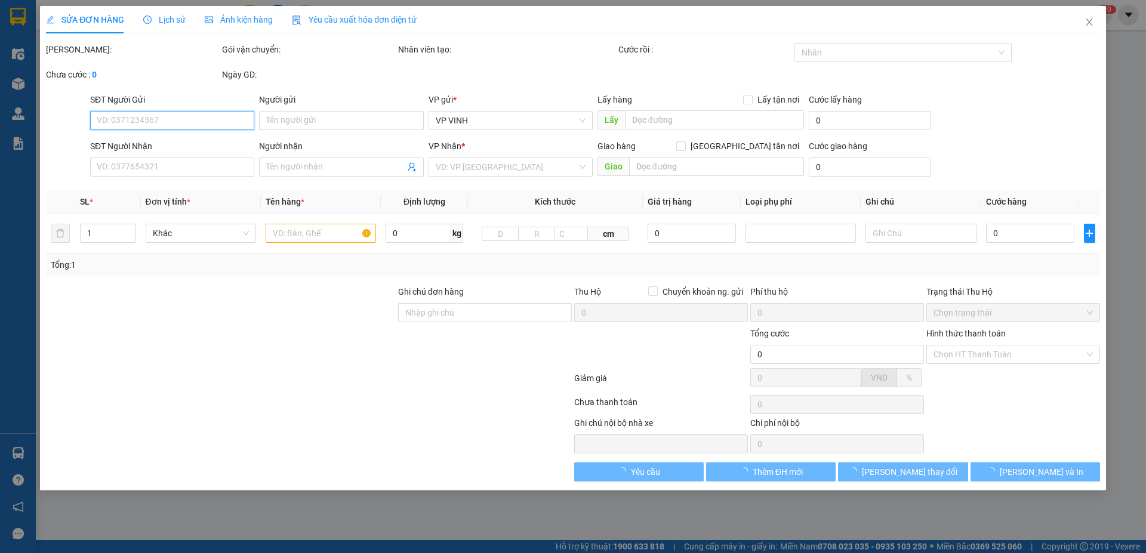
type input "0366857776"
type input "a minh"
checkbox input "true"
type input "6 ngõ 4 nvc"
type input "0966533800"
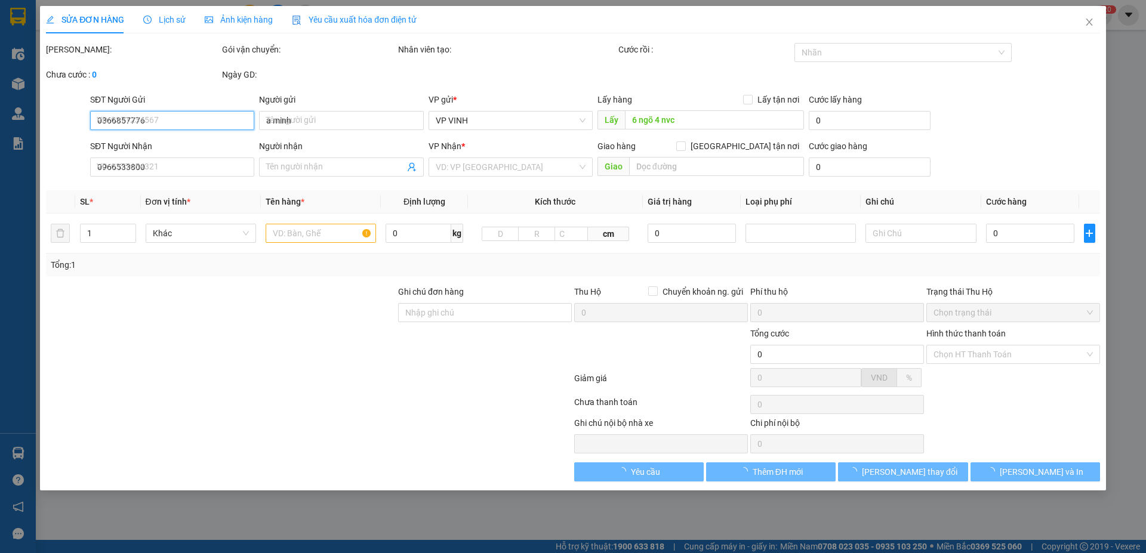
type input "A HỒ VIẾT HẢI"
checkbox input "true"
type input "224 ng trường tộ"
type input "50.000"
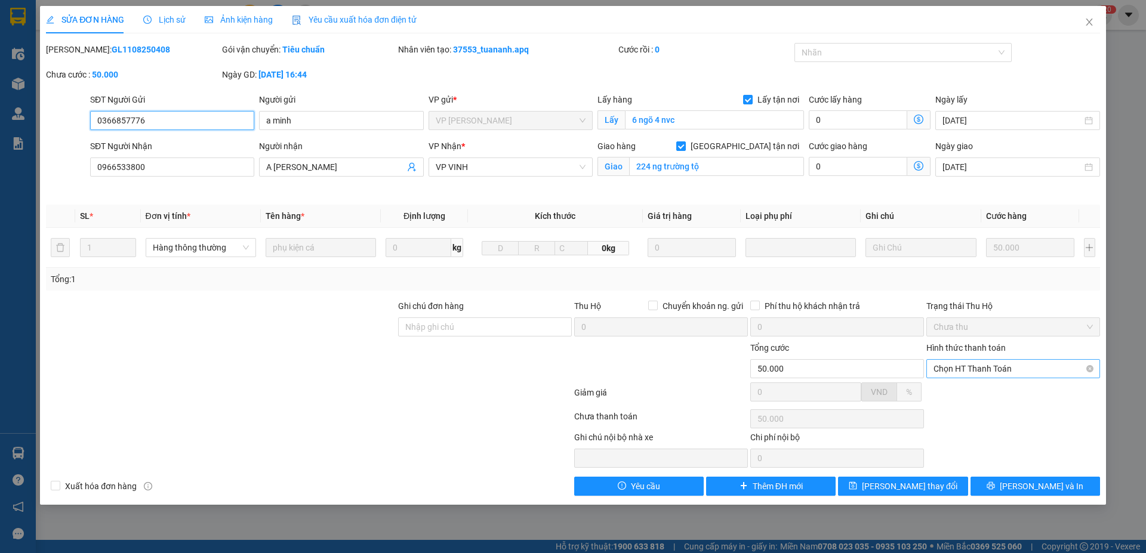
click at [1050, 366] on span "Chọn HT Thanh Toán" at bounding box center [1012, 369] width 159 height 18
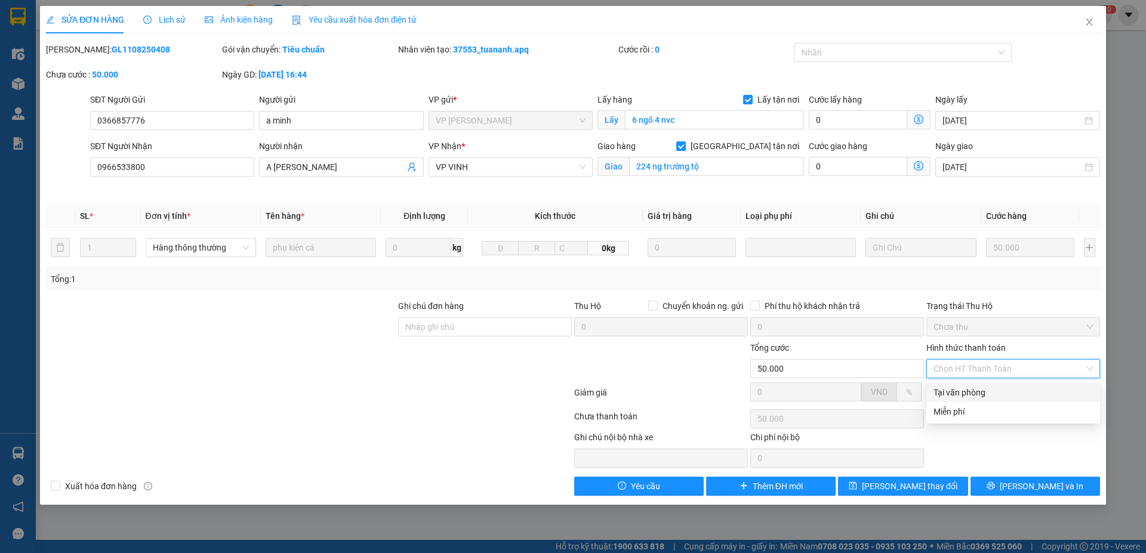
click at [975, 394] on div "Tại văn phòng" at bounding box center [1012, 392] width 159 height 13
type input "0"
click at [1091, 21] on icon "close" at bounding box center [1089, 22] width 10 height 10
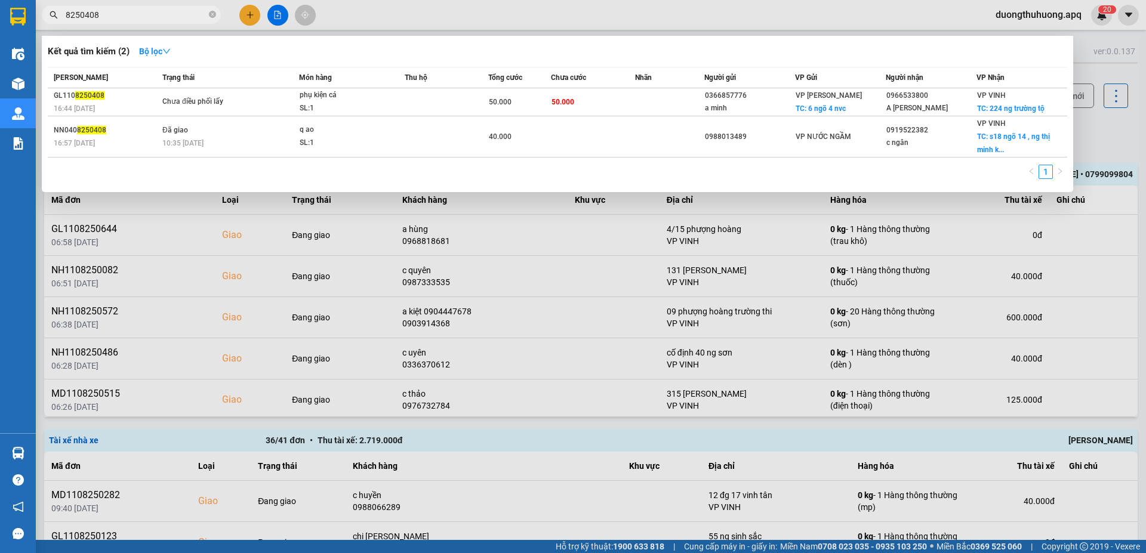
click at [151, 17] on input "8250408" at bounding box center [136, 14] width 141 height 13
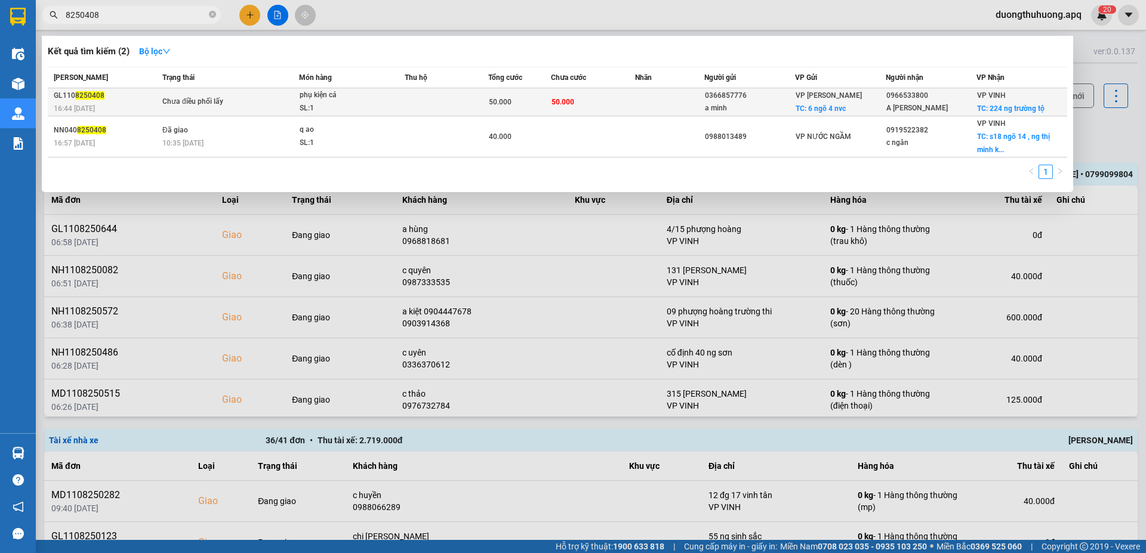
click at [248, 109] on td "Chưa điều phối lấy" at bounding box center [229, 102] width 140 height 28
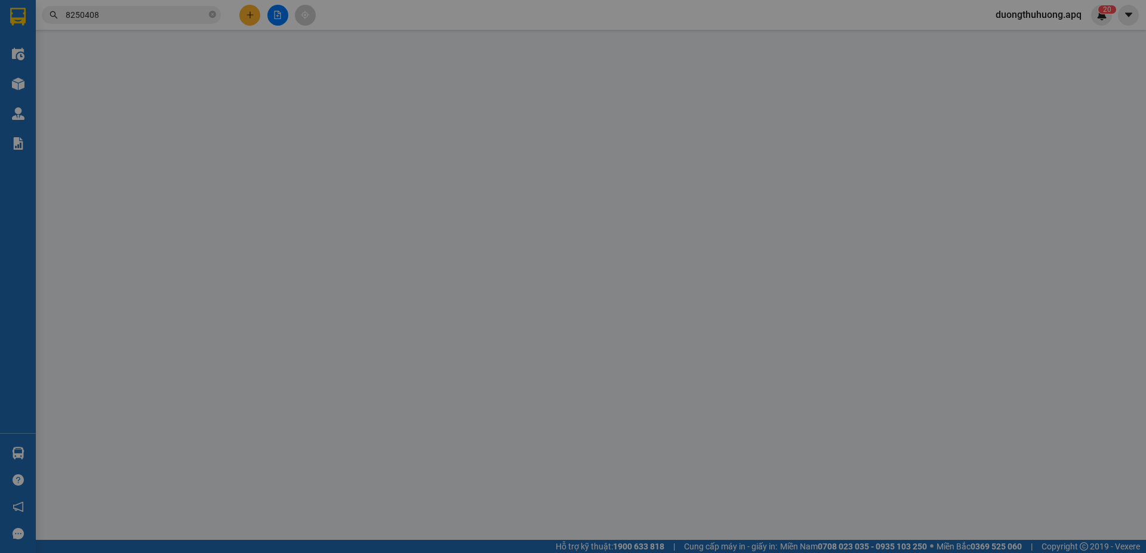
type input "0366857776"
type input "a minh"
checkbox input "true"
type input "6 ngõ 4 nvc"
type input "0966533800"
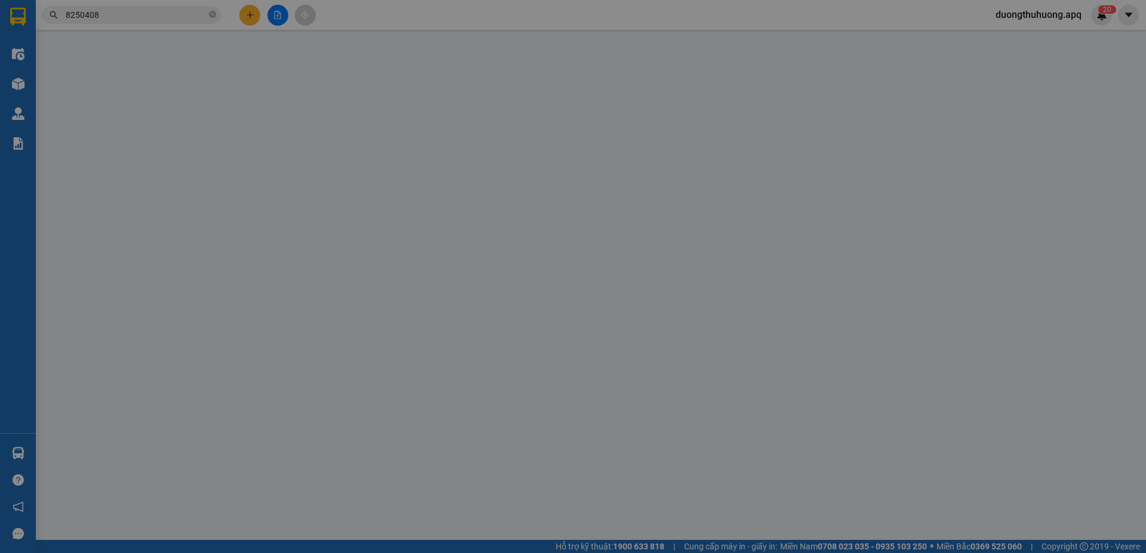
type input "A HỒ VIẾT HẢI"
checkbox input "true"
type input "224 ng trường tộ"
type input "50.000"
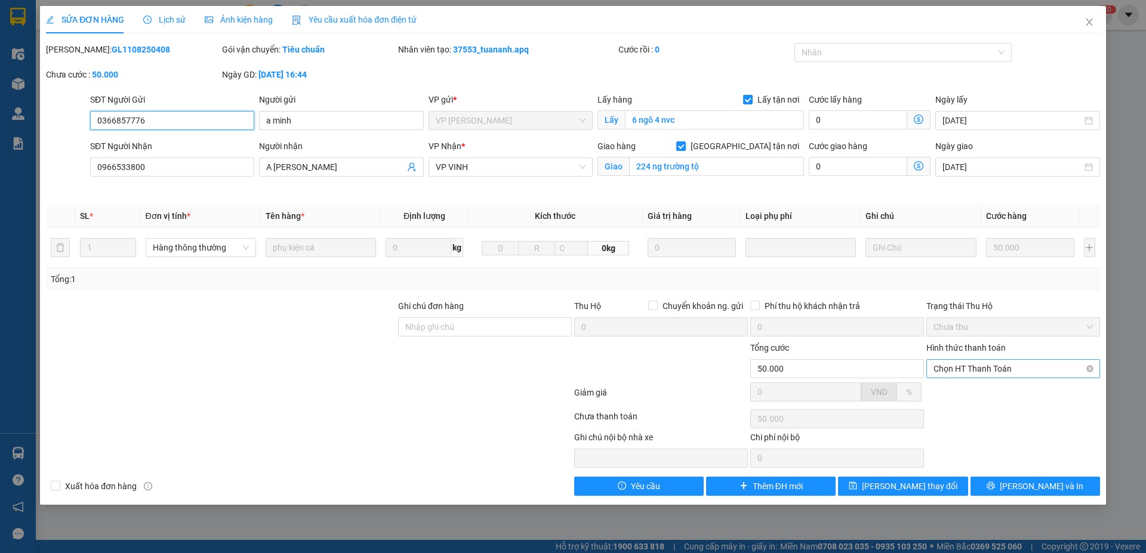
click at [1033, 368] on span "Chọn HT Thanh Toán" at bounding box center [1012, 369] width 159 height 18
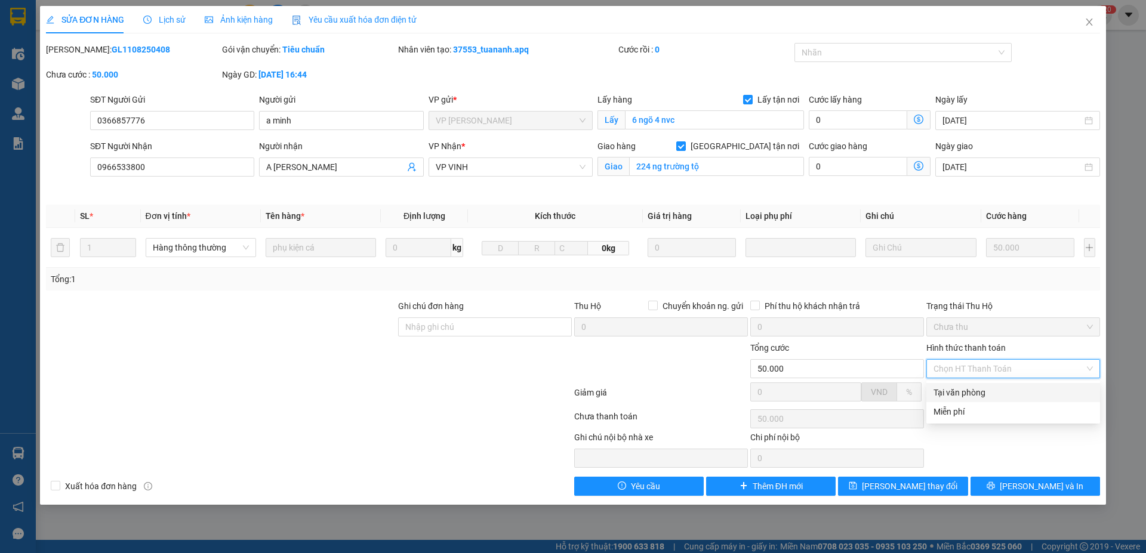
click at [960, 392] on div "Tại văn phòng" at bounding box center [1012, 392] width 159 height 13
type input "0"
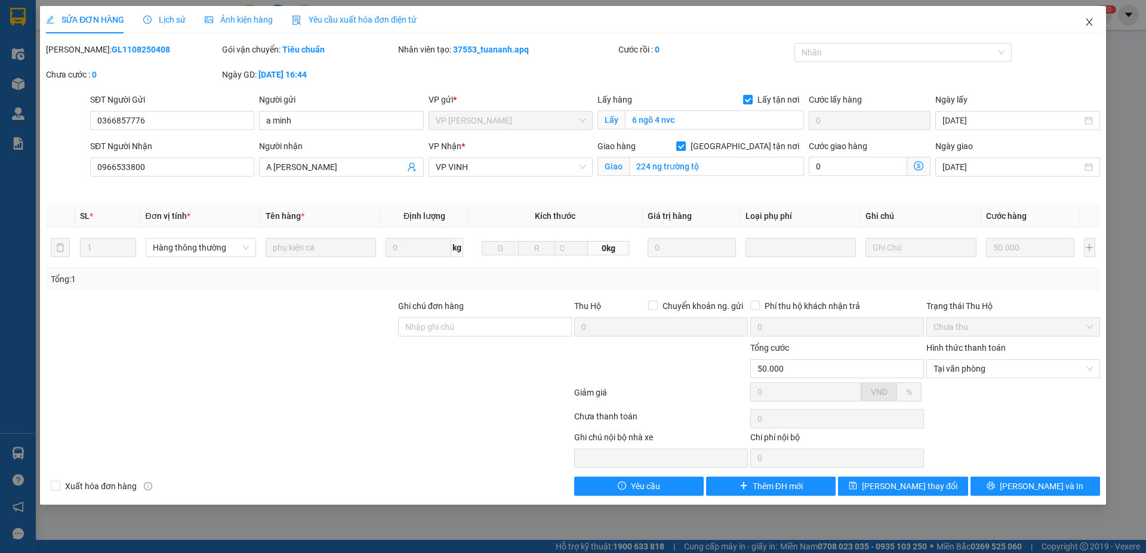
click at [1088, 21] on icon "close" at bounding box center [1089, 22] width 7 height 7
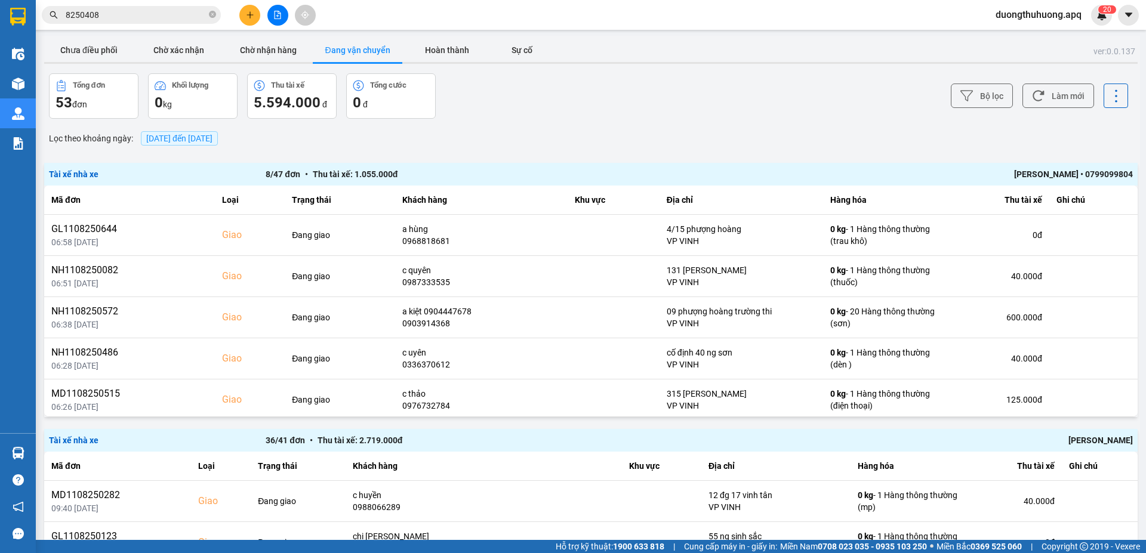
click at [186, 14] on input "8250408" at bounding box center [136, 14] width 141 height 13
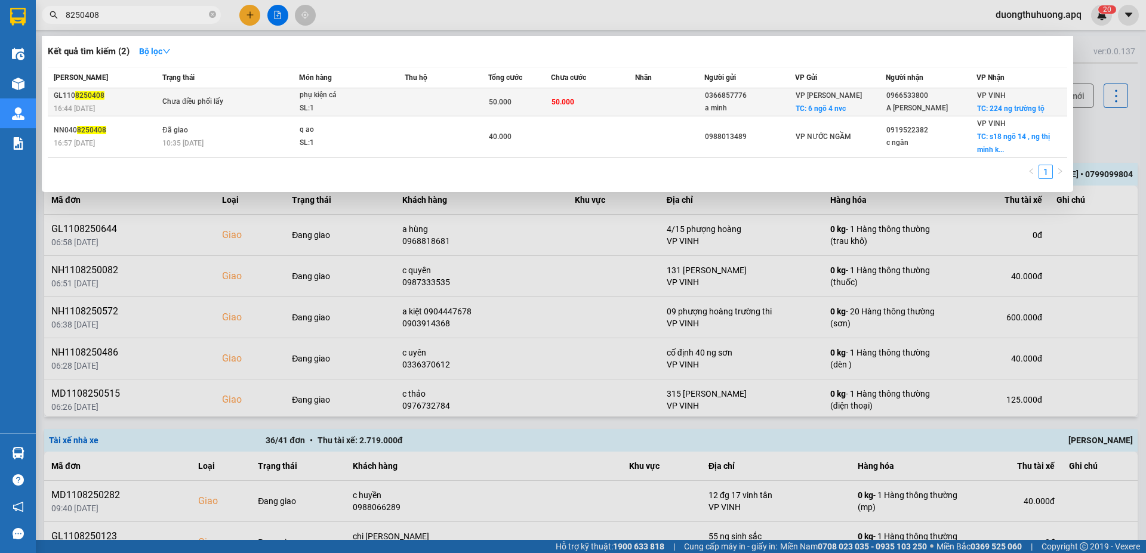
click at [72, 95] on div "GL110 8250408" at bounding box center [106, 96] width 105 height 13
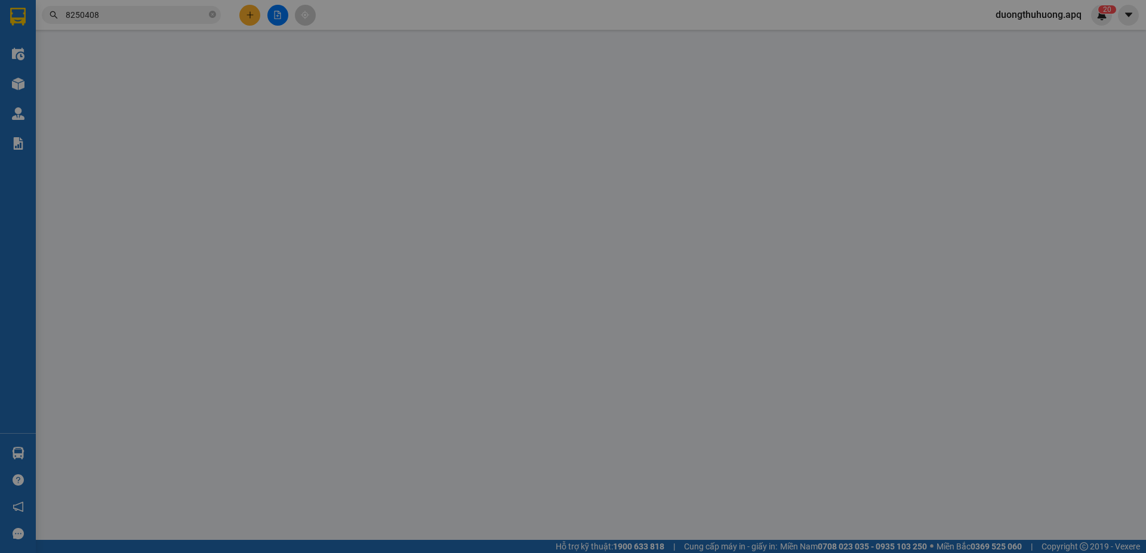
type input "0366857776"
type input "a minh"
checkbox input "true"
type input "6 ngõ 4 nvc"
type input "0966533800"
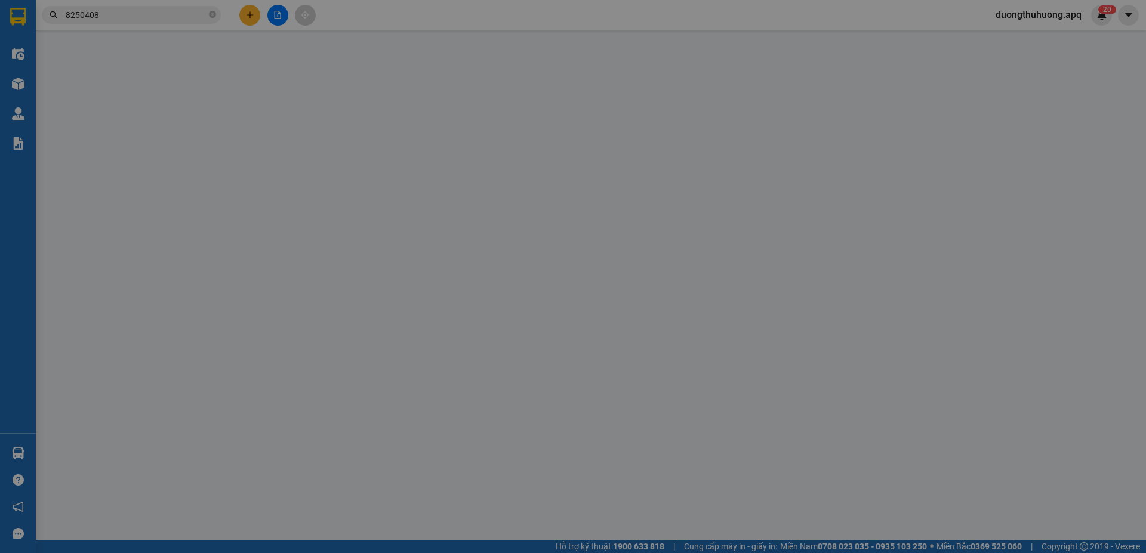
type input "A [PERSON_NAME]"
checkbox input "true"
type input "224 ng trường tộ"
type input "50.000"
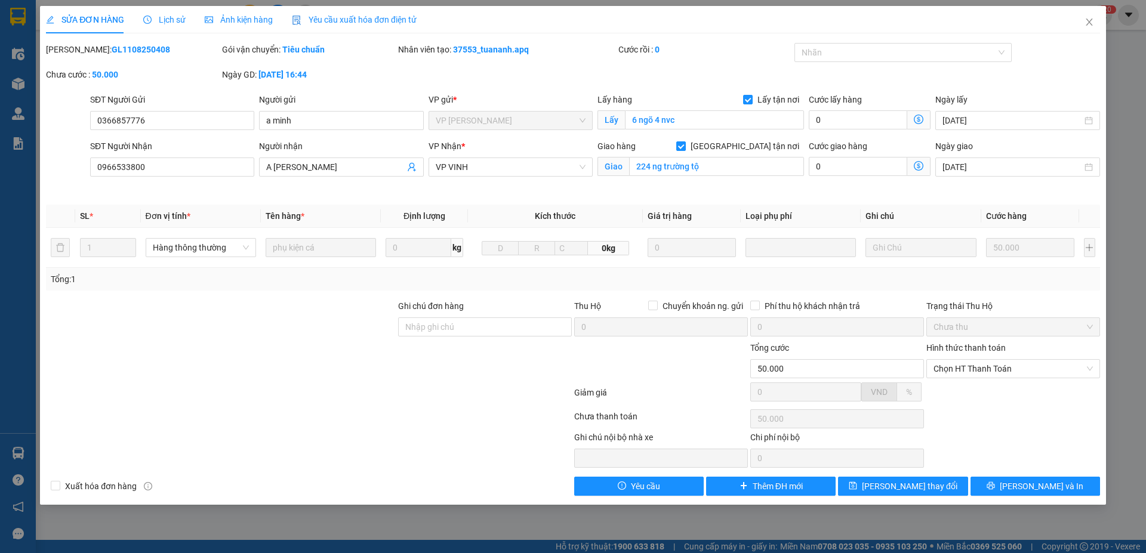
drag, startPoint x: 79, startPoint y: 51, endPoint x: 146, endPoint y: 50, distance: 67.5
click at [146, 50] on div "Mã ĐH: GL1108250408" at bounding box center [133, 49] width 174 height 13
copy b "GL1108250408"
drag, startPoint x: 1089, startPoint y: 20, endPoint x: 652, endPoint y: 20, distance: 436.9
click at [1089, 20] on icon "close" at bounding box center [1089, 22] width 10 height 10
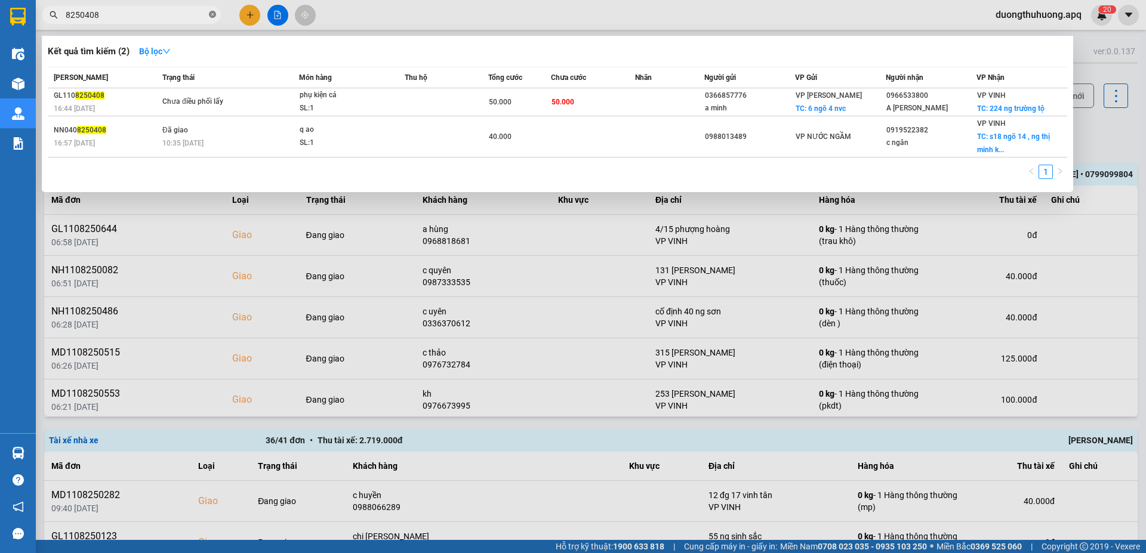
click at [212, 16] on icon "close-circle" at bounding box center [212, 14] width 7 height 7
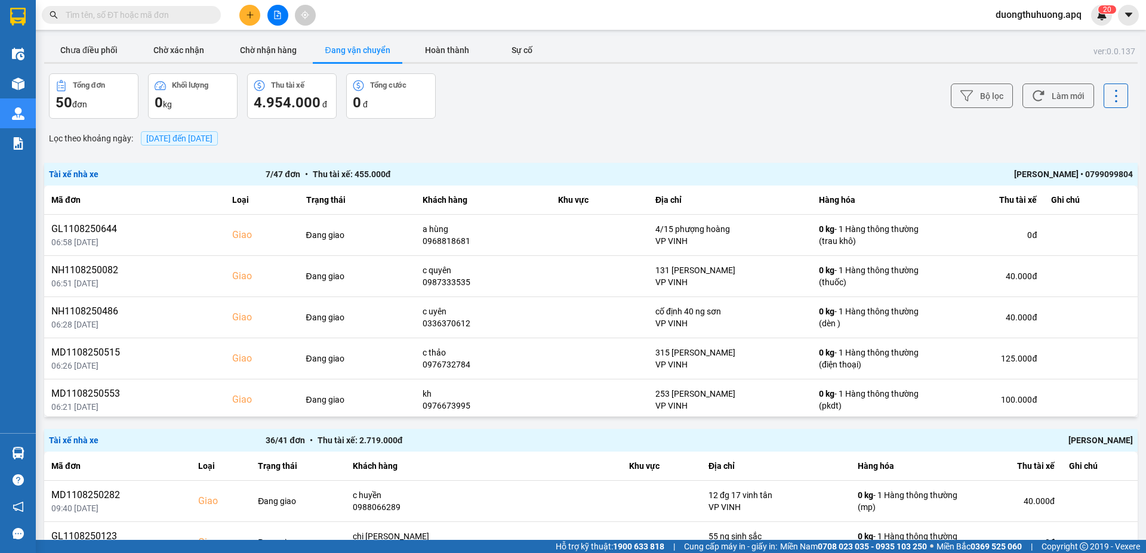
paste input "0983548956"
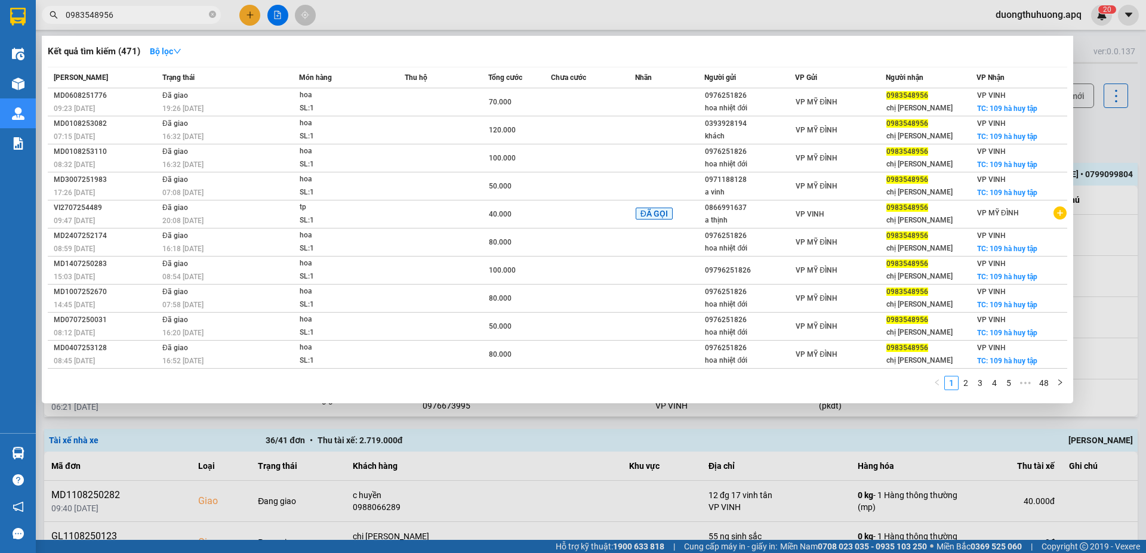
click at [136, 14] on input "0983548956" at bounding box center [136, 14] width 141 height 13
type input "0983548956"
click at [213, 13] on icon "close-circle" at bounding box center [212, 14] width 7 height 7
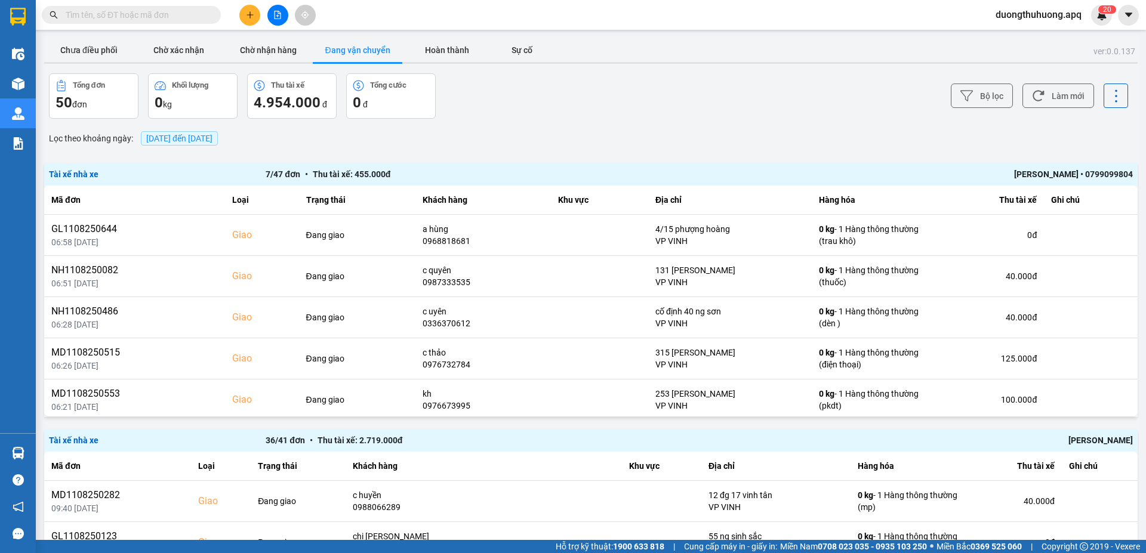
paste input "0988529035"
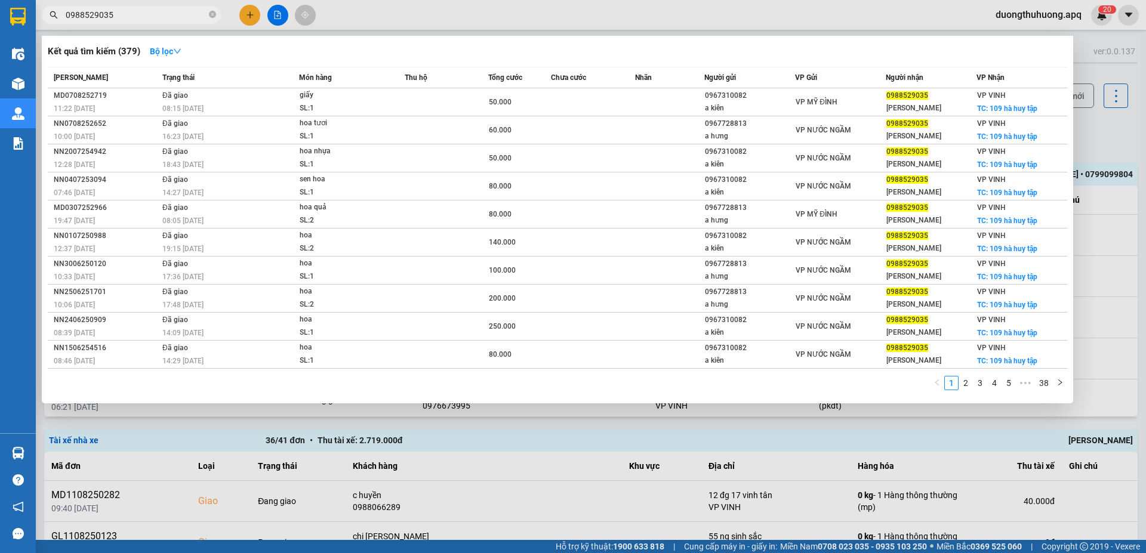
click at [161, 16] on input "0988529035" at bounding box center [136, 14] width 141 height 13
type input "0988529035"
click at [212, 14] on icon "close-circle" at bounding box center [212, 14] width 7 height 7
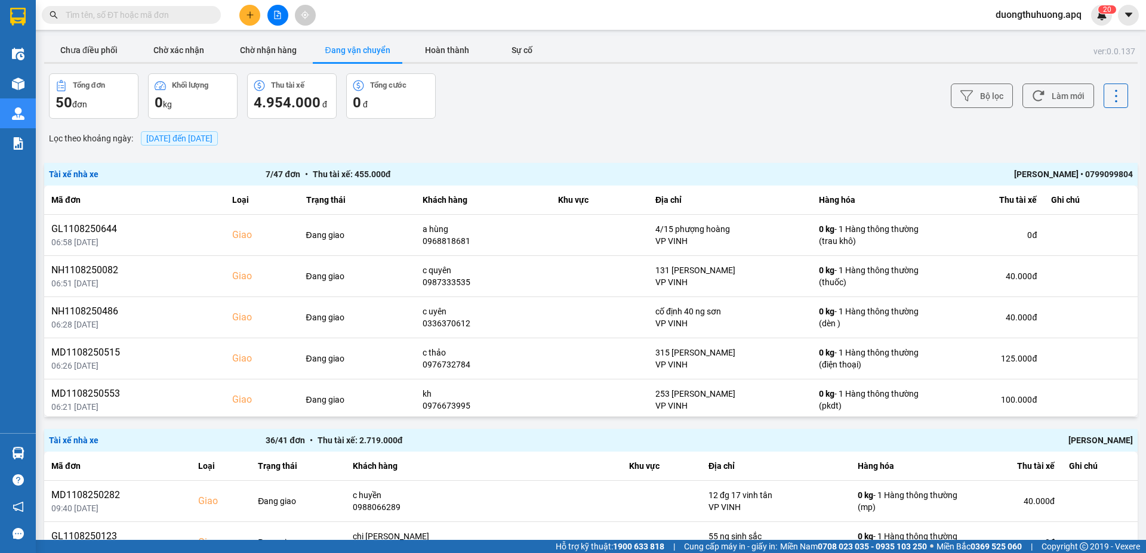
paste input "0983695936"
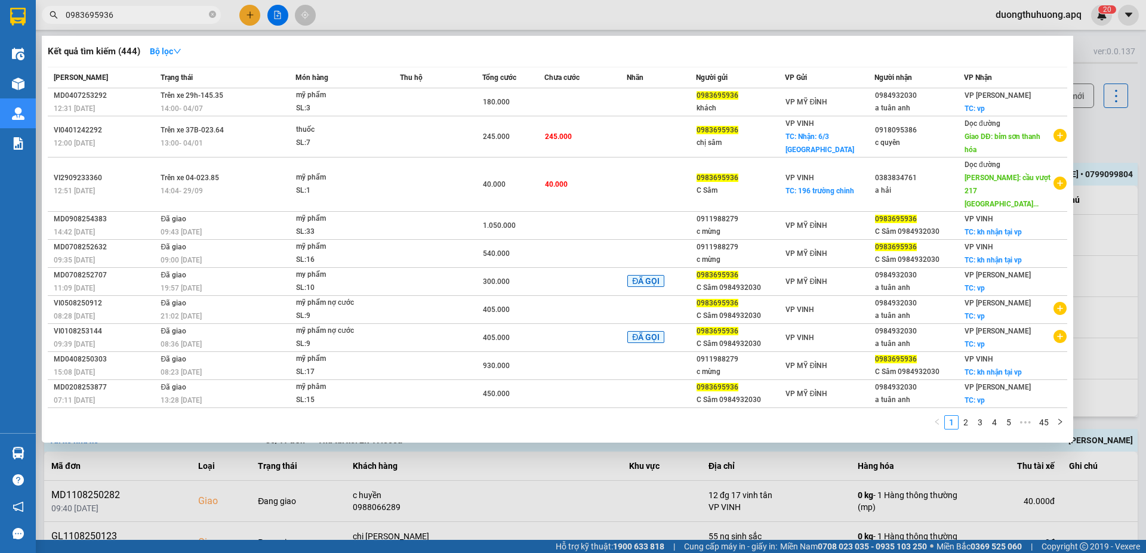
type input "0983695936"
click at [214, 16] on icon "close-circle" at bounding box center [212, 14] width 7 height 7
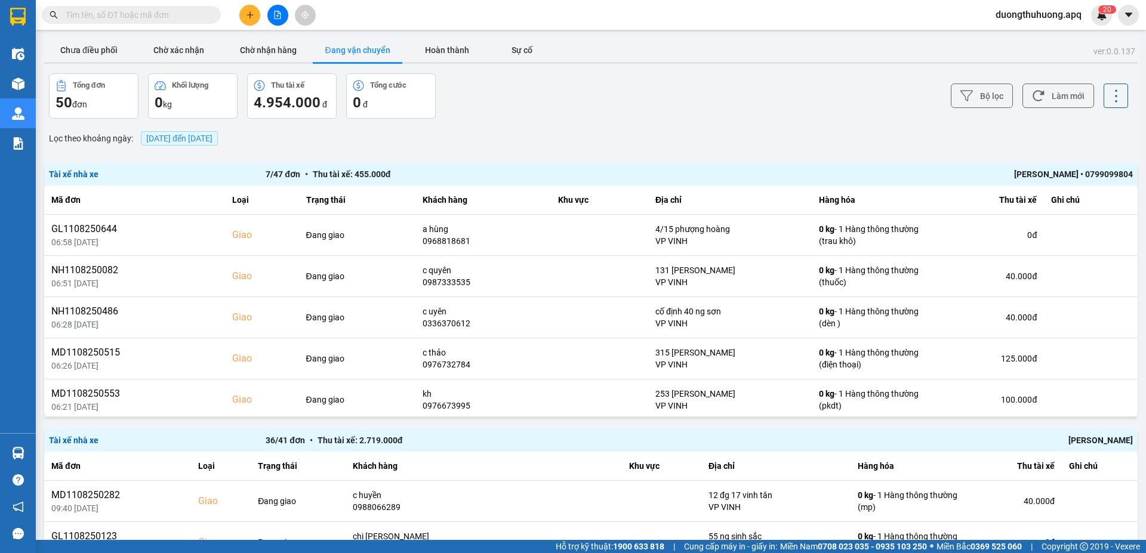
paste input "0328773428"
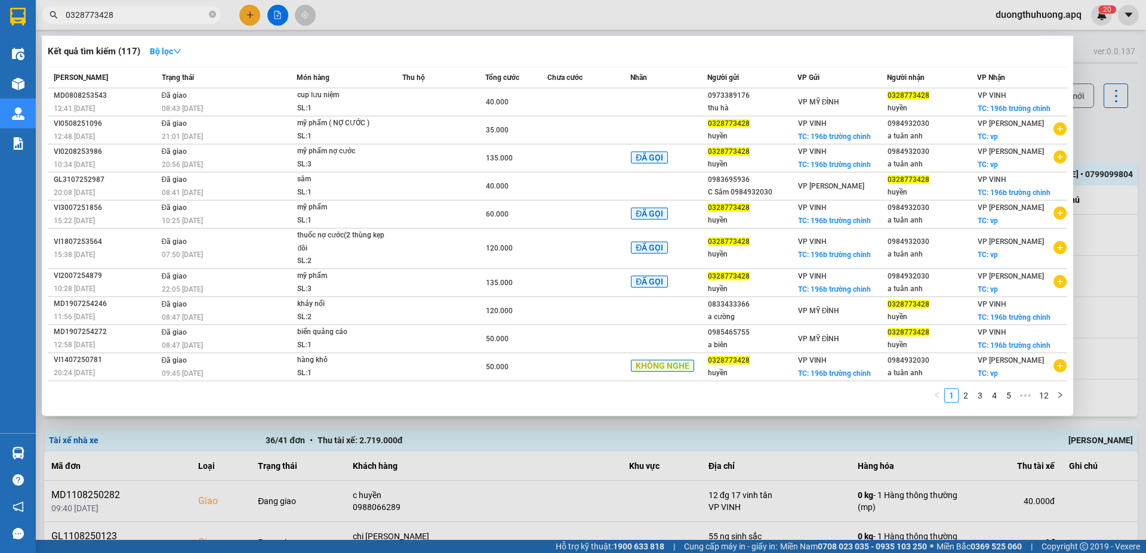
type input "0328773428"
click at [523, 429] on div at bounding box center [573, 276] width 1146 height 553
click at [209, 13] on icon "close-circle" at bounding box center [212, 14] width 7 height 7
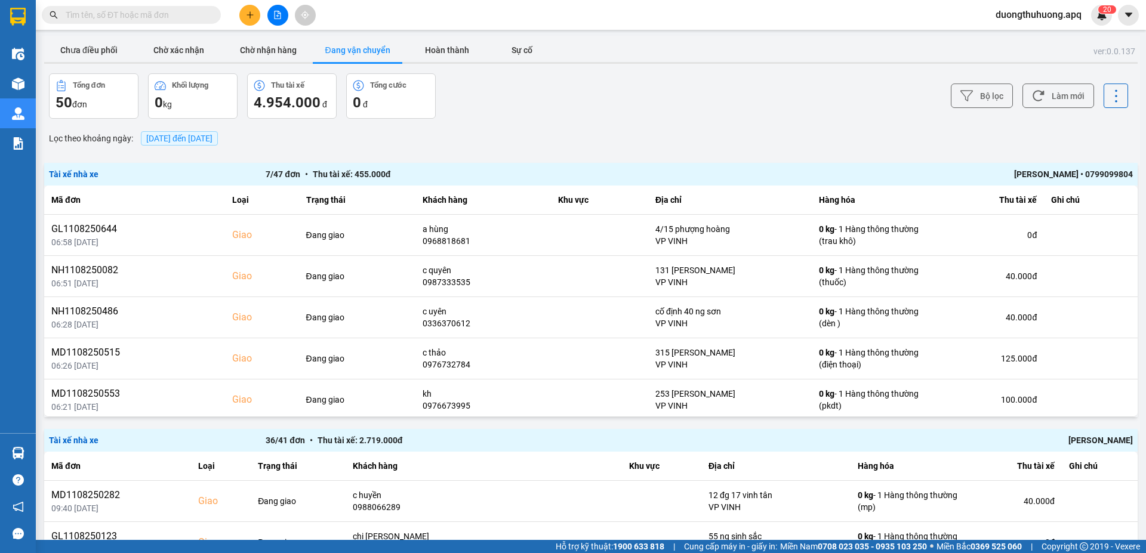
paste input "0389899999"
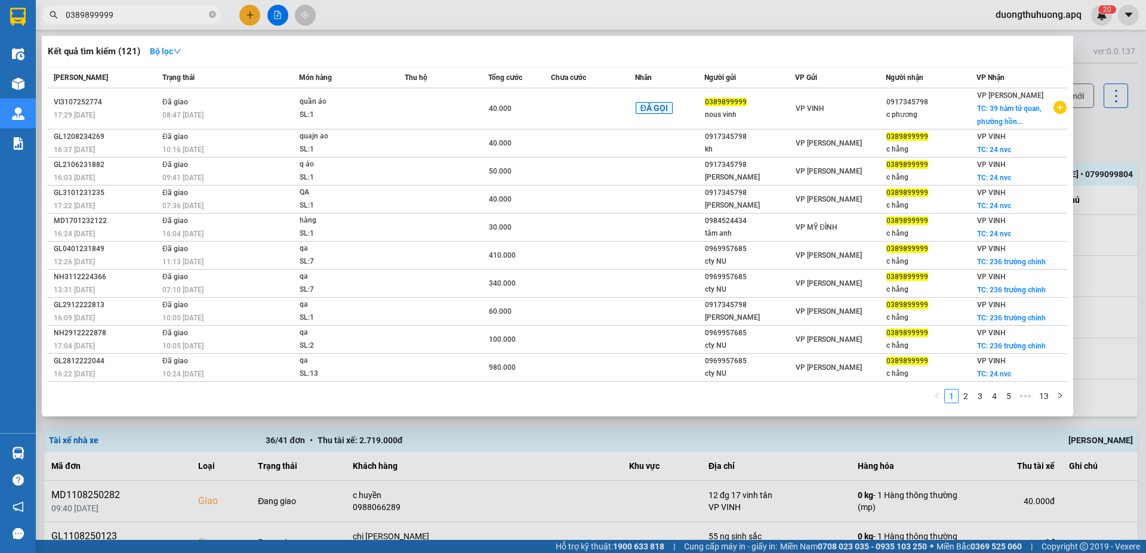
type input "0389899999"
drag, startPoint x: 212, startPoint y: 16, endPoint x: 205, endPoint y: 16, distance: 7.2
click at [212, 16] on icon "close-circle" at bounding box center [212, 14] width 7 height 7
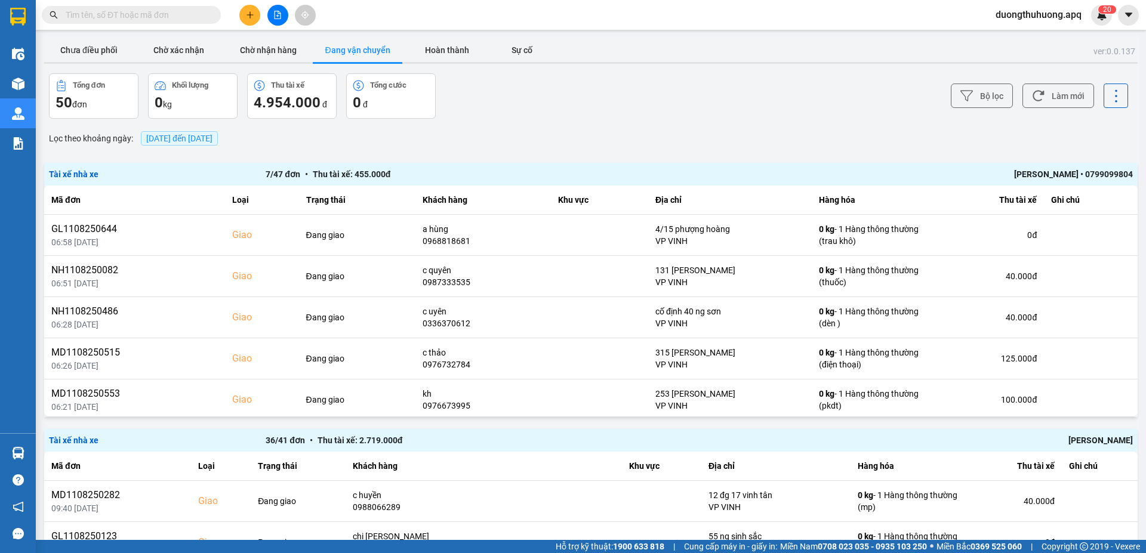
paste input "0913272621"
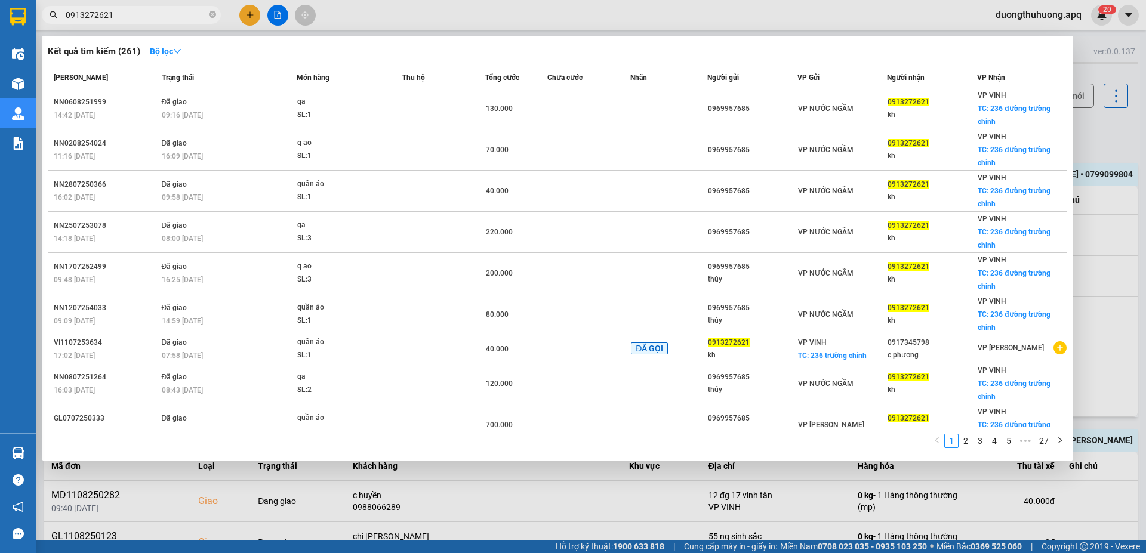
type input "0913272621"
click at [211, 15] on icon "close-circle" at bounding box center [212, 14] width 7 height 7
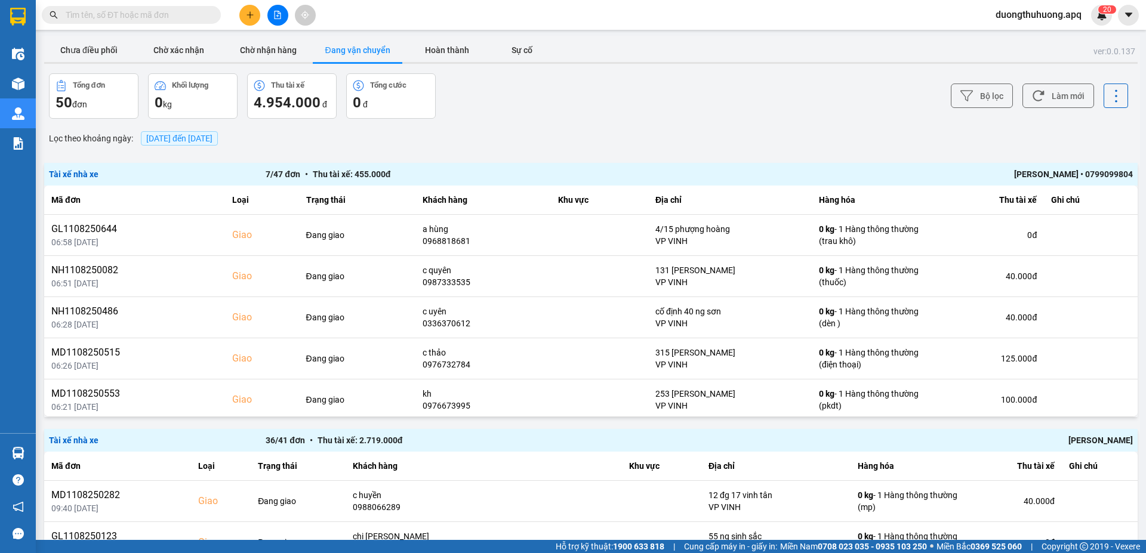
paste input "0366529948"
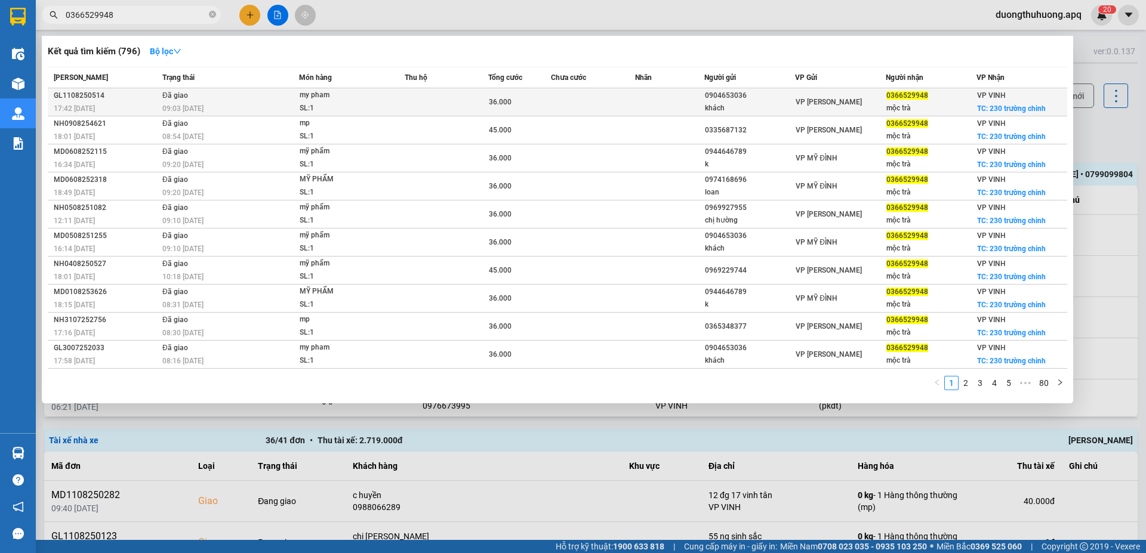
type input "0366529948"
click at [67, 96] on div "GL1108250514" at bounding box center [106, 96] width 105 height 13
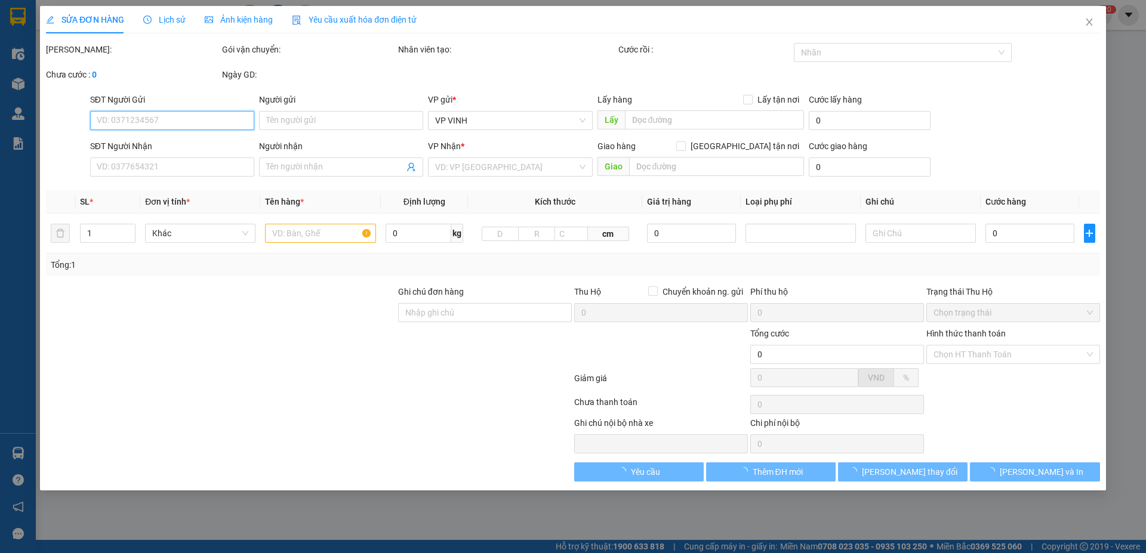
type input "0904653036"
type input "khách"
type input "0366529948"
type input "mộc trà"
checkbox input "true"
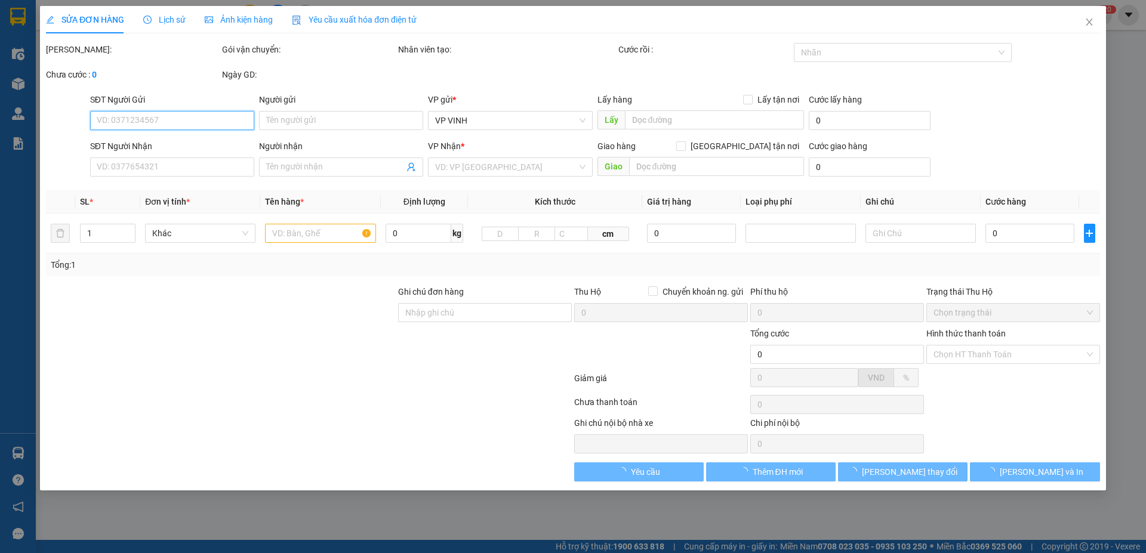
type input "230 trường chinh"
type input "36.000"
type input "10"
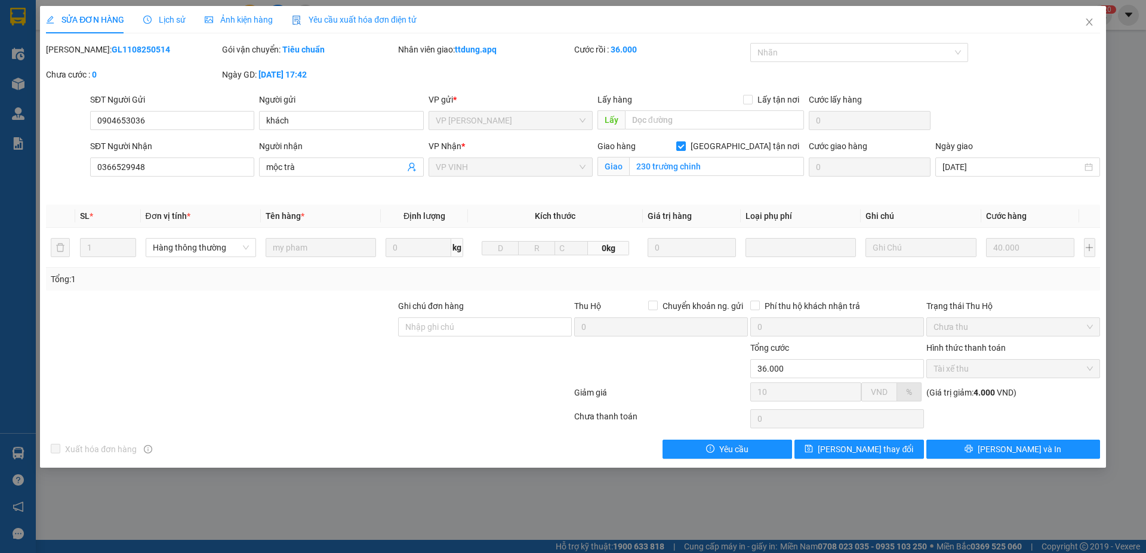
drag, startPoint x: 80, startPoint y: 50, endPoint x: 148, endPoint y: 42, distance: 68.4
click at [148, 42] on div "SỬA ĐƠN HÀNG Lịch sử Ảnh kiện hàng Yêu cầu xuất hóa đơn điện tử Total Paid Fee …" at bounding box center [573, 232] width 1054 height 453
copy b "GL1108250514"
click at [1088, 23] on icon "close" at bounding box center [1089, 22] width 10 height 10
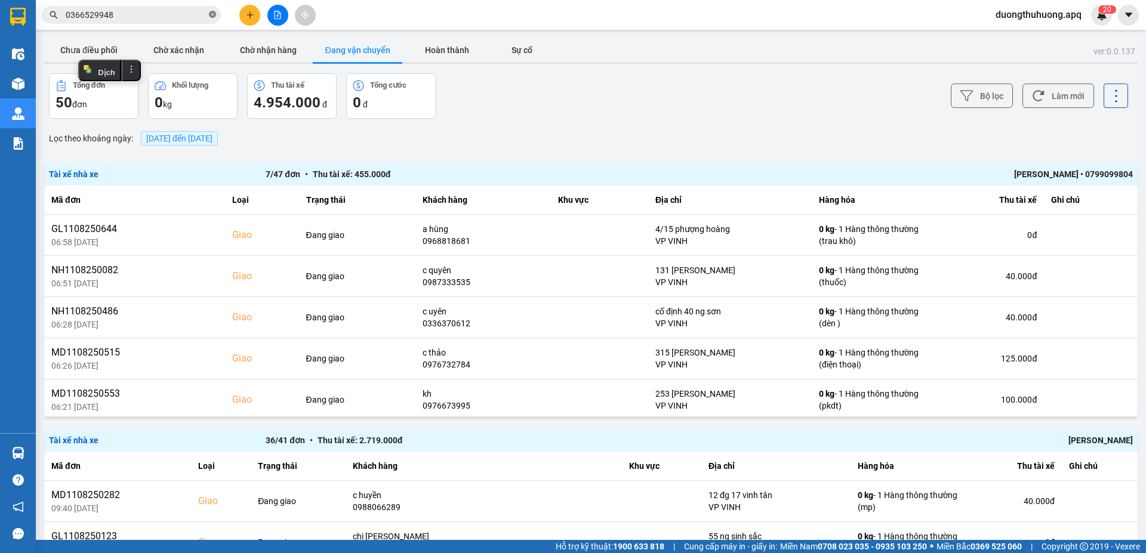
click at [212, 17] on icon "close-circle" at bounding box center [212, 14] width 7 height 7
paste input "0832833444"
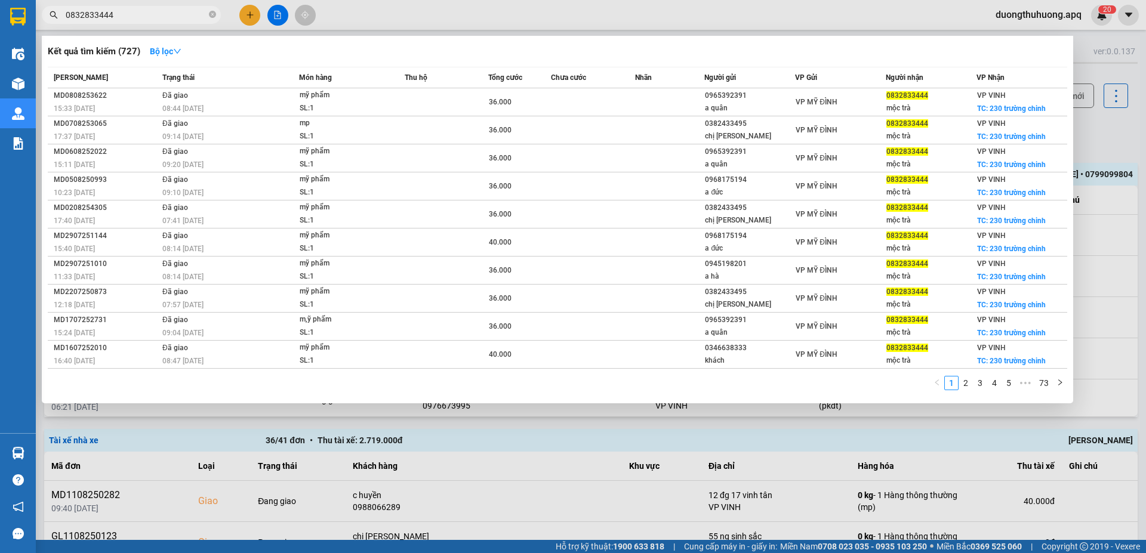
type input "0832833444"
drag, startPoint x: 213, startPoint y: 13, endPoint x: 181, endPoint y: 13, distance: 31.6
click at [211, 13] on icon "close-circle" at bounding box center [212, 14] width 7 height 7
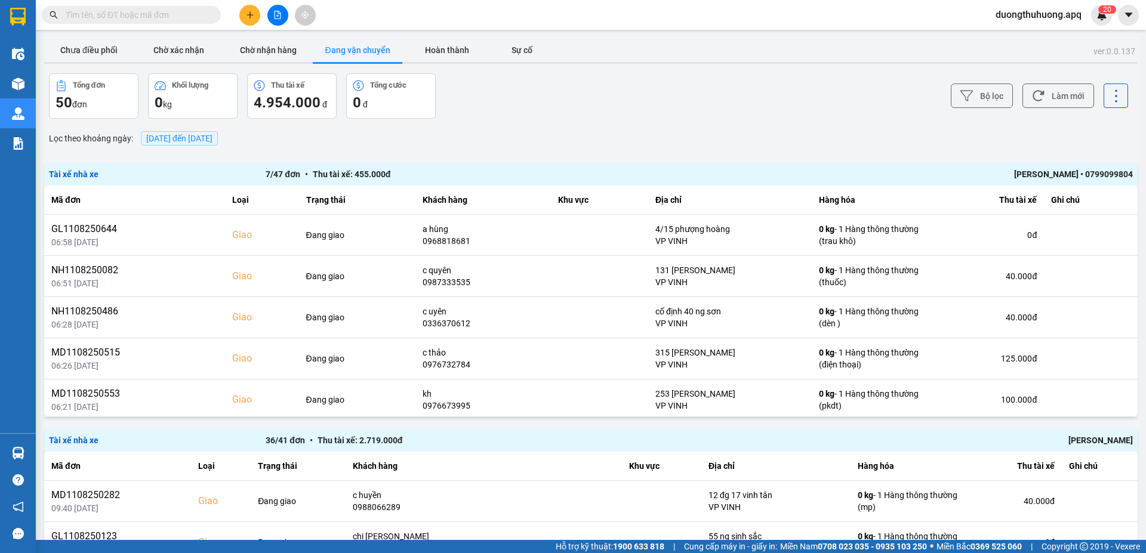
paste input "0359150687"
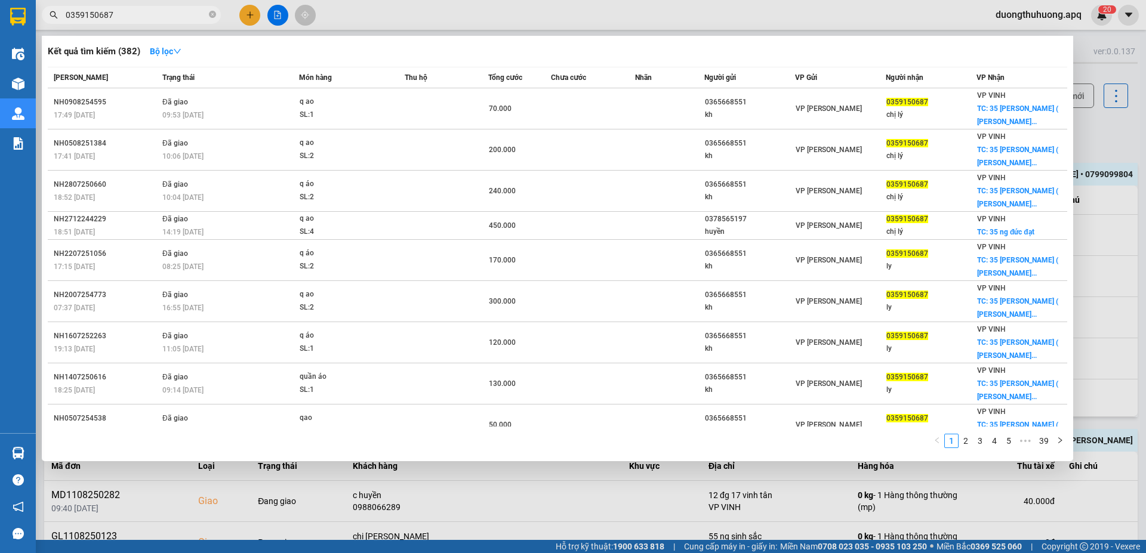
type input "0359150687"
click at [211, 14] on icon "close-circle" at bounding box center [212, 14] width 7 height 7
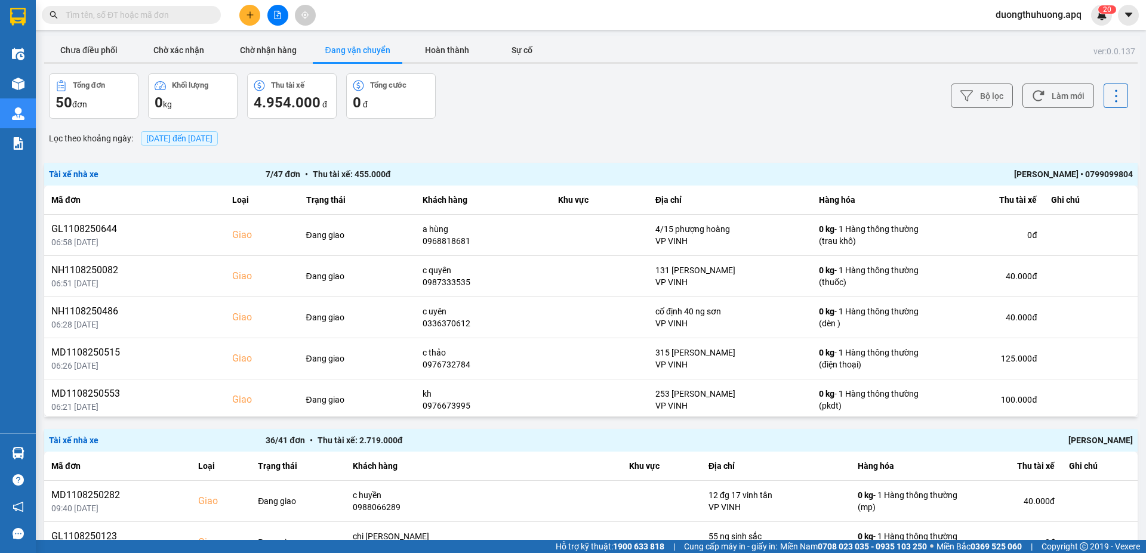
paste input "0971665999"
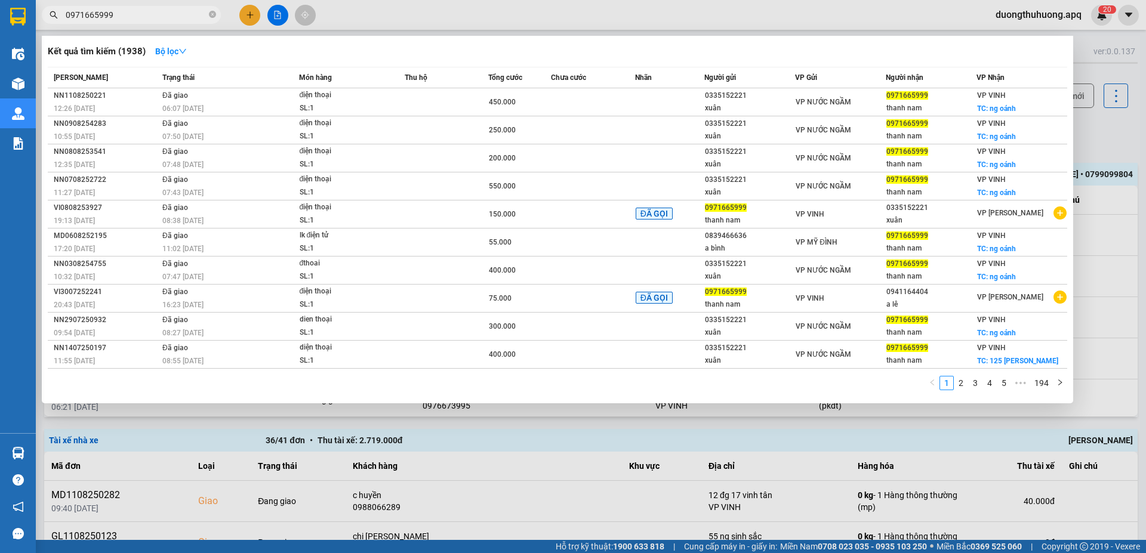
type input "0971665999"
drag, startPoint x: 213, startPoint y: 13, endPoint x: 206, endPoint y: 12, distance: 6.7
click at [212, 13] on icon "close-circle" at bounding box center [212, 14] width 7 height 7
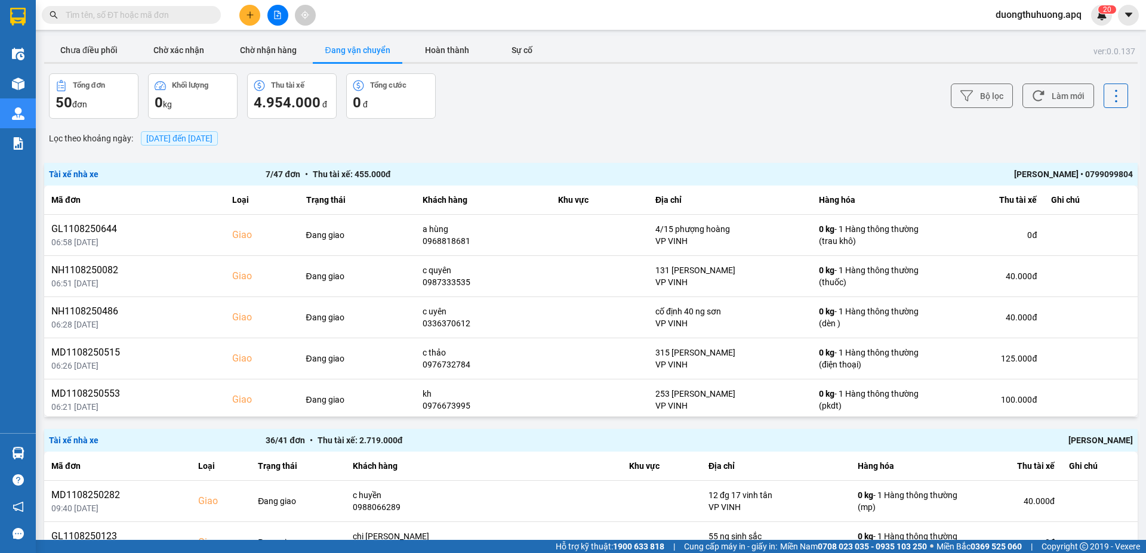
paste input "0984428888"
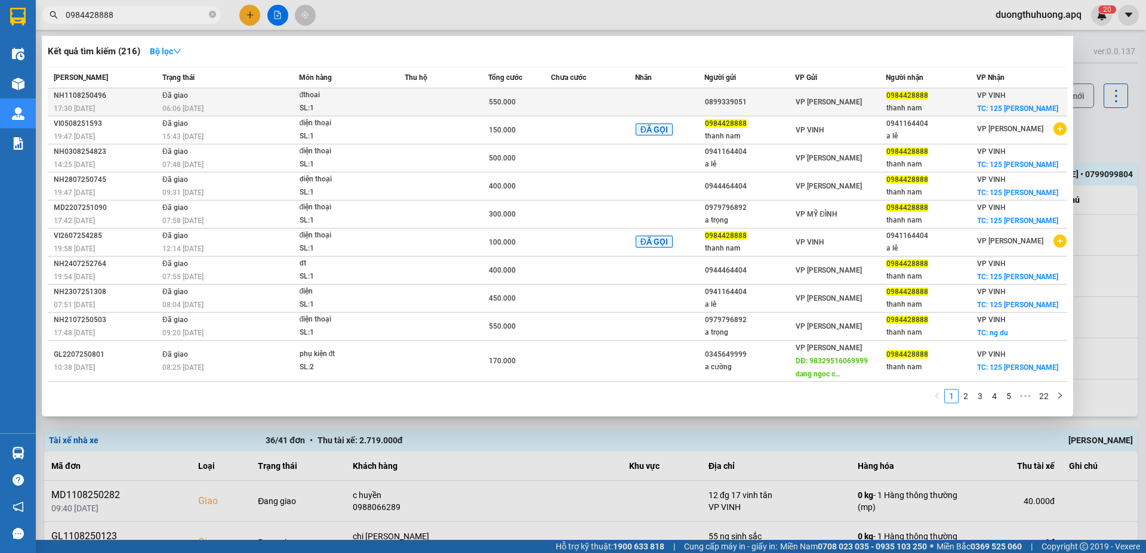
type input "0984428888"
click at [96, 97] on div "NH1108250496" at bounding box center [106, 96] width 105 height 13
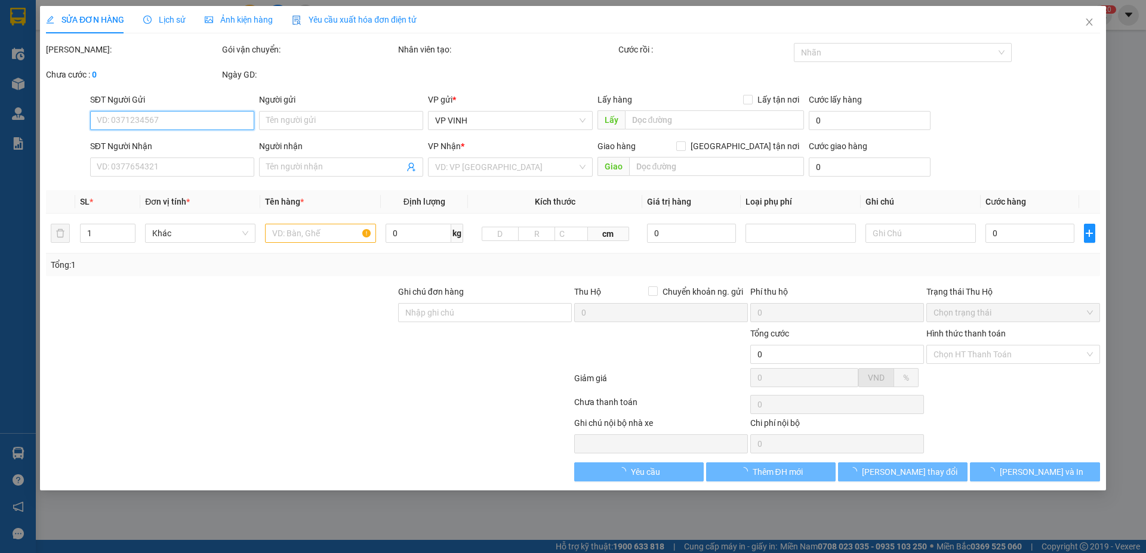
type input "0899339051"
type input "0984428888"
type input "thanh nam"
checkbox input "true"
type input "125 nguyễn du"
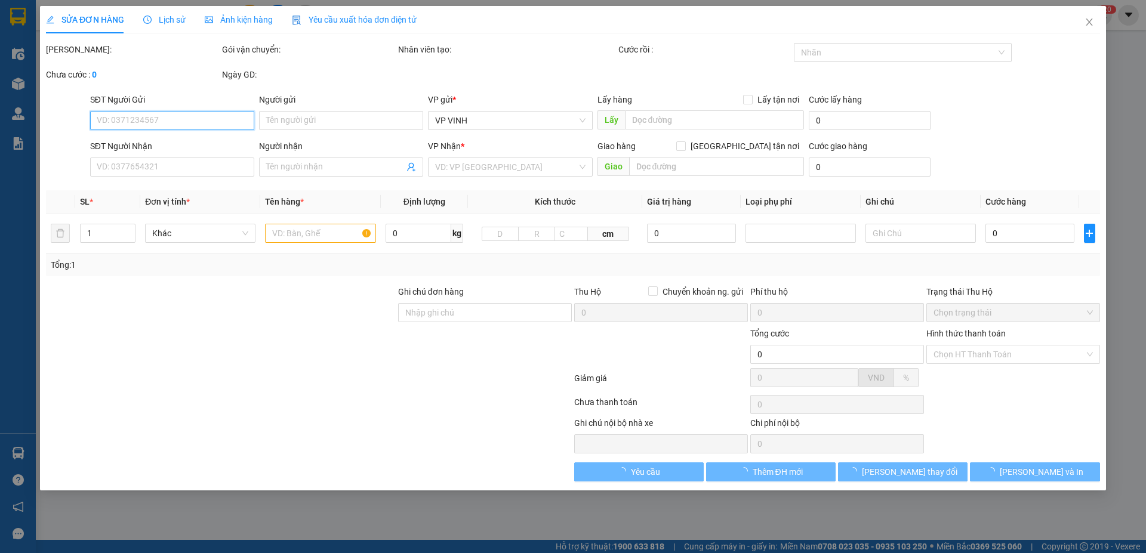
type input "550.000"
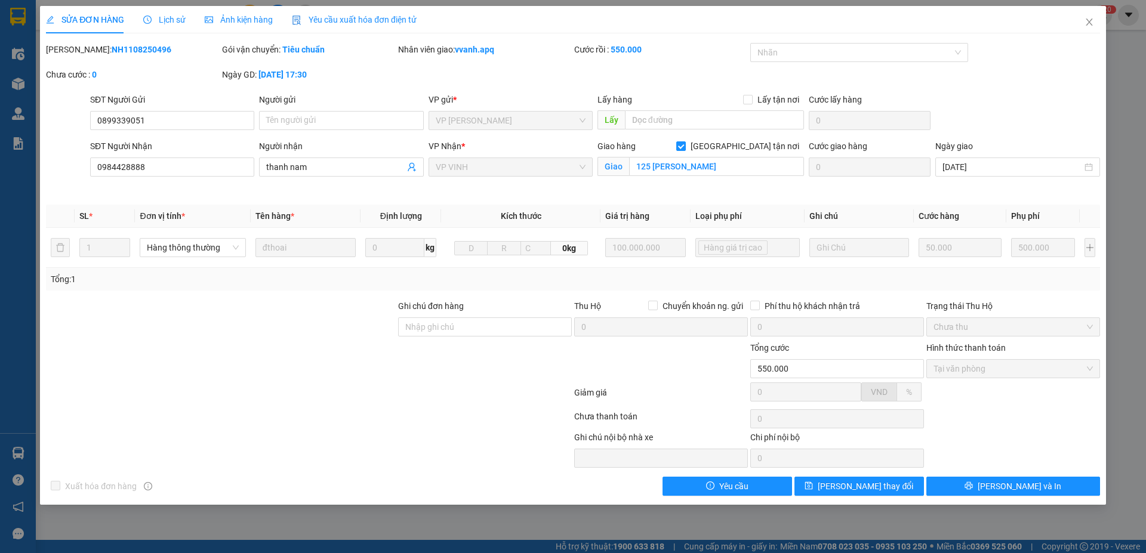
drag, startPoint x: 81, startPoint y: 50, endPoint x: 168, endPoint y: 47, distance: 86.6
click at [172, 48] on div "Mã ĐH: NH1108250496" at bounding box center [133, 49] width 174 height 13
copy b "NH1108250496"
click at [1091, 20] on icon "close" at bounding box center [1089, 22] width 7 height 7
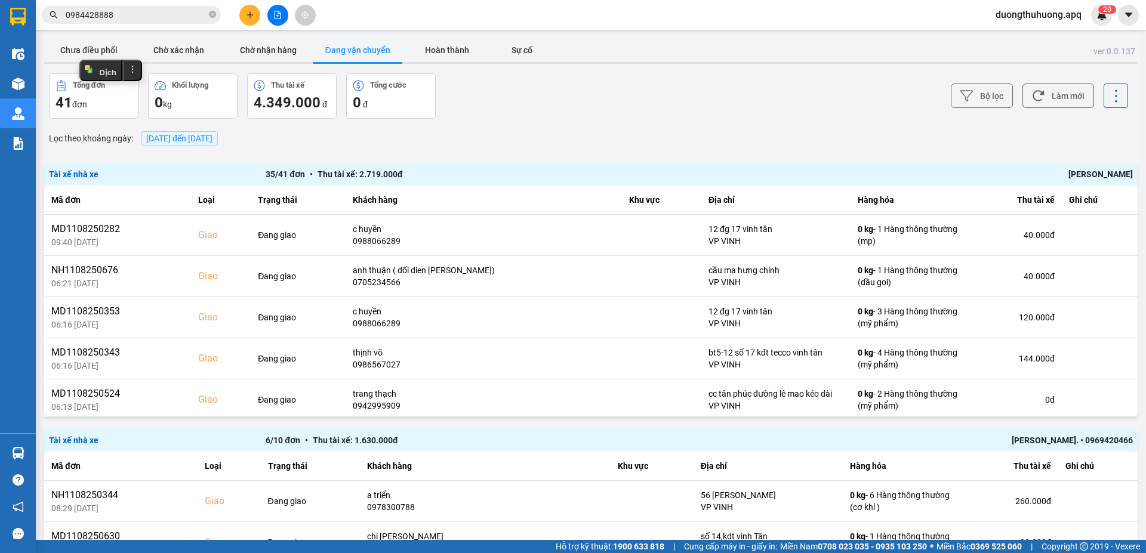
click at [362, 48] on button "Đang vận chuyển" at bounding box center [358, 50] width 90 height 24
click at [452, 53] on button "Hoàn thành" at bounding box center [447, 50] width 90 height 24
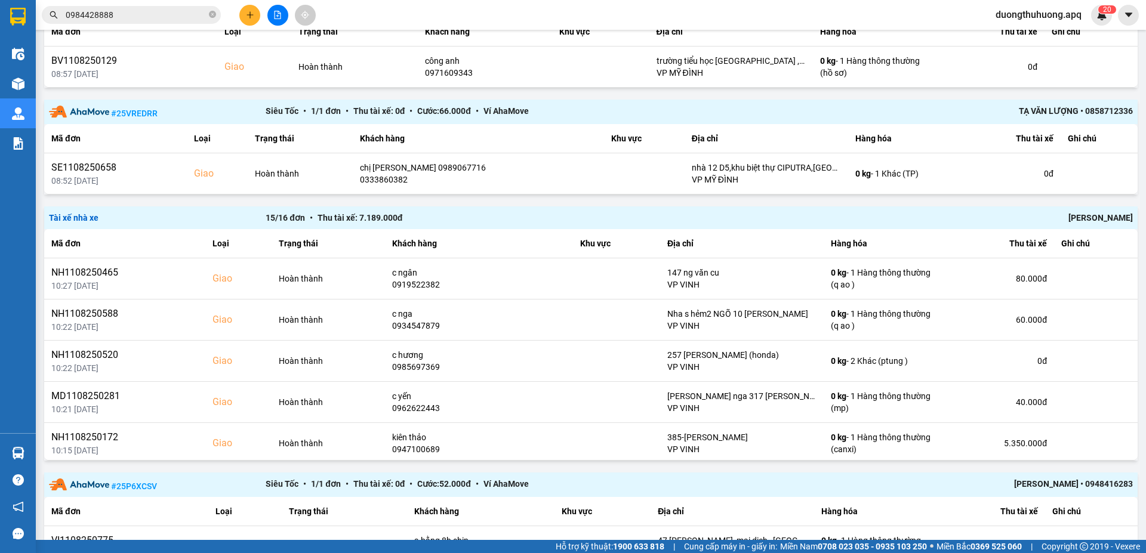
scroll to position [1198, 0]
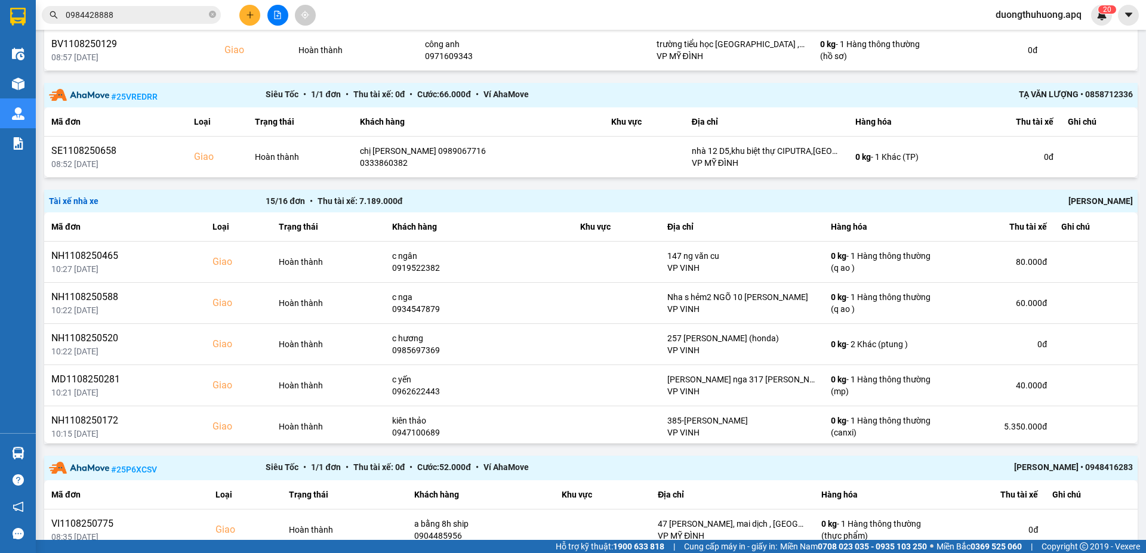
click at [1101, 204] on div "Trần Thanh Hải" at bounding box center [915, 201] width 433 height 13
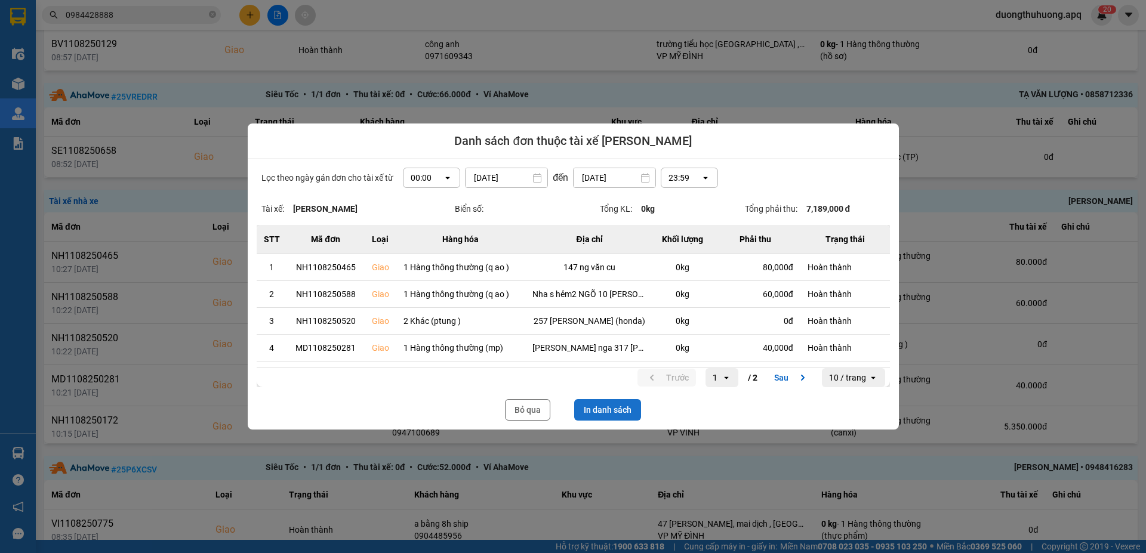
click at [624, 408] on button "In danh sách" at bounding box center [607, 409] width 67 height 21
drag, startPoint x: 525, startPoint y: 411, endPoint x: 1139, endPoint y: 112, distance: 683.0
click at [525, 410] on button "Bỏ qua" at bounding box center [527, 409] width 45 height 21
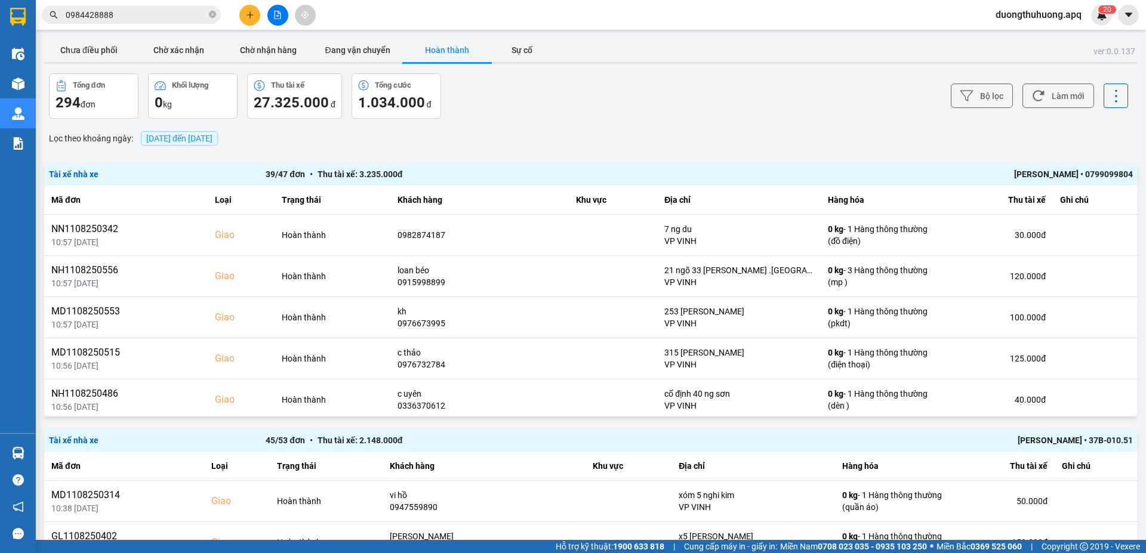
click at [1040, 175] on div "LÊ ĐỨC ANH • 0799099804" at bounding box center [915, 174] width 433 height 13
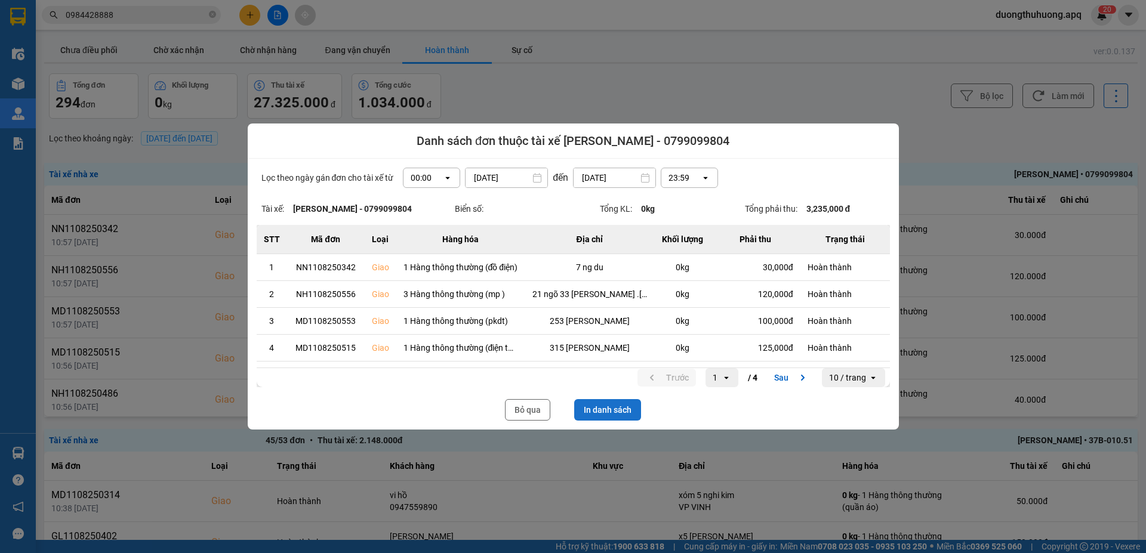
click at [612, 410] on button "In danh sách" at bounding box center [607, 409] width 67 height 21
click at [528, 407] on button "Bỏ qua" at bounding box center [527, 409] width 45 height 21
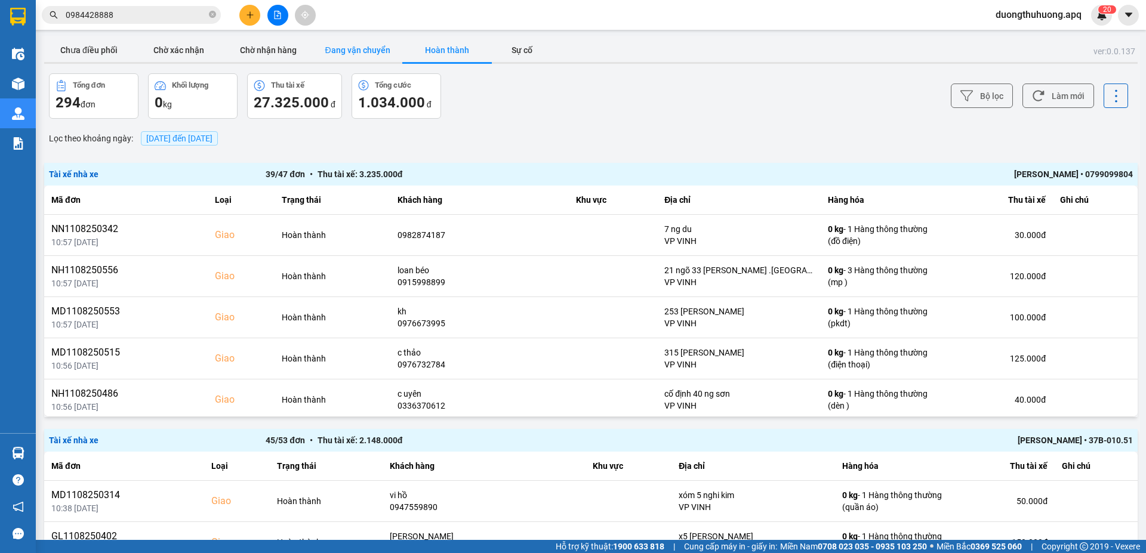
click at [366, 48] on button "Đang vận chuyển" at bounding box center [358, 50] width 90 height 24
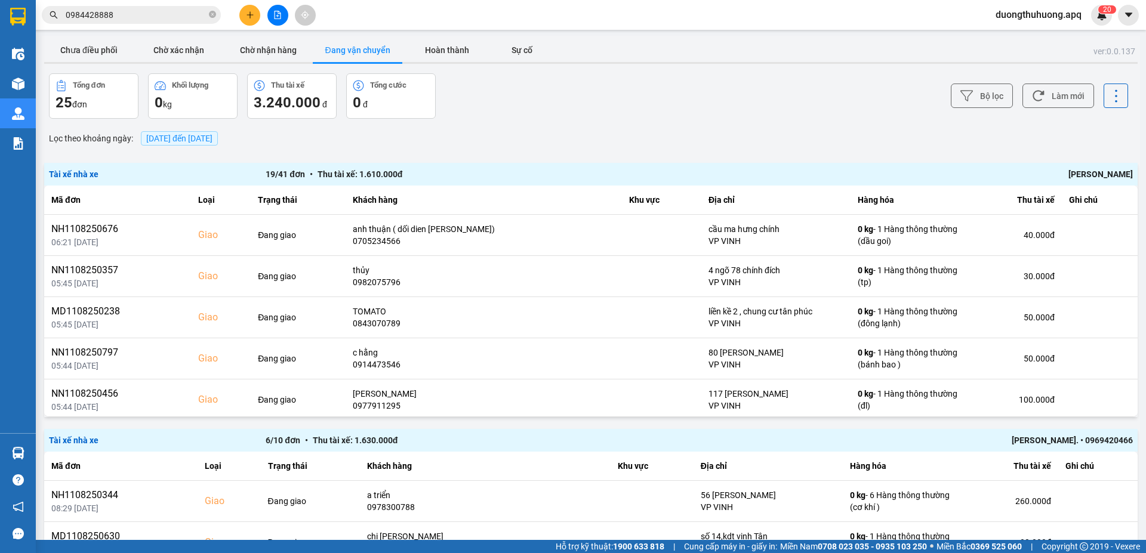
click at [365, 50] on button "Đang vận chuyển" at bounding box center [358, 50] width 90 height 24
click at [365, 49] on button "Đang vận chuyển" at bounding box center [358, 50] width 90 height 24
click at [446, 48] on button "Hoàn thành" at bounding box center [447, 50] width 90 height 24
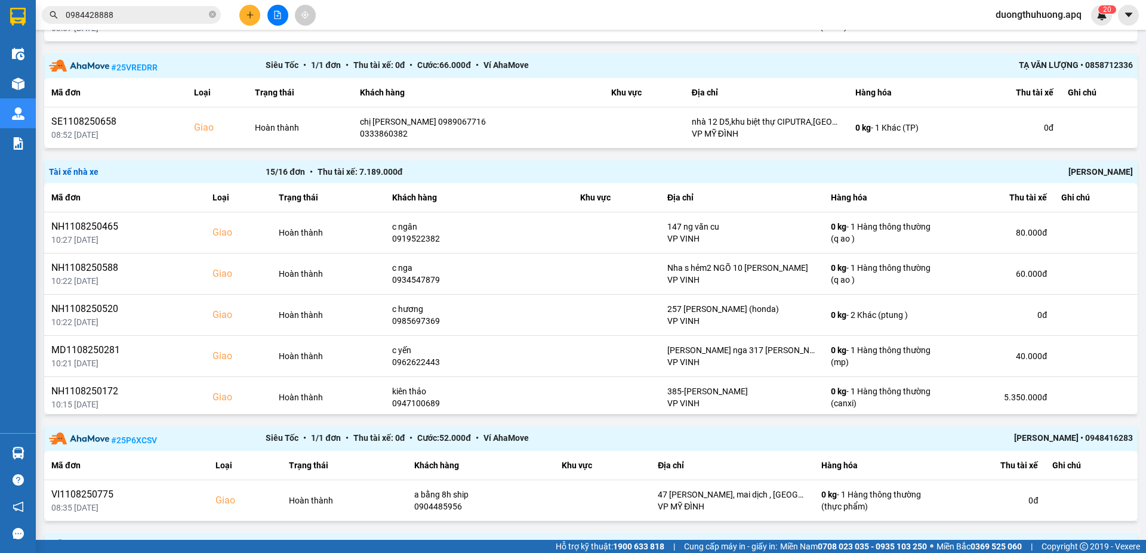
scroll to position [1360, 0]
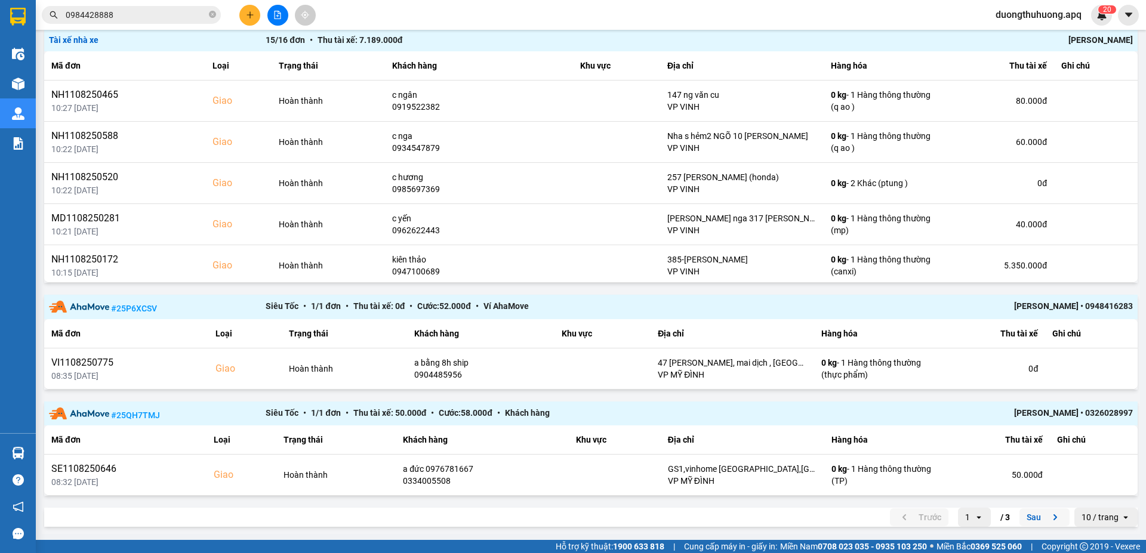
click at [1025, 517] on button "Sau" at bounding box center [1044, 517] width 50 height 18
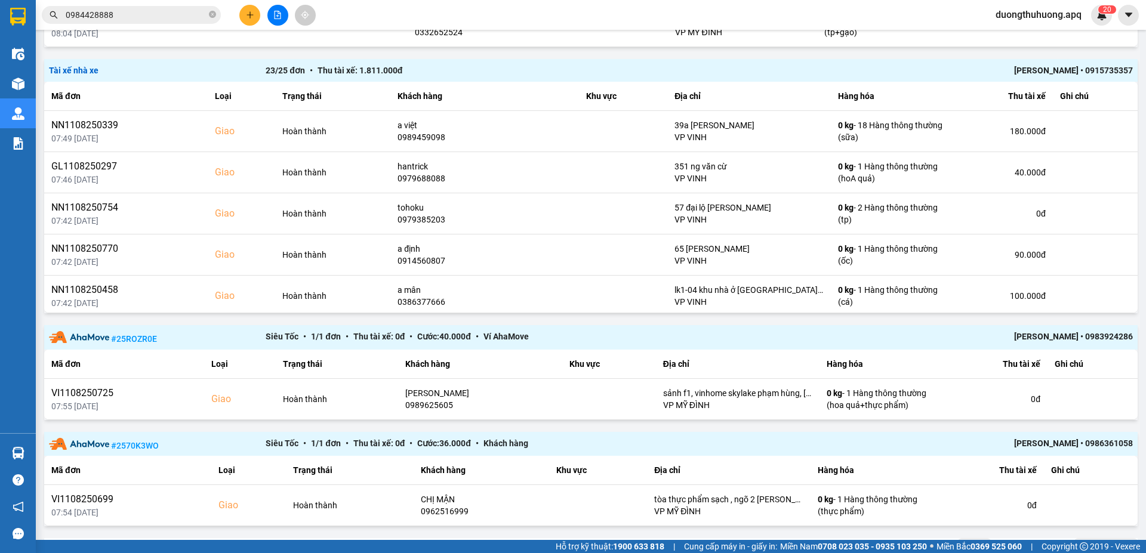
scroll to position [1323, 0]
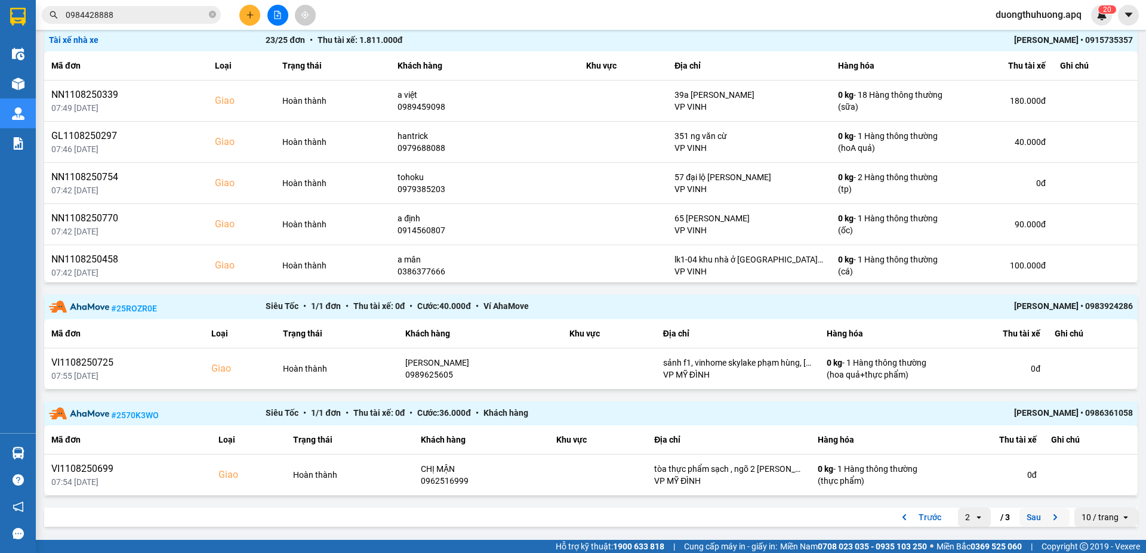
click at [1027, 518] on button "Sau" at bounding box center [1044, 517] width 50 height 18
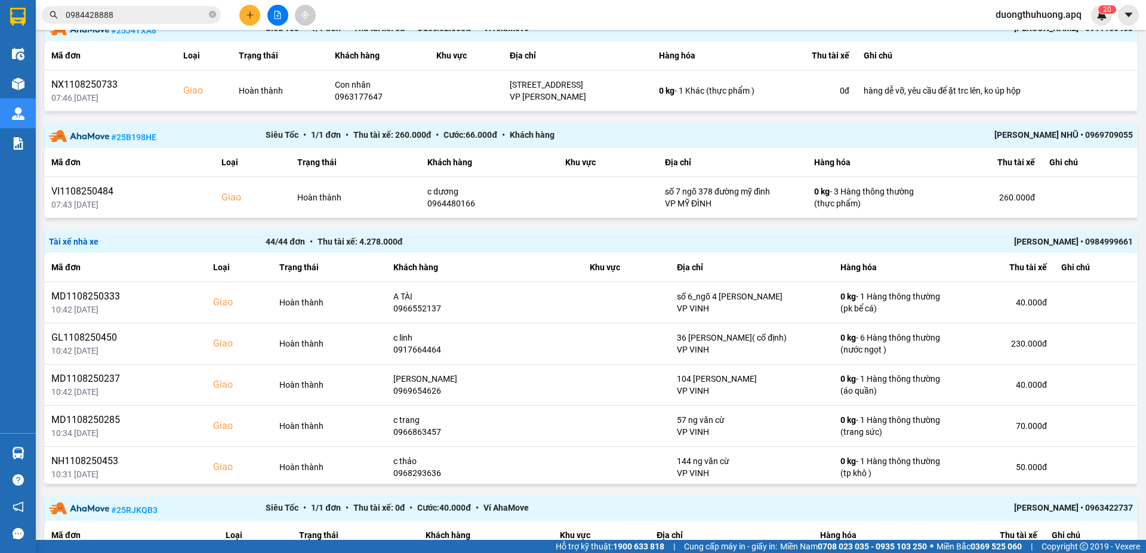
scroll to position [263, 0]
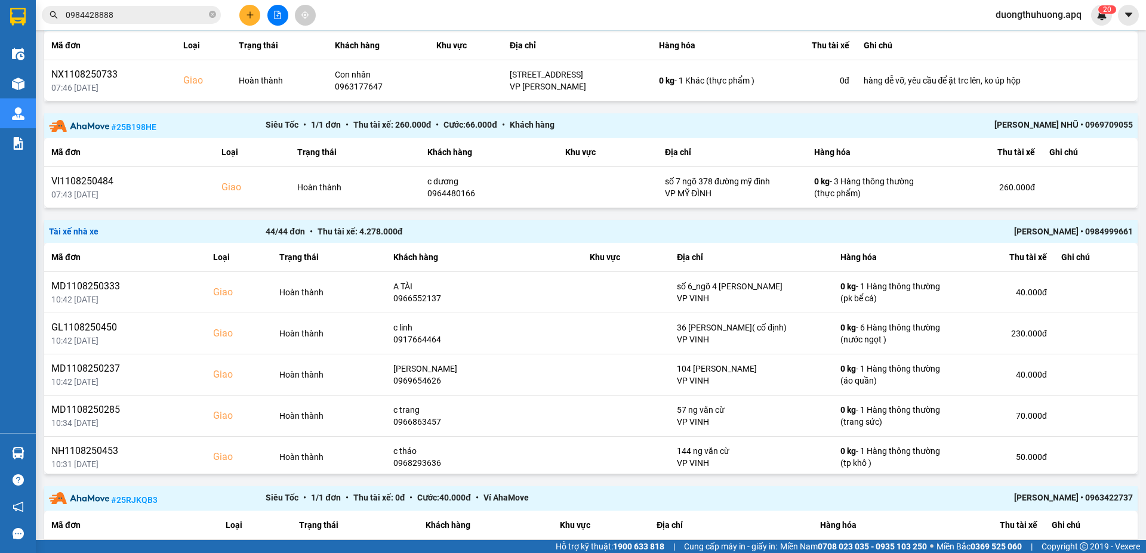
click at [1028, 232] on div "Nguyễn Chí Công • 0984999661" at bounding box center [915, 231] width 433 height 13
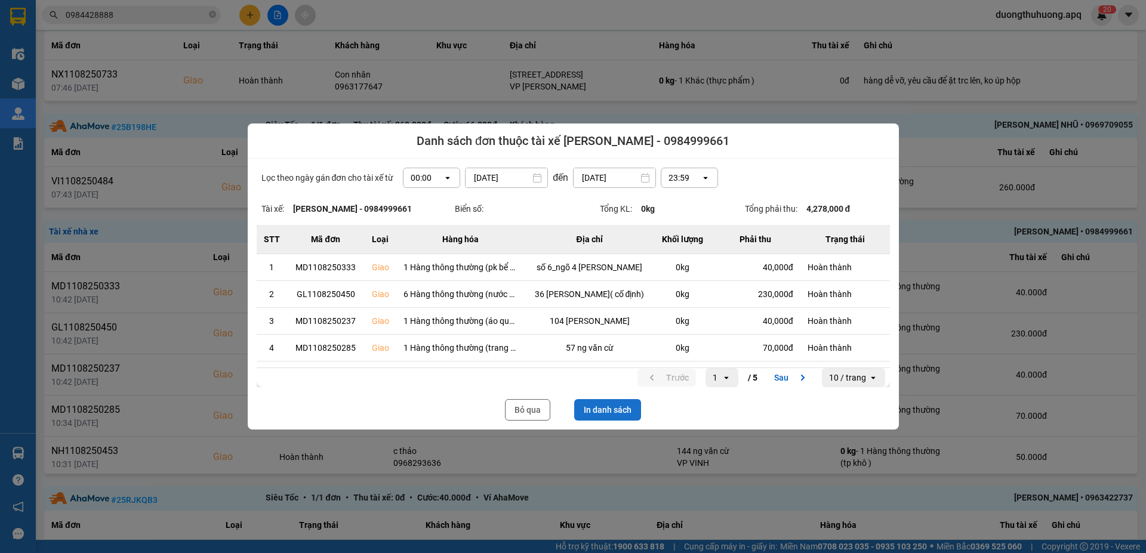
click at [606, 408] on button "In danh sách" at bounding box center [607, 409] width 67 height 21
drag, startPoint x: 519, startPoint y: 412, endPoint x: 1143, endPoint y: 283, distance: 637.4
click at [520, 412] on button "Bỏ qua" at bounding box center [527, 409] width 45 height 21
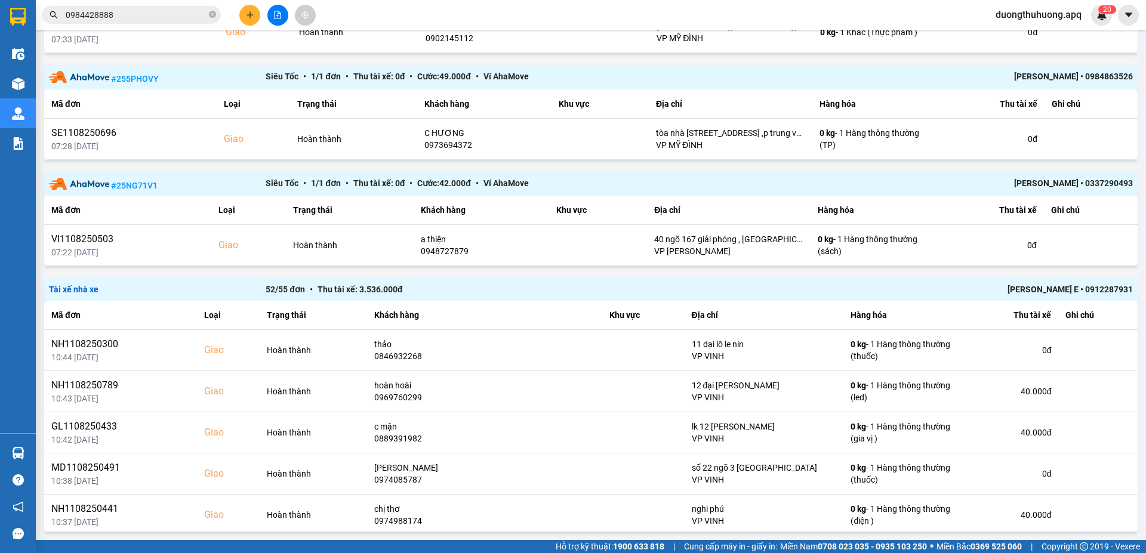
scroll to position [807, 0]
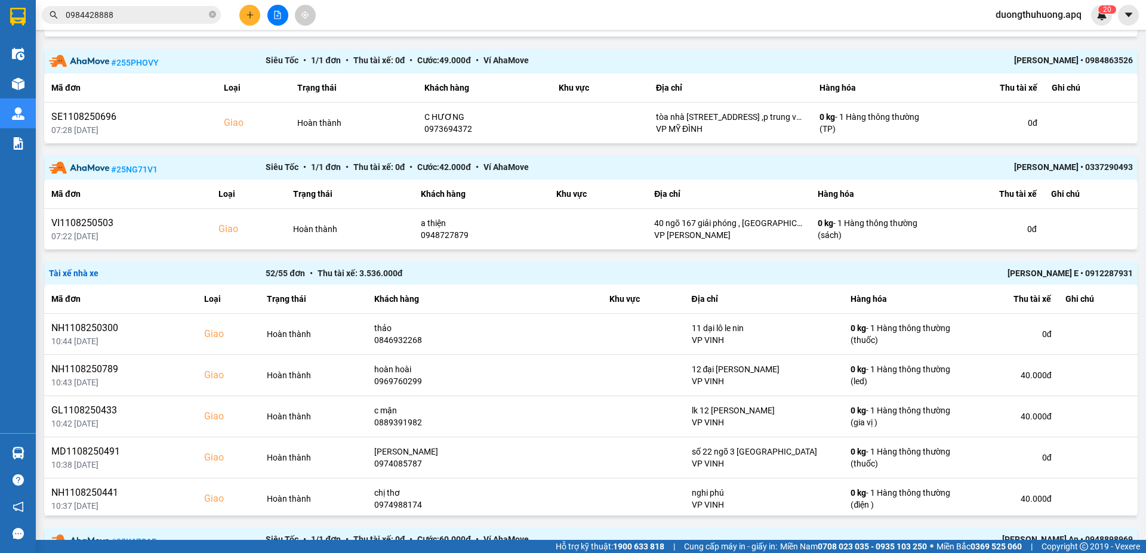
click at [1048, 273] on div "Quang Văn E • 0912287931" at bounding box center [915, 273] width 433 height 13
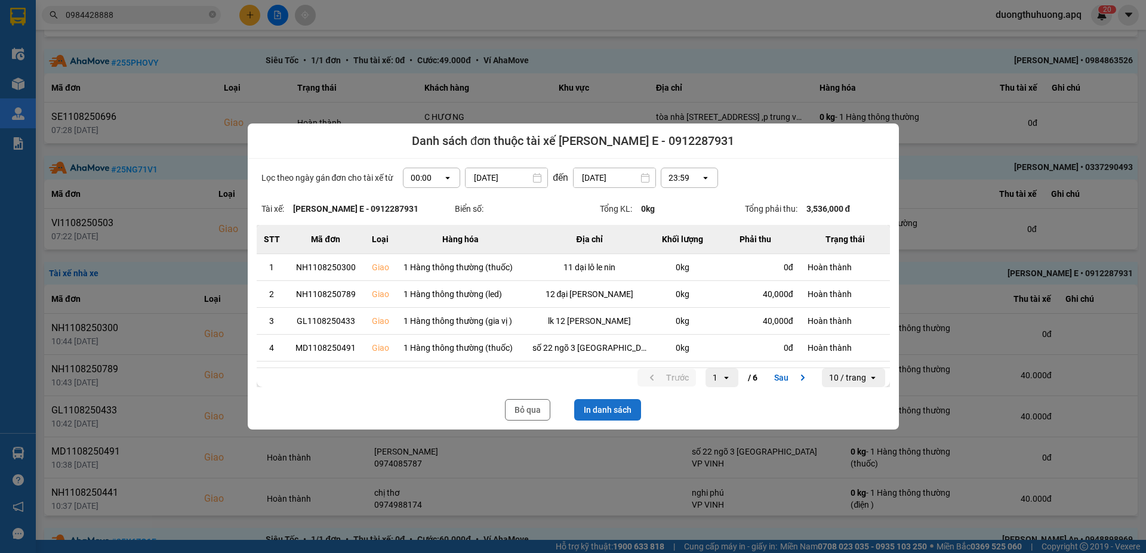
click at [604, 409] on button "In danh sách" at bounding box center [607, 409] width 67 height 21
click at [520, 409] on button "Bỏ qua" at bounding box center [527, 409] width 45 height 21
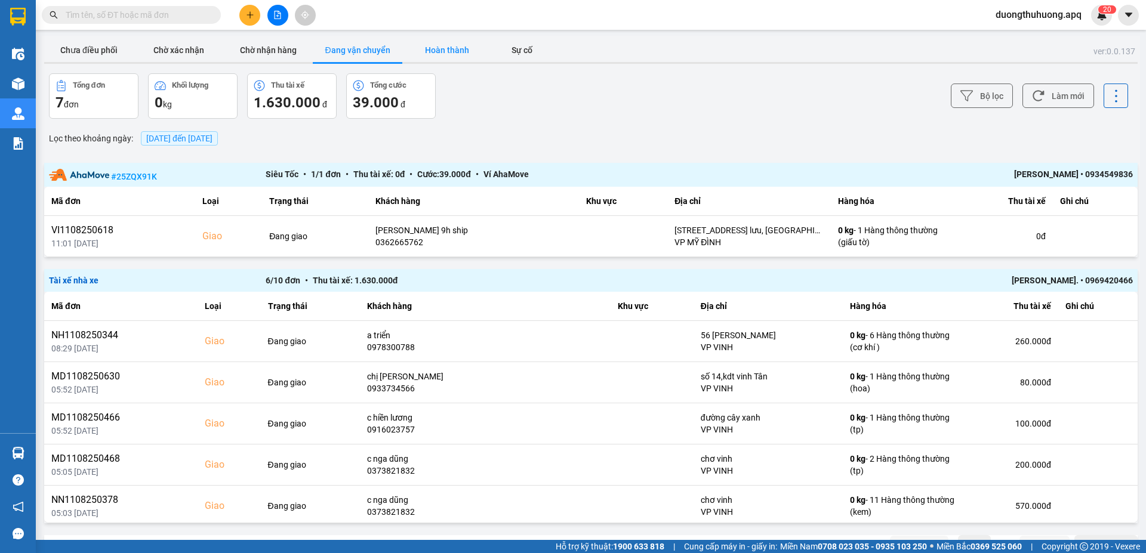
click at [449, 50] on button "Hoàn thành" at bounding box center [447, 50] width 90 height 24
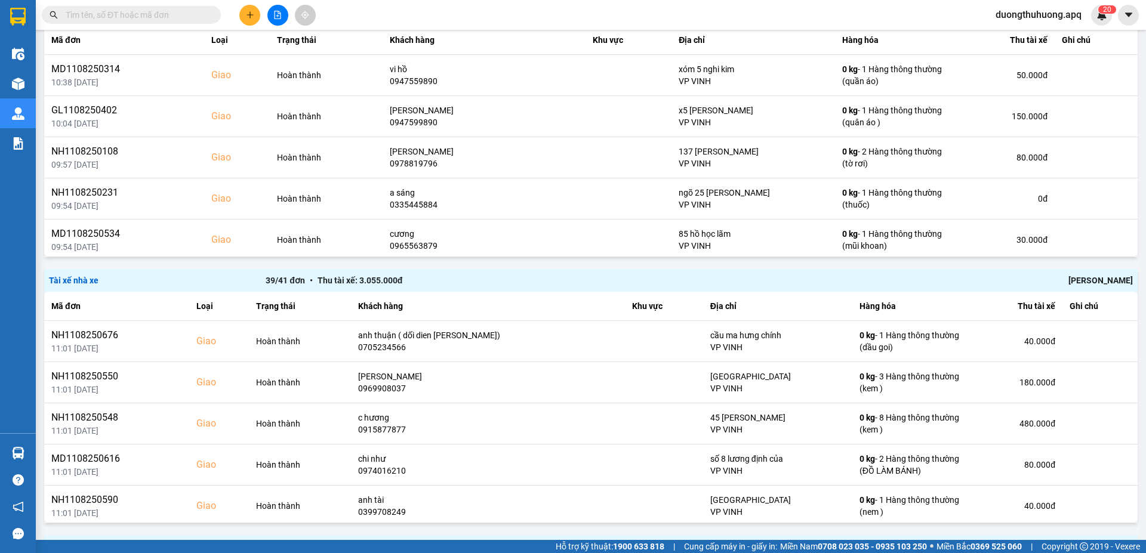
scroll to position [449, 0]
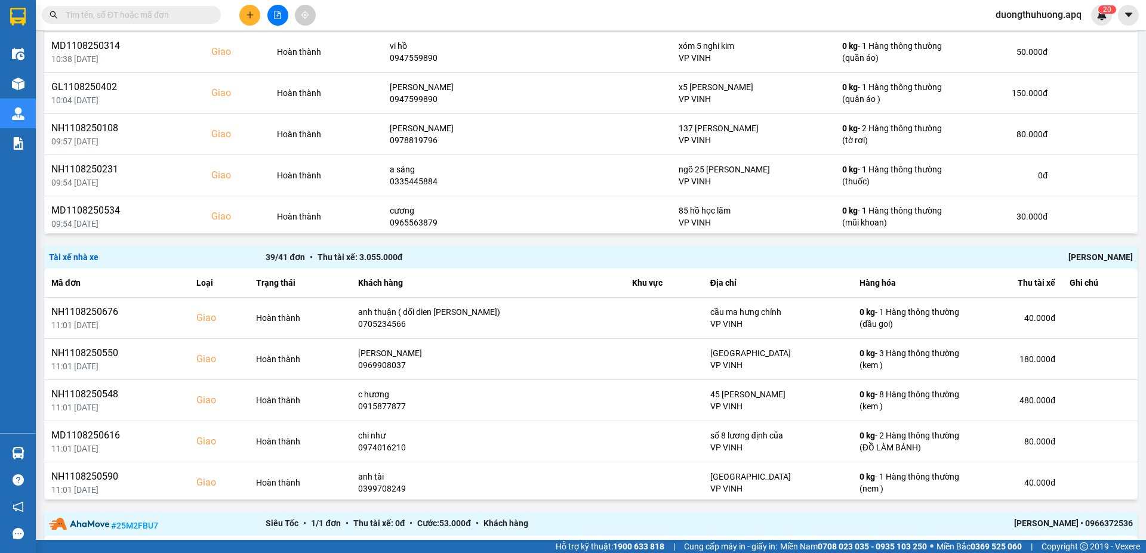
click at [1090, 255] on div "[PERSON_NAME]" at bounding box center [915, 257] width 433 height 13
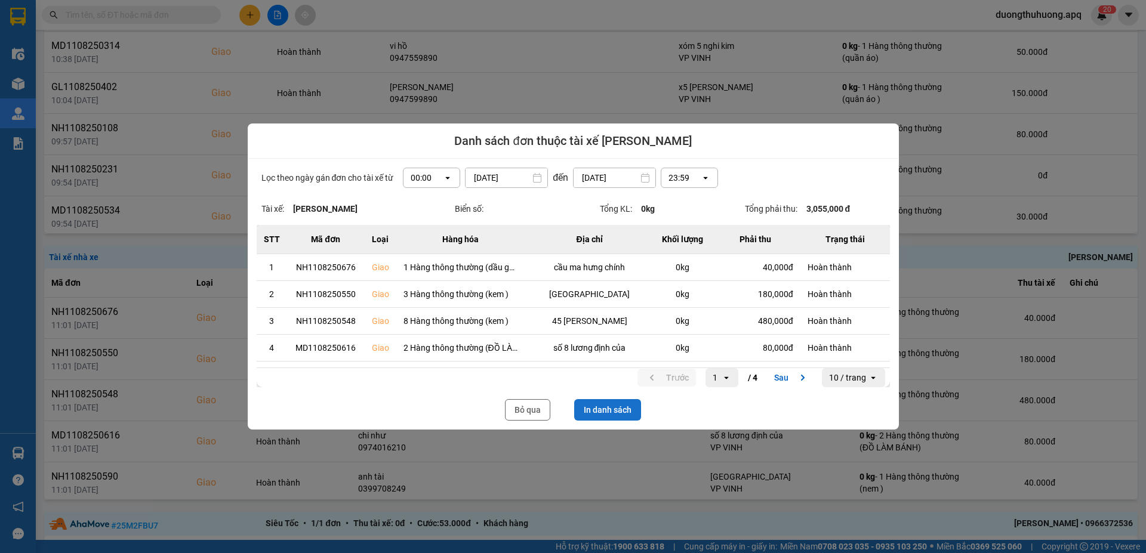
click at [610, 409] on button "In danh sách" at bounding box center [607, 409] width 67 height 21
click at [531, 415] on button "Bỏ qua" at bounding box center [527, 409] width 45 height 21
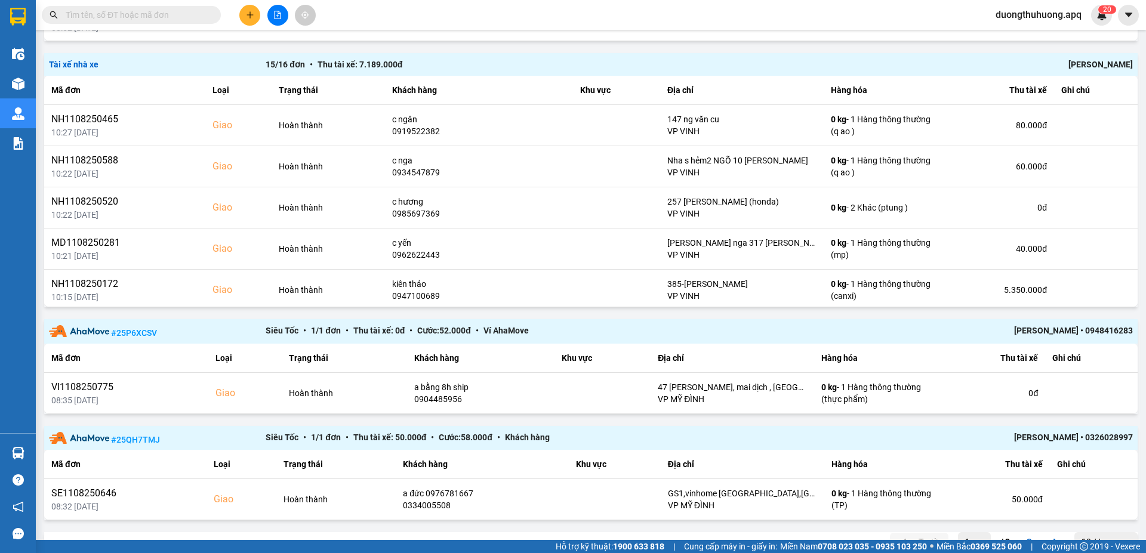
scroll to position [1360, 0]
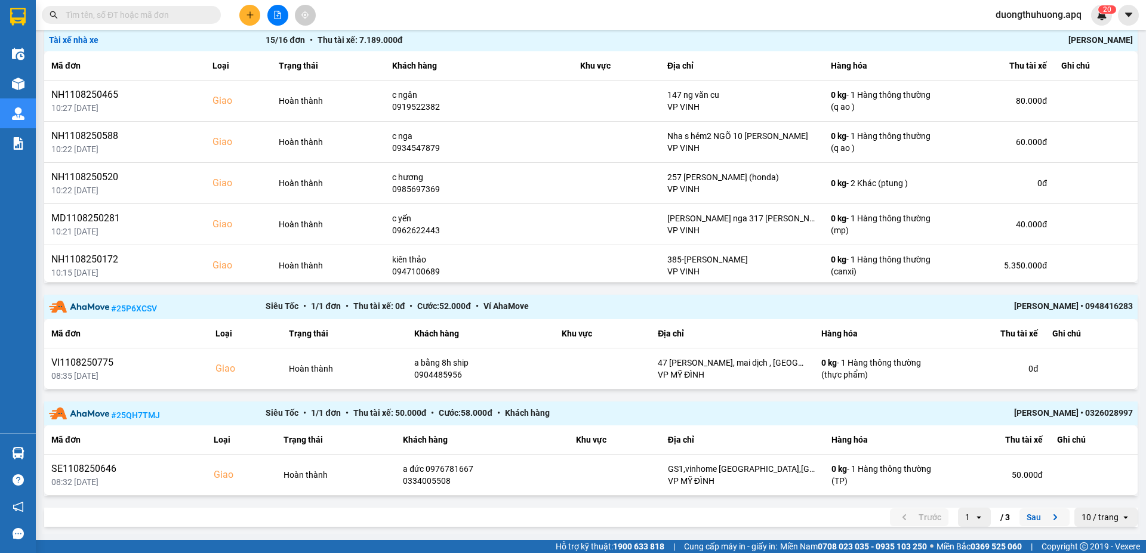
click at [1026, 516] on button "Sau" at bounding box center [1044, 517] width 50 height 18
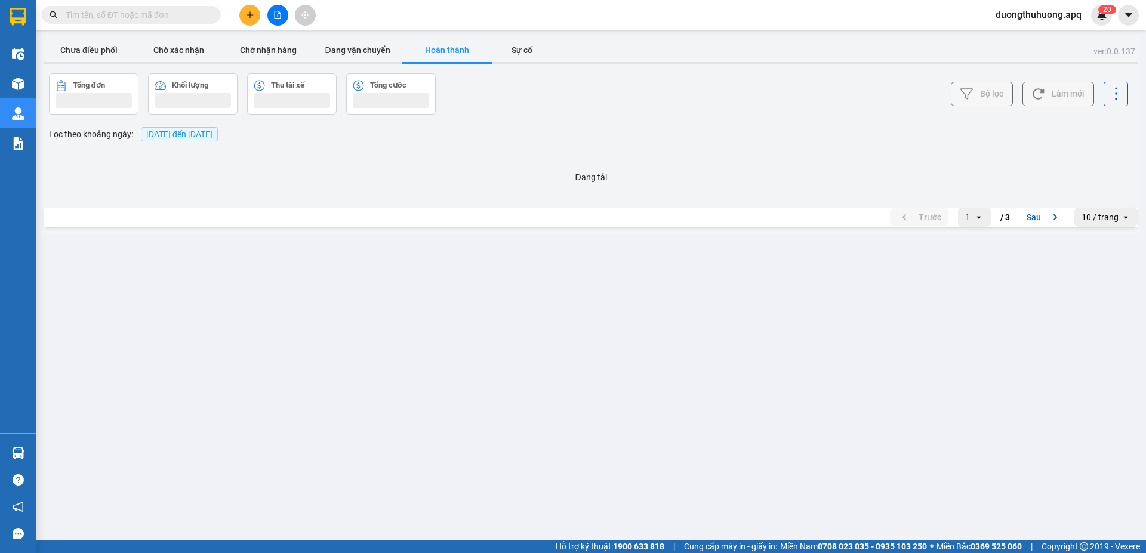
scroll to position [0, 0]
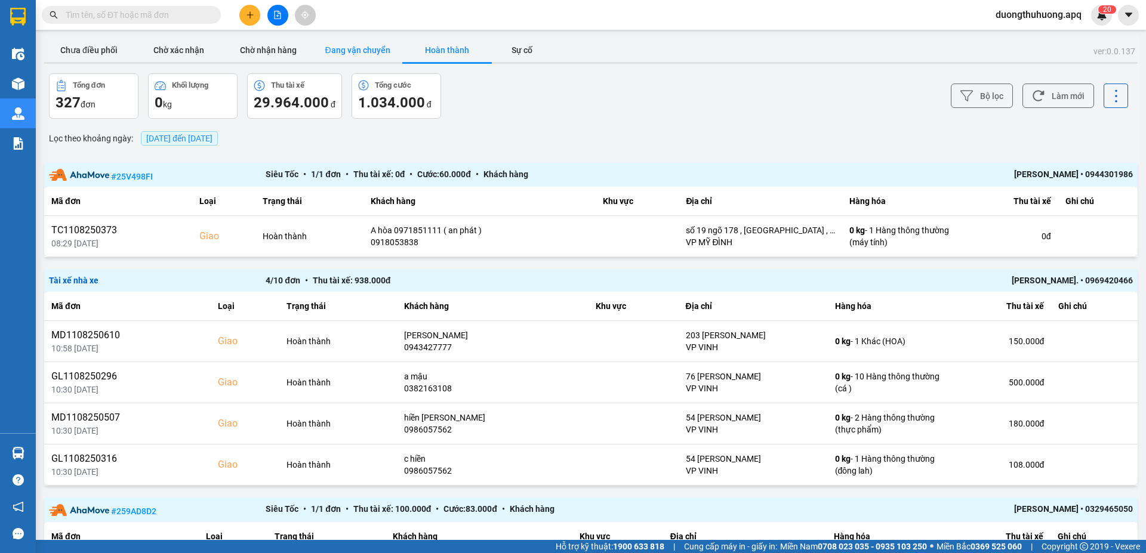
click at [368, 50] on button "Đang vận chuyển" at bounding box center [358, 50] width 90 height 24
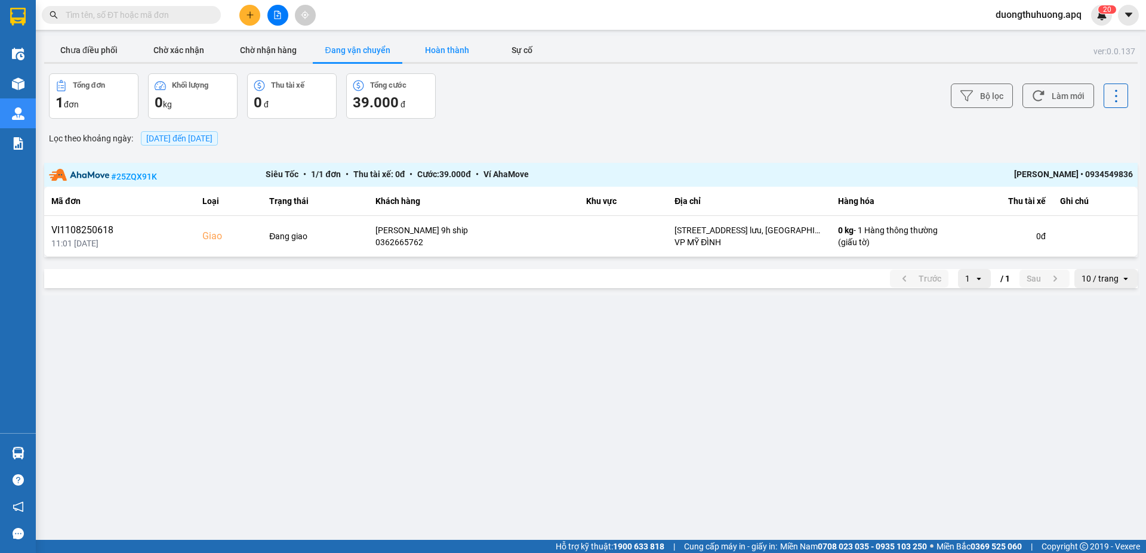
click at [448, 50] on button "Hoàn thành" at bounding box center [447, 50] width 90 height 24
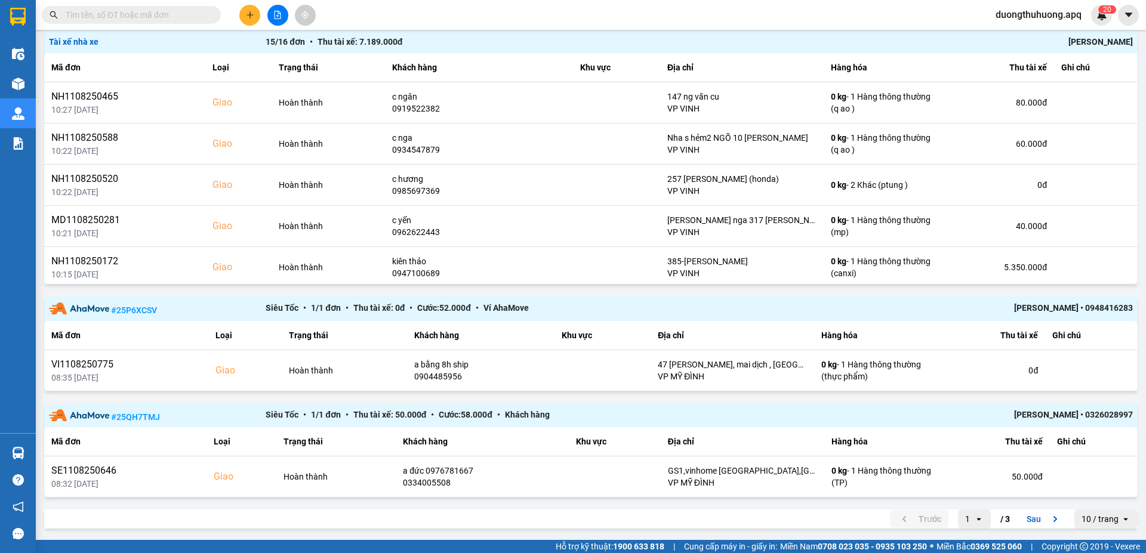
scroll to position [1360, 0]
click at [1027, 520] on button "Sau" at bounding box center [1044, 517] width 50 height 18
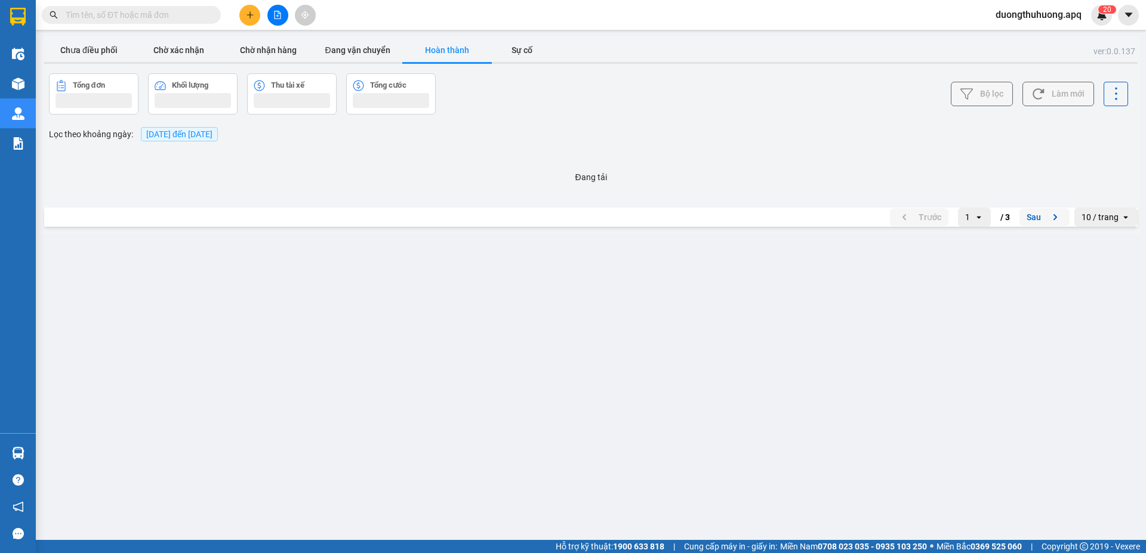
scroll to position [0, 0]
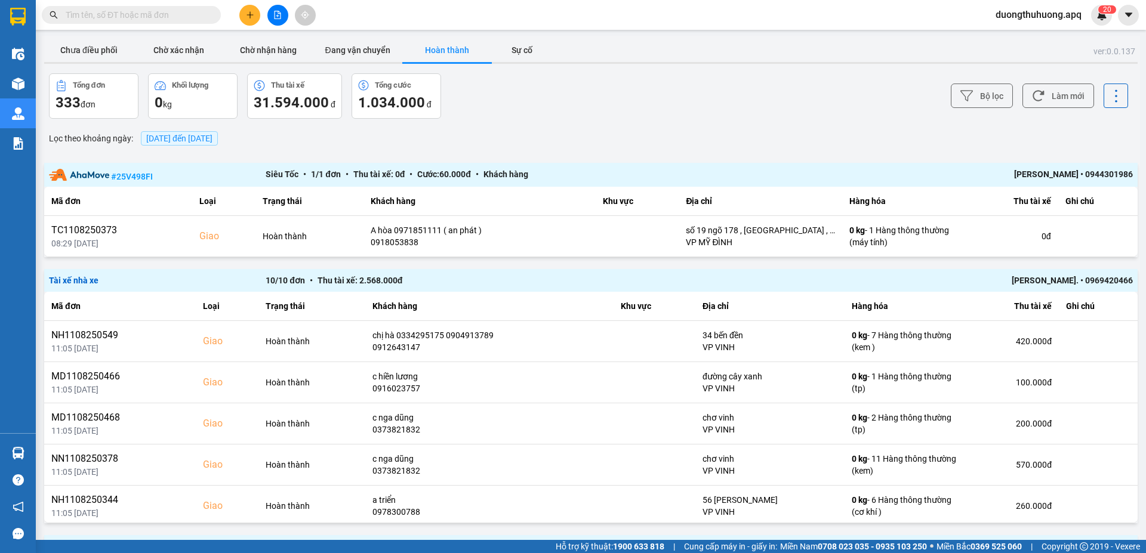
click at [1044, 283] on div "[PERSON_NAME]. • 0969420466" at bounding box center [915, 280] width 433 height 13
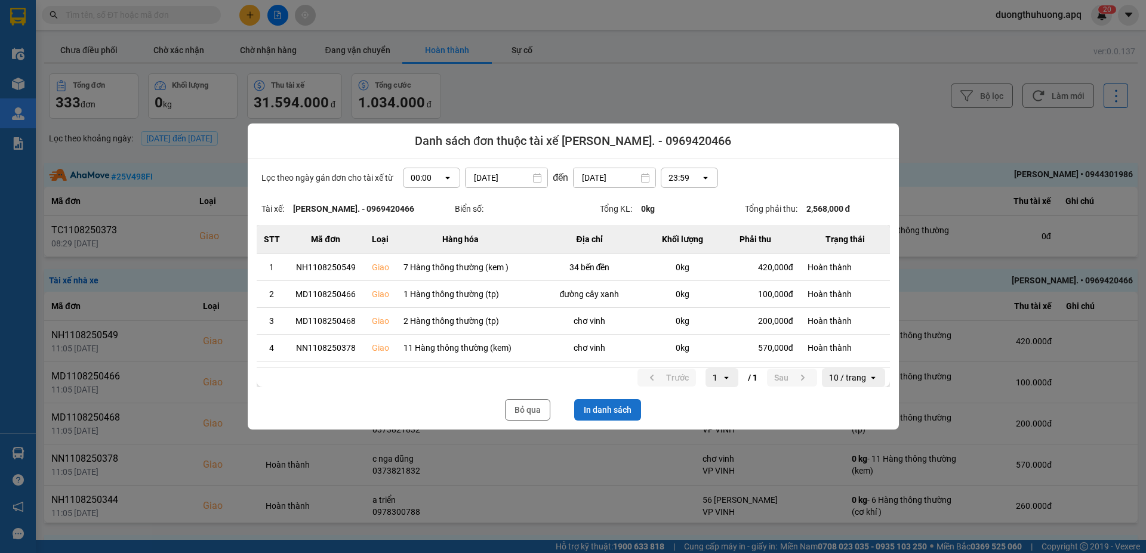
click at [621, 413] on button "In danh sách" at bounding box center [607, 409] width 67 height 21
click at [529, 411] on button "Bỏ qua" at bounding box center [527, 409] width 45 height 21
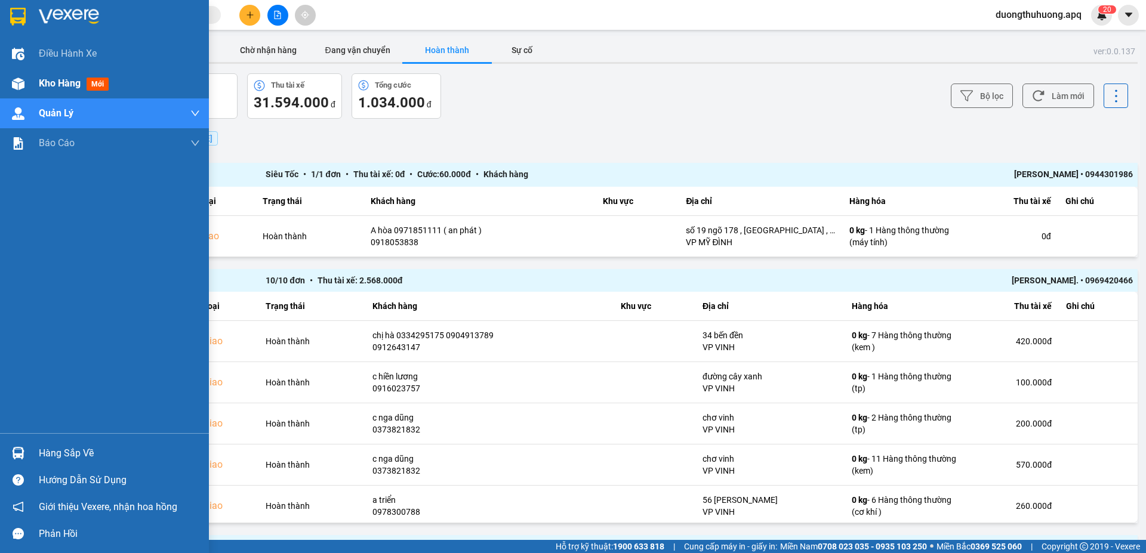
click at [60, 87] on span "Kho hàng" at bounding box center [60, 83] width 42 height 11
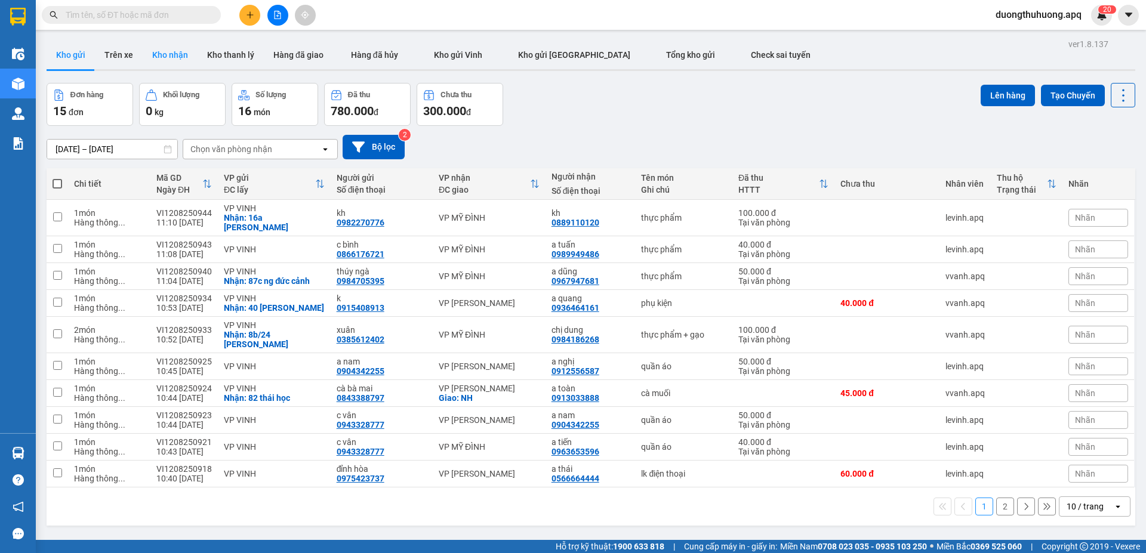
click at [167, 53] on button "Kho nhận" at bounding box center [170, 55] width 55 height 29
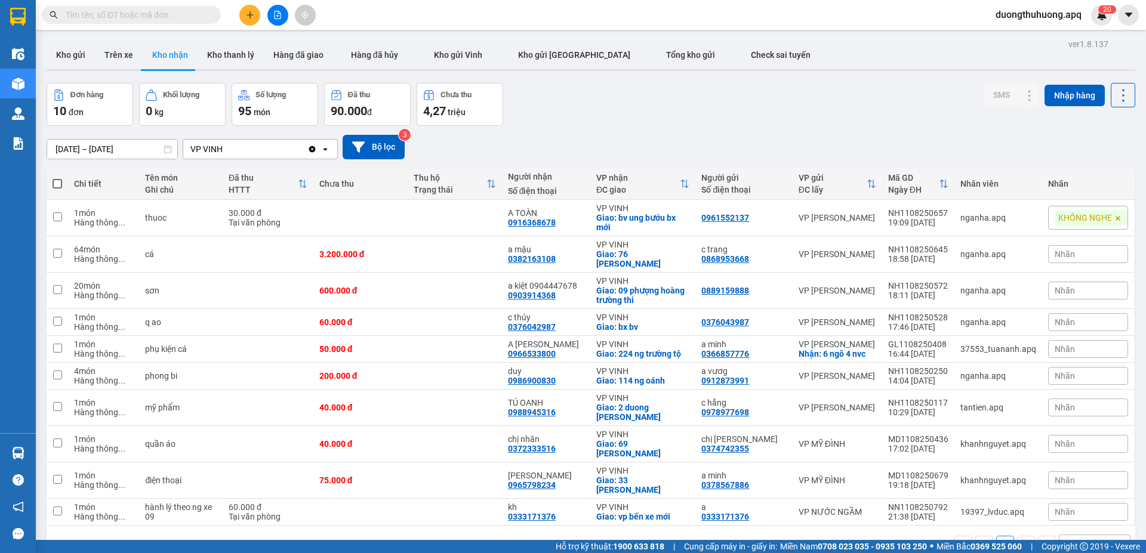
click at [55, 149] on input "12/08/2025 – 12/08/2025" at bounding box center [112, 149] width 130 height 19
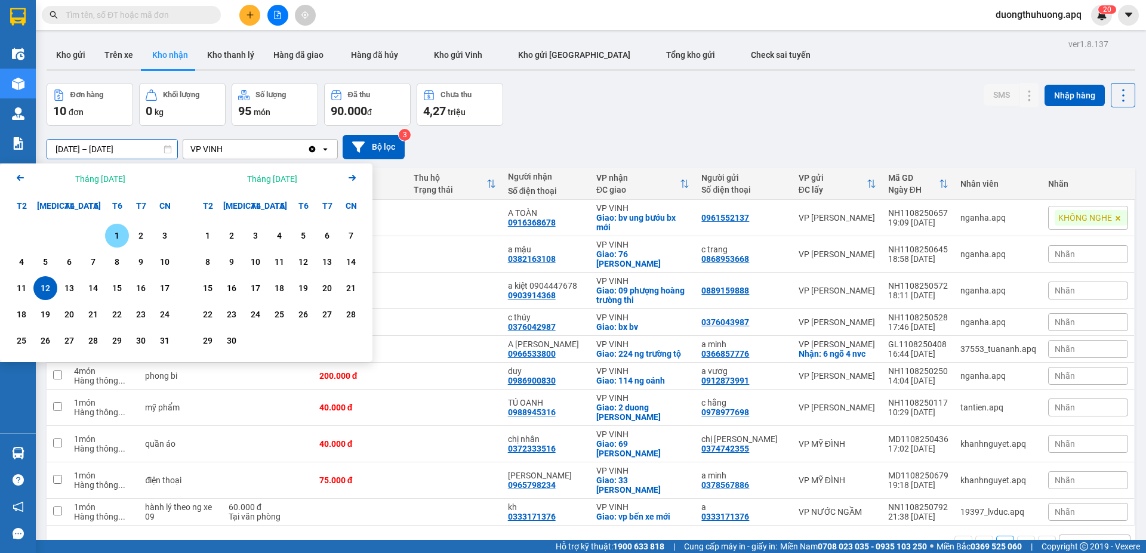
click at [118, 238] on div "1" at bounding box center [117, 236] width 17 height 14
click at [47, 292] on div "12" at bounding box center [45, 288] width 17 height 14
type input "[DATE] – [DATE]"
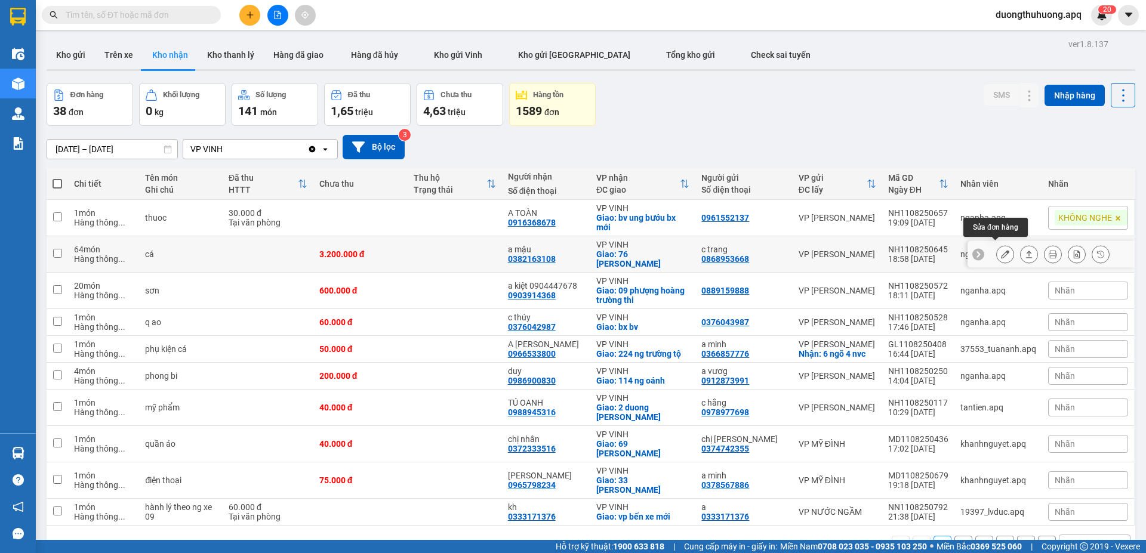
click at [1001, 252] on icon at bounding box center [1005, 254] width 8 height 8
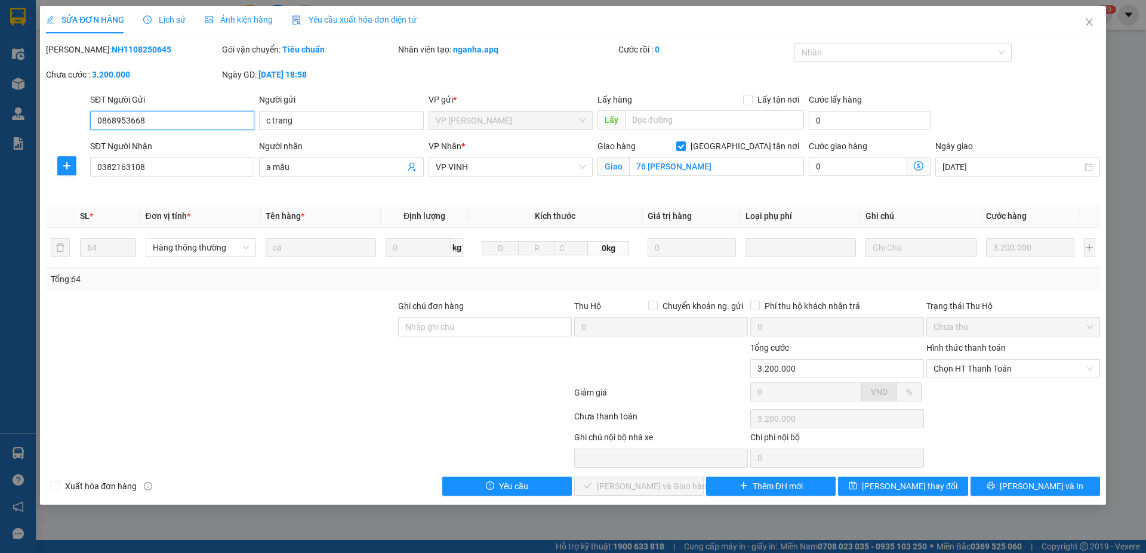
type input "0868953668"
type input "c trang"
type input "0382163108"
type input "a mậu"
checkbox input "true"
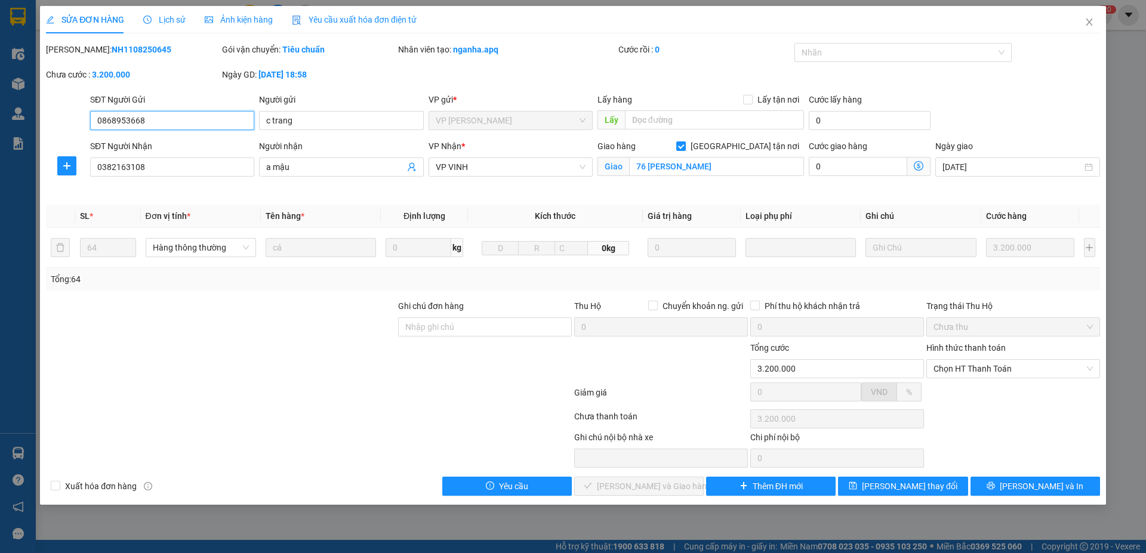
type input "76 trần hưng đạo"
type input "3.200.000"
click at [1038, 369] on span "Chọn HT Thanh Toán" at bounding box center [1012, 369] width 159 height 18
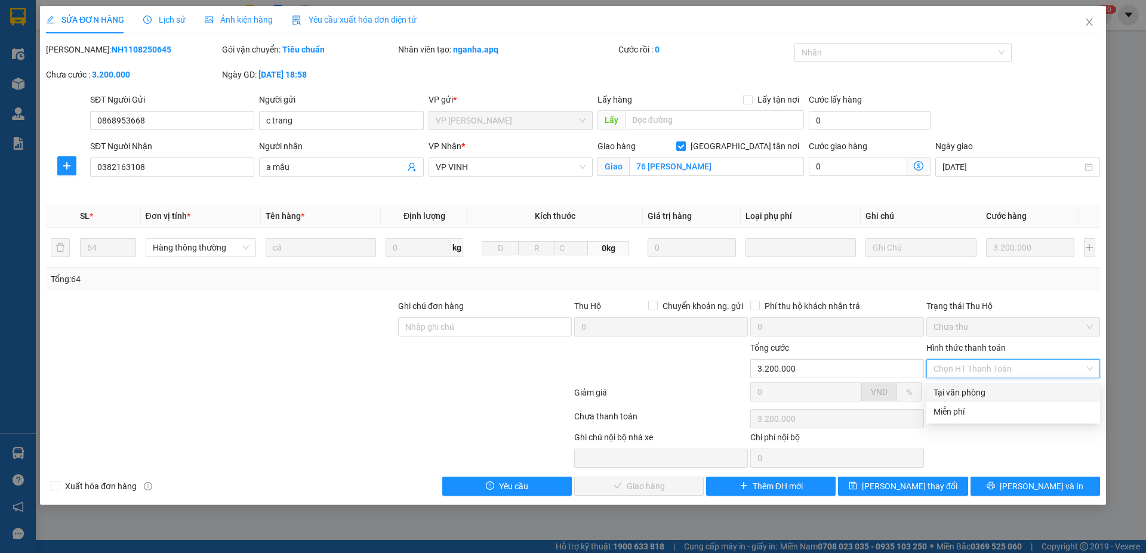
click at [975, 393] on div "Tại văn phòng" at bounding box center [1012, 392] width 159 height 13
type input "0"
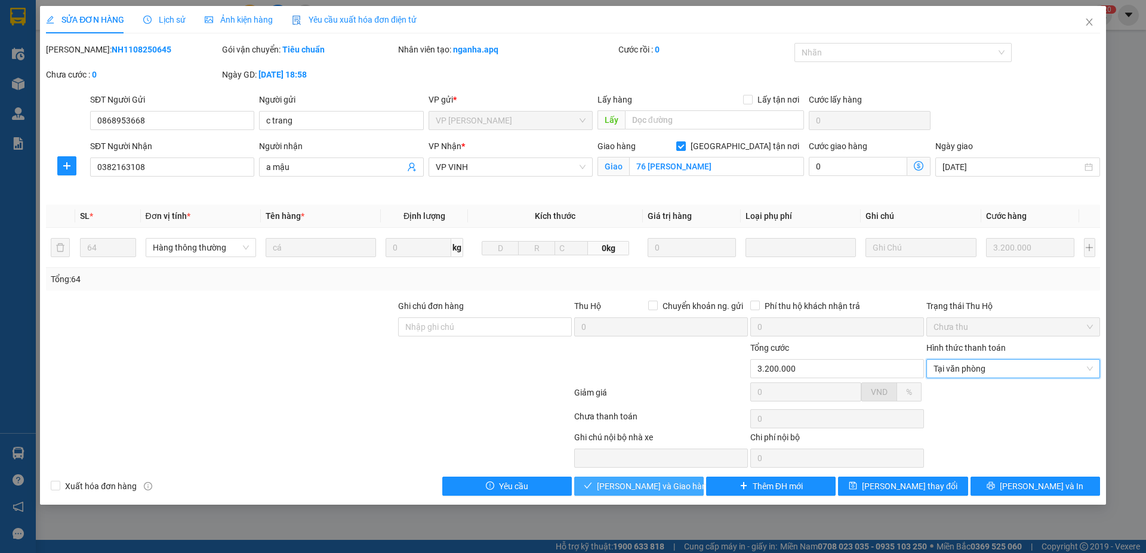
click at [688, 457] on div "Total Paid Fee 0 Total UnPaid Fee 3.200.000 Cash Collection Total Fee Mã ĐH: NH…" at bounding box center [573, 269] width 1054 height 453
click at [1089, 23] on icon "close" at bounding box center [1089, 22] width 7 height 7
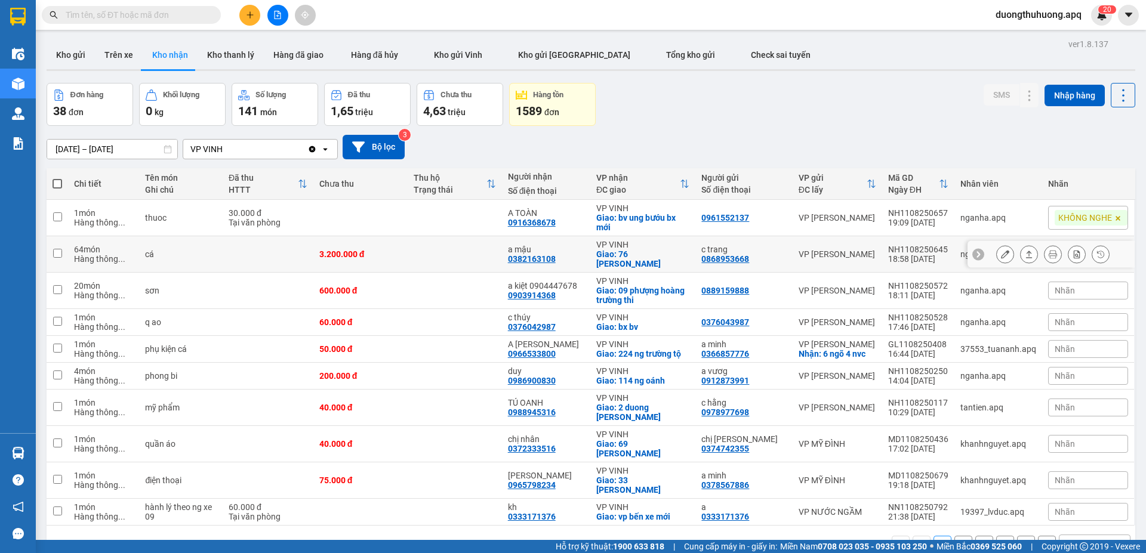
click at [460, 252] on td at bounding box center [455, 254] width 94 height 36
checkbox input "true"
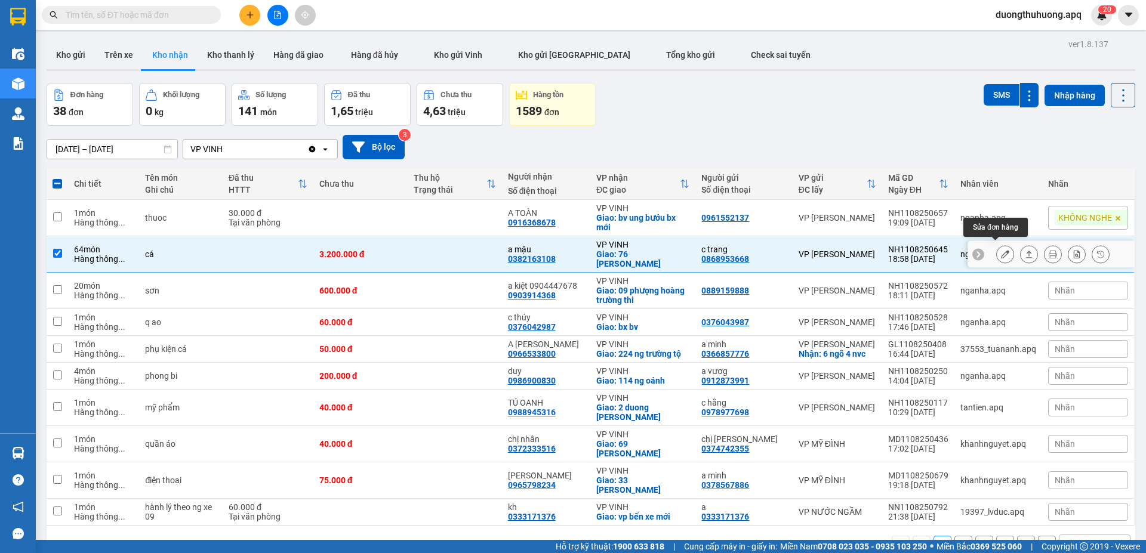
click at [1001, 251] on icon at bounding box center [1005, 254] width 8 height 8
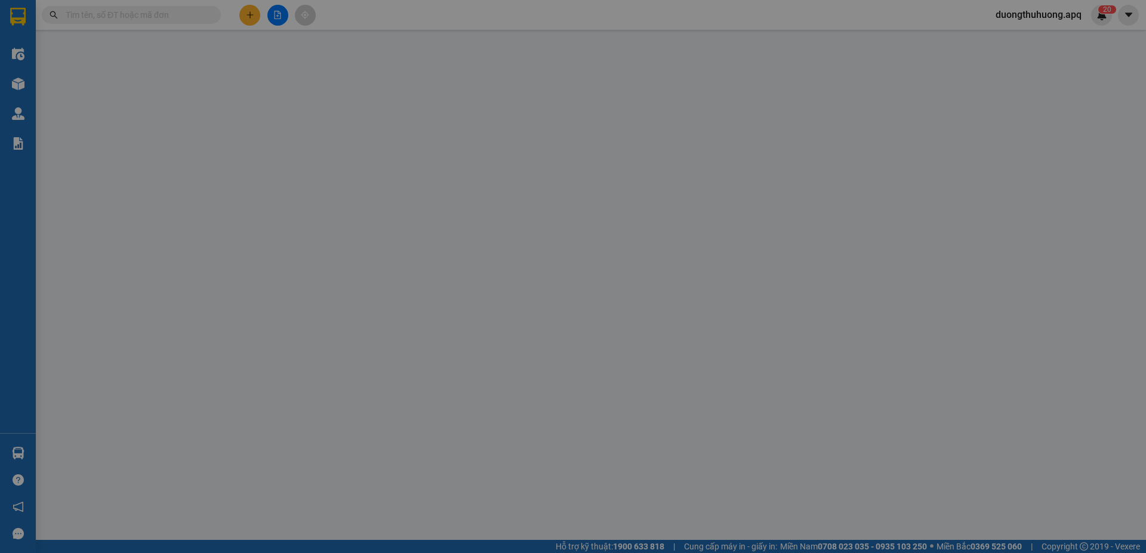
type input "0868953668"
type input "c trang"
type input "0382163108"
type input "a mậu"
checkbox input "true"
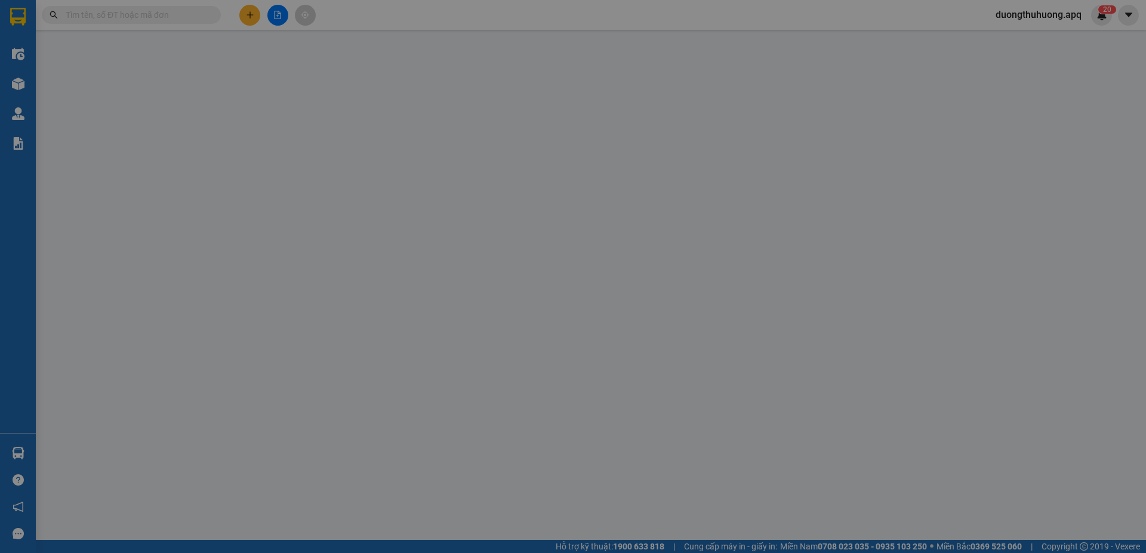
type input "76 trần hưng đạo"
type input "3.200.000"
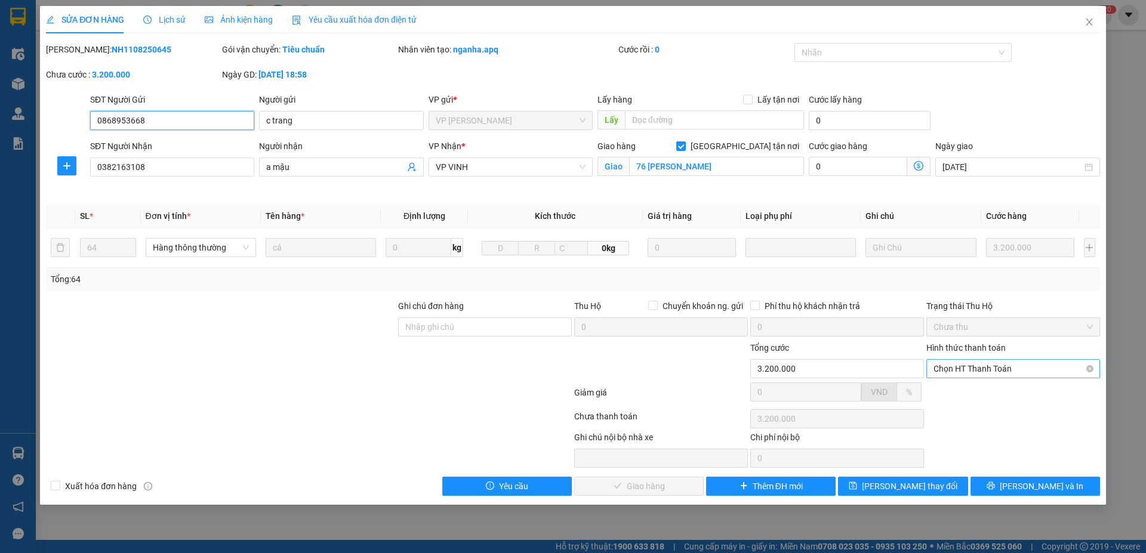
click at [1031, 373] on span "Chọn HT Thanh Toán" at bounding box center [1012, 369] width 159 height 18
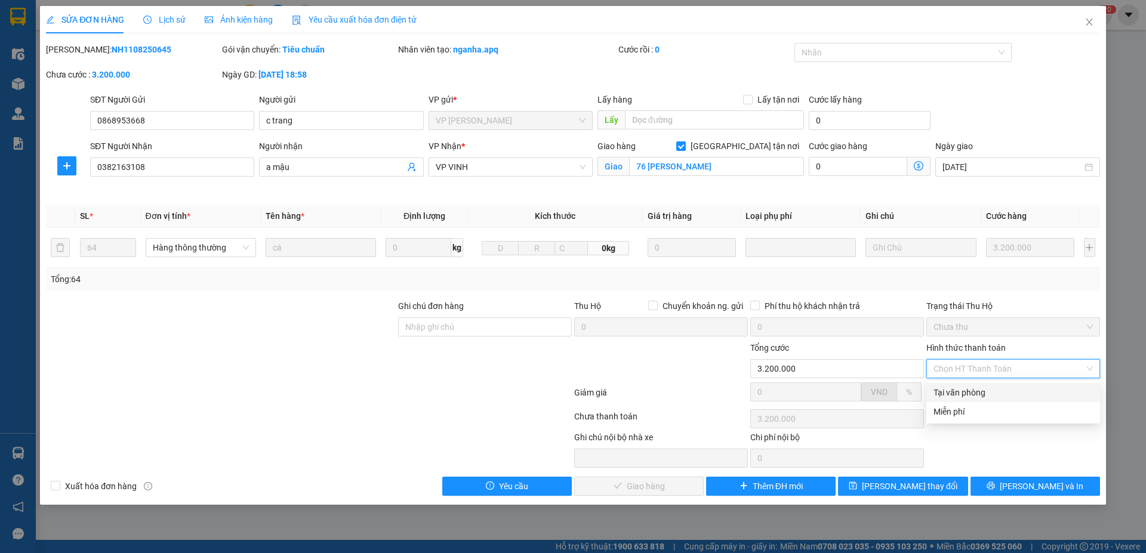
click at [972, 394] on div "Tại văn phòng" at bounding box center [1012, 392] width 159 height 13
type input "0"
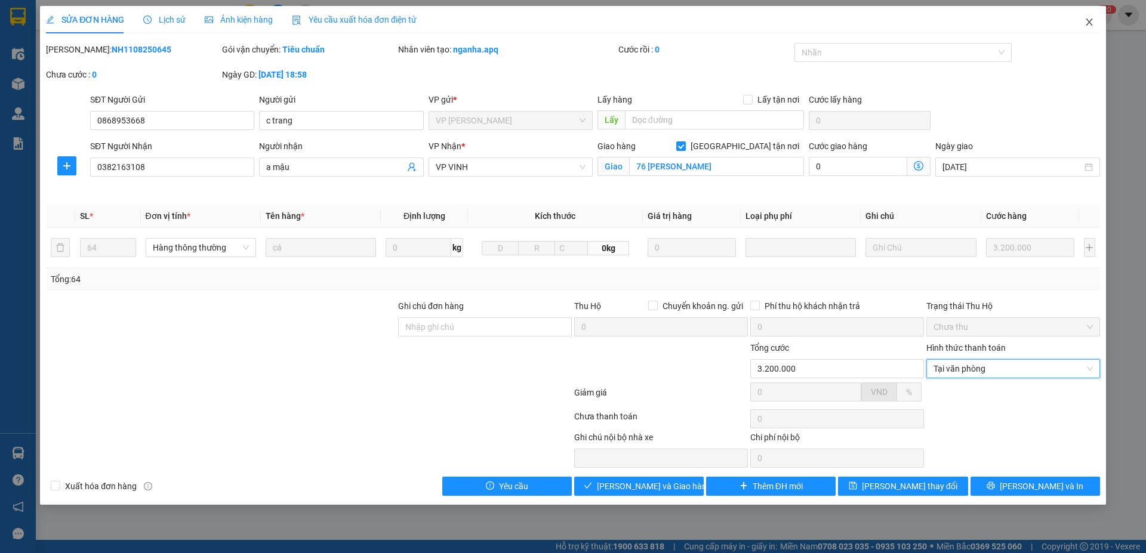
click at [1093, 21] on icon "close" at bounding box center [1089, 22] width 10 height 10
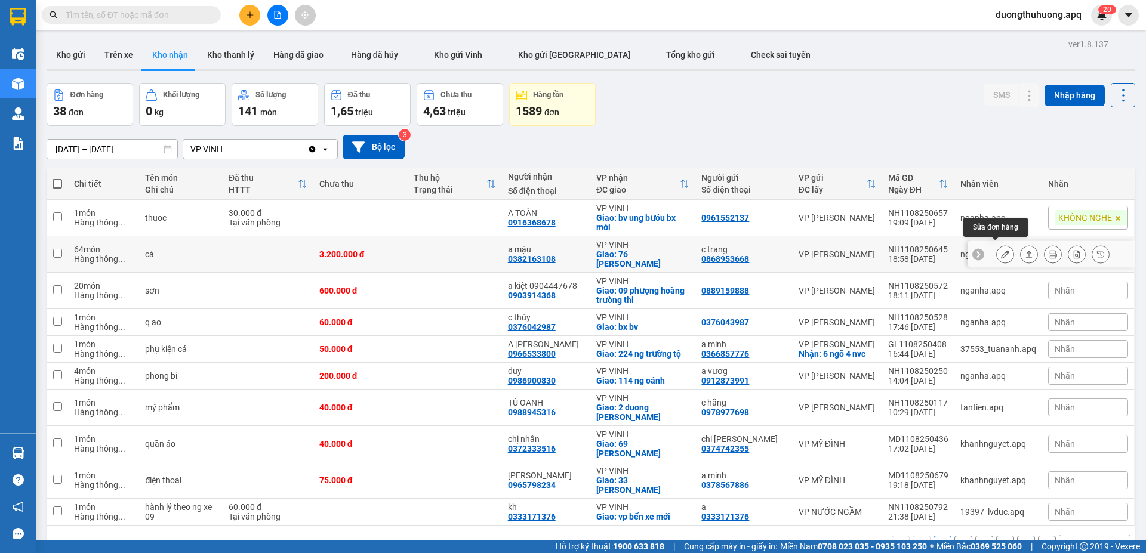
click at [1001, 251] on icon at bounding box center [1005, 254] width 8 height 8
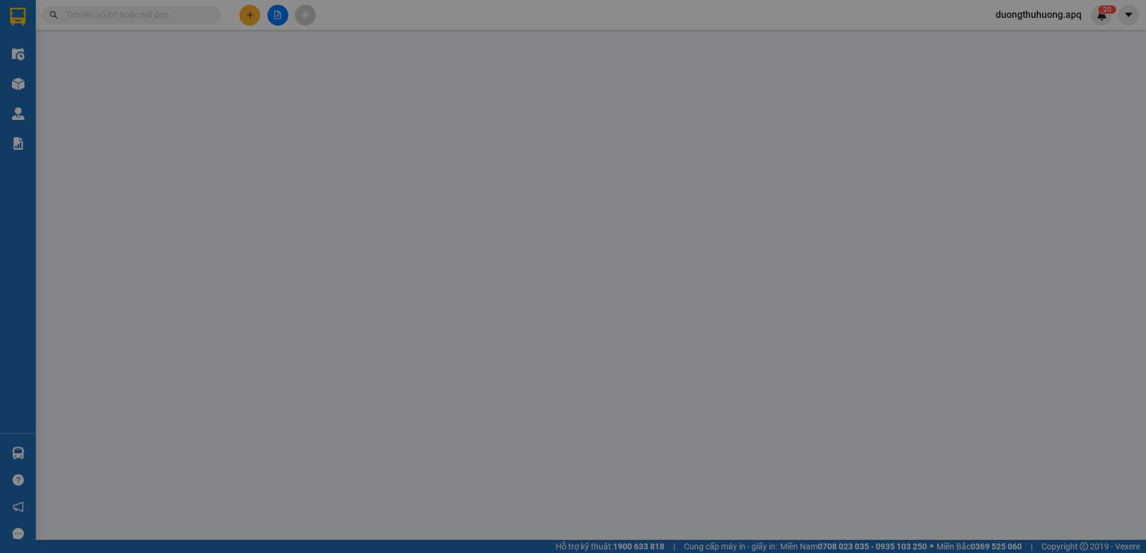
type input "0868953668"
type input "c trang"
type input "0382163108"
type input "a mậu"
checkbox input "true"
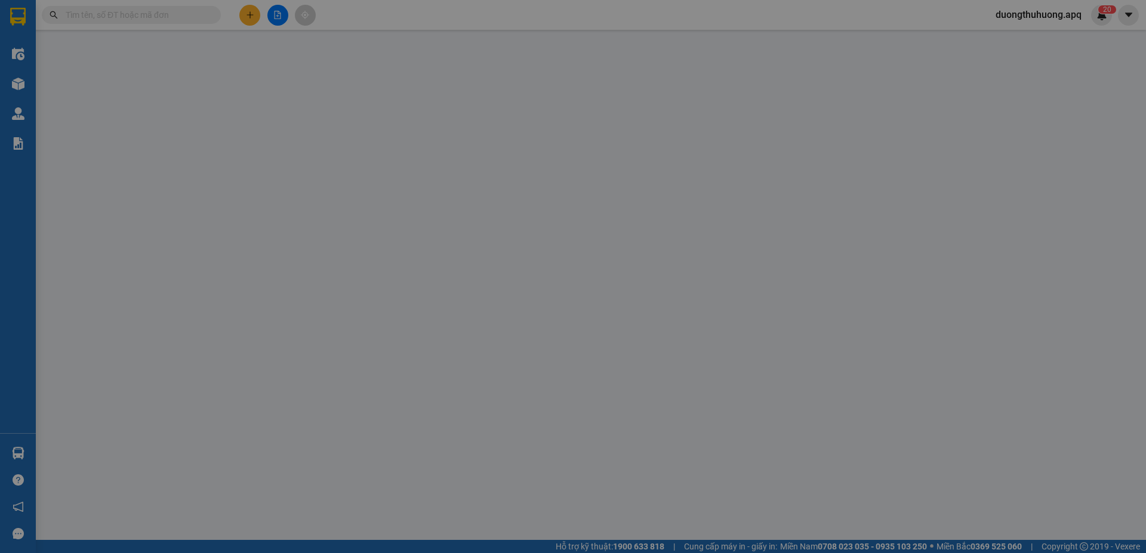
type input "76 trần hưng đạo"
type input "3.200.000"
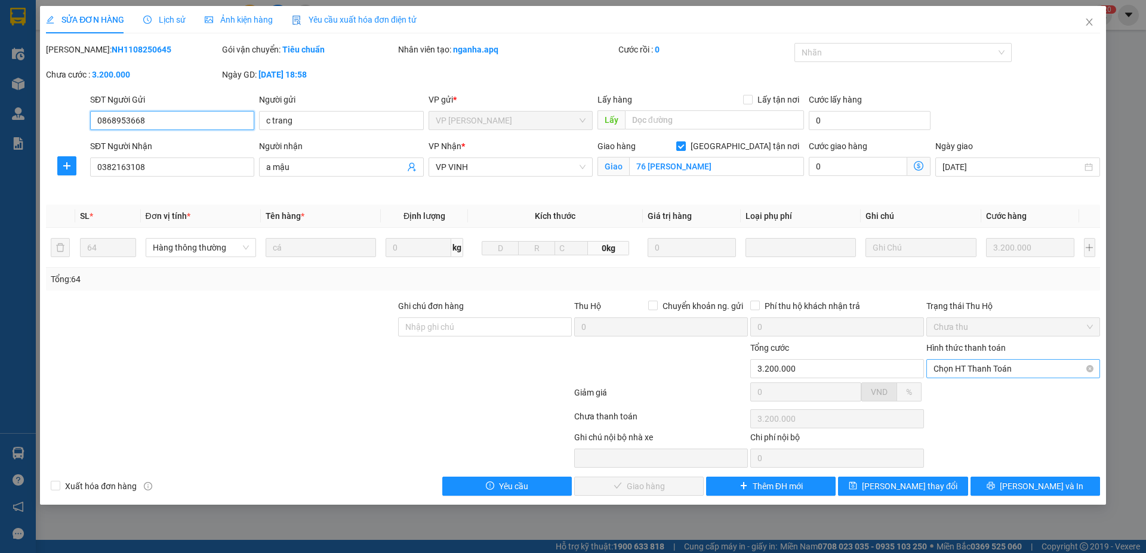
click at [1037, 367] on span "Chọn HT Thanh Toán" at bounding box center [1012, 369] width 159 height 18
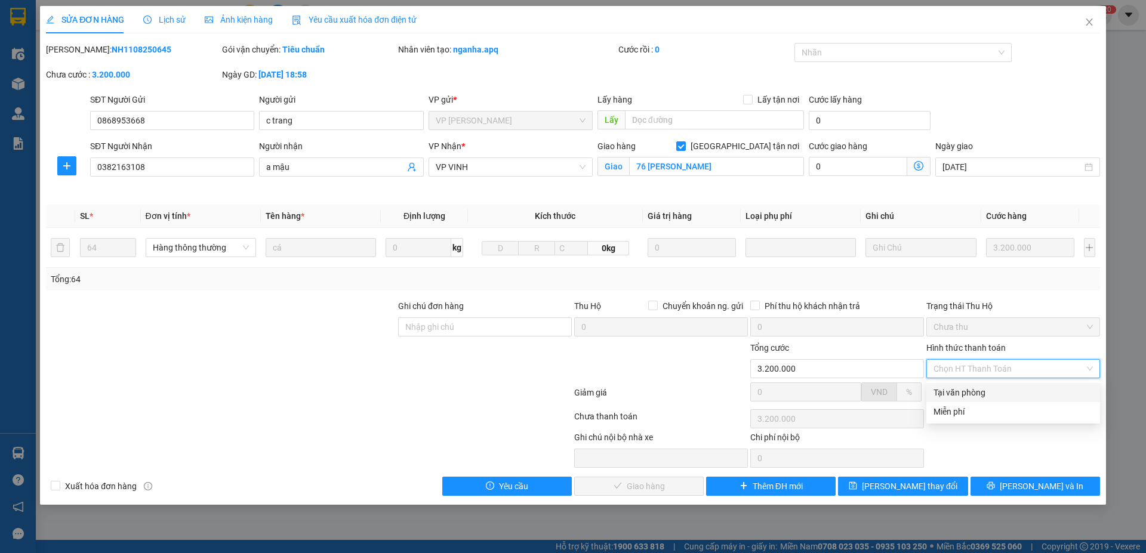
click at [975, 393] on div "Tại văn phòng" at bounding box center [1012, 392] width 159 height 13
type input "0"
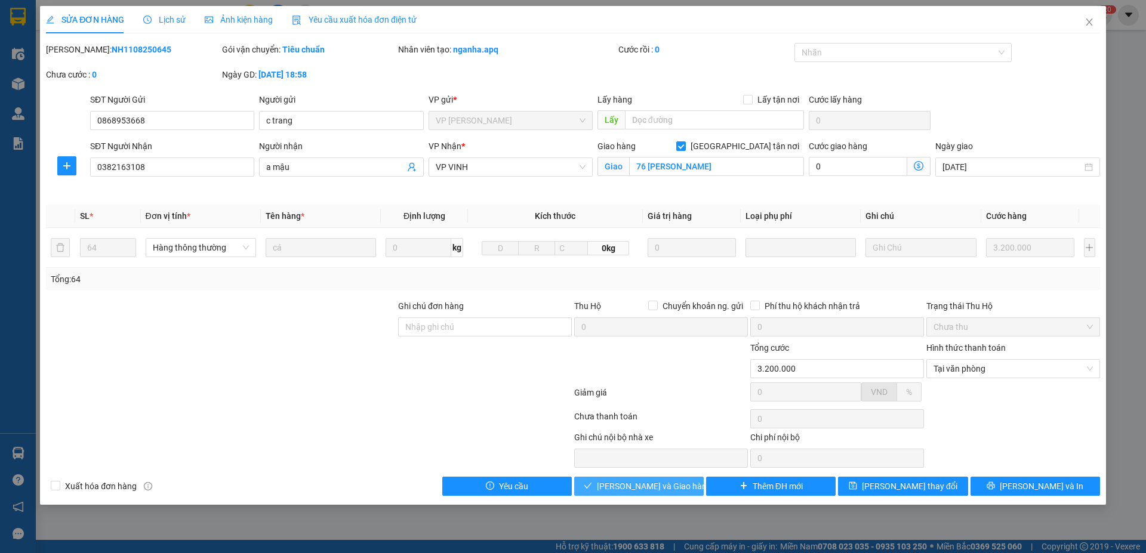
click at [668, 486] on span "Lưu và Giao hàng" at bounding box center [654, 486] width 115 height 13
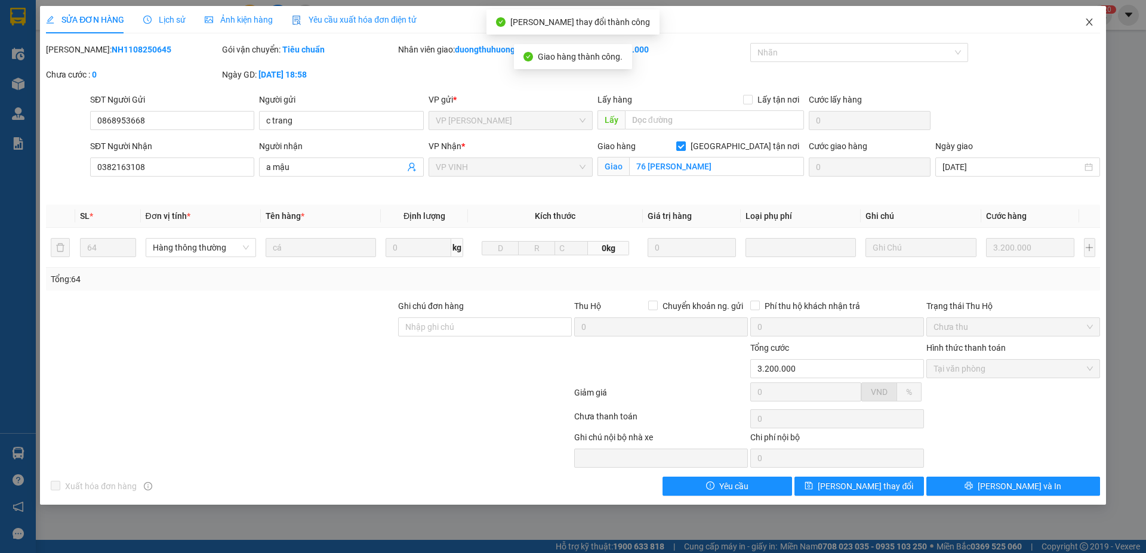
click at [1090, 21] on icon "close" at bounding box center [1089, 22] width 7 height 7
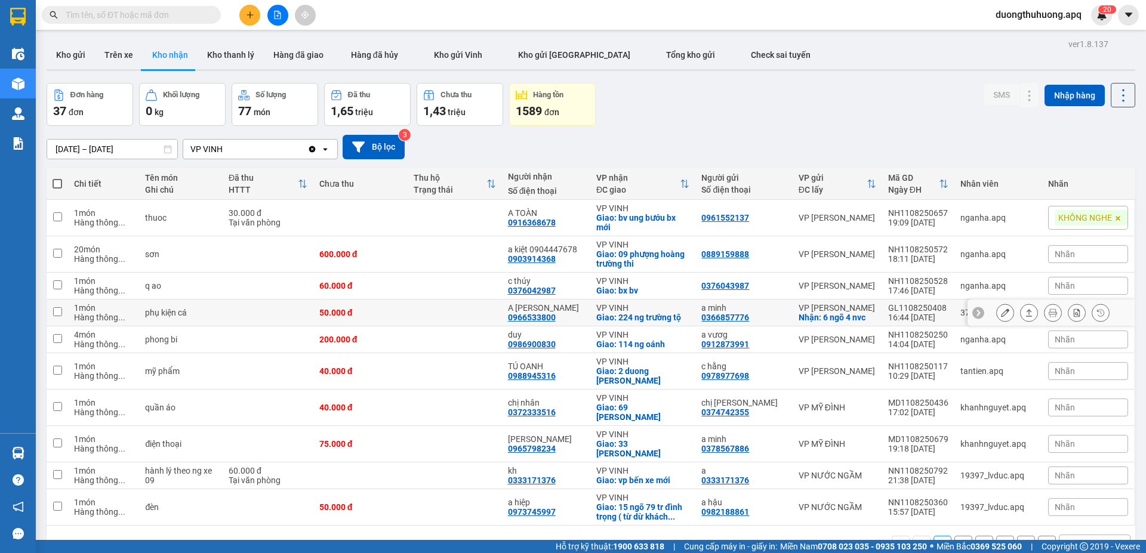
scroll to position [55, 0]
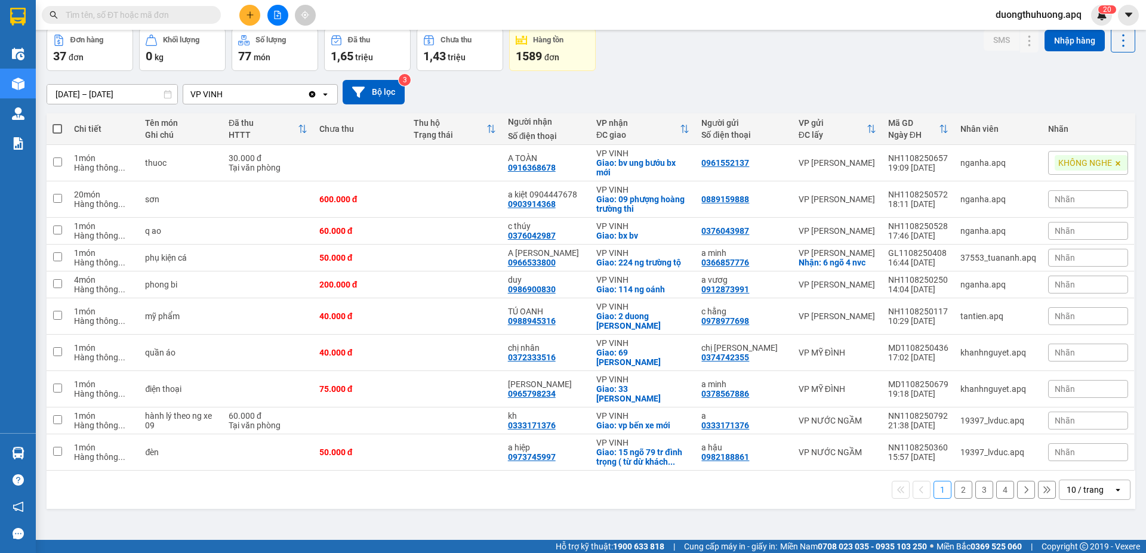
click at [1115, 490] on icon at bounding box center [1117, 490] width 4 height 2
click at [1077, 465] on span "100 / trang" at bounding box center [1080, 464] width 43 height 12
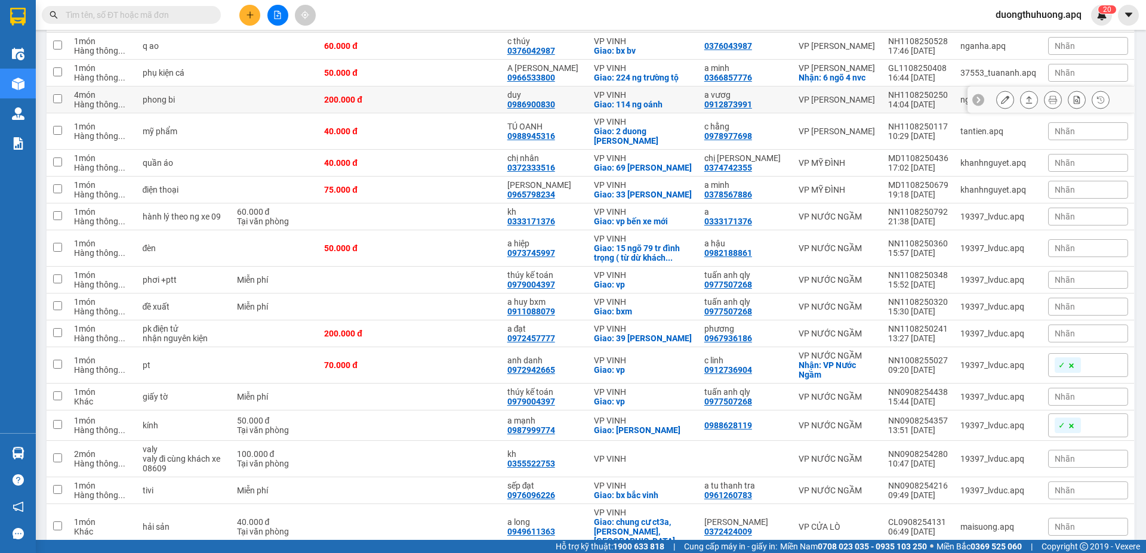
scroll to position [0, 0]
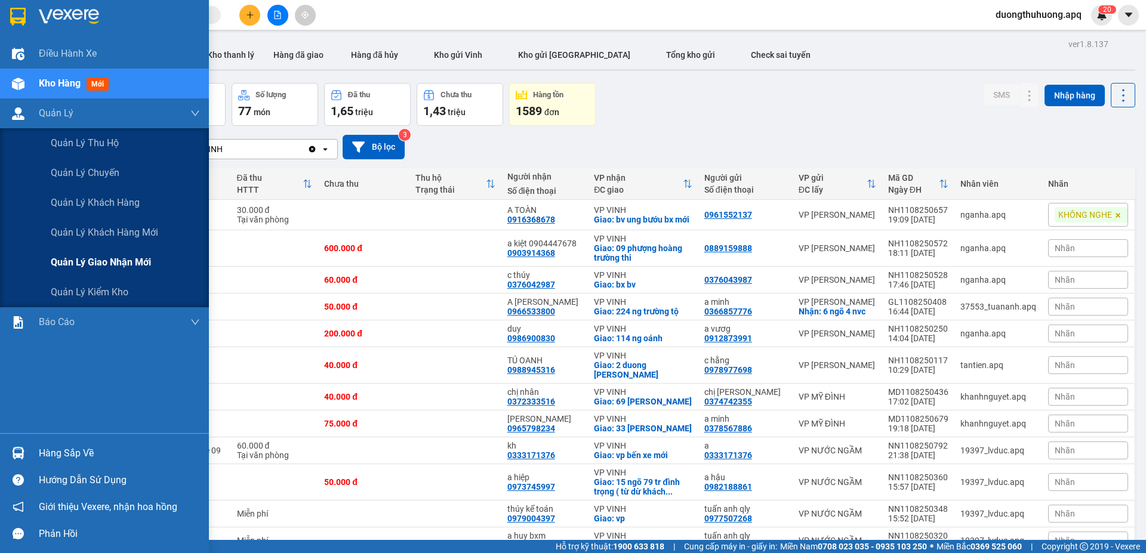
click at [120, 261] on span "Quản lý giao nhận mới" at bounding box center [101, 262] width 100 height 15
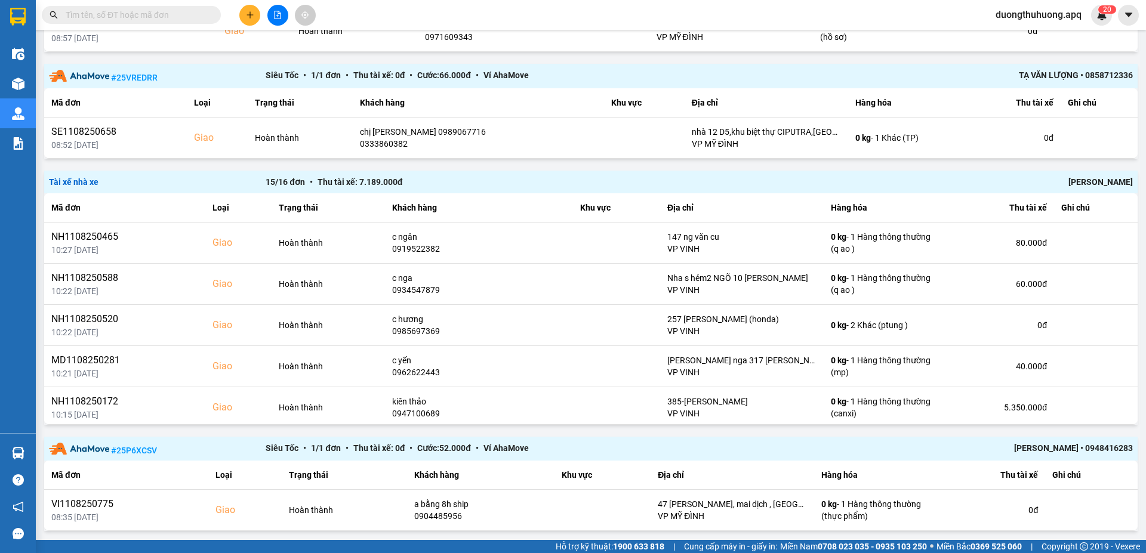
scroll to position [1360, 0]
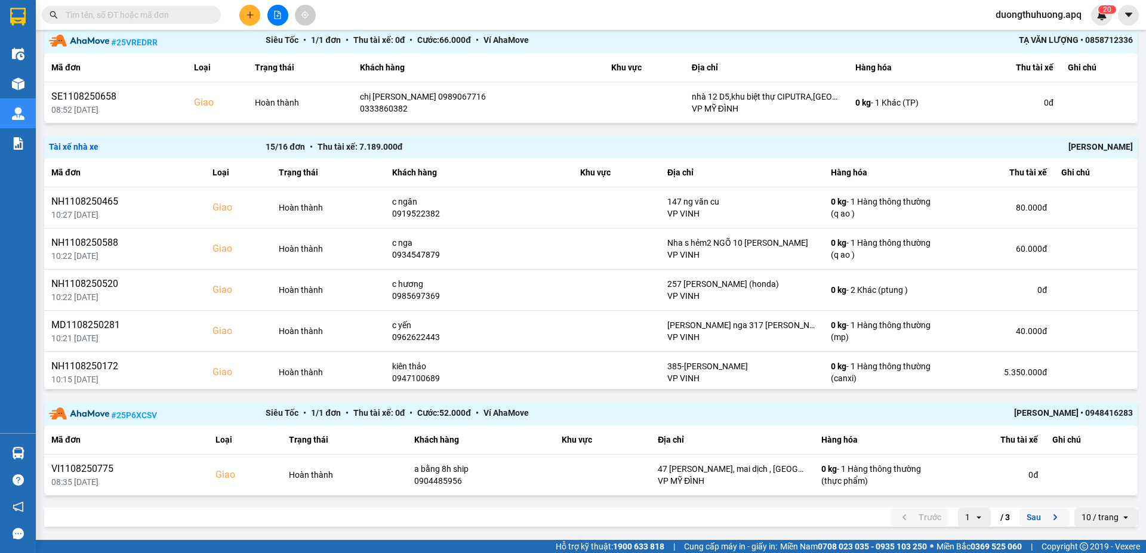
click at [1024, 519] on button "Sau" at bounding box center [1044, 517] width 50 height 18
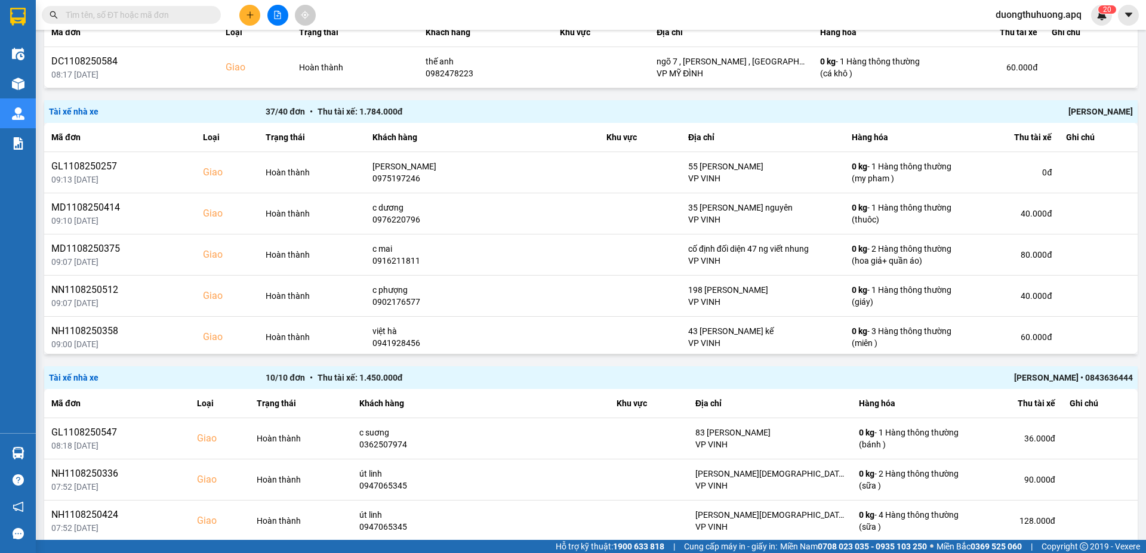
scroll to position [758, 0]
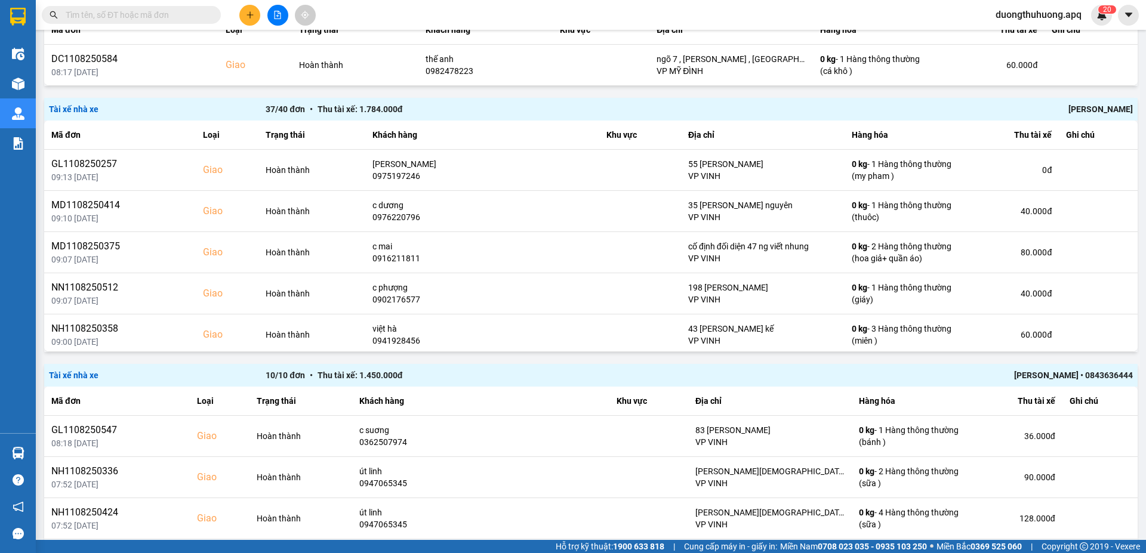
click at [1092, 109] on div "Chu Đình Tuấn" at bounding box center [915, 109] width 433 height 13
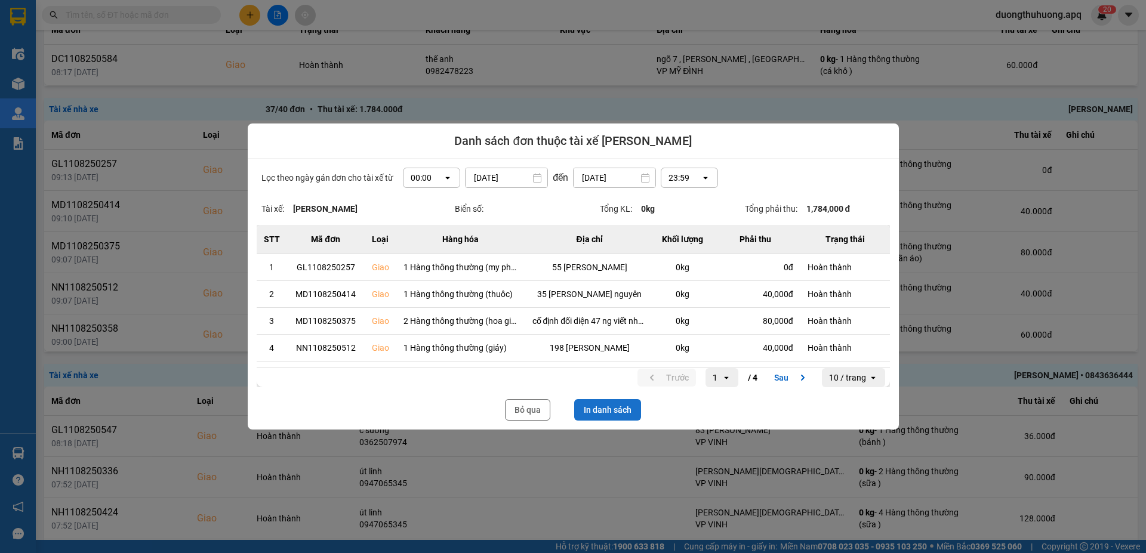
click at [620, 411] on button "In danh sách" at bounding box center [607, 409] width 67 height 21
click at [526, 419] on button "Bỏ qua" at bounding box center [527, 409] width 45 height 21
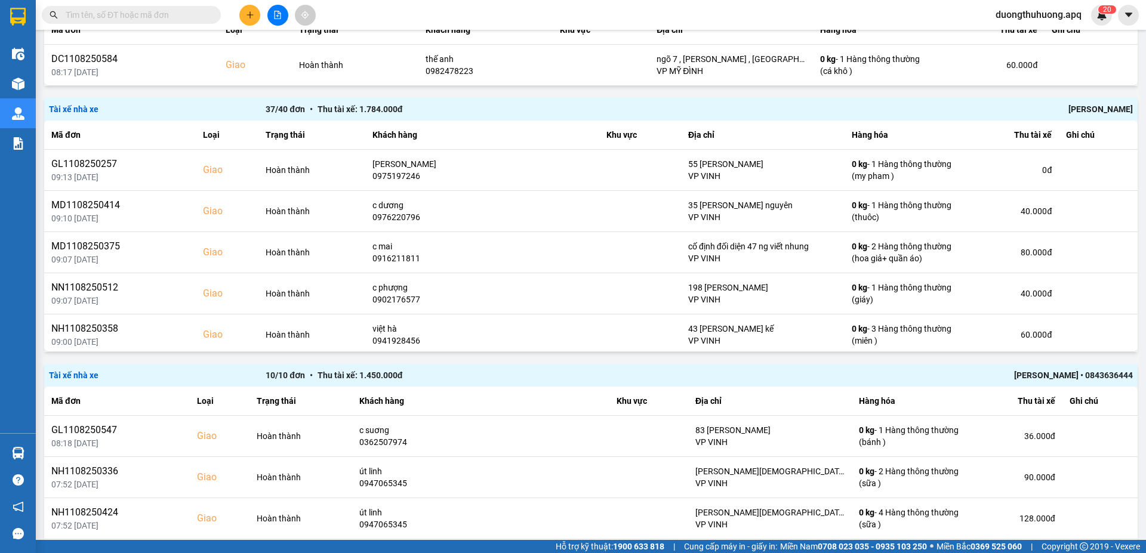
click at [161, 14] on input "text" at bounding box center [136, 14] width 141 height 13
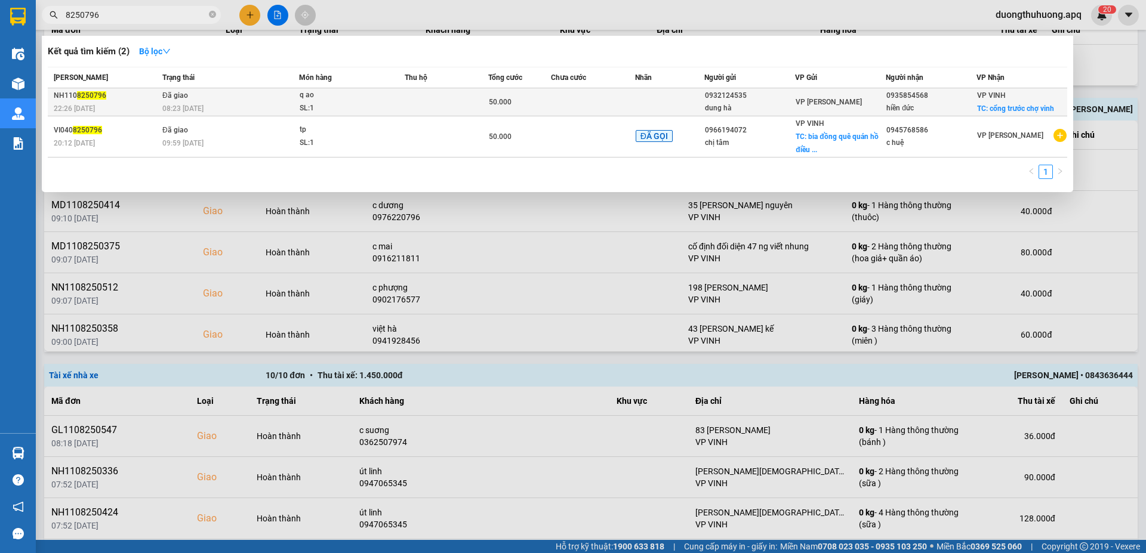
type input "8250796"
click at [224, 103] on div "08:23 - 12/08" at bounding box center [230, 108] width 136 height 13
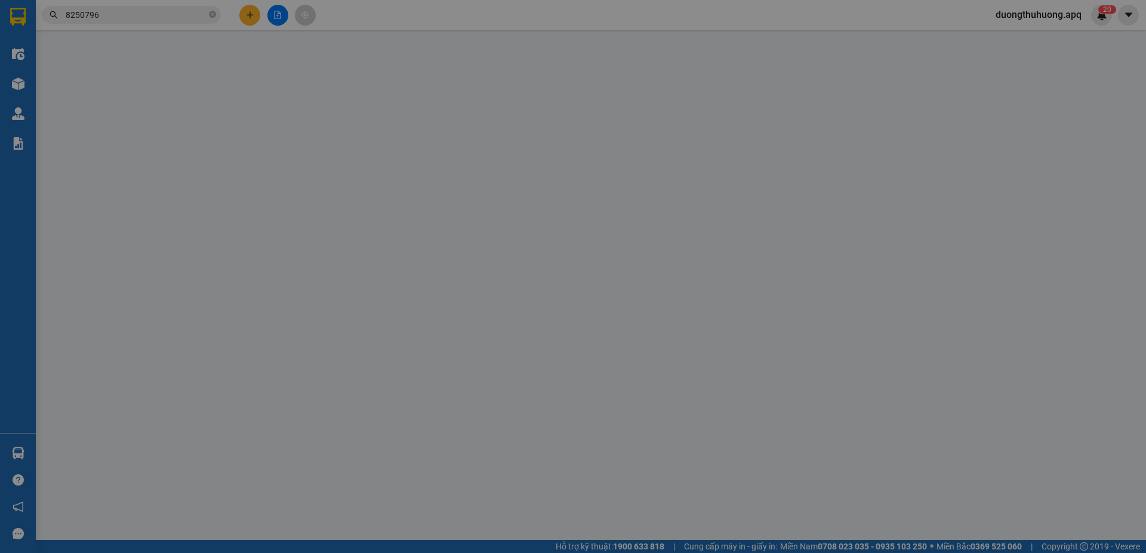
type input "0932124535"
type input "dung hà"
type input "0935854568"
type input "hiền đức"
checkbox input "true"
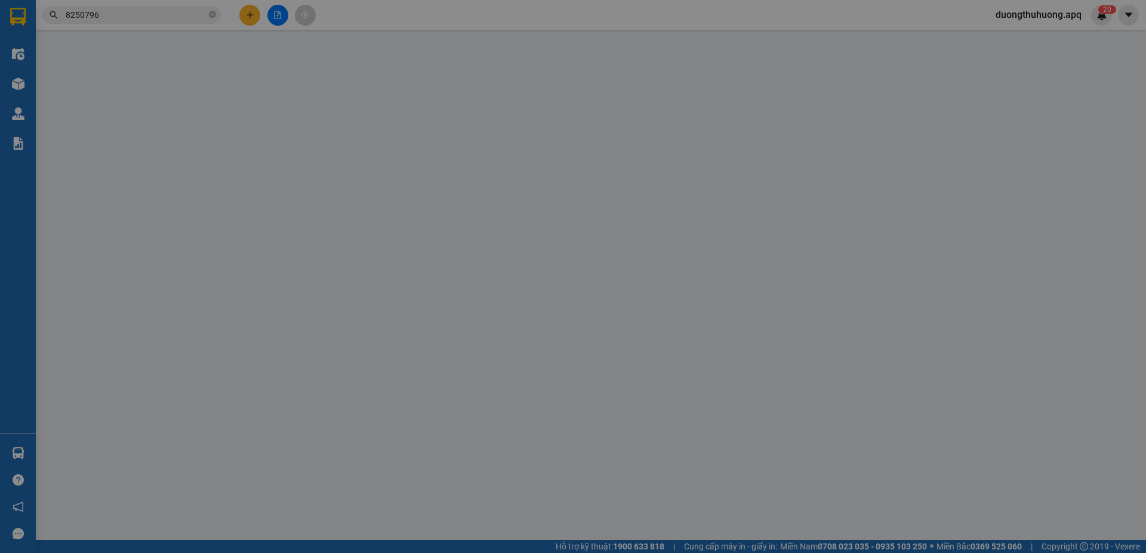
type input "cổng trước chợ vinh"
type input "50.000"
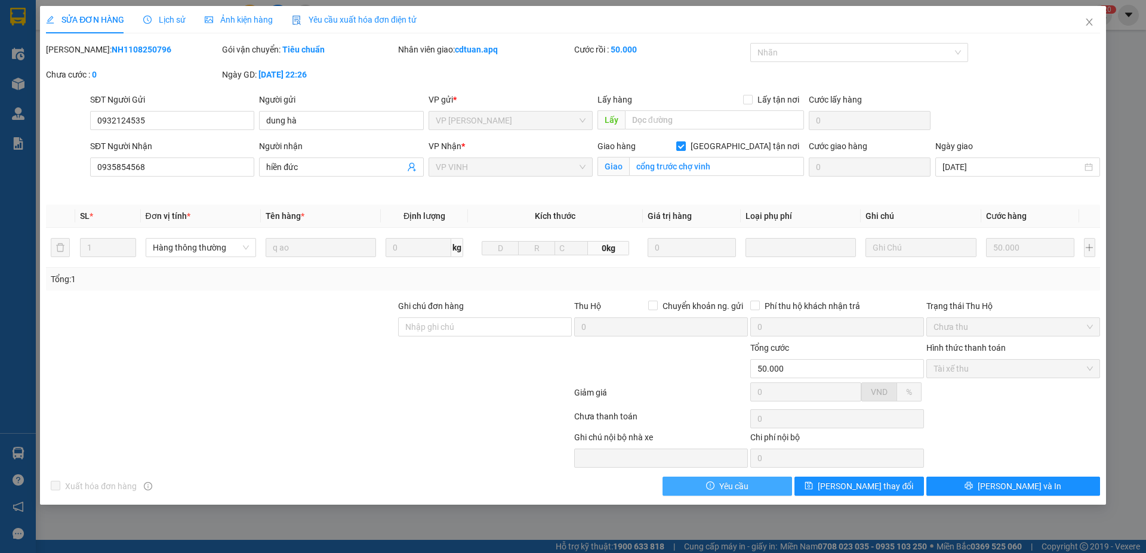
click at [767, 488] on button "Yêu cầu" at bounding box center [727, 486] width 130 height 19
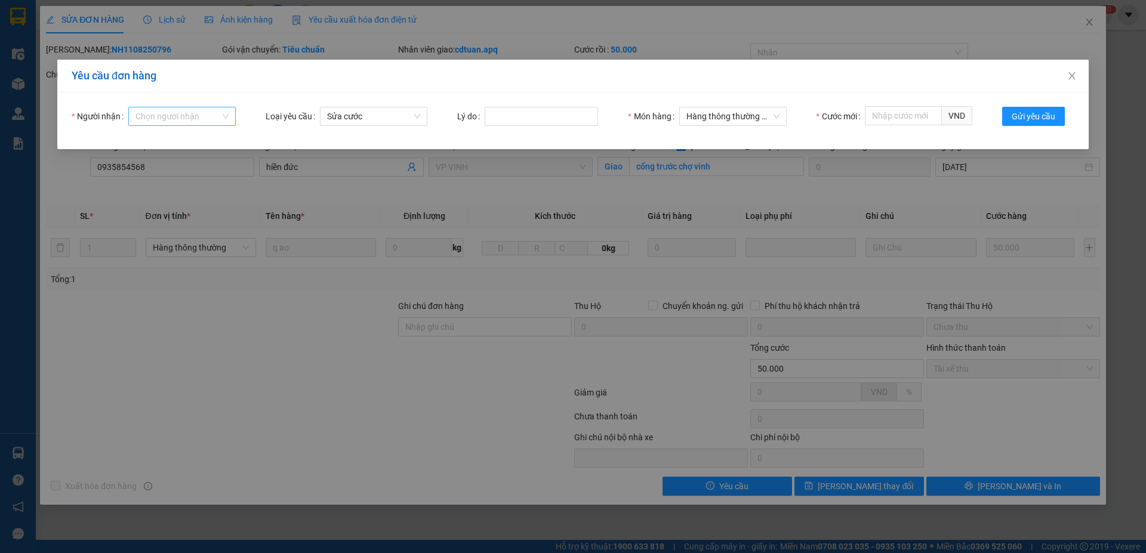
click at [181, 121] on input "Người nhận" at bounding box center [177, 116] width 85 height 18
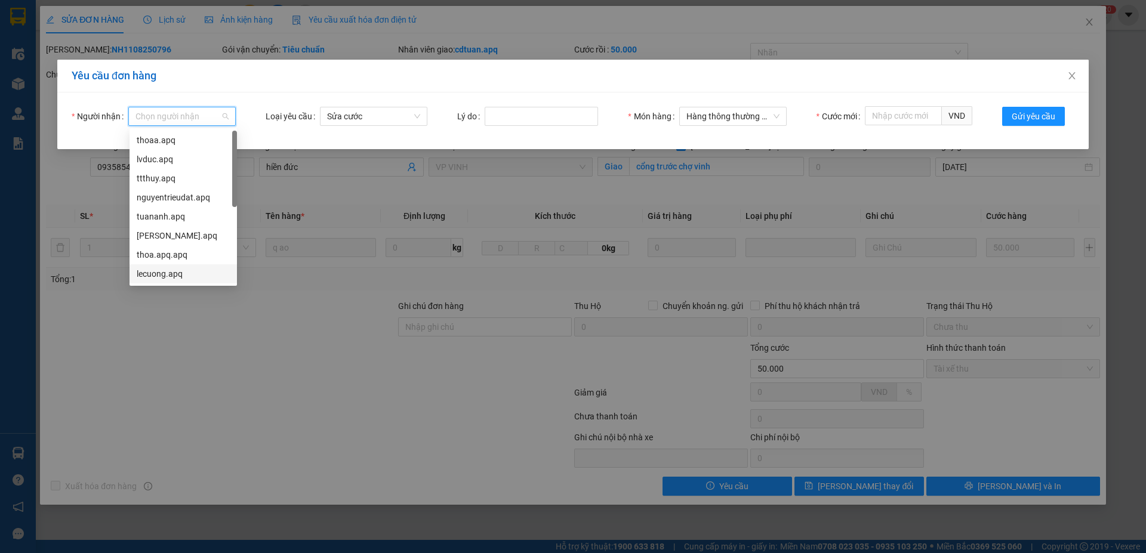
click at [153, 278] on div "lecuong.apq" at bounding box center [183, 273] width 93 height 13
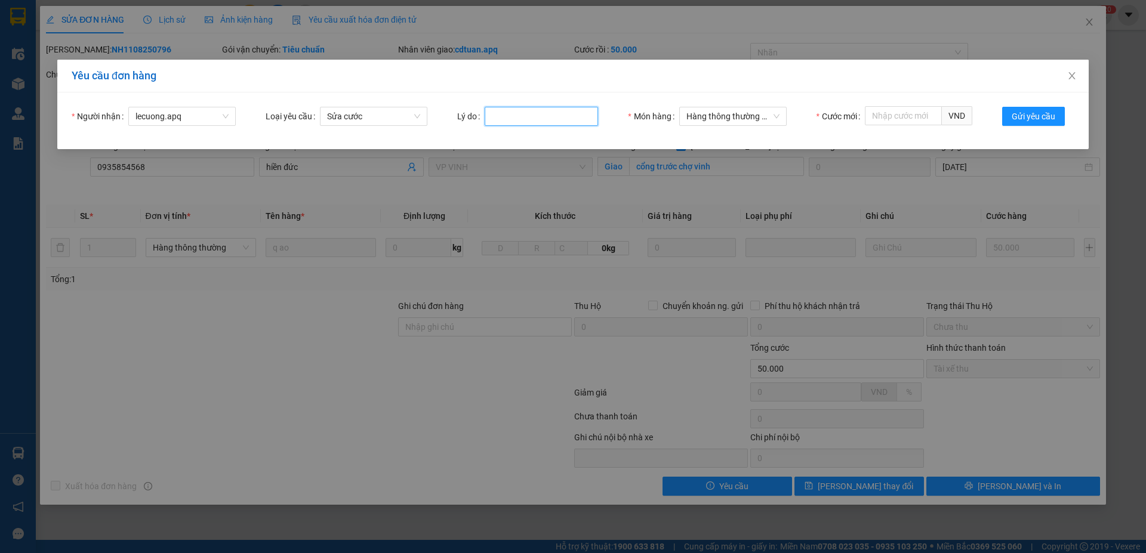
click at [550, 118] on input "Lý do" at bounding box center [541, 116] width 113 height 19
type input "Khách HĐ"
click at [886, 113] on input "Cước mới" at bounding box center [903, 115] width 77 height 19
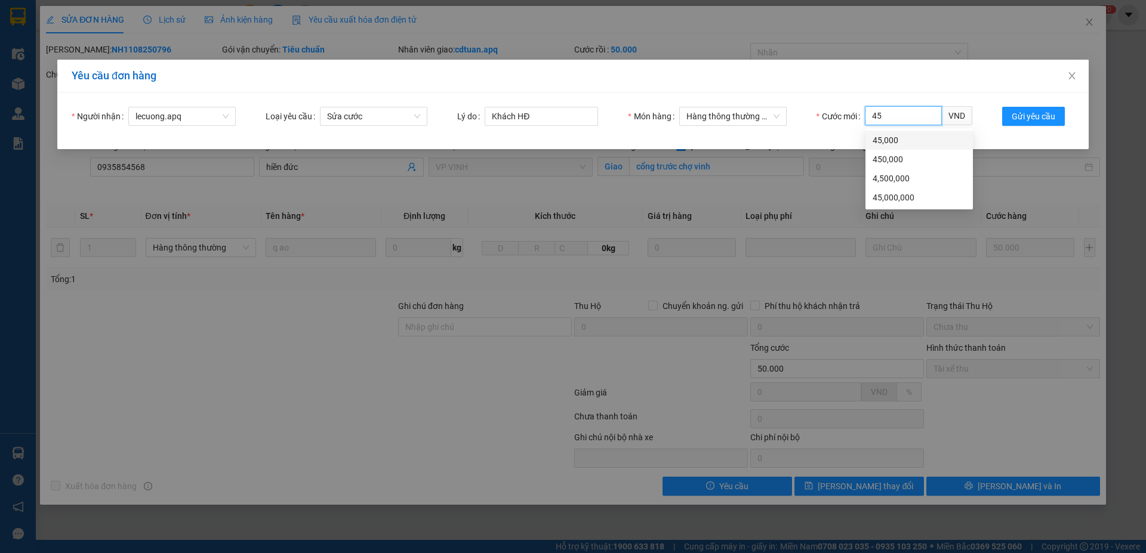
click at [883, 143] on div "45,000" at bounding box center [919, 140] width 93 height 13
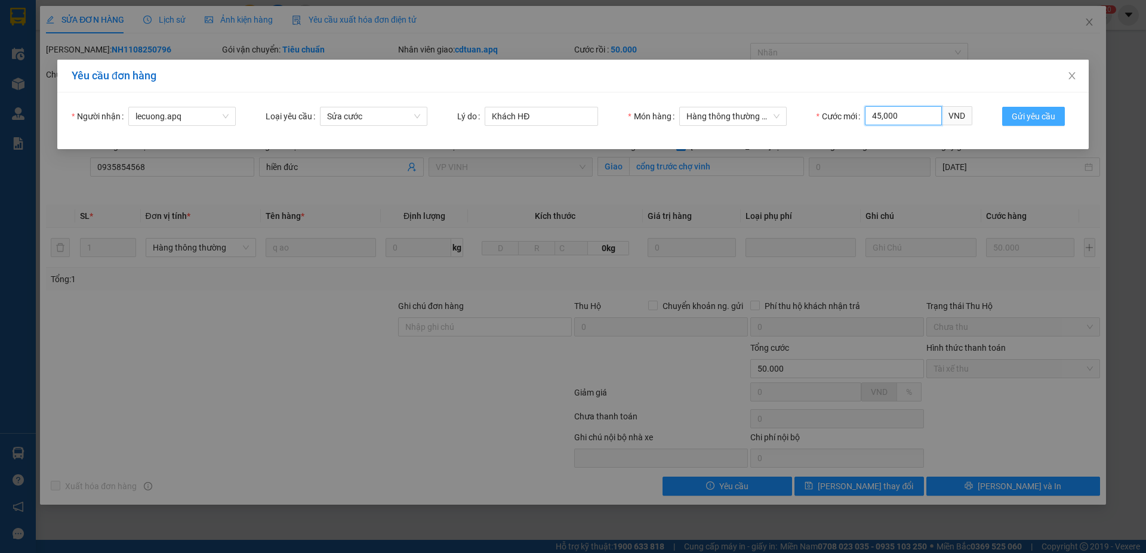
type input "45,000"
click at [1028, 115] on span "Gửi yêu cầu" at bounding box center [1034, 116] width 44 height 13
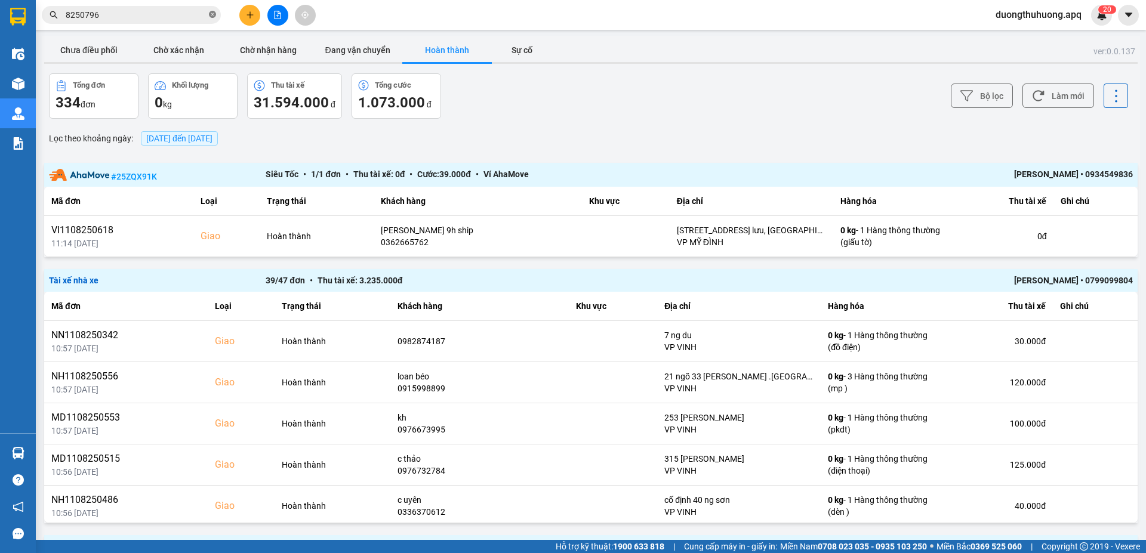
click at [211, 16] on icon "close-circle" at bounding box center [212, 14] width 7 height 7
click at [177, 16] on input "text" at bounding box center [136, 14] width 141 height 13
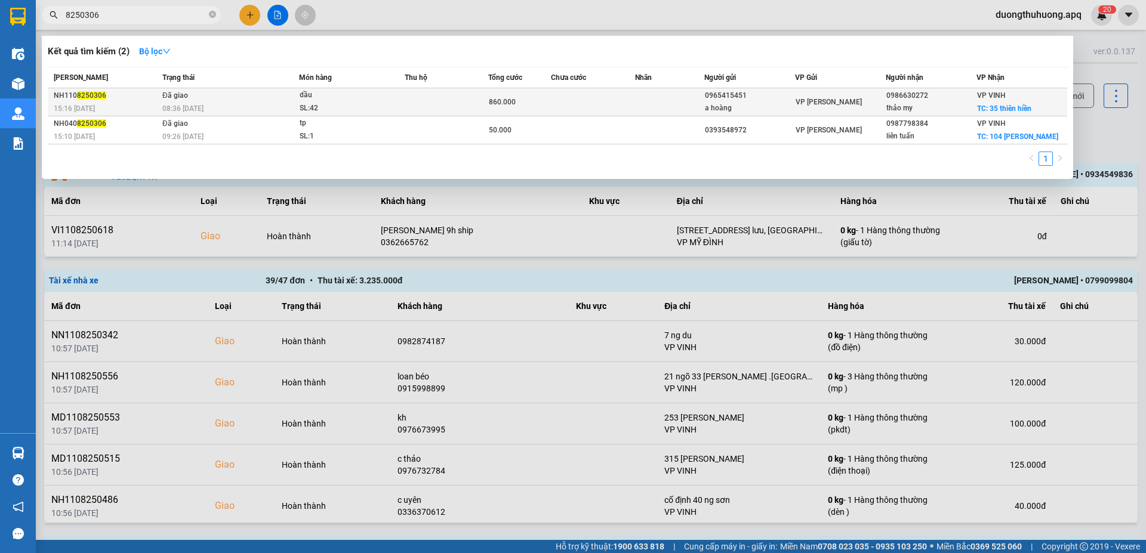
type input "8250306"
click at [365, 105] on div "SL: 42" at bounding box center [345, 108] width 90 height 13
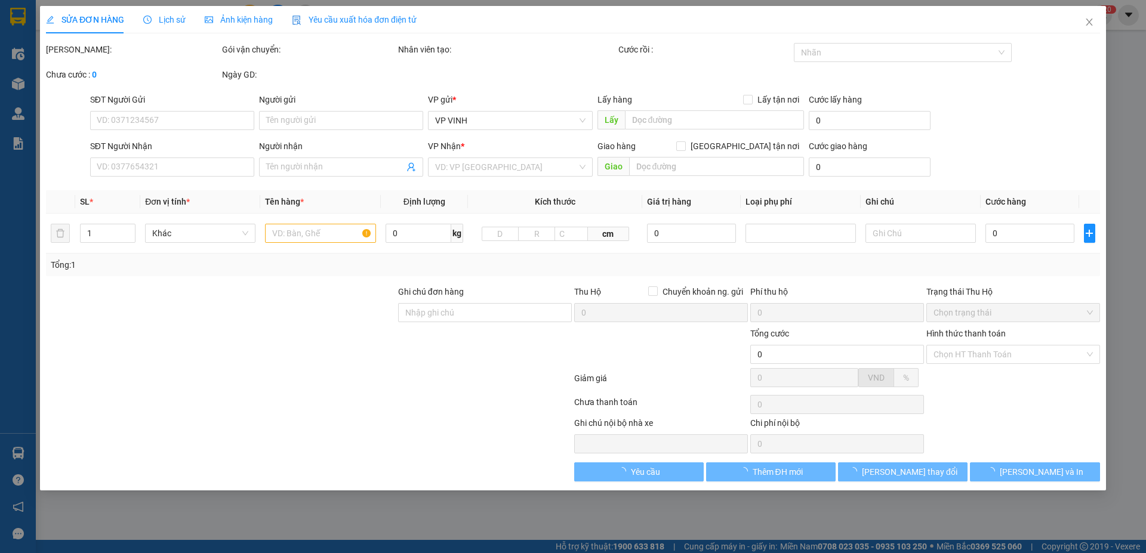
type input "0965415451"
type input "a hoàng"
type input "0986630272"
type input "thảo my"
checkbox input "true"
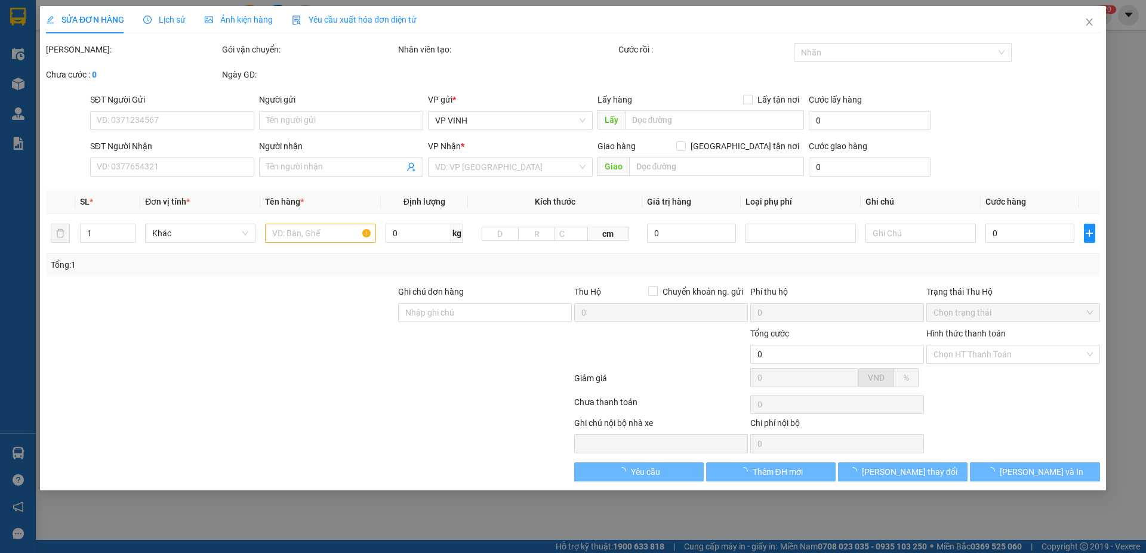
type input "35 thiên hiền"
type input "860.000"
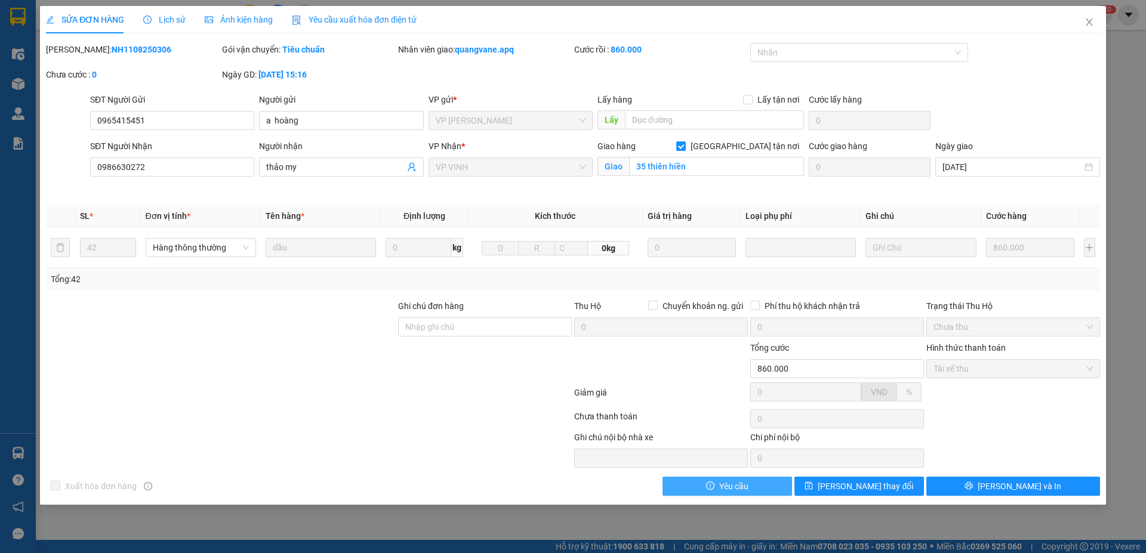
click at [760, 487] on button "Yêu cầu" at bounding box center [727, 486] width 130 height 19
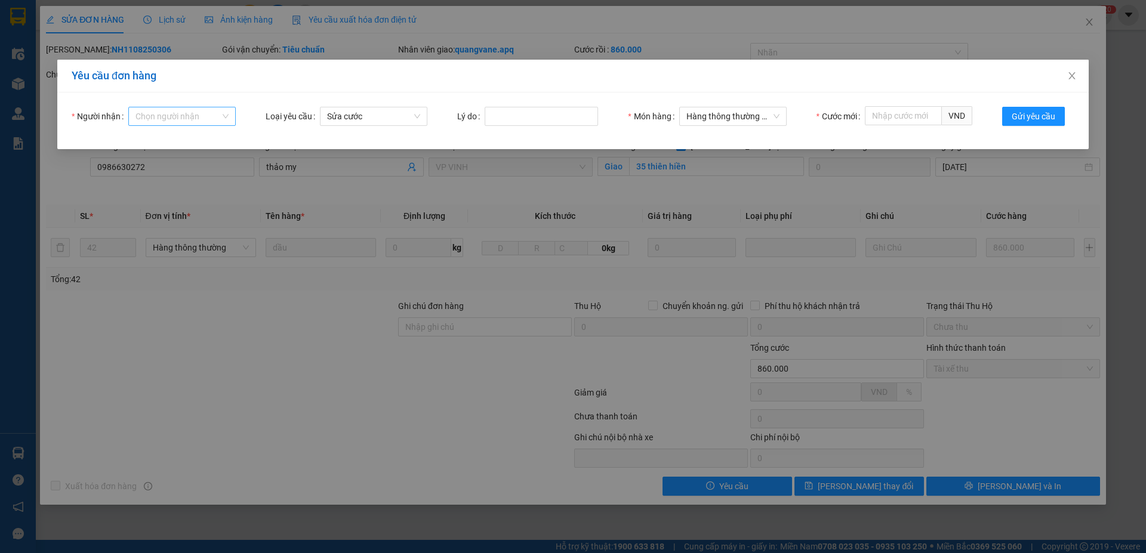
click at [156, 113] on input "Người nhận" at bounding box center [177, 116] width 85 height 18
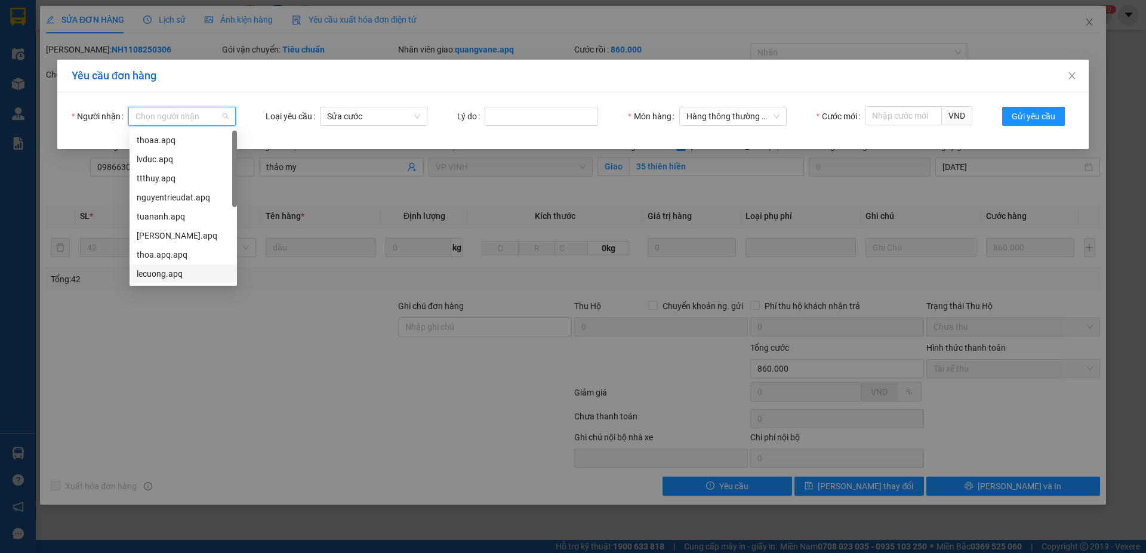
drag, startPoint x: 150, startPoint y: 275, endPoint x: 218, endPoint y: 235, distance: 78.6
click at [151, 275] on div "lecuong.apq" at bounding box center [183, 273] width 93 height 13
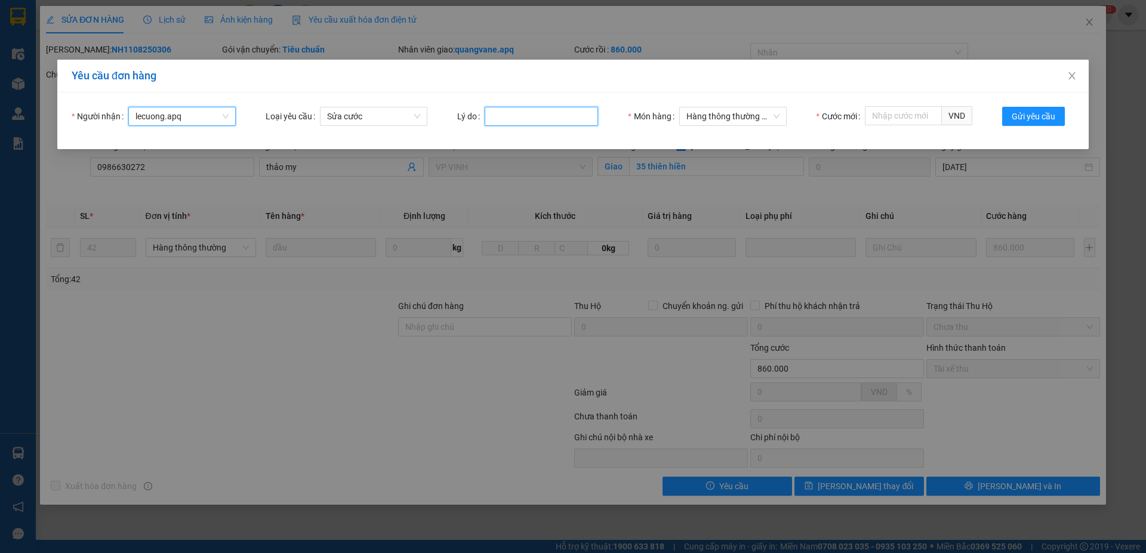
click at [530, 113] on input "Lý do" at bounding box center [541, 116] width 113 height 19
type input "Khách HĐ"
click at [913, 115] on input "Cước mới" at bounding box center [903, 115] width 77 height 19
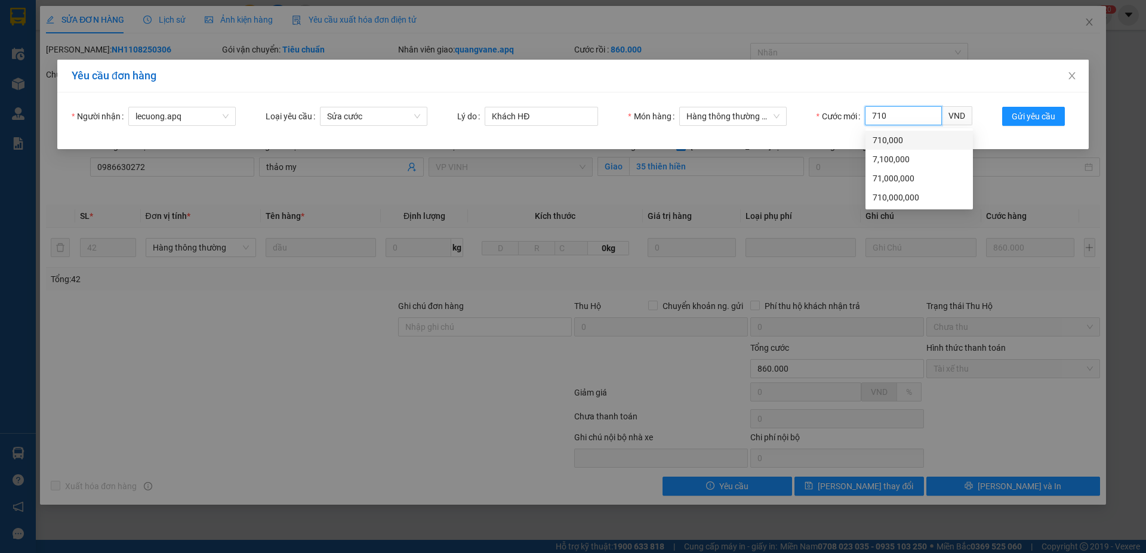
click at [888, 141] on div "710,000" at bounding box center [919, 140] width 93 height 13
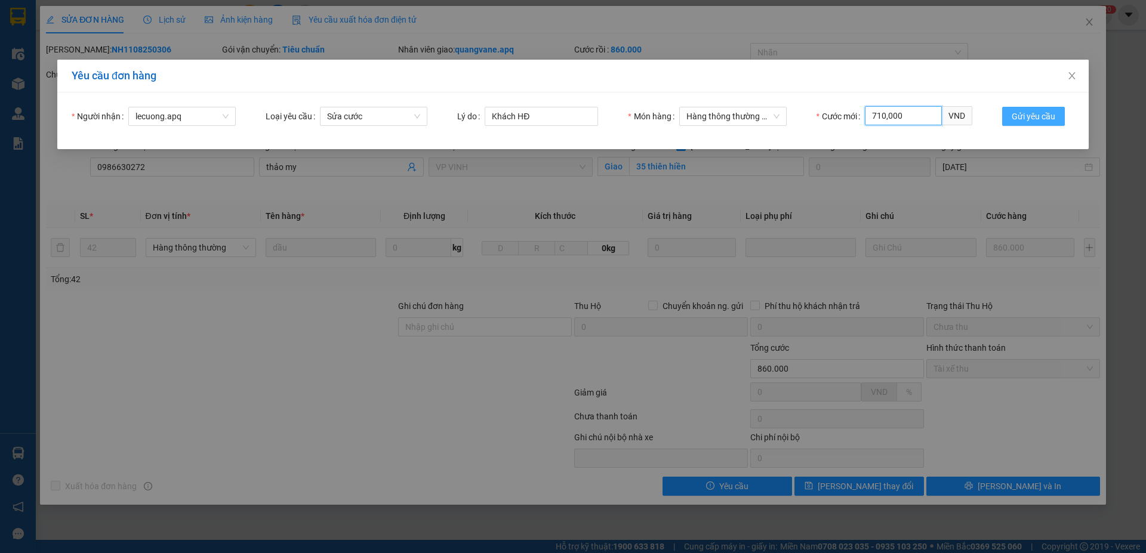
type input "710,000"
click at [1037, 115] on span "Gửi yêu cầu" at bounding box center [1034, 116] width 44 height 13
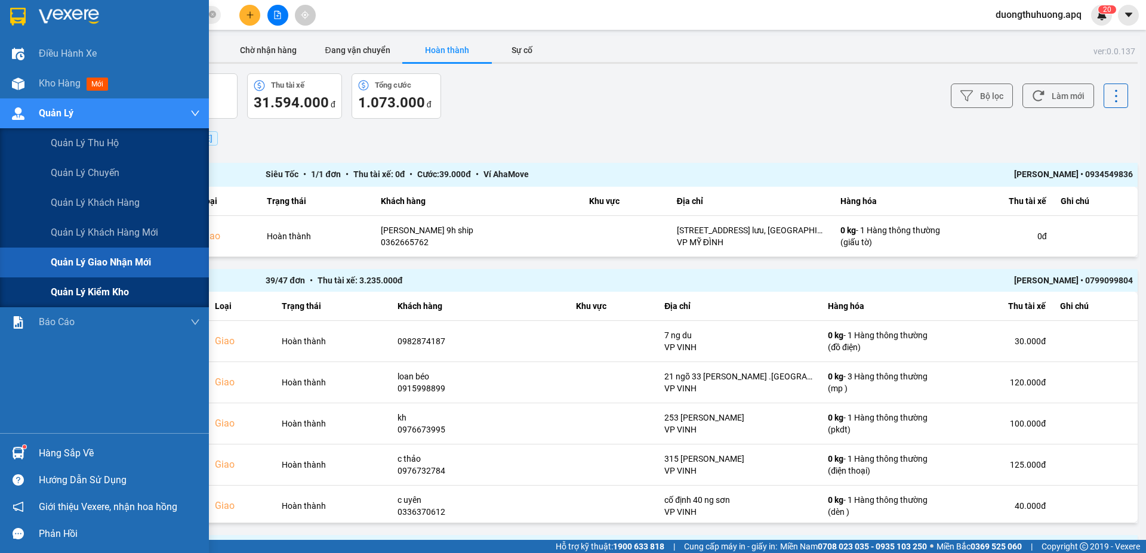
click at [80, 295] on span "Quản lý kiểm kho" at bounding box center [90, 292] width 78 height 15
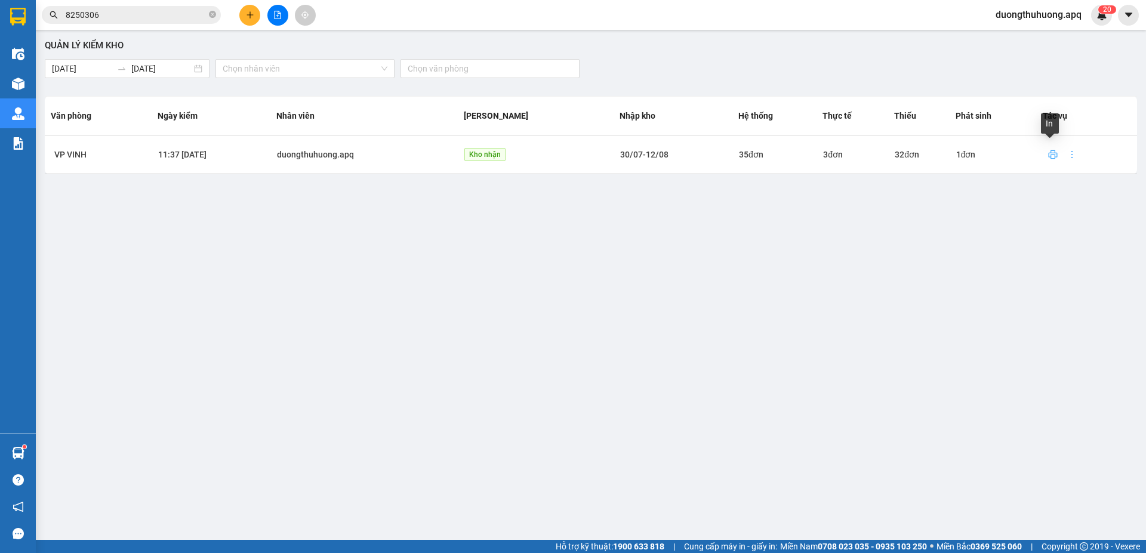
click at [1048, 154] on icon "printer" at bounding box center [1053, 155] width 10 height 10
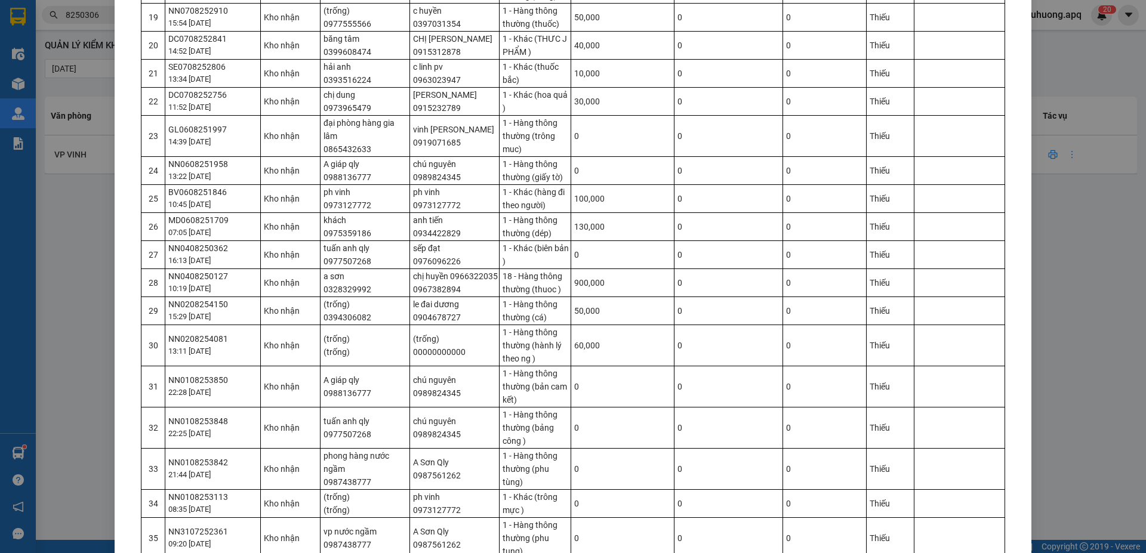
scroll to position [822, 0]
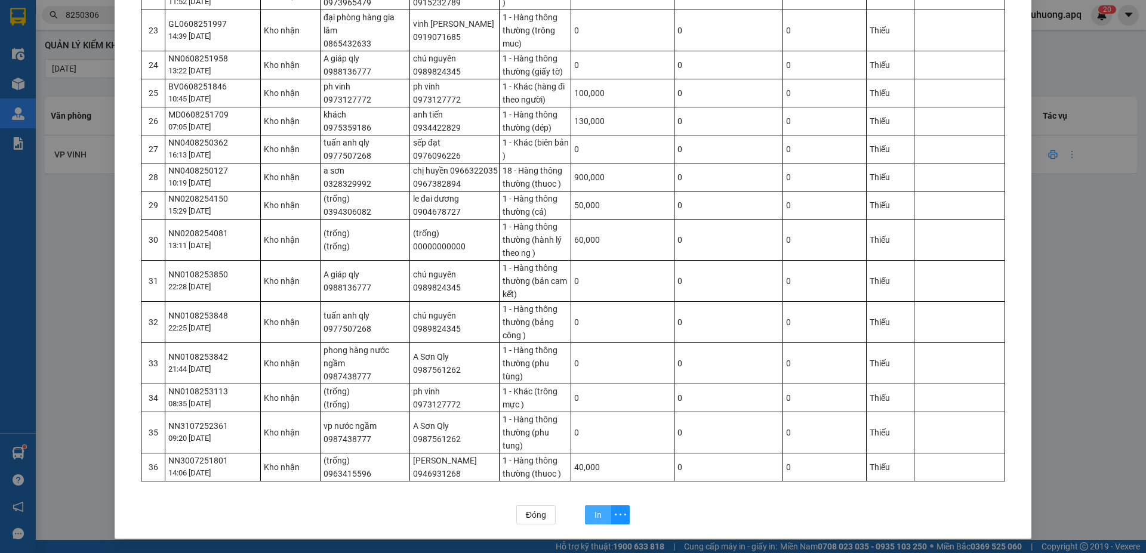
click at [594, 514] on span "In" at bounding box center [597, 514] width 7 height 13
click at [532, 514] on span "Đóng" at bounding box center [536, 514] width 20 height 13
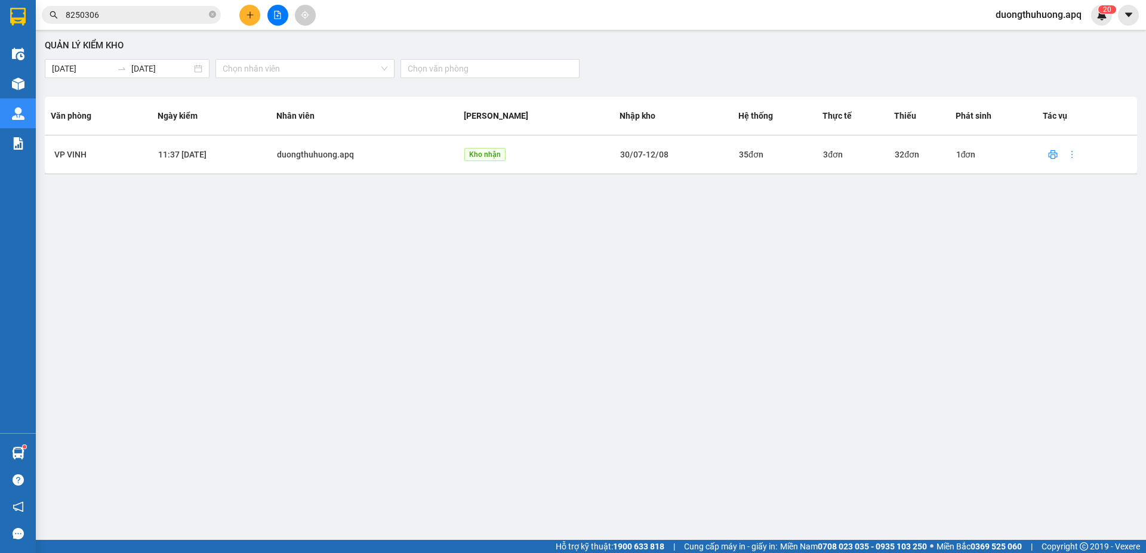
scroll to position [763, 0]
click at [212, 15] on icon "close-circle" at bounding box center [212, 14] width 7 height 7
click at [174, 19] on input "text" at bounding box center [136, 14] width 141 height 13
click at [143, 14] on input "text" at bounding box center [136, 14] width 141 height 13
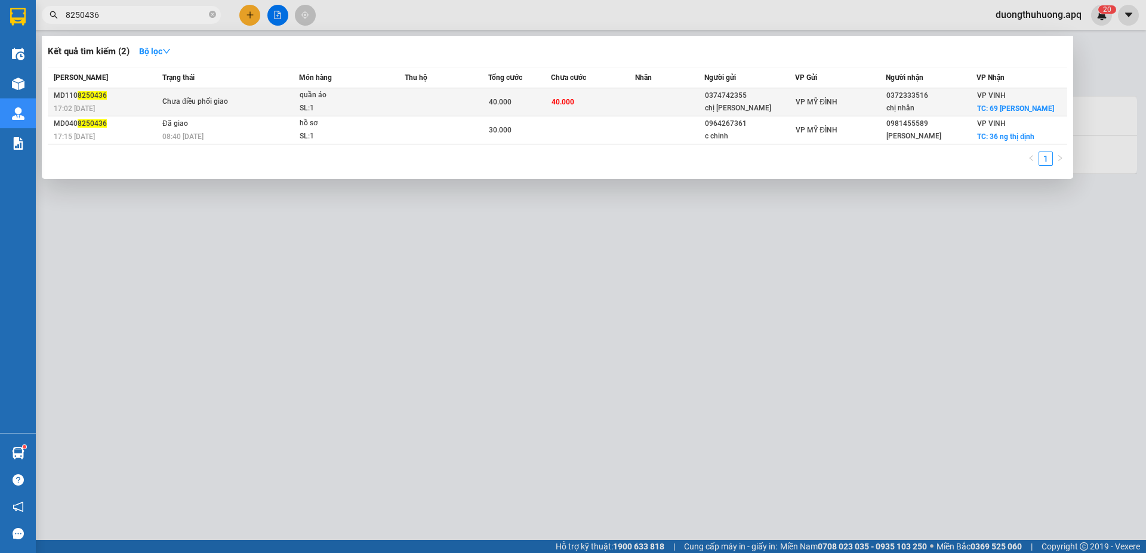
type input "8250436"
click at [363, 104] on div "SL: 1" at bounding box center [345, 108] width 90 height 13
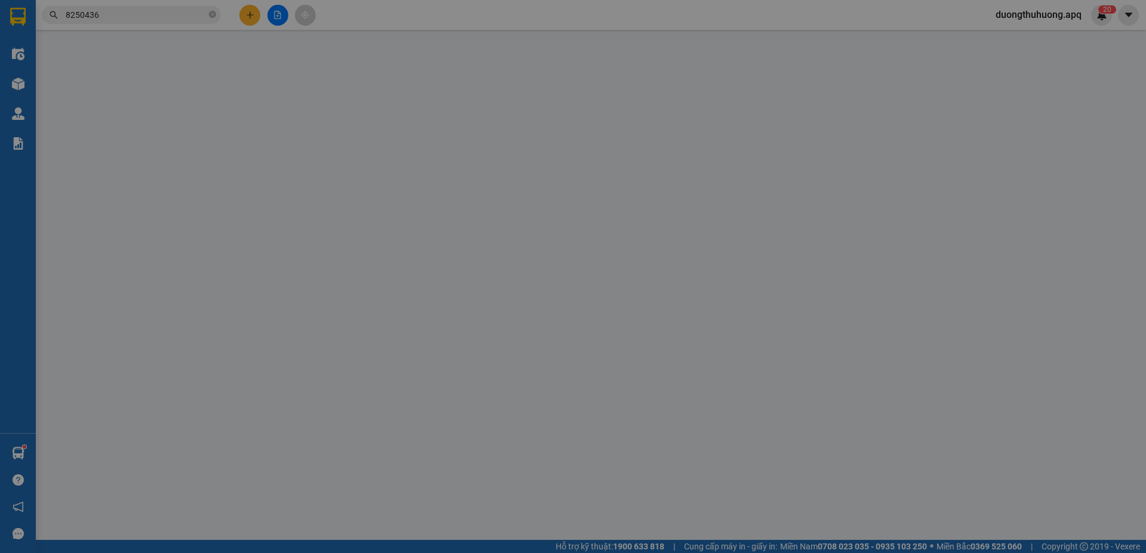
type input "0374742355"
type input "chị lâm"
type input "0372333516"
type input "chị nhân"
checkbox input "true"
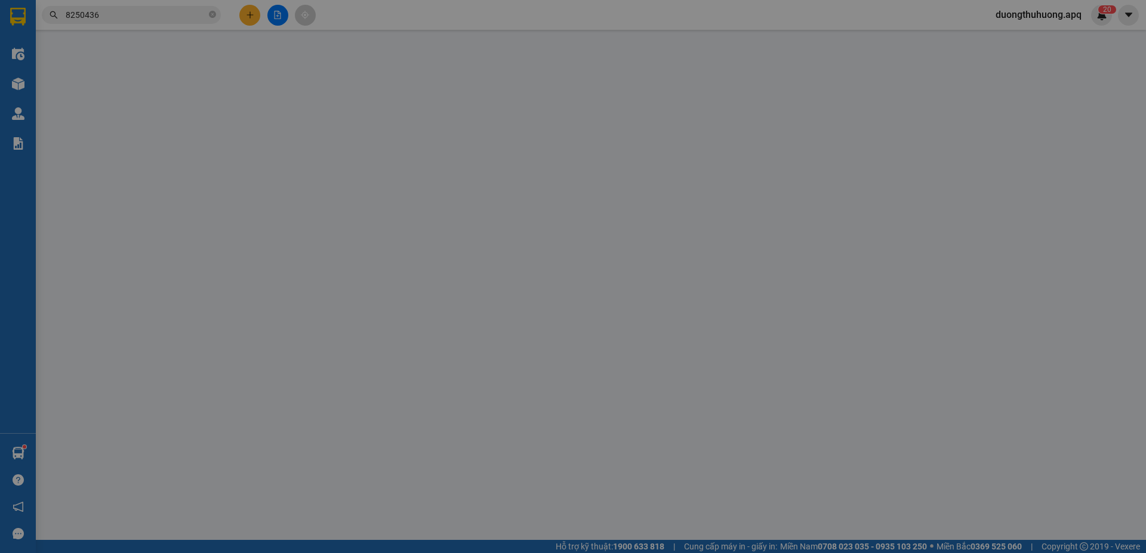
type input "69 nguyễn duy trinh"
type input "40.000"
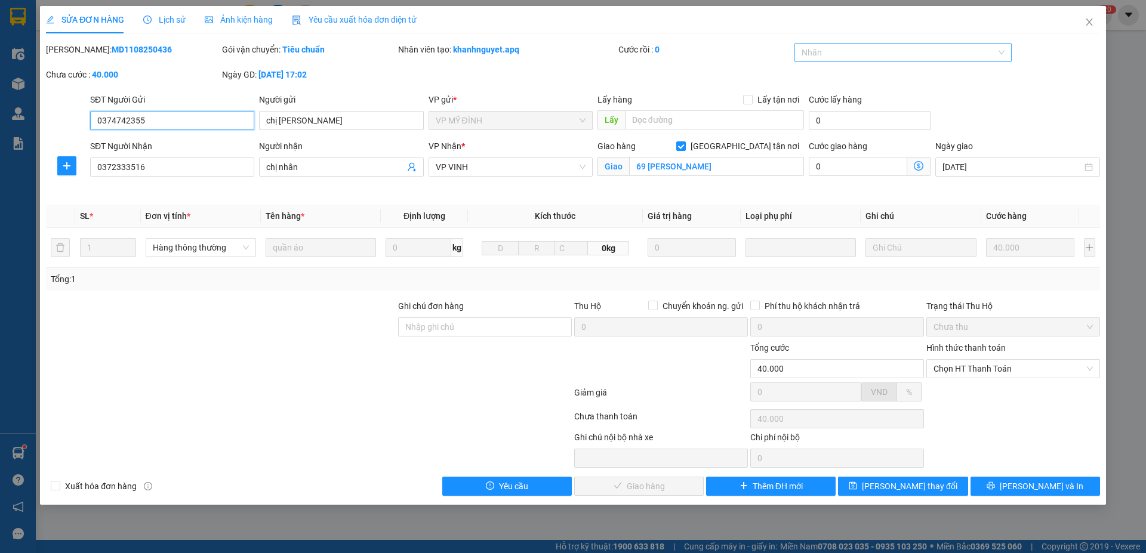
click at [901, 52] on div at bounding box center [897, 52] width 200 height 14
click at [808, 140] on div "✓" at bounding box center [904, 133] width 204 height 13
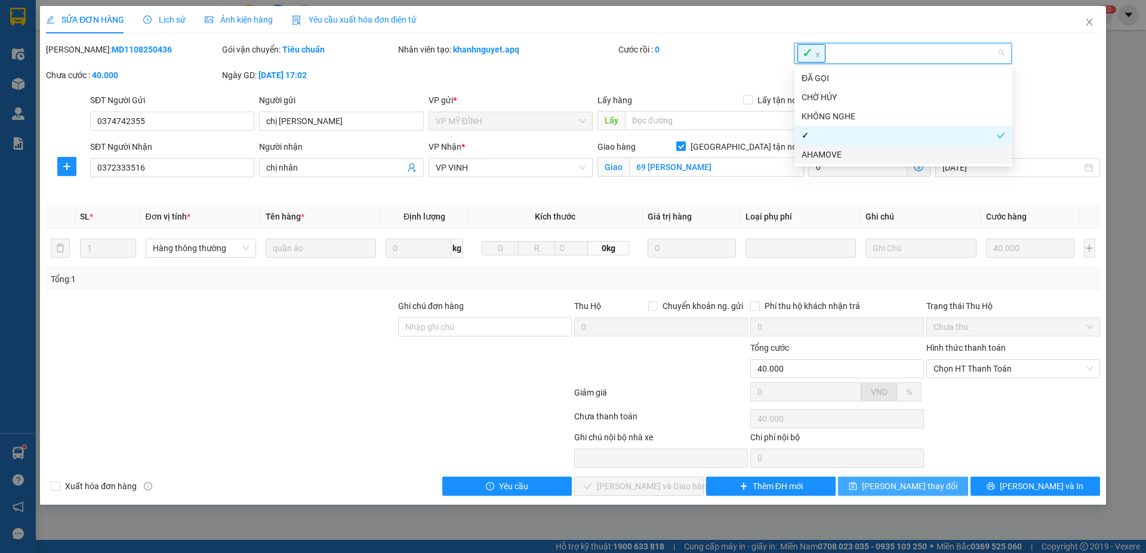
drag, startPoint x: 936, startPoint y: 488, endPoint x: 662, endPoint y: 370, distance: 298.3
click at [935, 488] on button "Lưu thay đổi" at bounding box center [903, 486] width 130 height 19
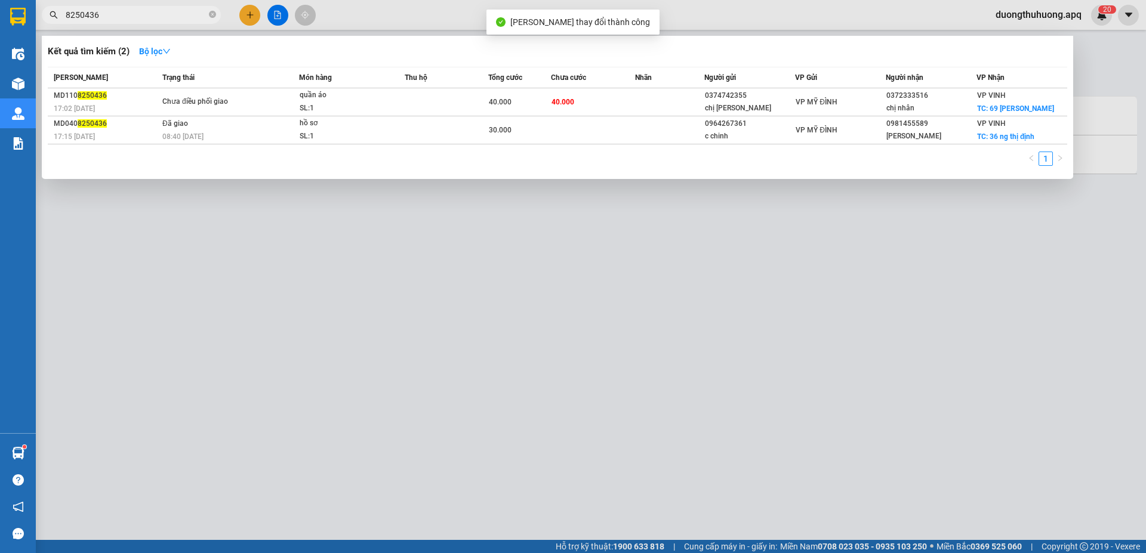
click at [158, 16] on input "8250436" at bounding box center [136, 14] width 141 height 13
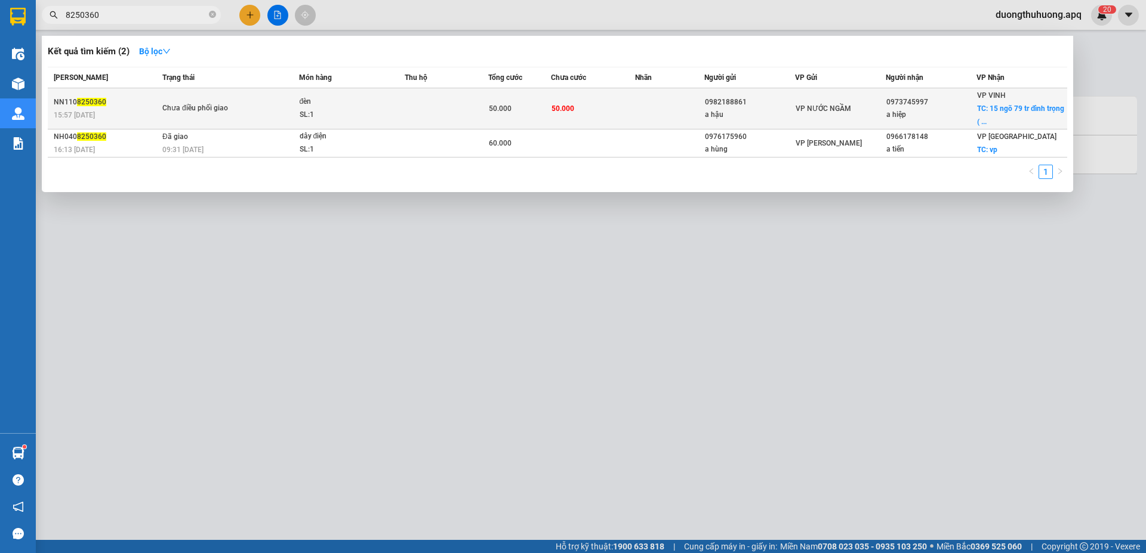
type input "8250360"
click at [330, 109] on div "SL: 1" at bounding box center [345, 115] width 90 height 13
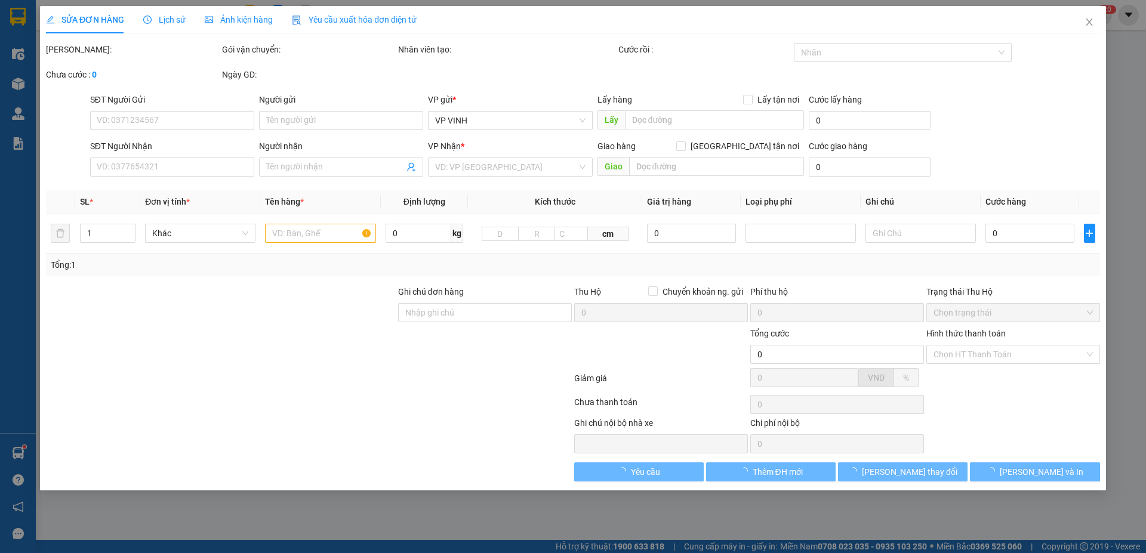
type input "0982188861"
type input "a hậu"
type input "0973745997"
type input "a hiệp"
checkbox input "true"
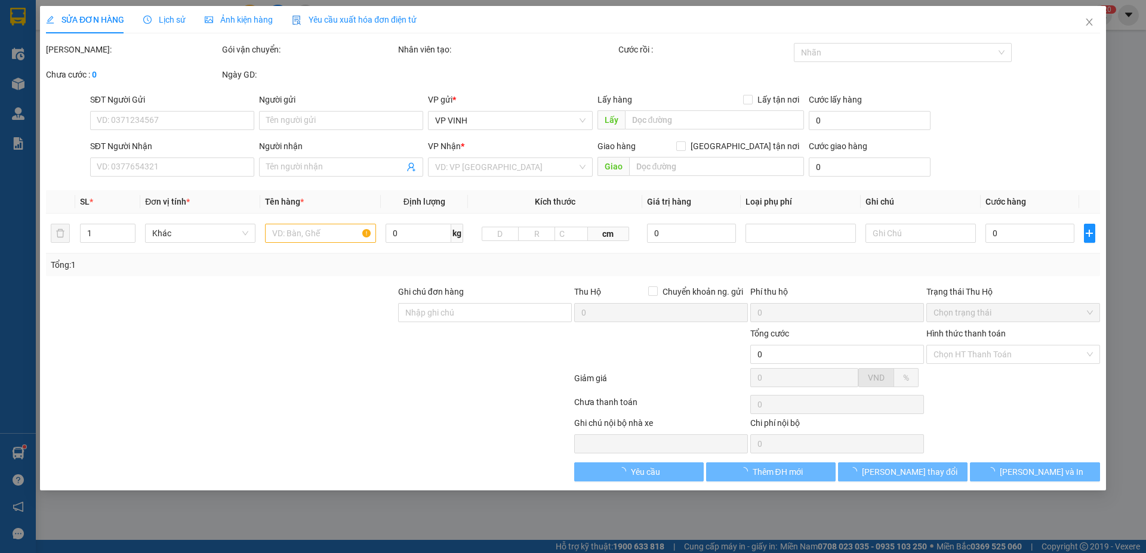
type input "15 ngõ 79 tr đình trọng ( từ dừ khách nhận tại vp )"
type input "50.000"
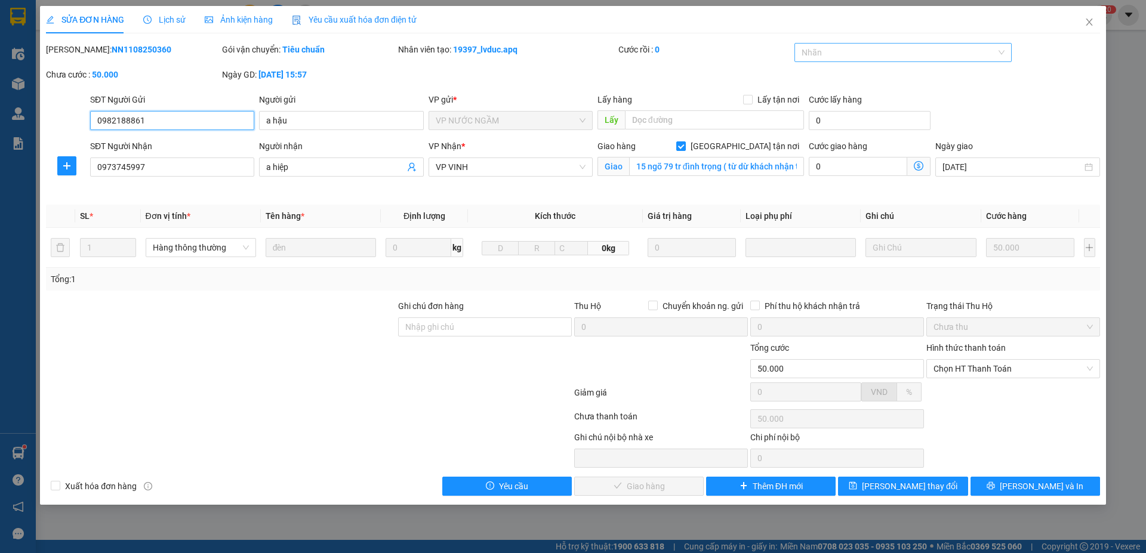
click at [914, 54] on div at bounding box center [897, 52] width 200 height 14
click at [826, 135] on div "✓" at bounding box center [904, 133] width 204 height 13
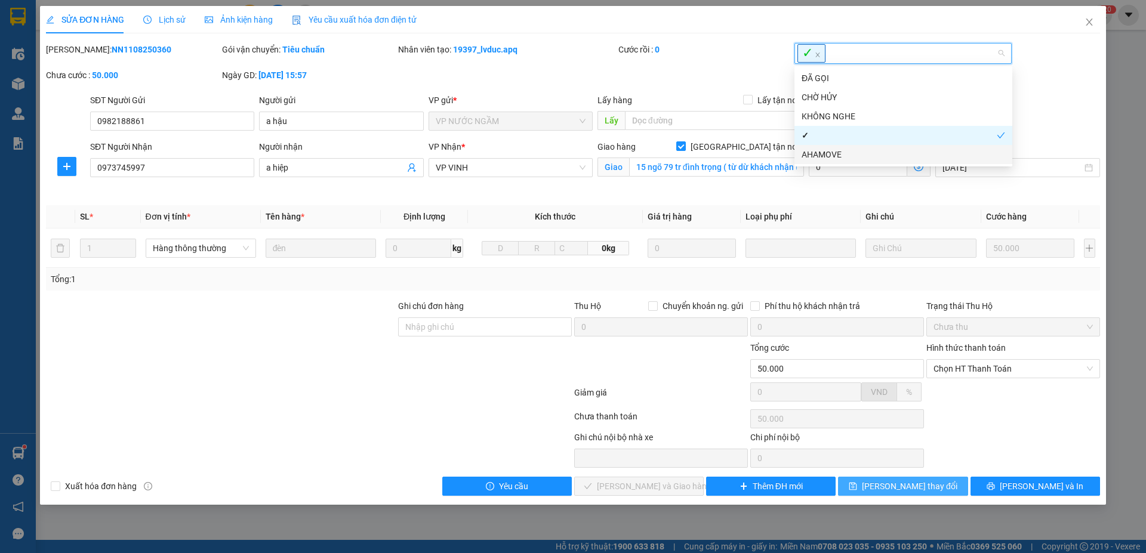
click at [911, 484] on span "Lưu thay đổi" at bounding box center [909, 486] width 95 height 13
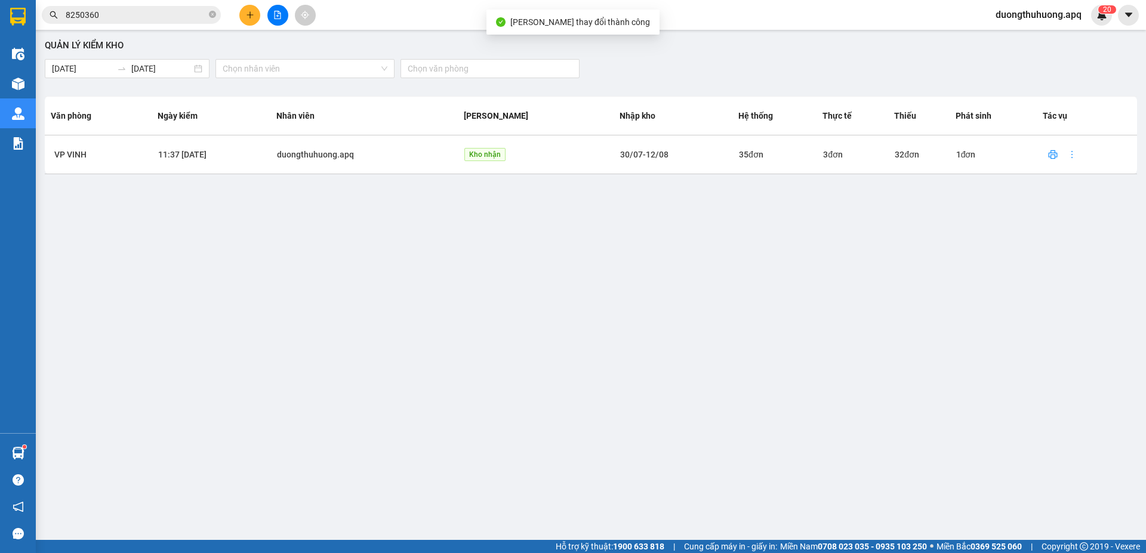
click at [189, 15] on input "8250360" at bounding box center [136, 14] width 141 height 13
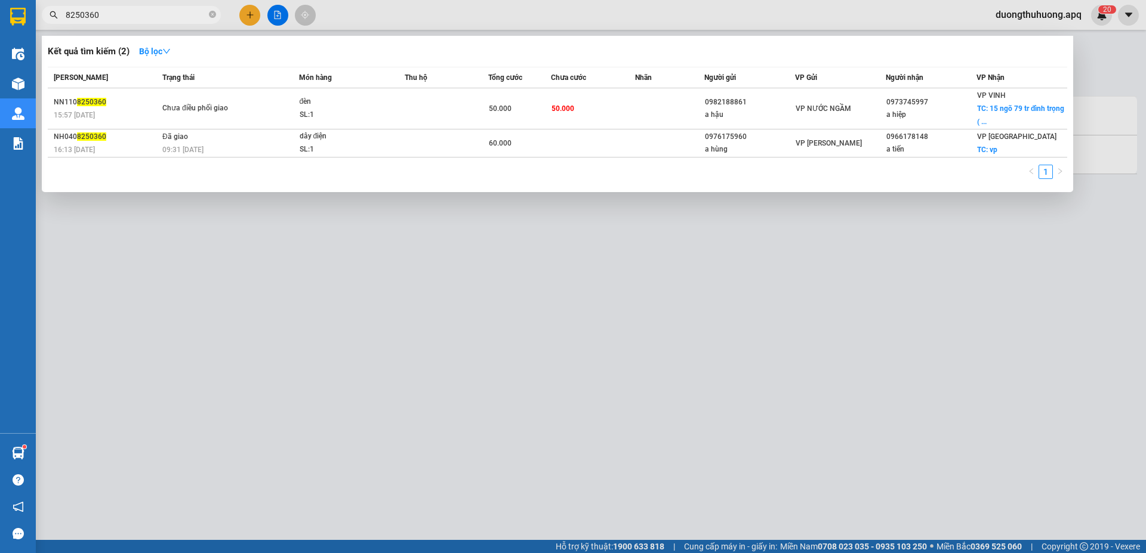
click at [189, 15] on input "8250360" at bounding box center [136, 14] width 141 height 13
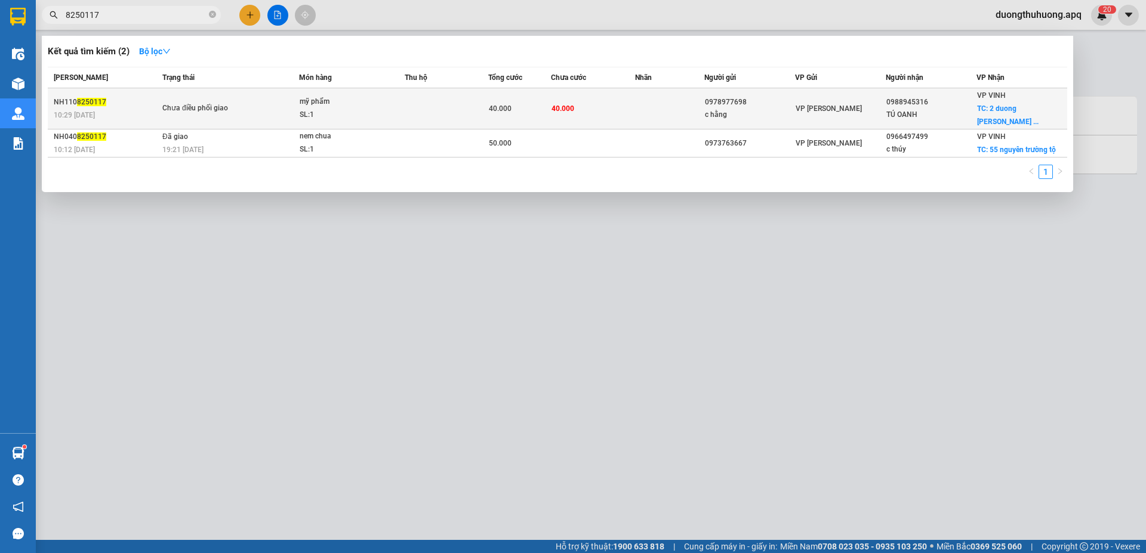
type input "8250117"
click at [252, 118] on td "Chưa điều phối giao" at bounding box center [229, 108] width 140 height 41
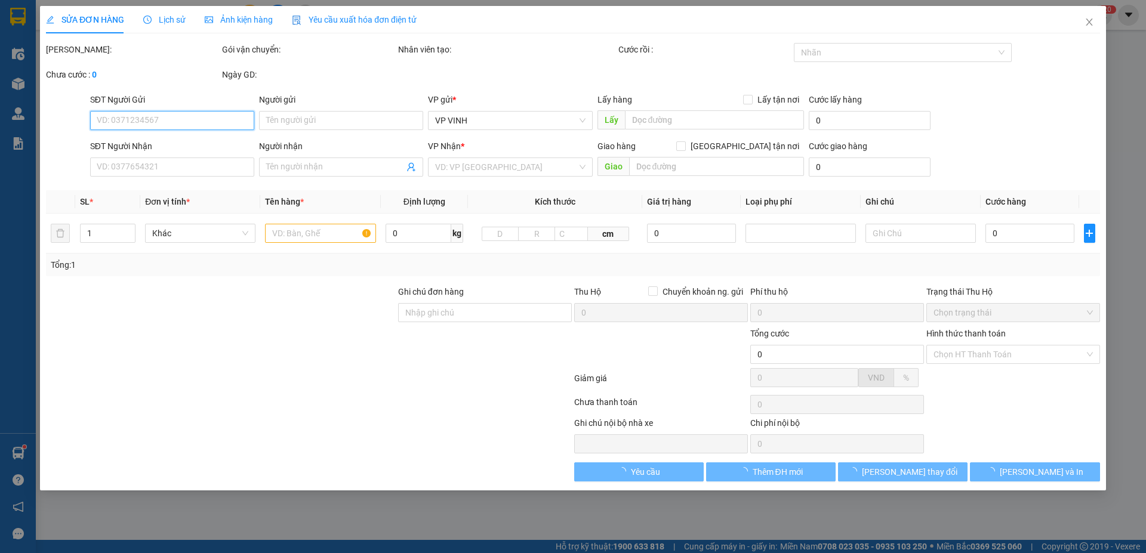
type input "0978977698"
type input "c hằng"
type input "0988945316"
type input "TÚ OANH"
checkbox input "true"
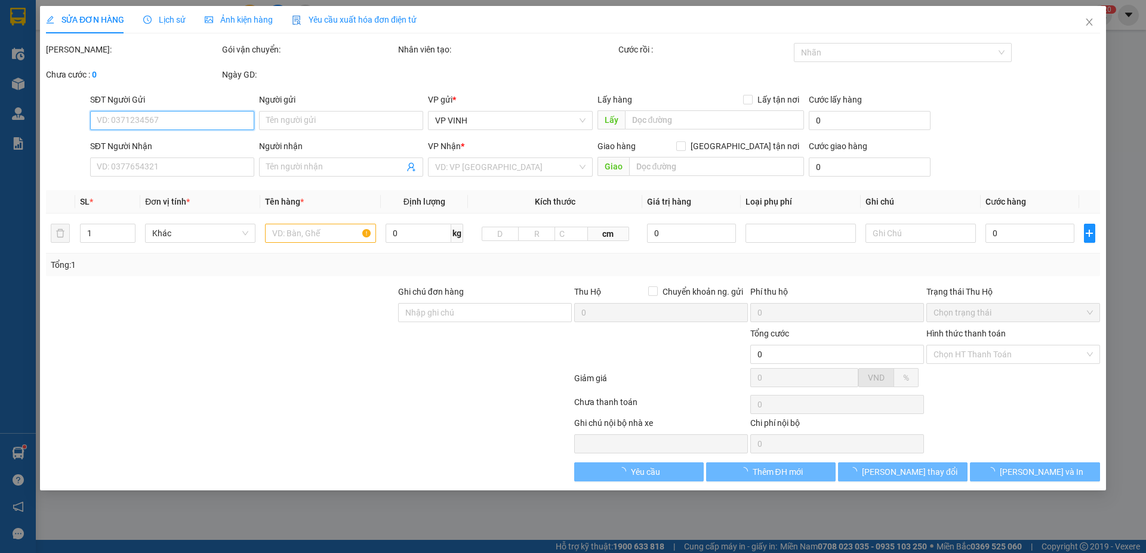
type input "2 duong hoang nghĩa lương lê lợi"
type input "40.000"
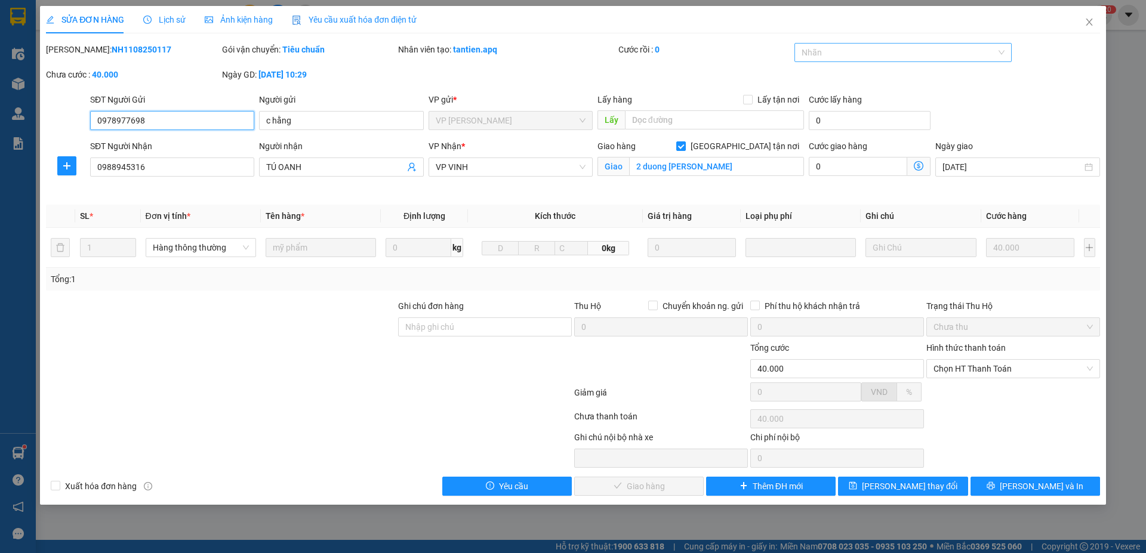
click at [908, 56] on div at bounding box center [897, 52] width 200 height 14
click at [824, 137] on div "✓" at bounding box center [904, 133] width 204 height 13
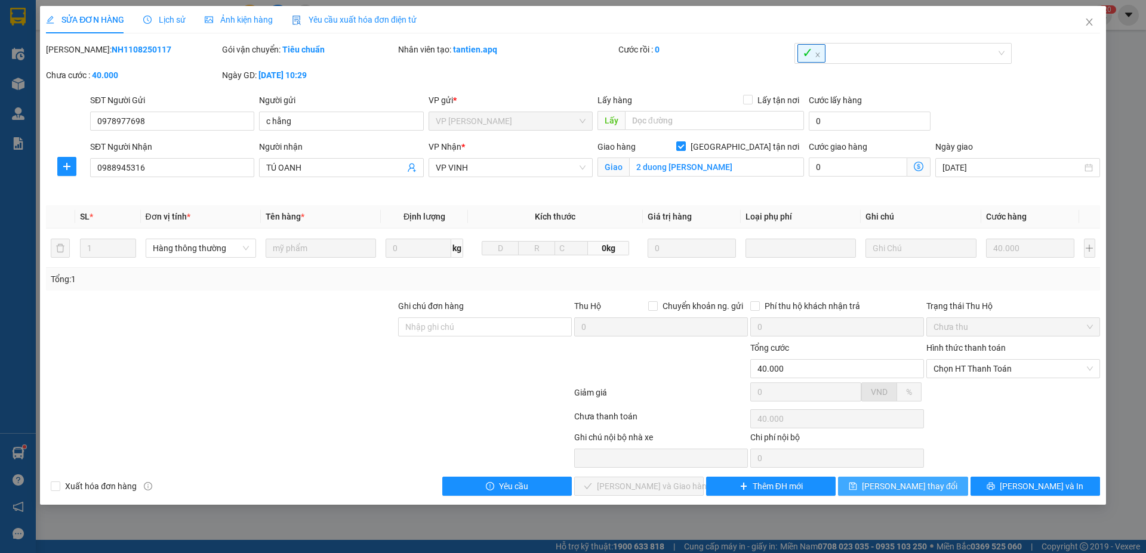
click at [933, 488] on button "Lưu thay đổi" at bounding box center [903, 486] width 130 height 19
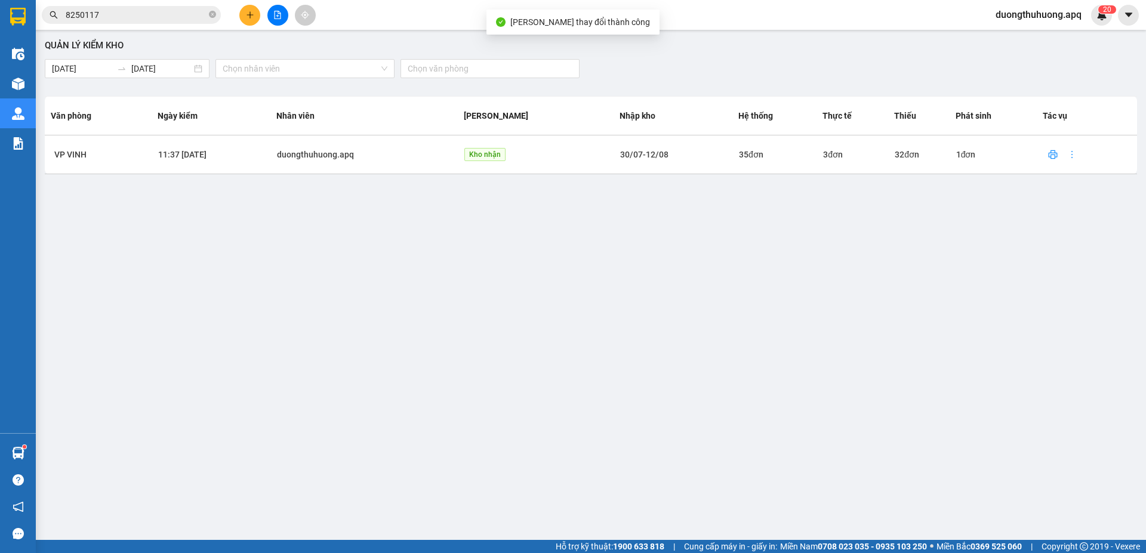
click at [177, 16] on input "8250117" at bounding box center [136, 14] width 141 height 13
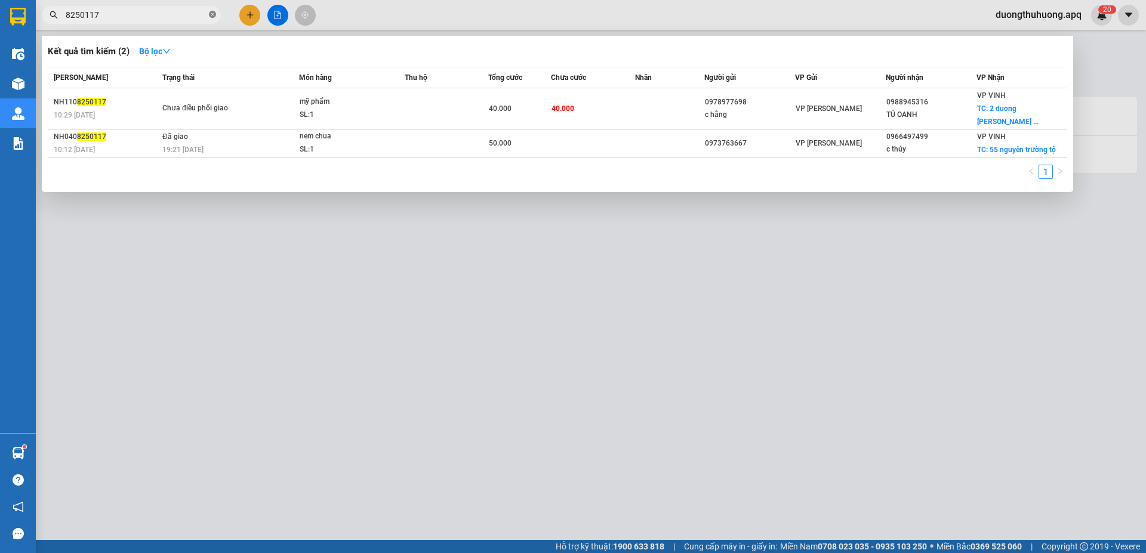
click at [213, 14] on icon "close-circle" at bounding box center [212, 14] width 7 height 7
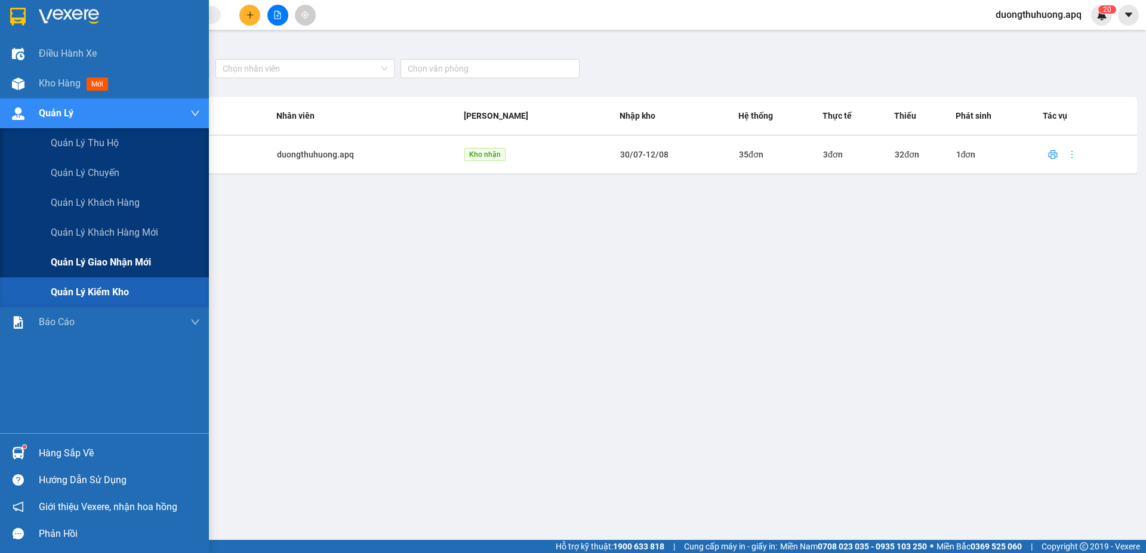
click at [101, 261] on span "Quản lý giao nhận mới" at bounding box center [101, 262] width 100 height 15
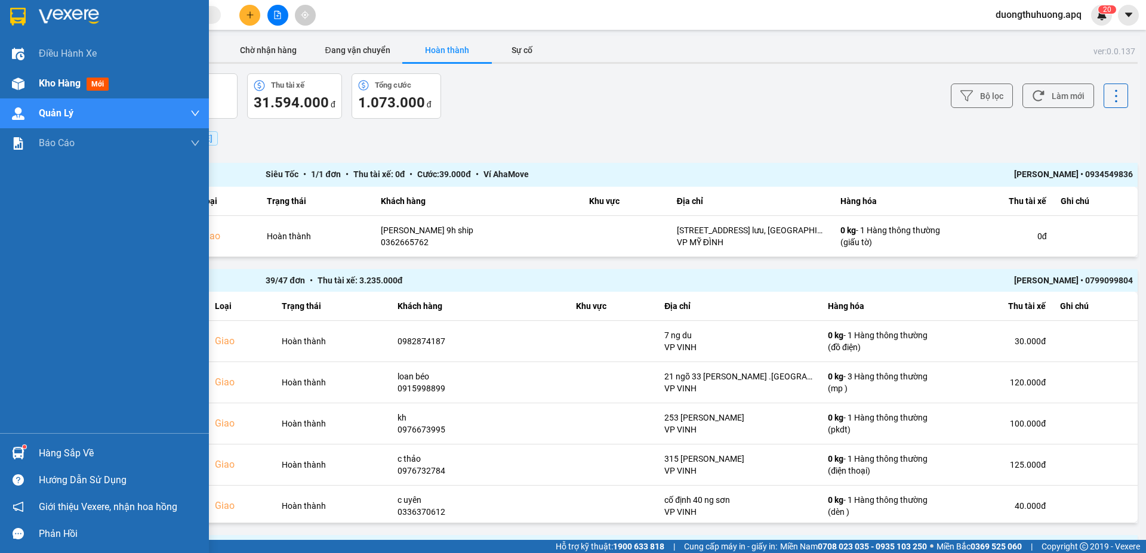
click at [52, 81] on span "Kho hàng" at bounding box center [60, 83] width 42 height 11
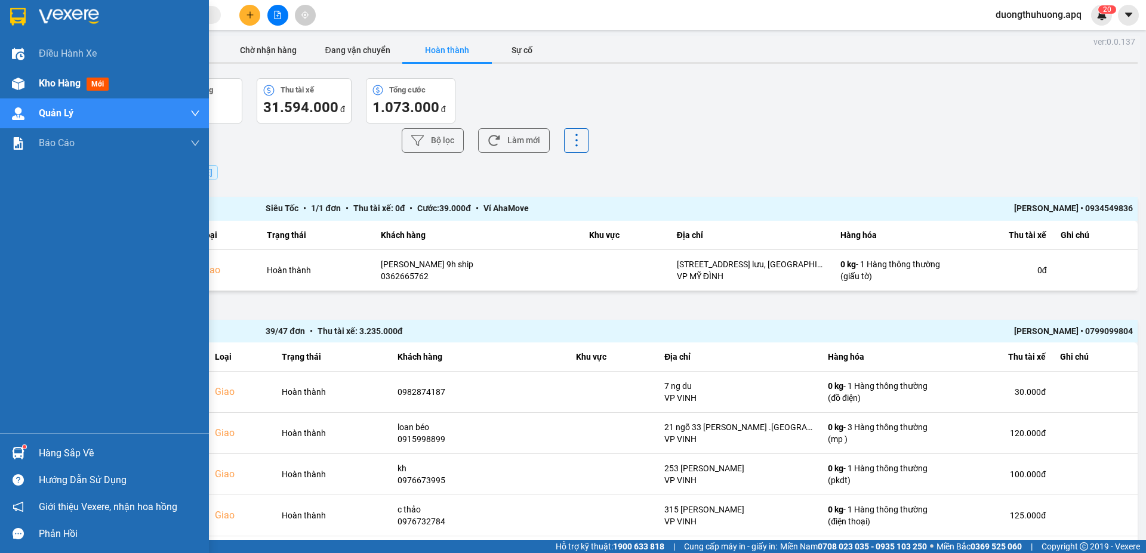
click at [52, 81] on span "Kho hàng" at bounding box center [60, 83] width 42 height 11
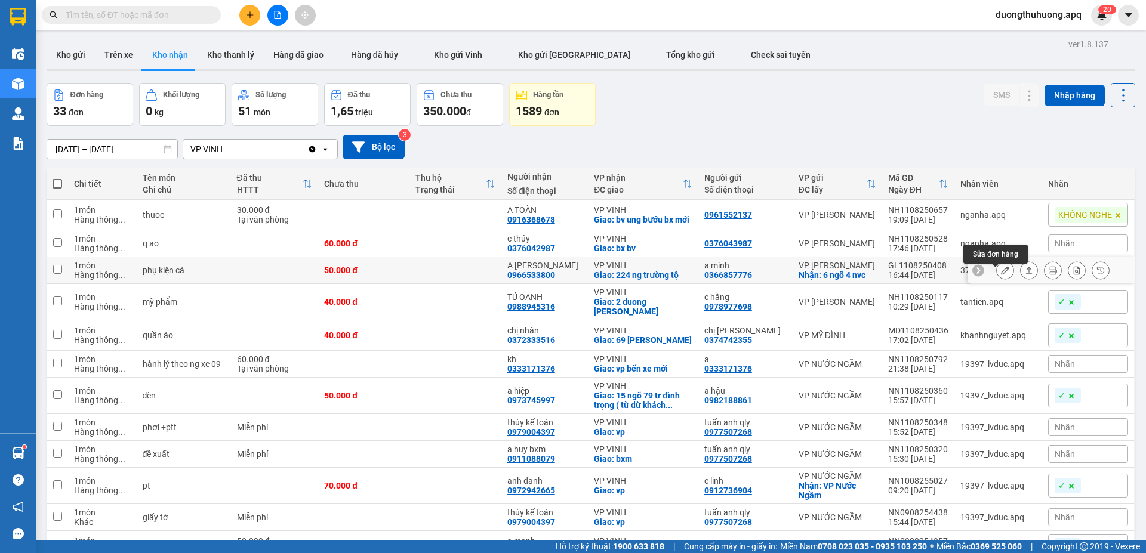
click at [1001, 275] on icon at bounding box center [1005, 270] width 8 height 8
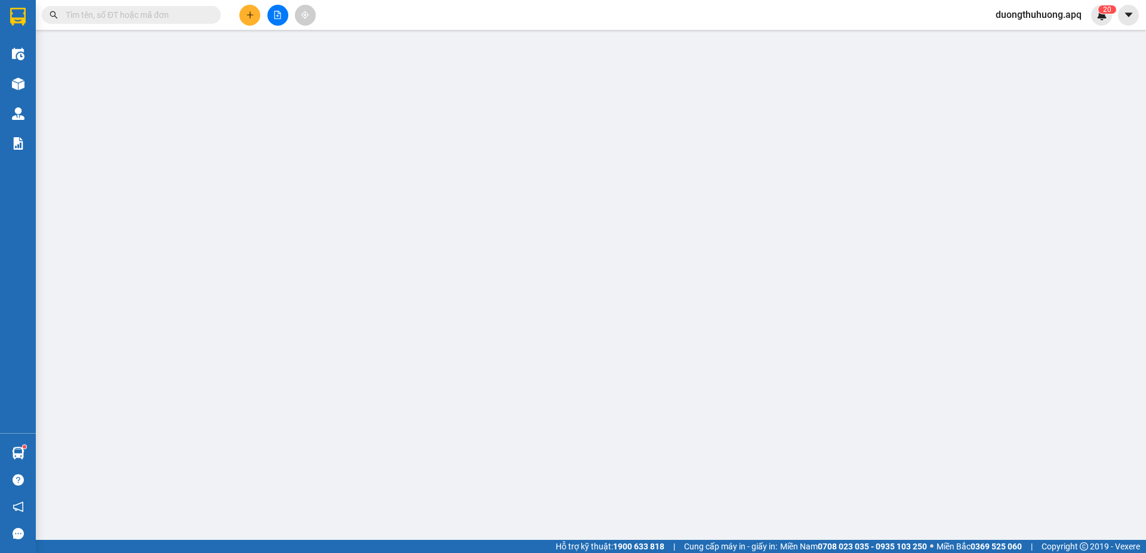
type input "0366857776"
type input "a minh"
checkbox input "true"
type input "6 ngõ 4 nvc"
type input "0966533800"
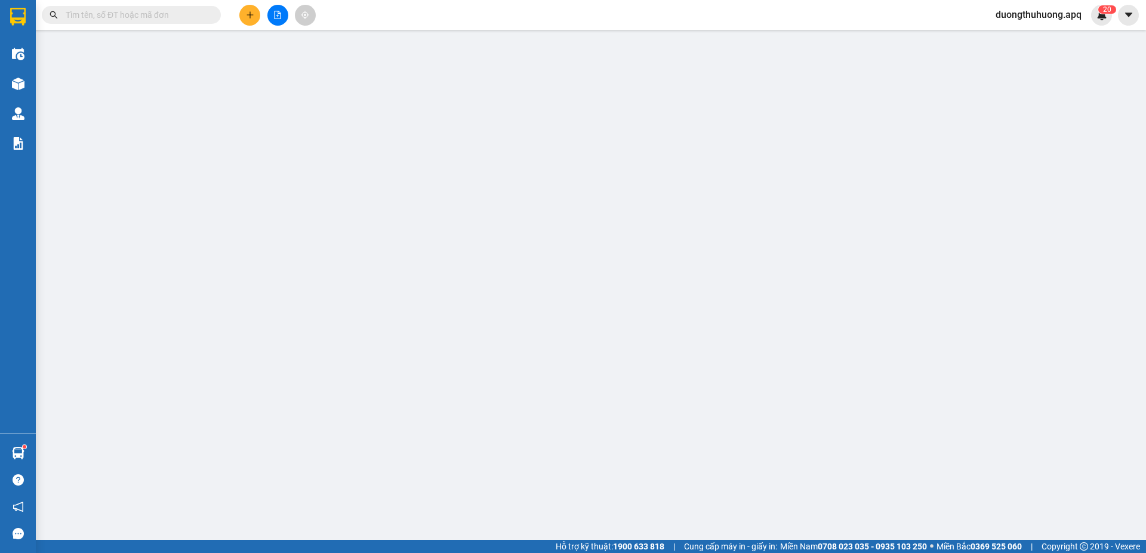
type input "A HỒ VIẾT HẢI"
checkbox input "true"
type input "224 ng trường tộ"
type input "50.000"
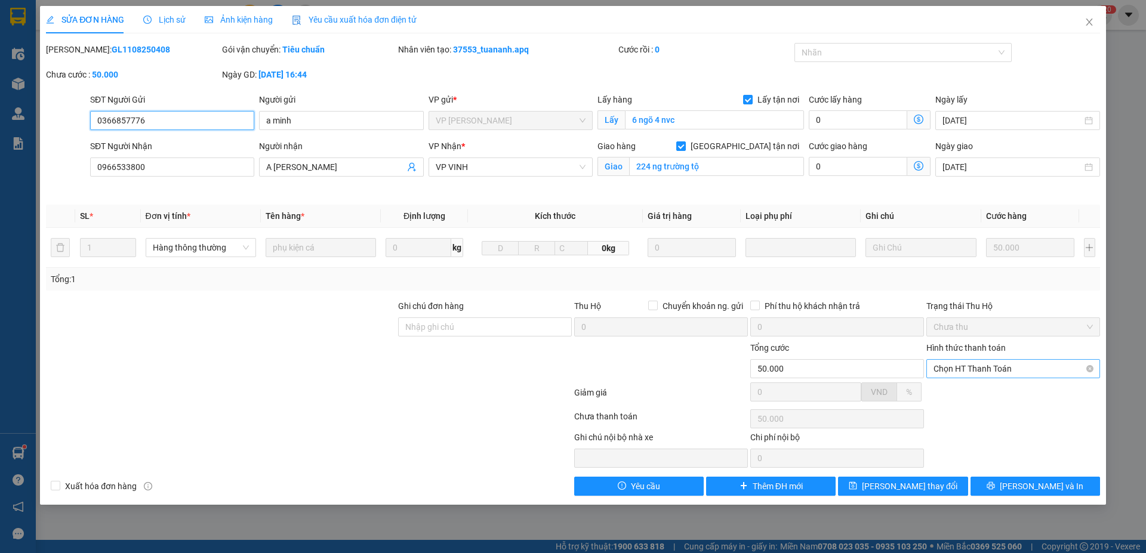
click at [1049, 369] on span "Chọn HT Thanh Toán" at bounding box center [1012, 369] width 159 height 18
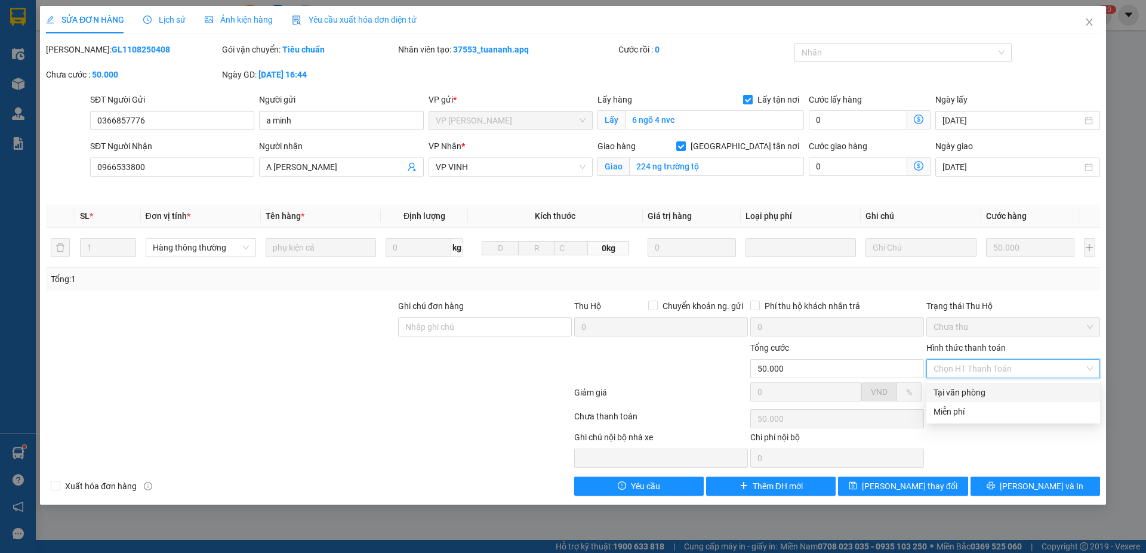
click at [976, 394] on div "Tại văn phòng" at bounding box center [1012, 392] width 159 height 13
type input "0"
click at [1093, 23] on icon "close" at bounding box center [1089, 22] width 10 height 10
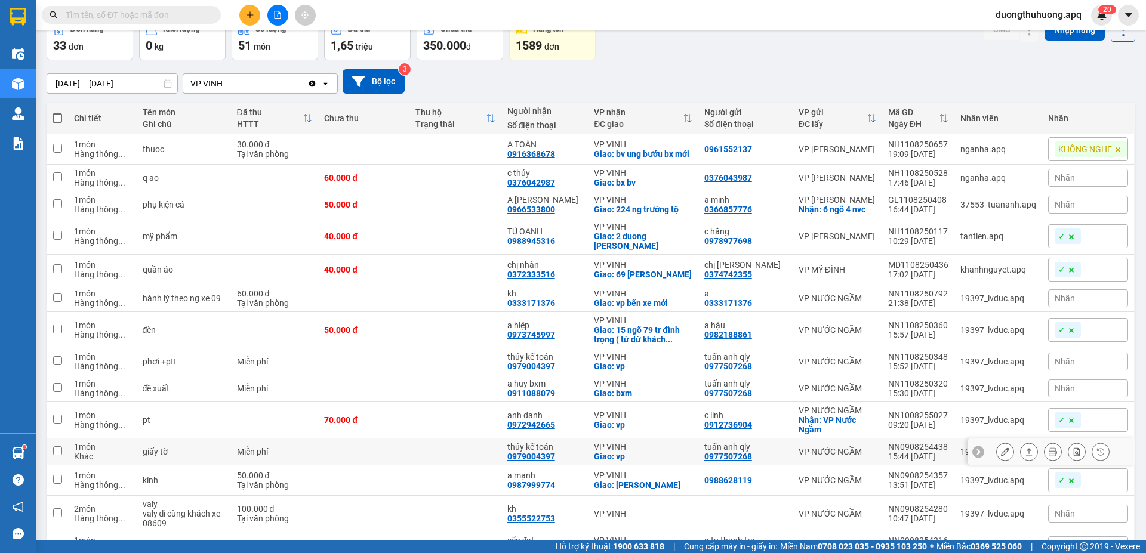
scroll to position [119, 0]
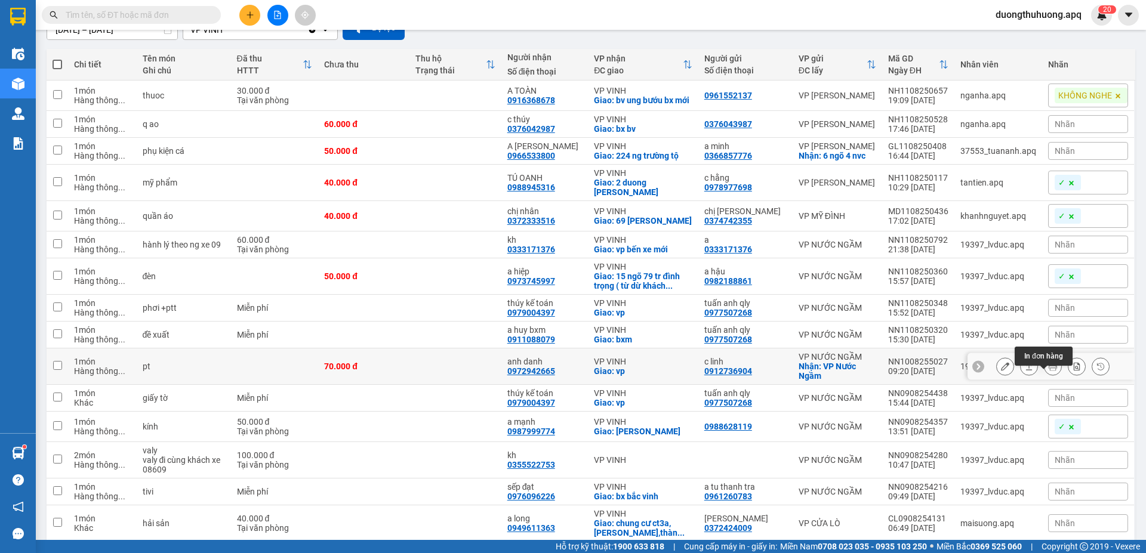
click at [1049, 371] on icon at bounding box center [1053, 366] width 8 height 8
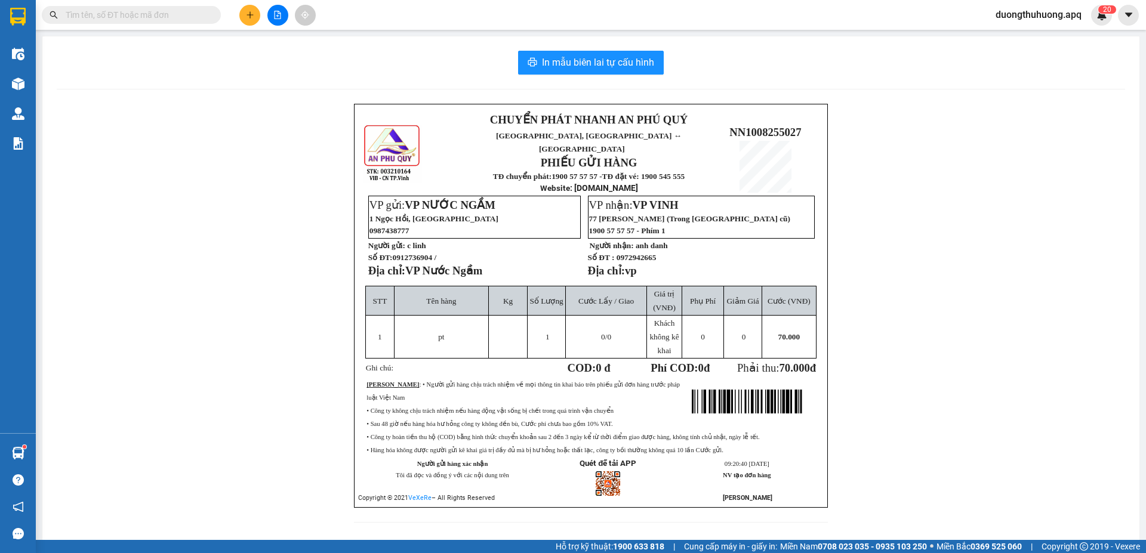
click at [217, 61] on div "In mẫu biên lai tự cấu hình" at bounding box center [591, 63] width 1068 height 24
click at [725, 126] on p "NN1008255027" at bounding box center [765, 132] width 106 height 13
drag, startPoint x: 725, startPoint y: 121, endPoint x: 809, endPoint y: 122, distance: 84.7
click at [809, 126] on p "NN1008255027" at bounding box center [765, 132] width 106 height 13
copy span "NN1008255027"
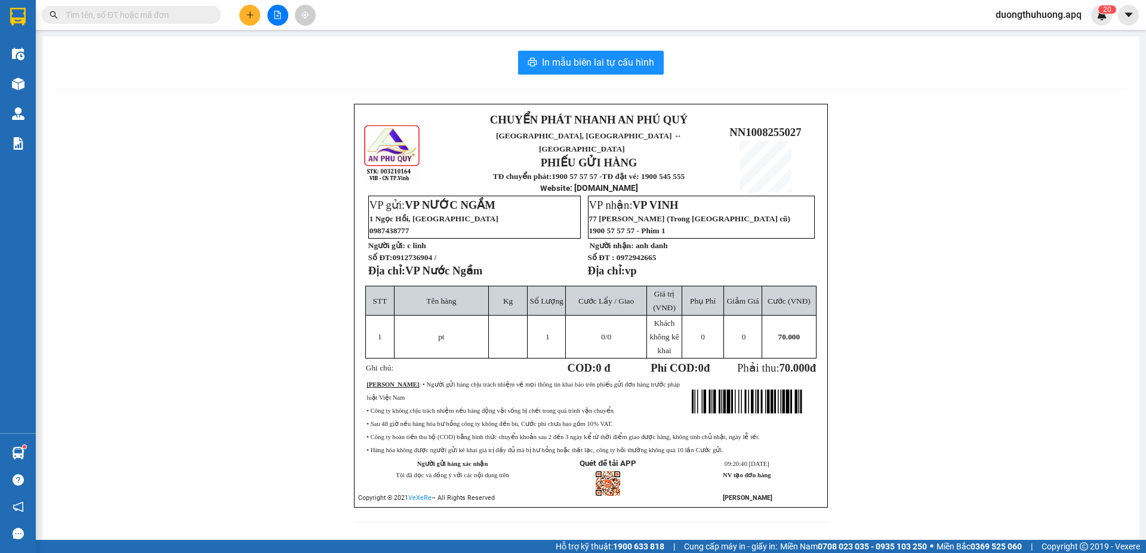
paste input "NN1008255027"
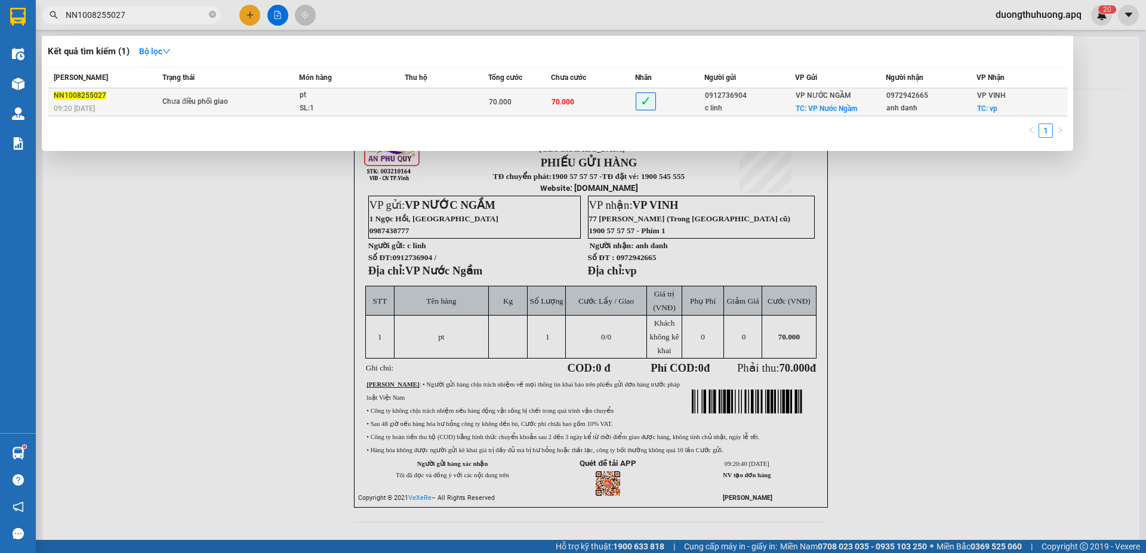
type input "NN1008255027"
click at [272, 109] on td "Chưa điều phối giao" at bounding box center [229, 102] width 140 height 28
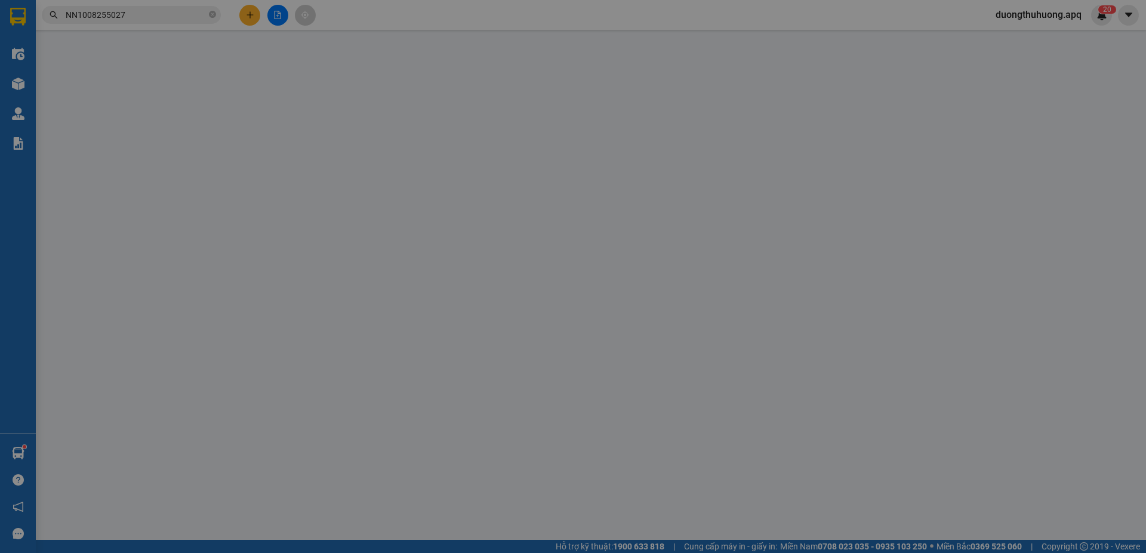
type input "0912736904"
type input "c linh"
checkbox input "true"
type input "VP Nước Ngầm"
type input "0972942665"
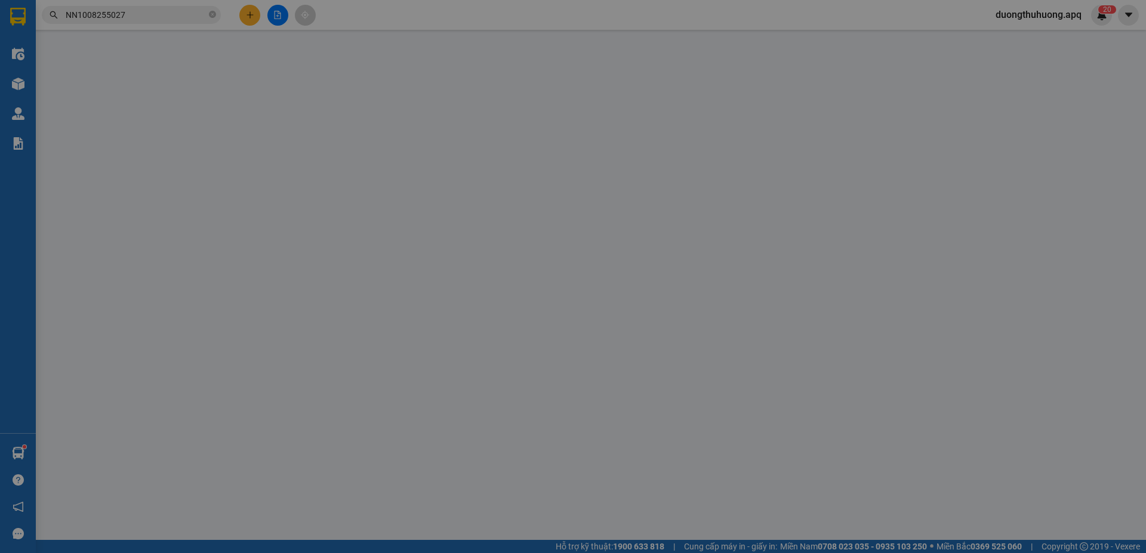
type input "anh danh"
checkbox input "true"
type input "vp"
type input "70.000"
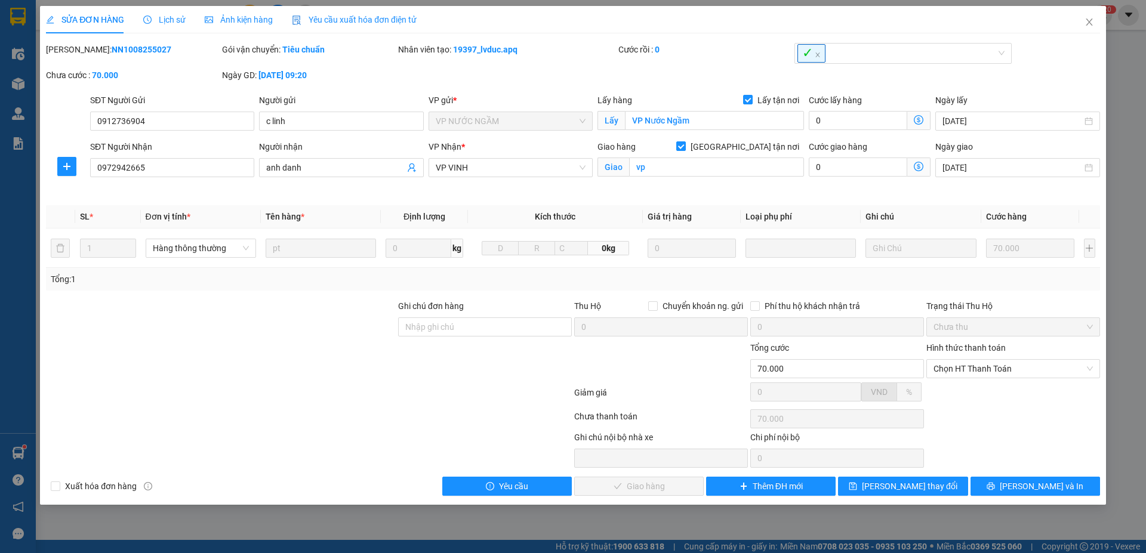
click at [174, 22] on span "Lịch sử" at bounding box center [164, 20] width 42 height 10
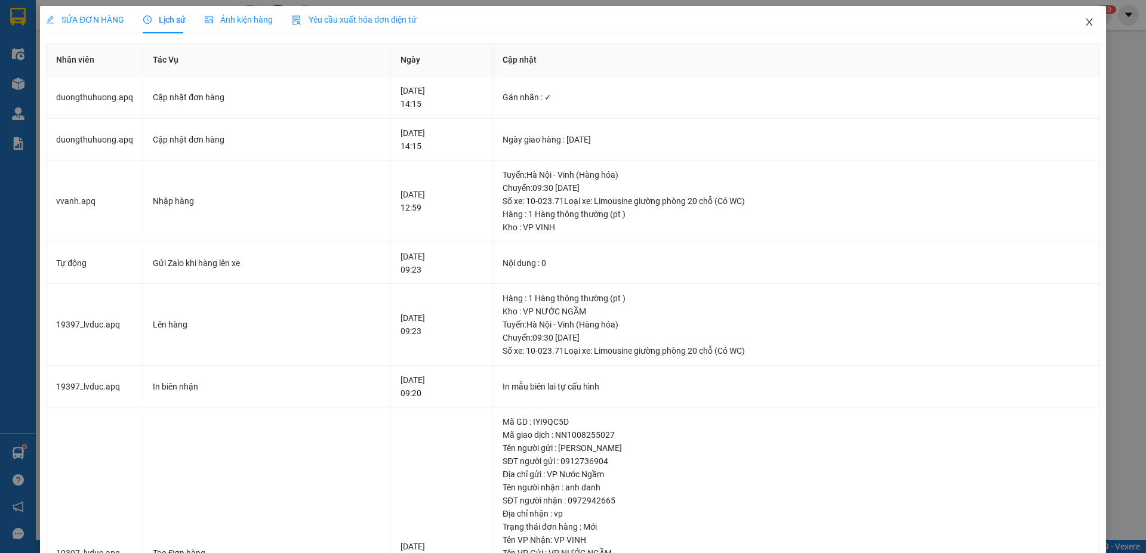
click at [1084, 22] on icon "close" at bounding box center [1089, 22] width 10 height 10
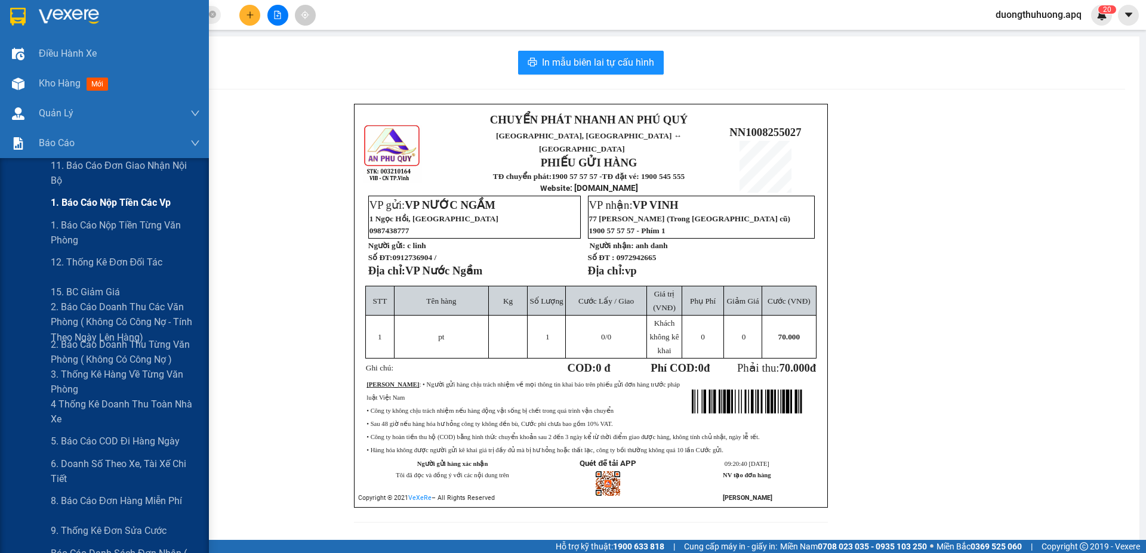
click at [100, 212] on div "1. Báo cáo nộp tiền các vp" at bounding box center [125, 203] width 149 height 30
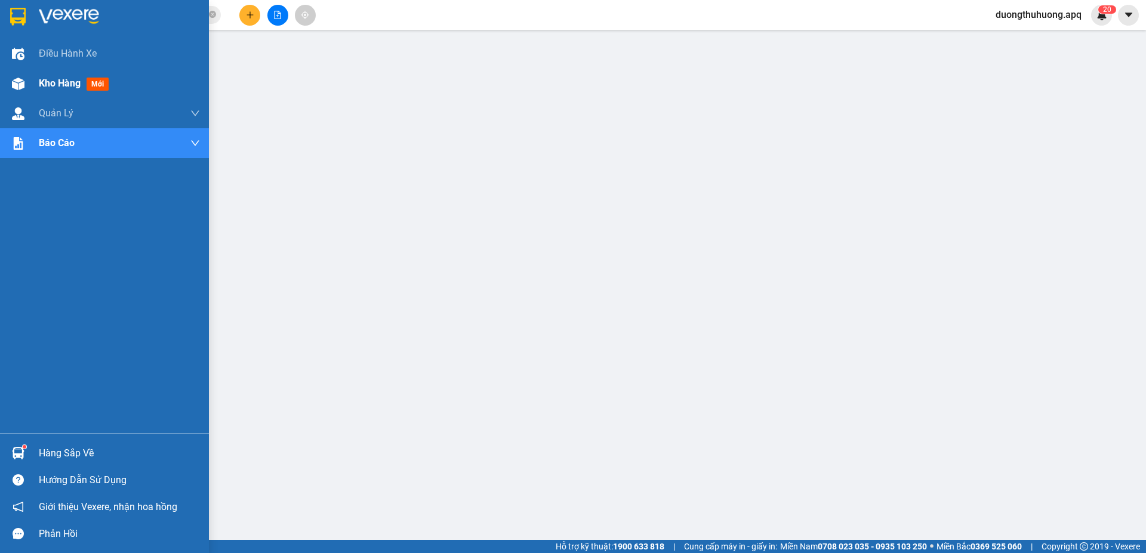
click at [51, 81] on span "Kho hàng" at bounding box center [60, 83] width 42 height 11
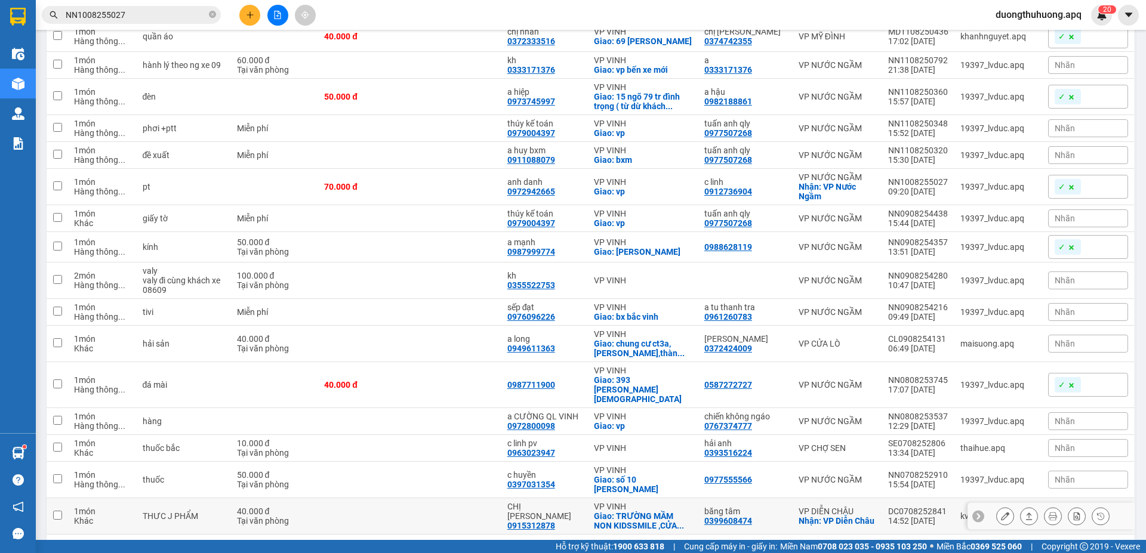
scroll to position [358, 0]
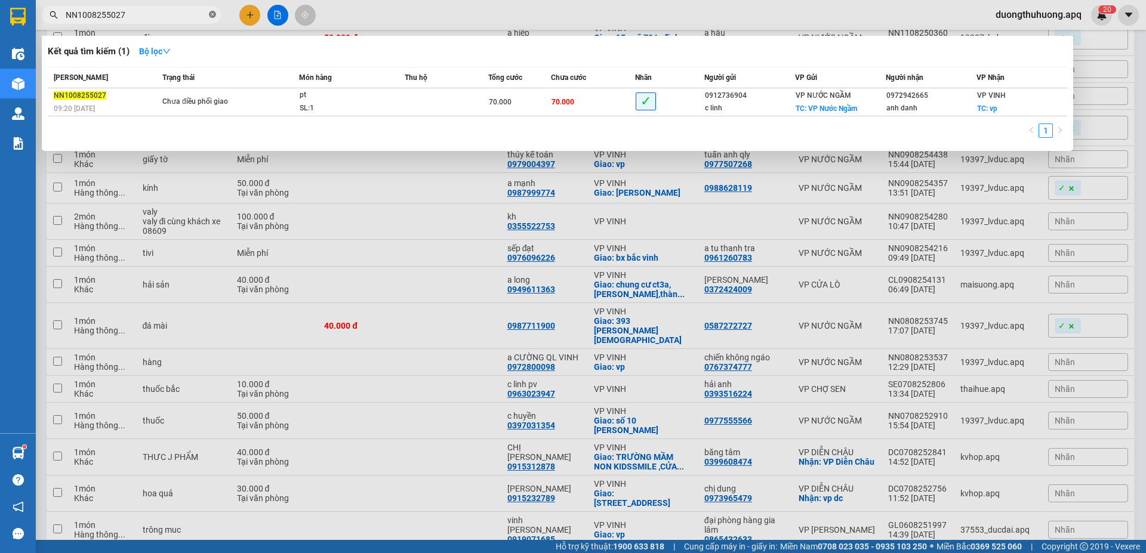
click at [214, 13] on icon "close-circle" at bounding box center [212, 14] width 7 height 7
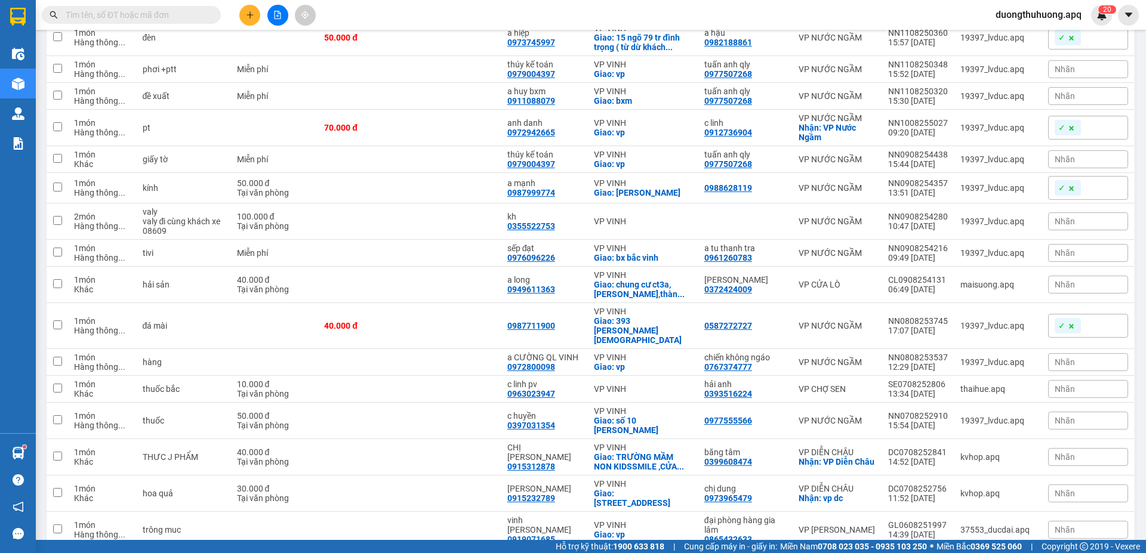
click at [190, 19] on input "text" at bounding box center [136, 14] width 141 height 13
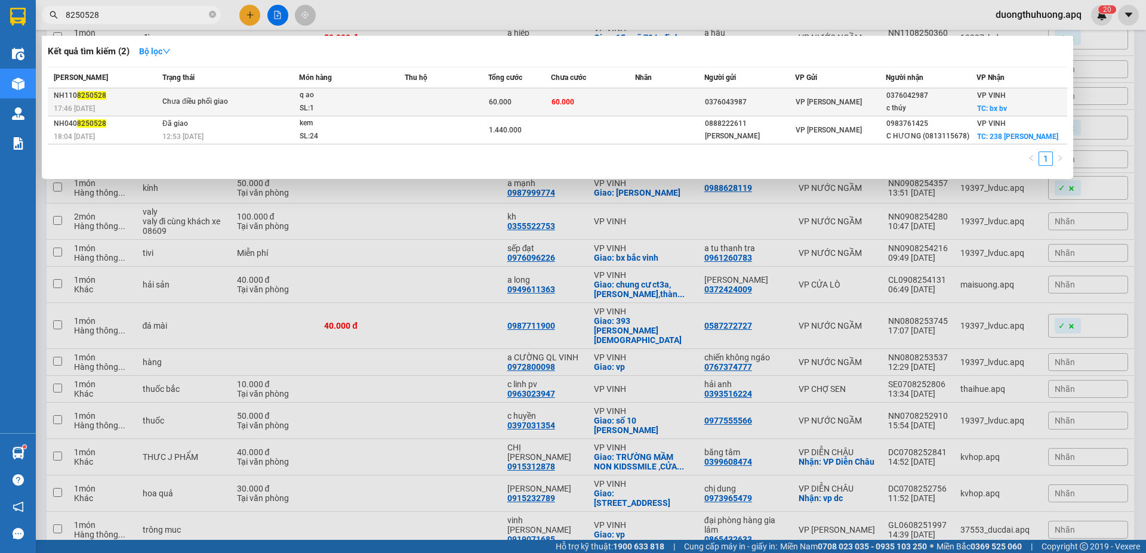
type input "8250528"
click at [224, 104] on div "Chưa điều phối giao" at bounding box center [207, 101] width 90 height 13
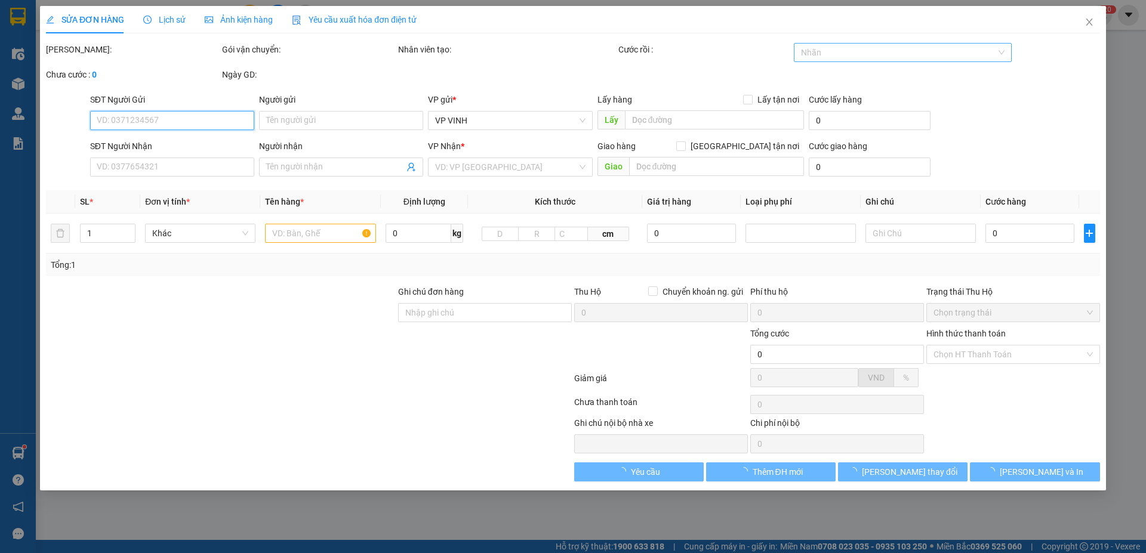
type input "0376043987"
type input "0376042987"
type input "c thúy"
checkbox input "true"
type input "bx bv"
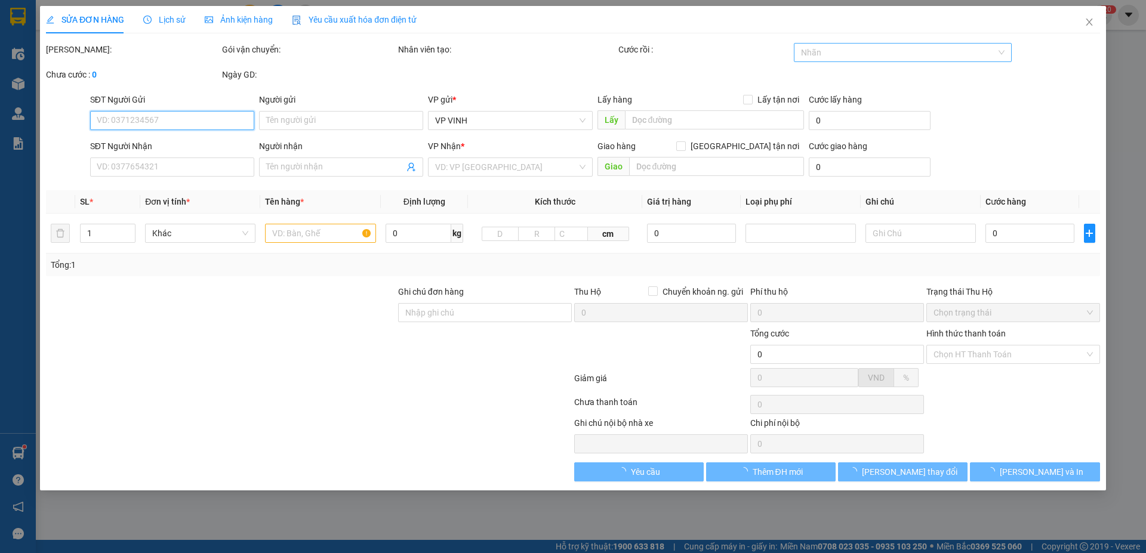
type input "60.000"
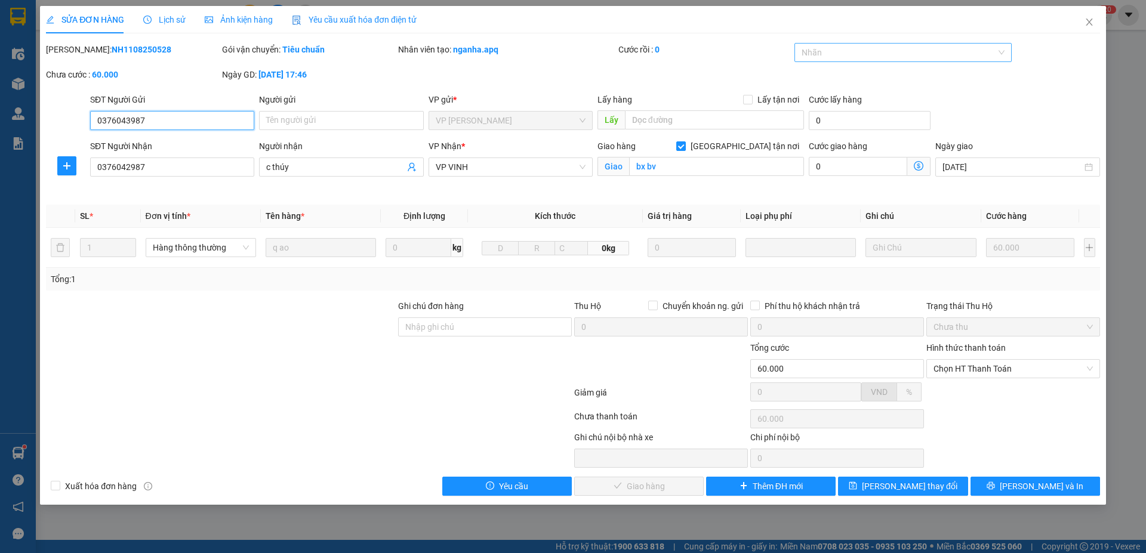
click at [936, 53] on div at bounding box center [897, 52] width 200 height 14
click at [815, 140] on div "✓" at bounding box center [903, 133] width 218 height 19
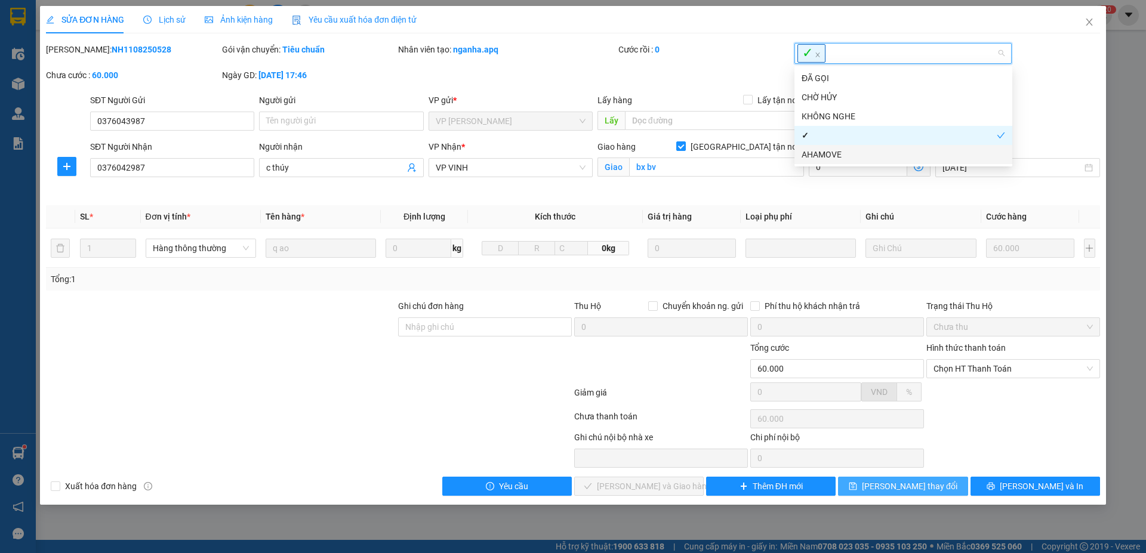
click at [926, 484] on span "Lưu thay đổi" at bounding box center [909, 486] width 95 height 13
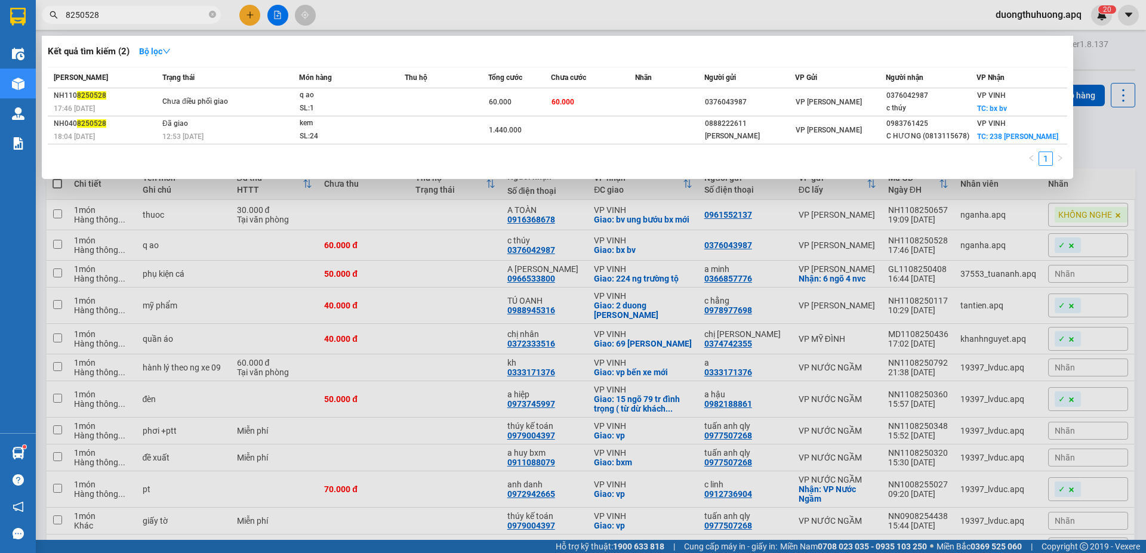
click at [160, 11] on input "8250528" at bounding box center [136, 14] width 141 height 13
click at [186, 26] on div at bounding box center [573, 276] width 1146 height 553
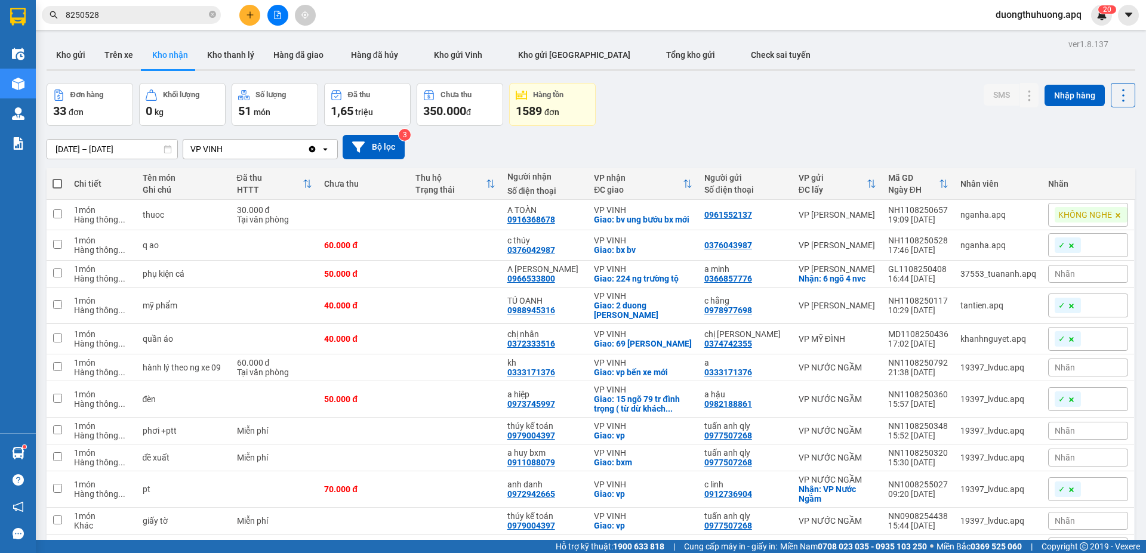
drag, startPoint x: 214, startPoint y: 14, endPoint x: 205, endPoint y: 14, distance: 9.0
click at [212, 14] on icon "close-circle" at bounding box center [212, 14] width 7 height 7
click at [197, 14] on input "text" at bounding box center [136, 14] width 141 height 13
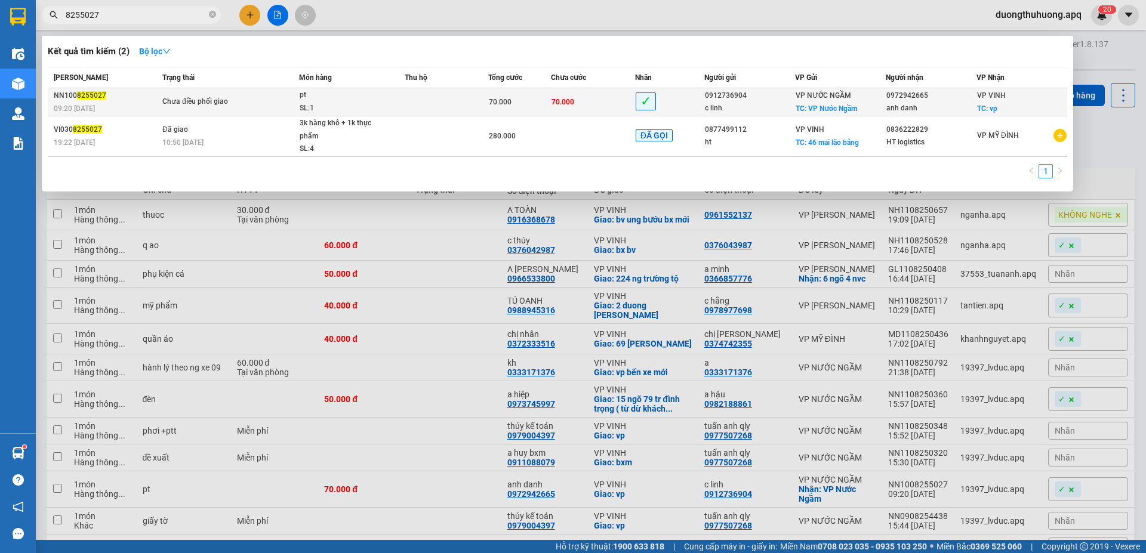
type input "8255027"
click at [256, 108] on span "Chưa điều phối giao" at bounding box center [230, 101] width 136 height 13
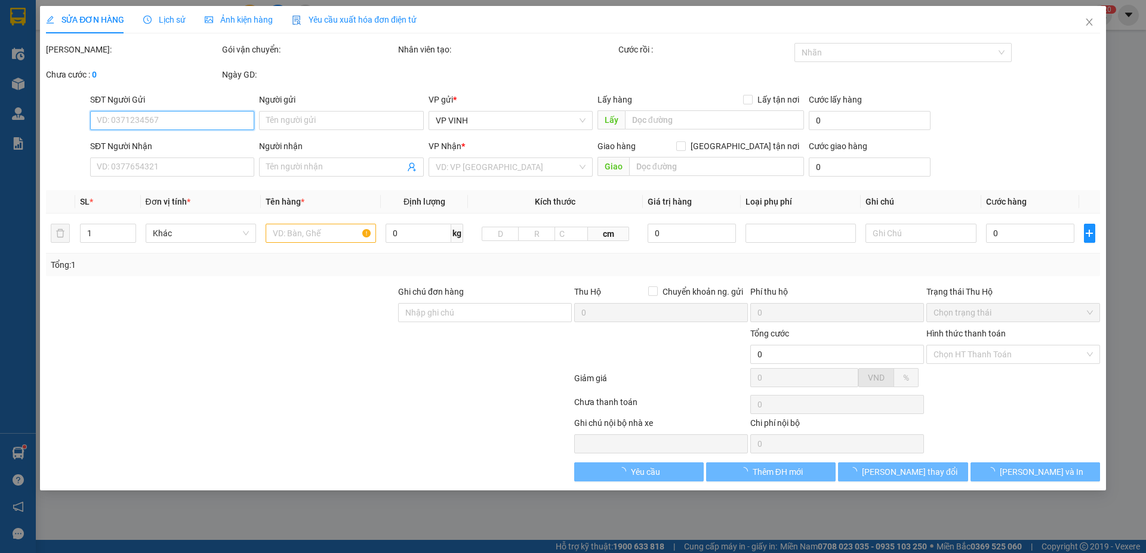
type input "0912736904"
type input "c linh"
checkbox input "true"
type input "VP Nước Ngầm"
type input "0972942665"
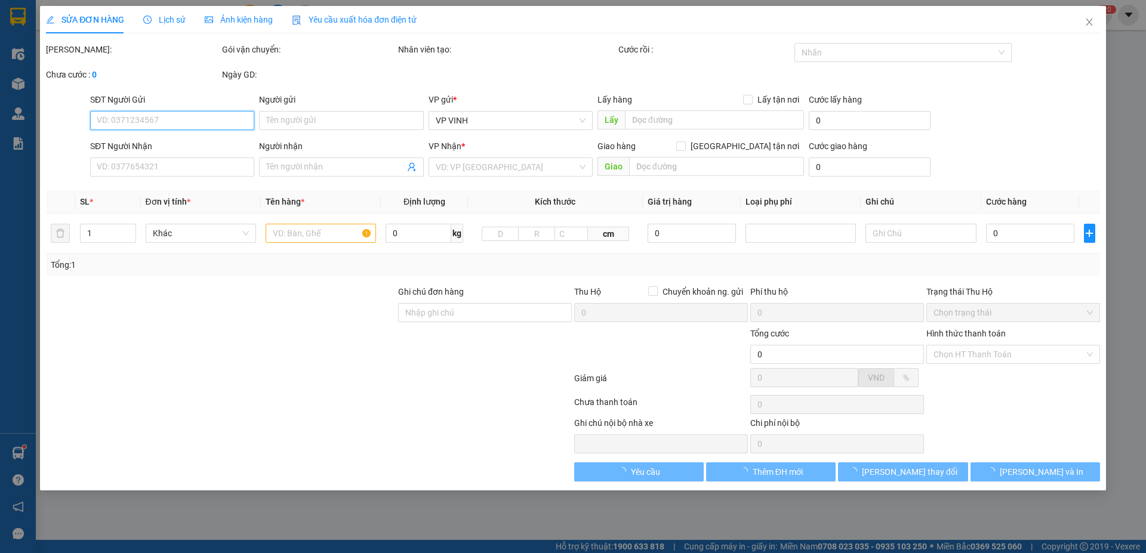
type input "anh danh"
checkbox input "true"
type input "vp"
type input "70.000"
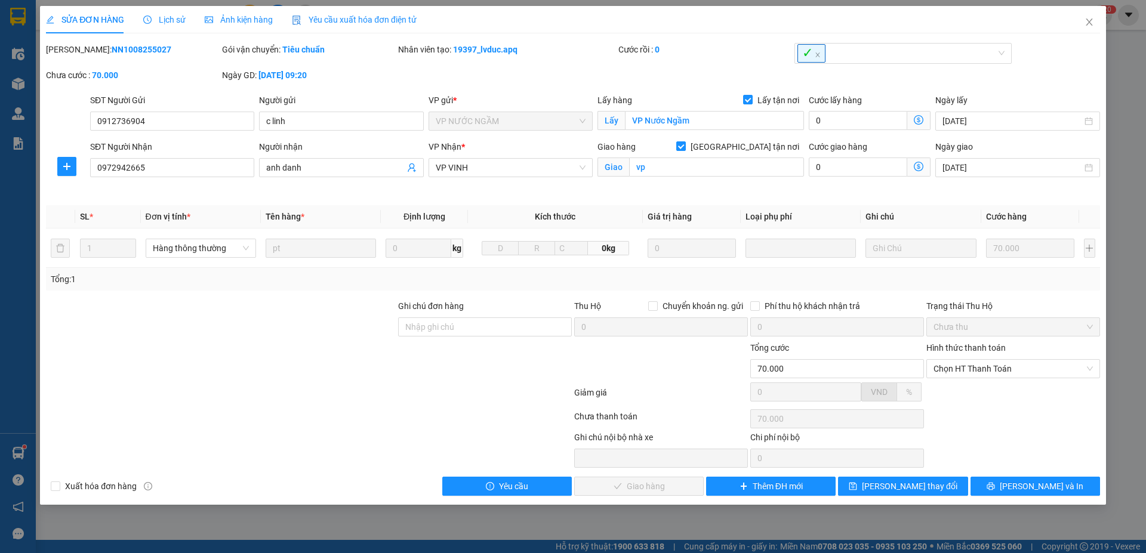
click at [168, 21] on span "Lịch sử" at bounding box center [164, 20] width 42 height 10
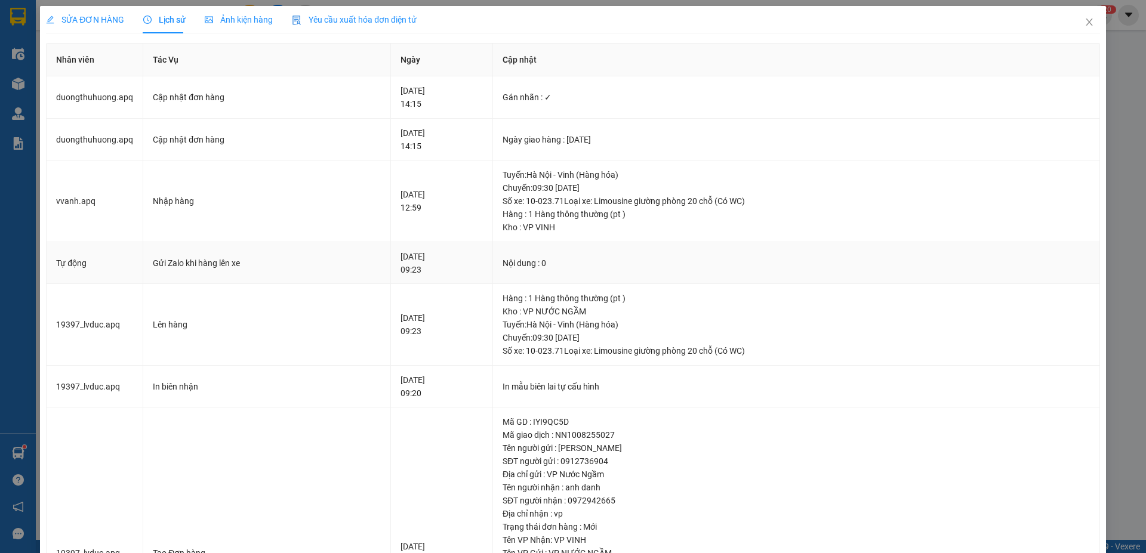
drag, startPoint x: 473, startPoint y: 273, endPoint x: 482, endPoint y: 263, distance: 14.0
click at [474, 272] on div "10-08-2025 09:23" at bounding box center [441, 263] width 82 height 26
click at [1084, 20] on icon "close" at bounding box center [1089, 22] width 10 height 10
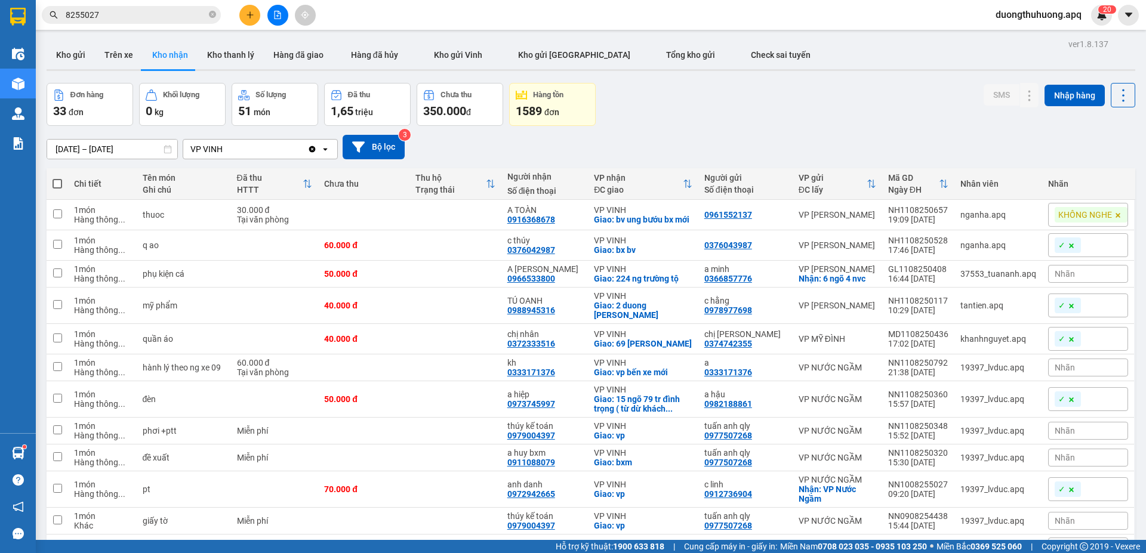
click at [1031, 14] on span "duongthuhuong.apq" at bounding box center [1038, 14] width 105 height 15
click at [1018, 39] on span "Đăng xuất" at bounding box center [1042, 36] width 83 height 13
